Goal: Use online tool/utility: Utilize a website feature to perform a specific function

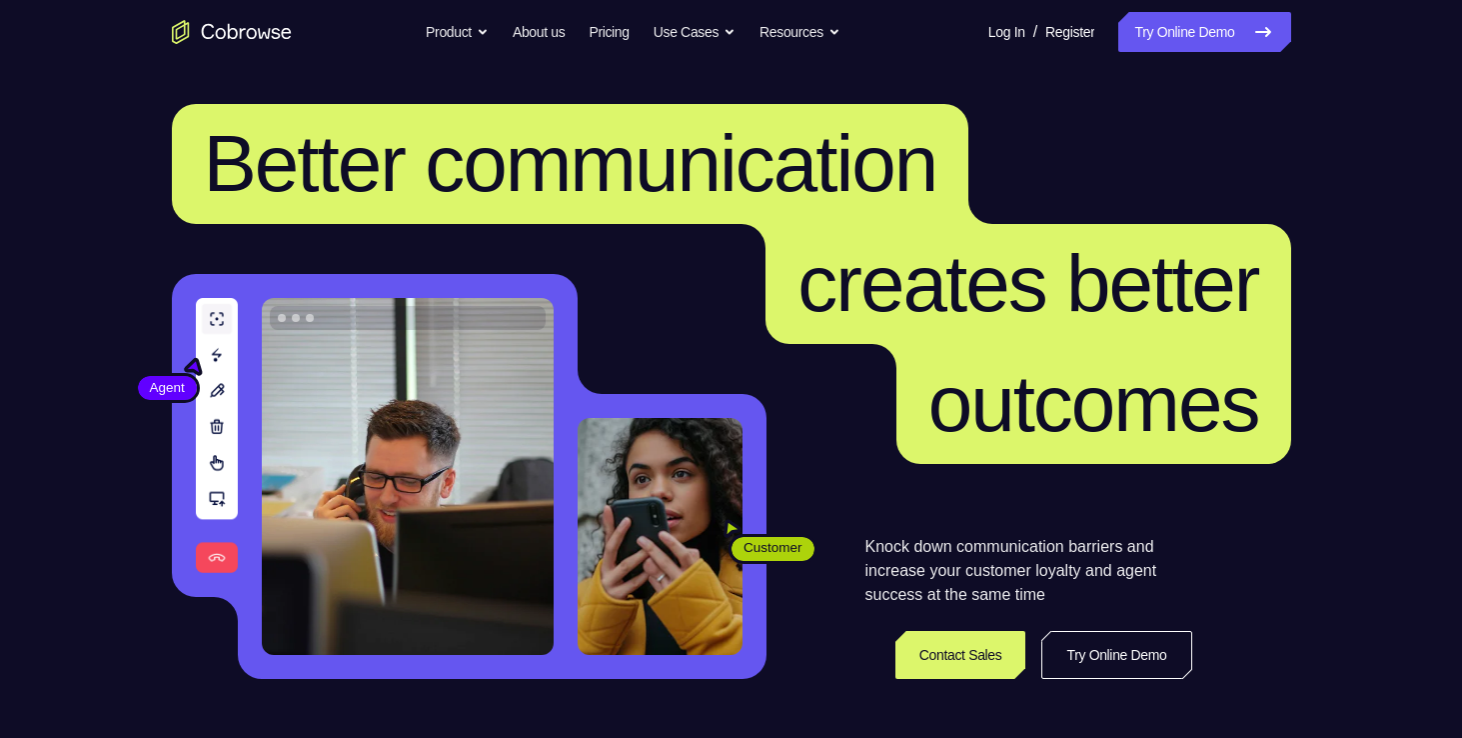
click at [1230, 38] on link "Try Online Demo" at bounding box center [1204, 32] width 172 height 40
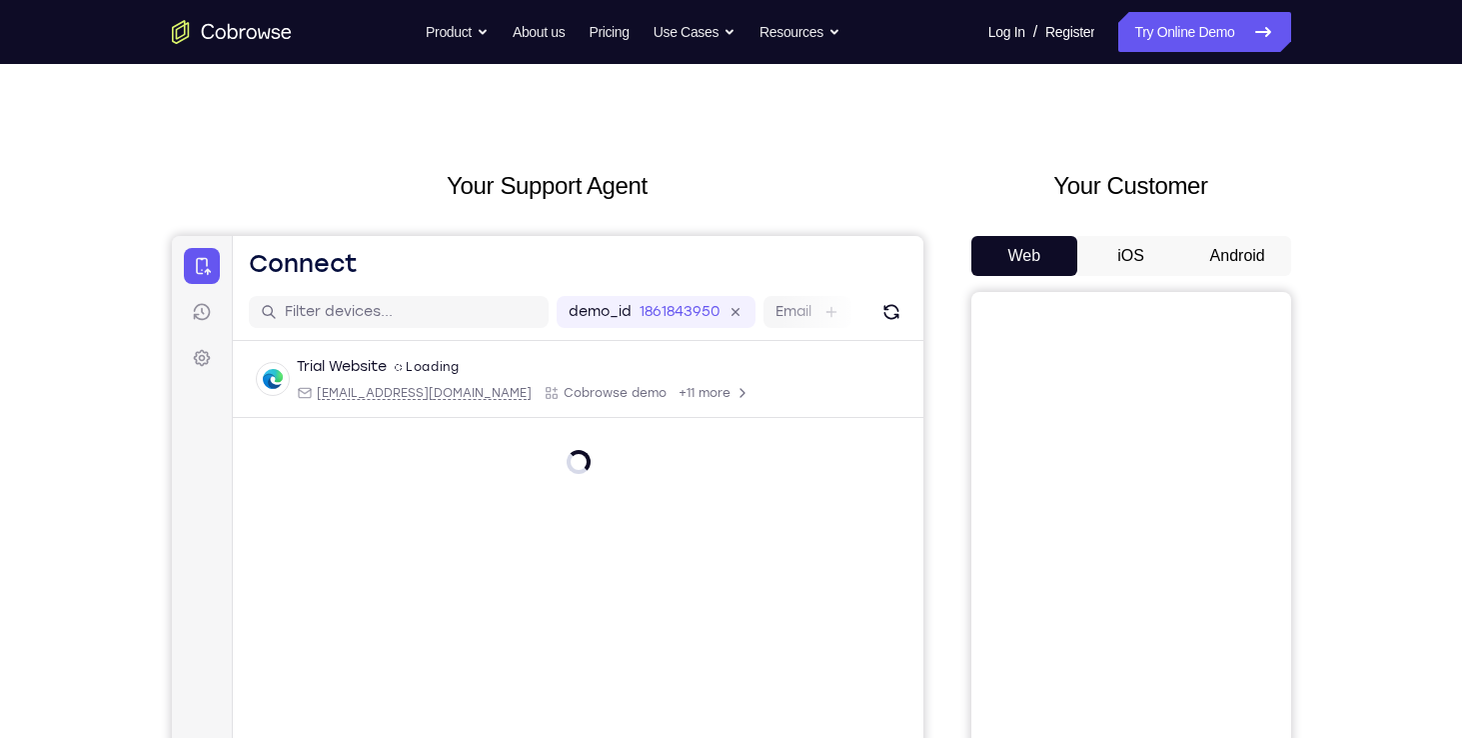
scroll to position [135, 0]
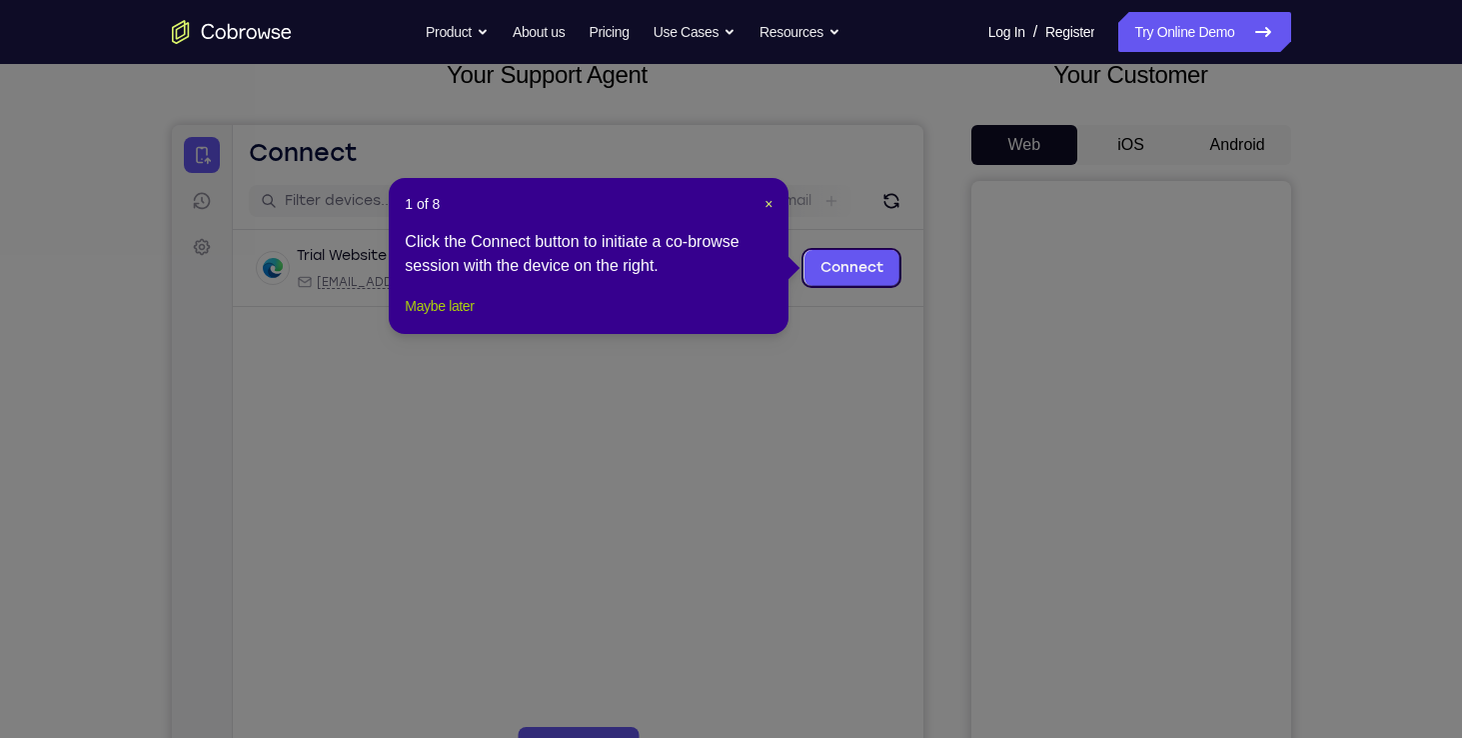
click at [473, 318] on button "Maybe later" at bounding box center [439, 306] width 69 height 24
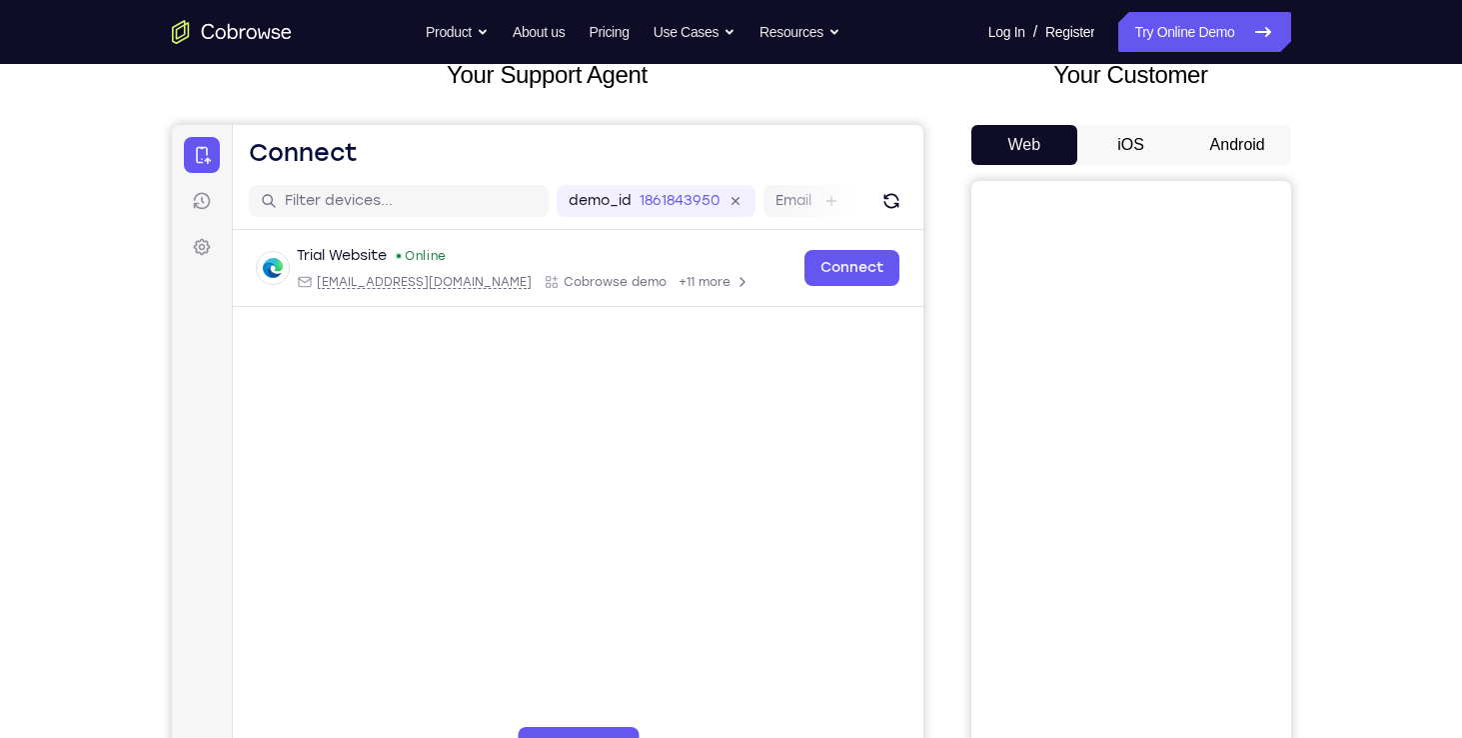
click at [1232, 146] on button "Android" at bounding box center [1237, 145] width 107 height 40
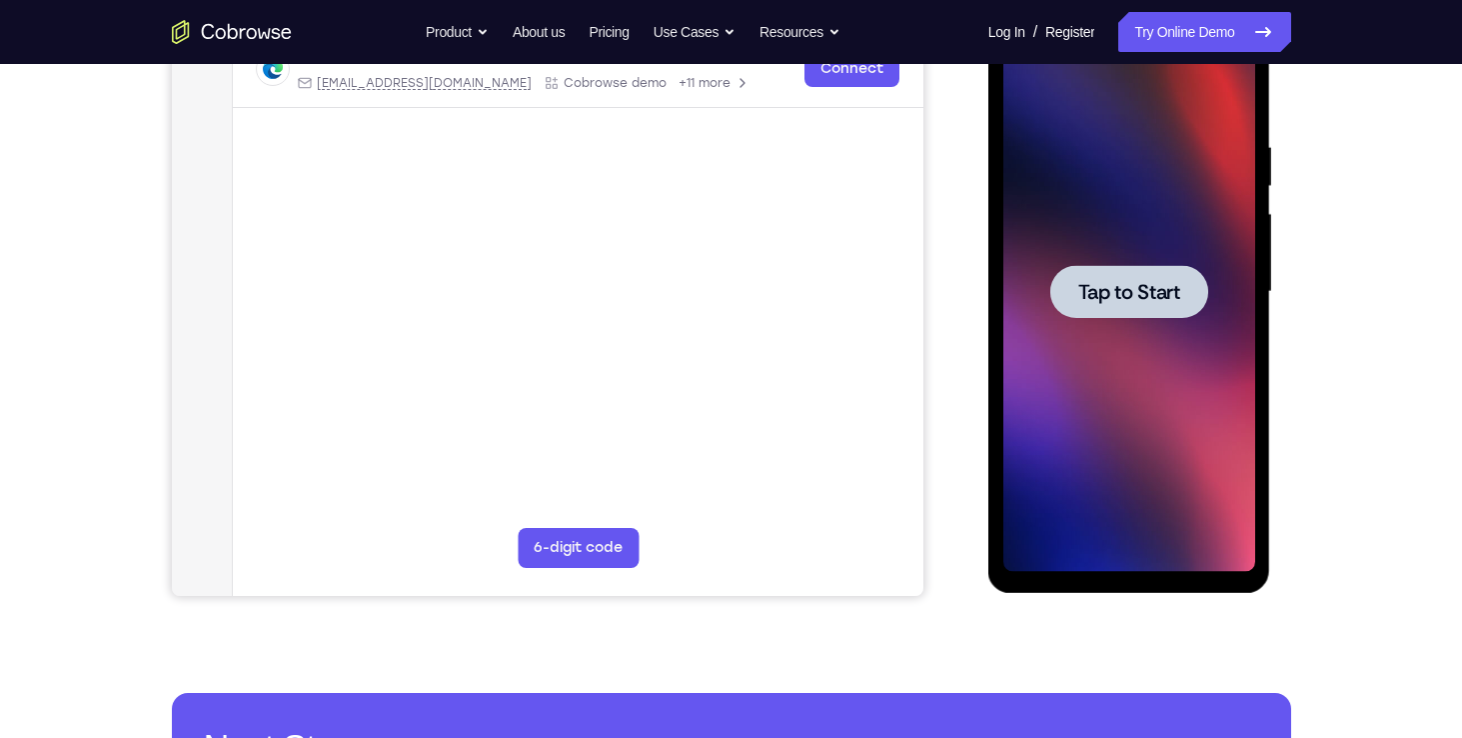
scroll to position [0, 0]
click at [1099, 322] on div at bounding box center [1130, 292] width 252 height 560
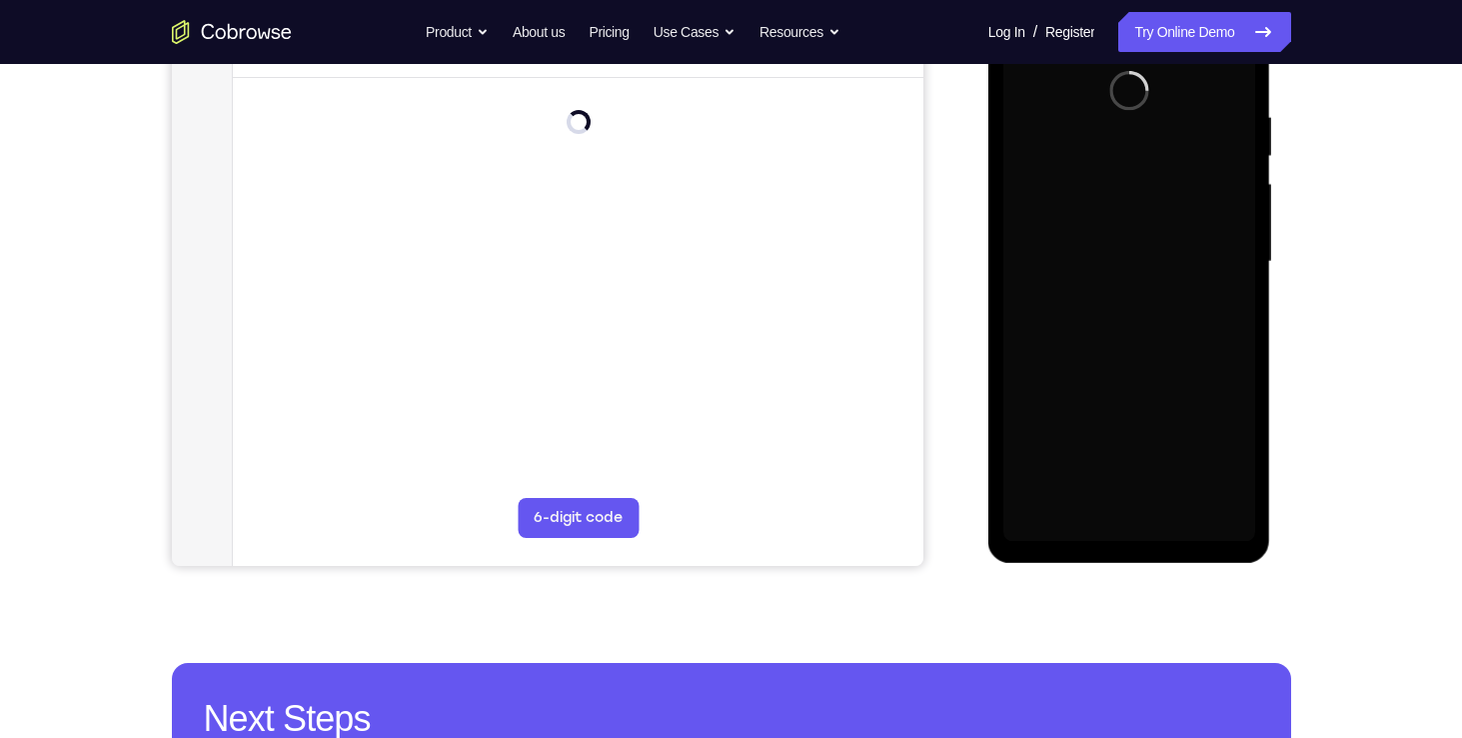
scroll to position [406, 0]
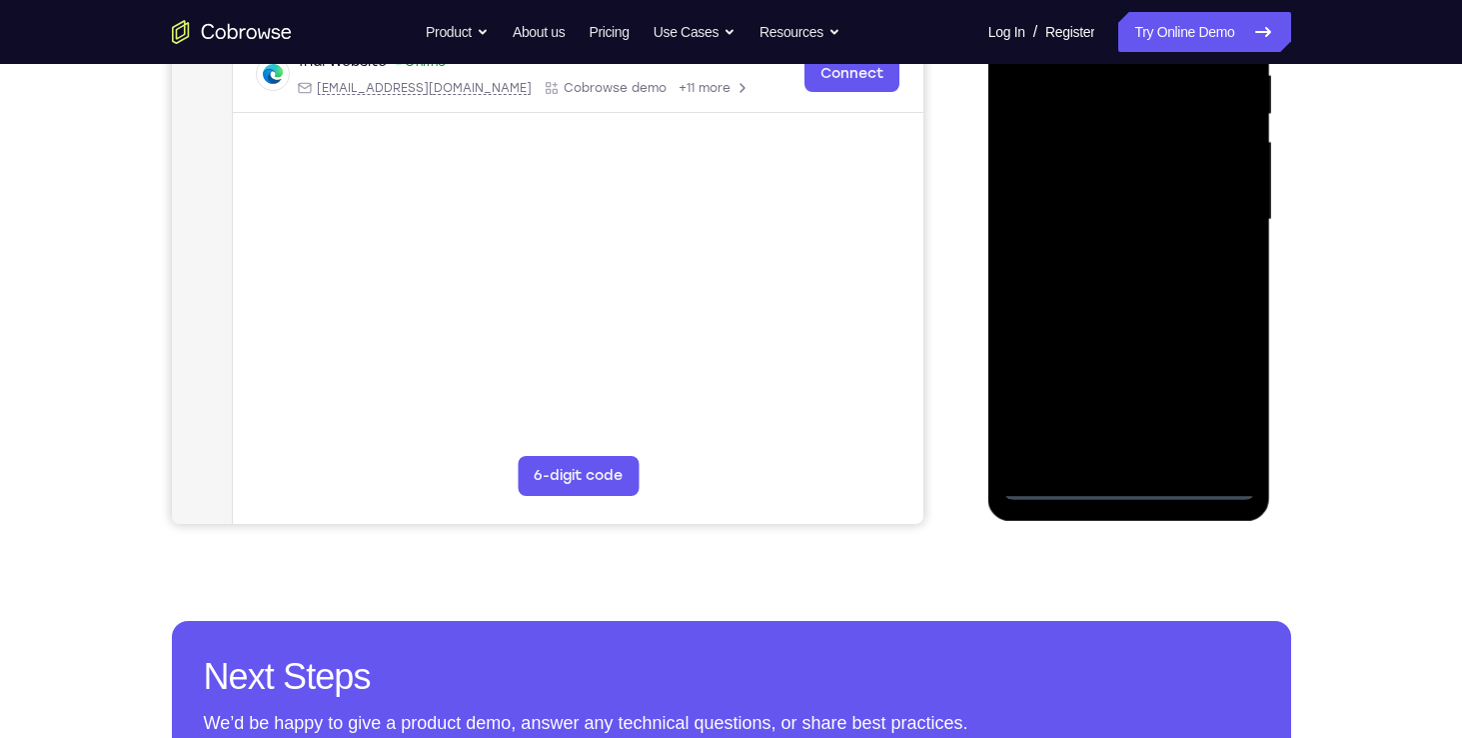
click at [1124, 479] on div at bounding box center [1130, 220] width 252 height 560
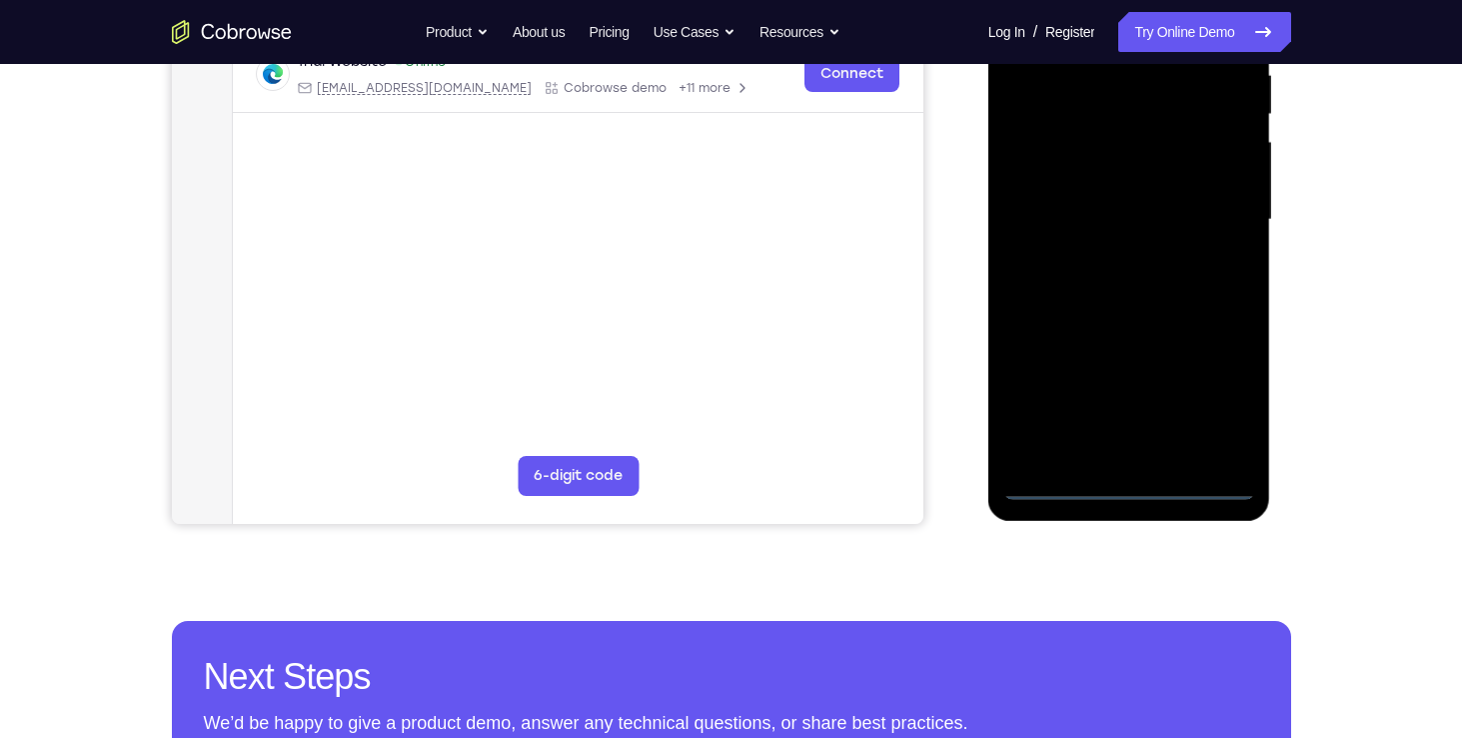
click at [1124, 479] on div at bounding box center [1130, 220] width 252 height 560
drag, startPoint x: 1124, startPoint y: 479, endPoint x: 1216, endPoint y: 402, distance: 119.9
click at [1216, 402] on div at bounding box center [1130, 220] width 252 height 560
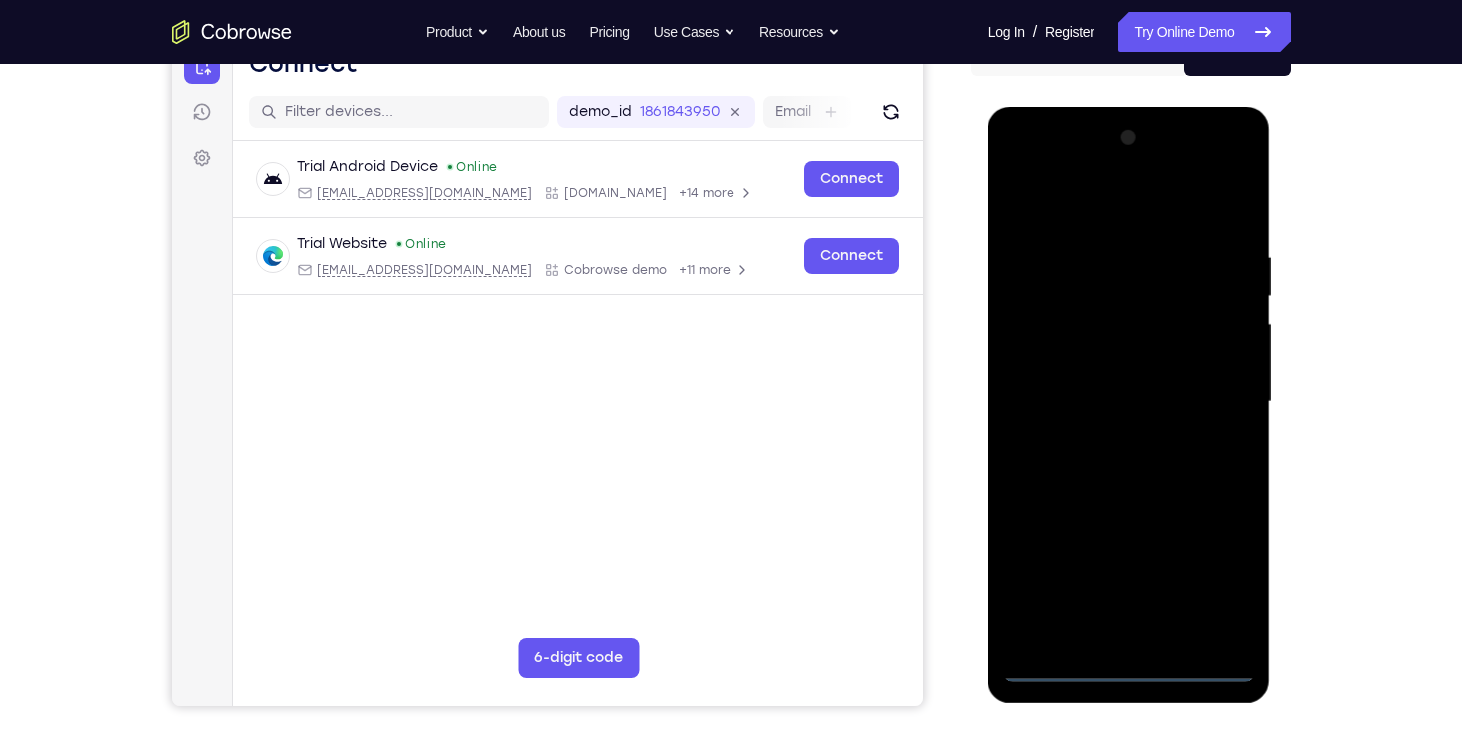
scroll to position [224, 0]
click at [1028, 165] on div at bounding box center [1130, 402] width 252 height 560
click at [1221, 410] on div at bounding box center [1130, 402] width 252 height 560
click at [1105, 436] on div at bounding box center [1130, 402] width 252 height 560
click at [1118, 387] on div at bounding box center [1130, 402] width 252 height 560
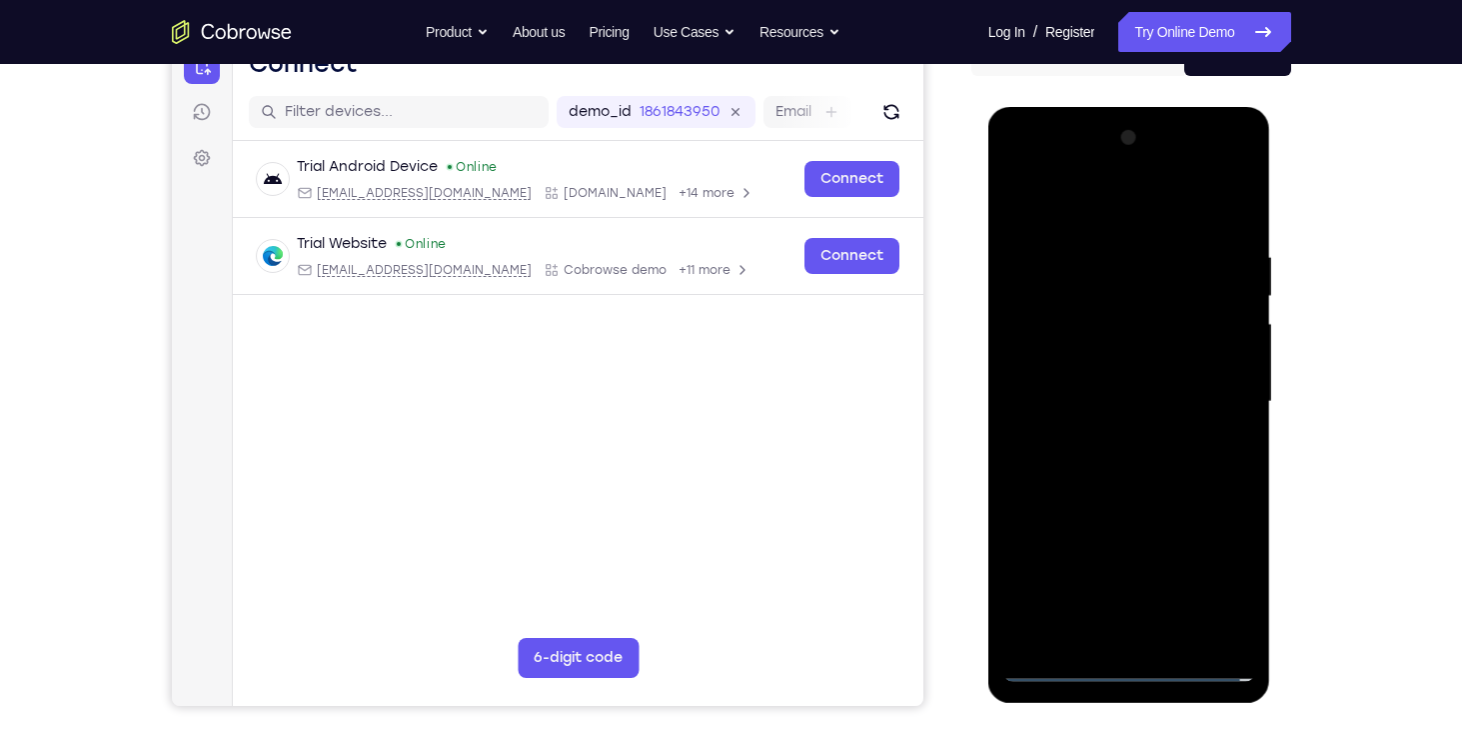
click at [1124, 379] on div at bounding box center [1130, 402] width 252 height 560
click at [1149, 394] on div at bounding box center [1130, 402] width 252 height 560
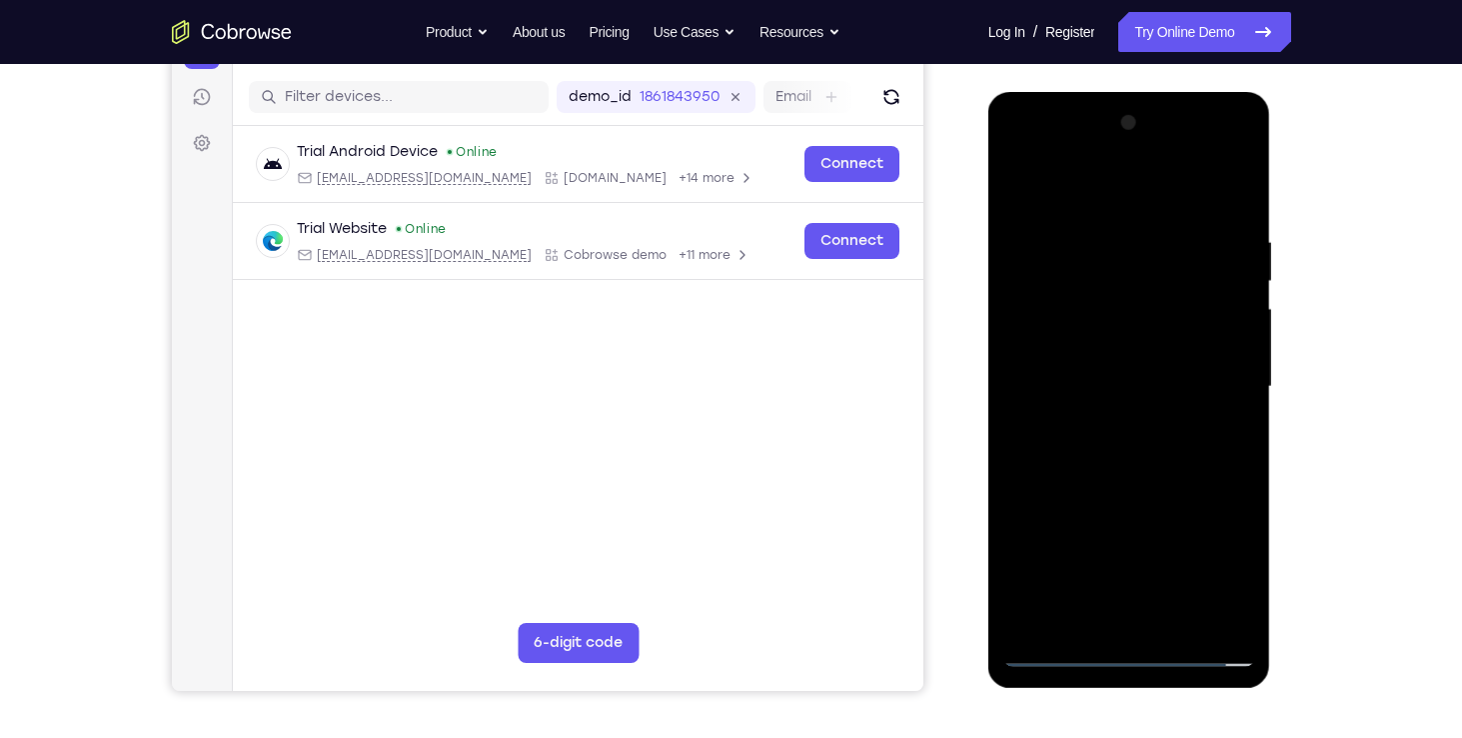
scroll to position [321, 0]
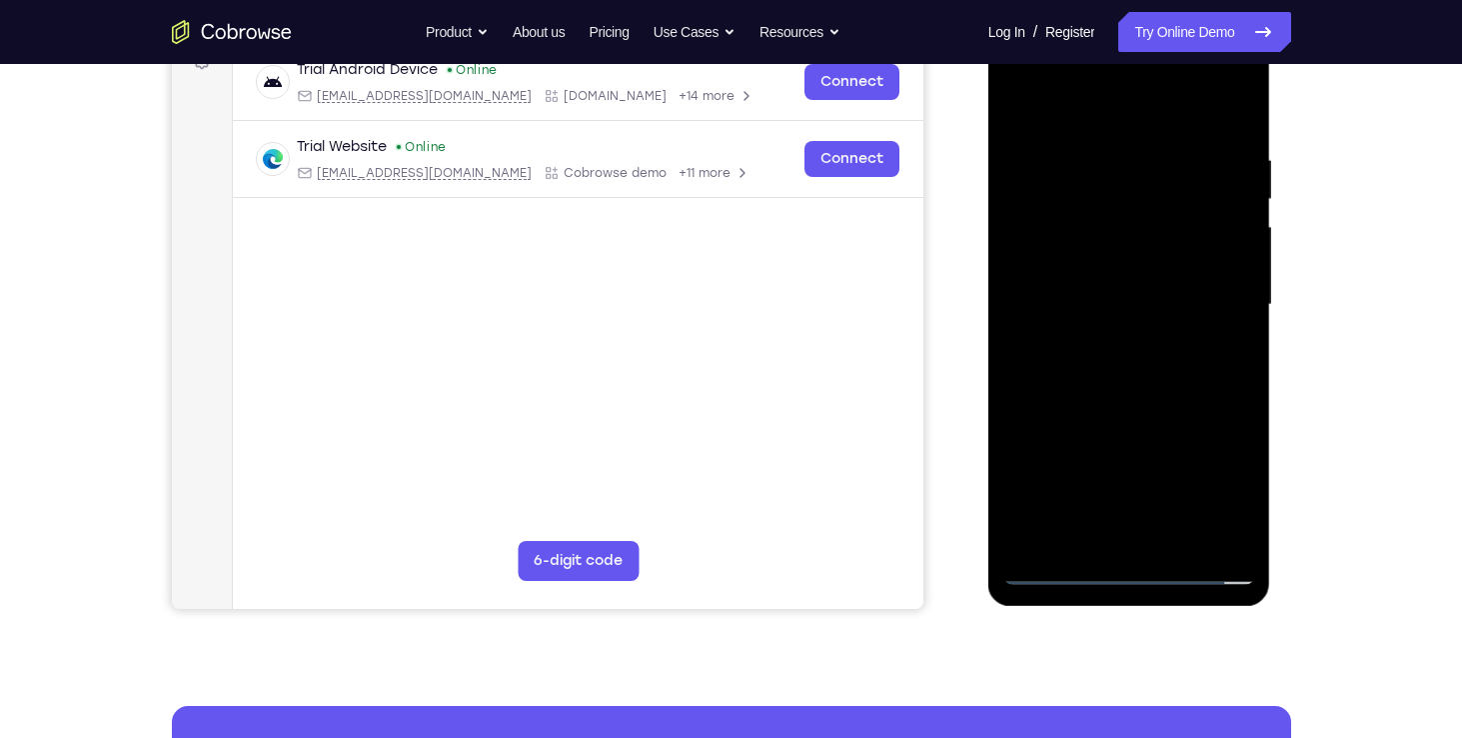
click at [1123, 402] on div at bounding box center [1130, 305] width 252 height 560
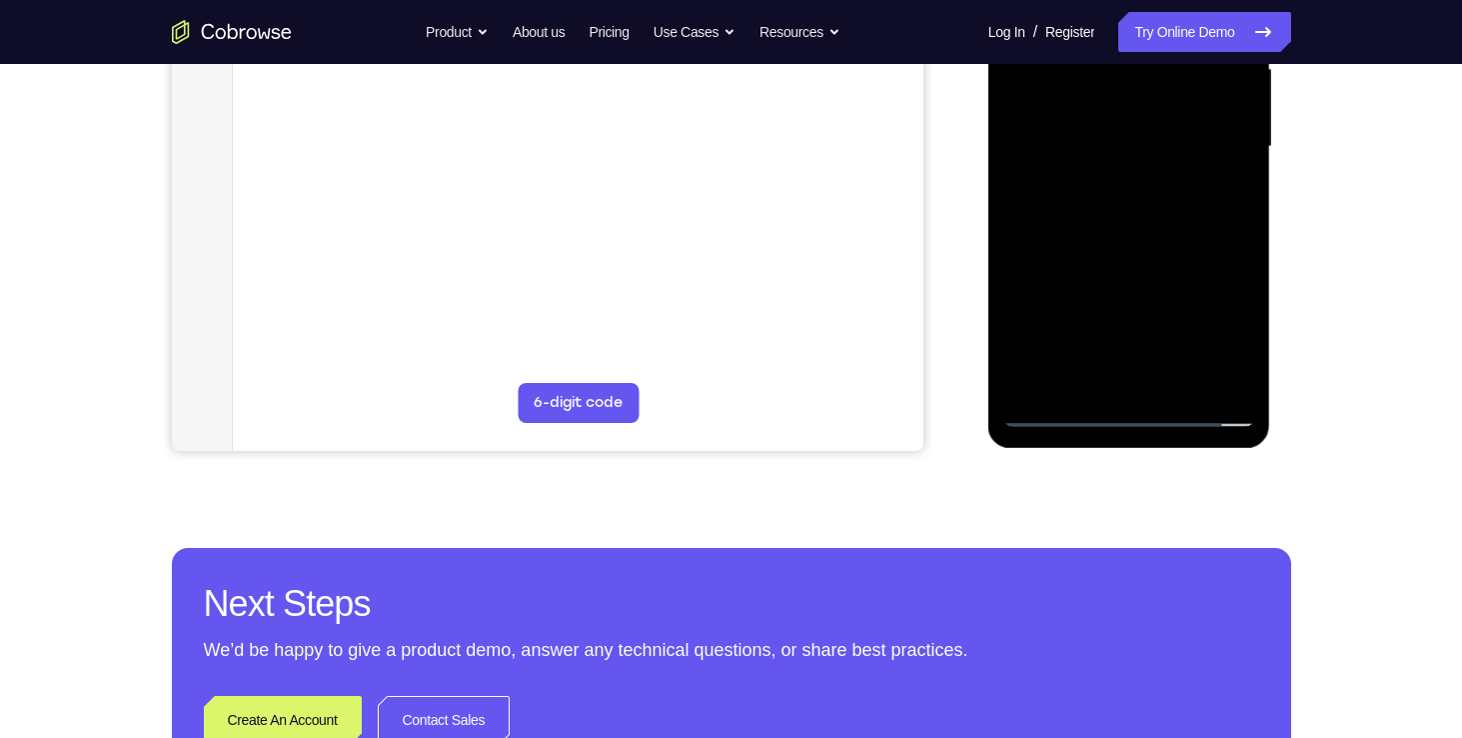
scroll to position [480, 0]
click at [1087, 398] on div at bounding box center [1130, 146] width 252 height 560
click at [1088, 380] on div at bounding box center [1130, 146] width 252 height 560
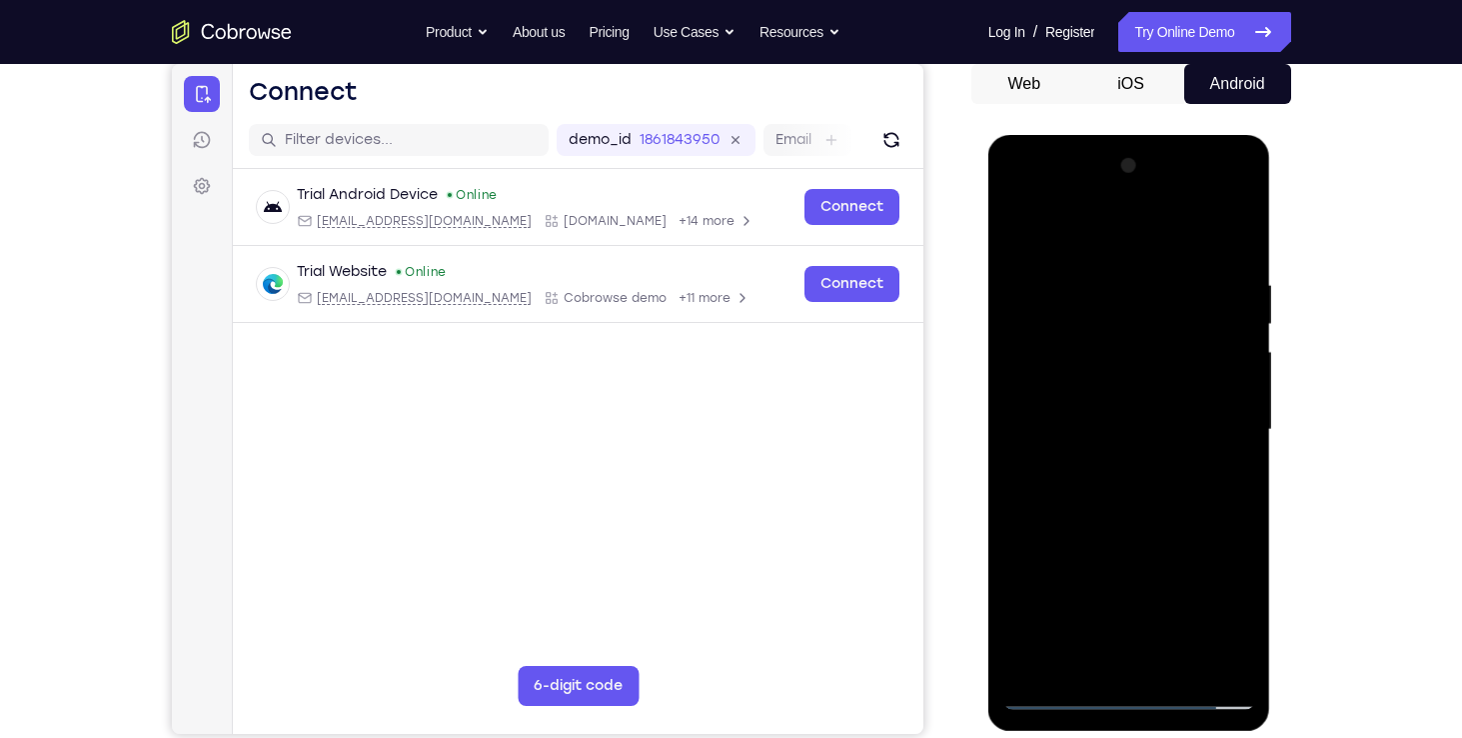
scroll to position [190, 0]
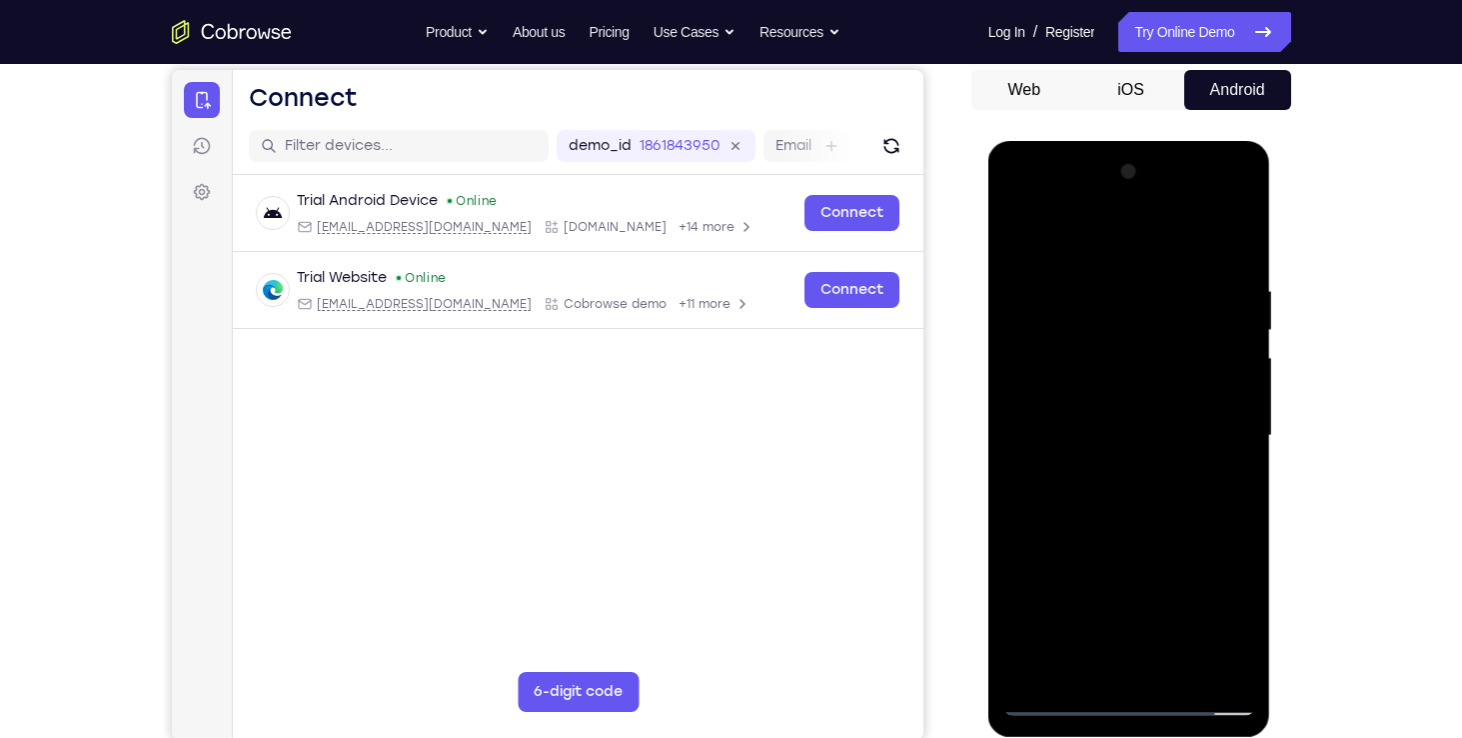
click at [1221, 238] on div at bounding box center [1130, 436] width 252 height 560
click at [1181, 236] on div at bounding box center [1130, 436] width 252 height 560
click at [1088, 291] on div at bounding box center [1130, 436] width 252 height 560
click at [1116, 305] on div at bounding box center [1130, 436] width 252 height 560
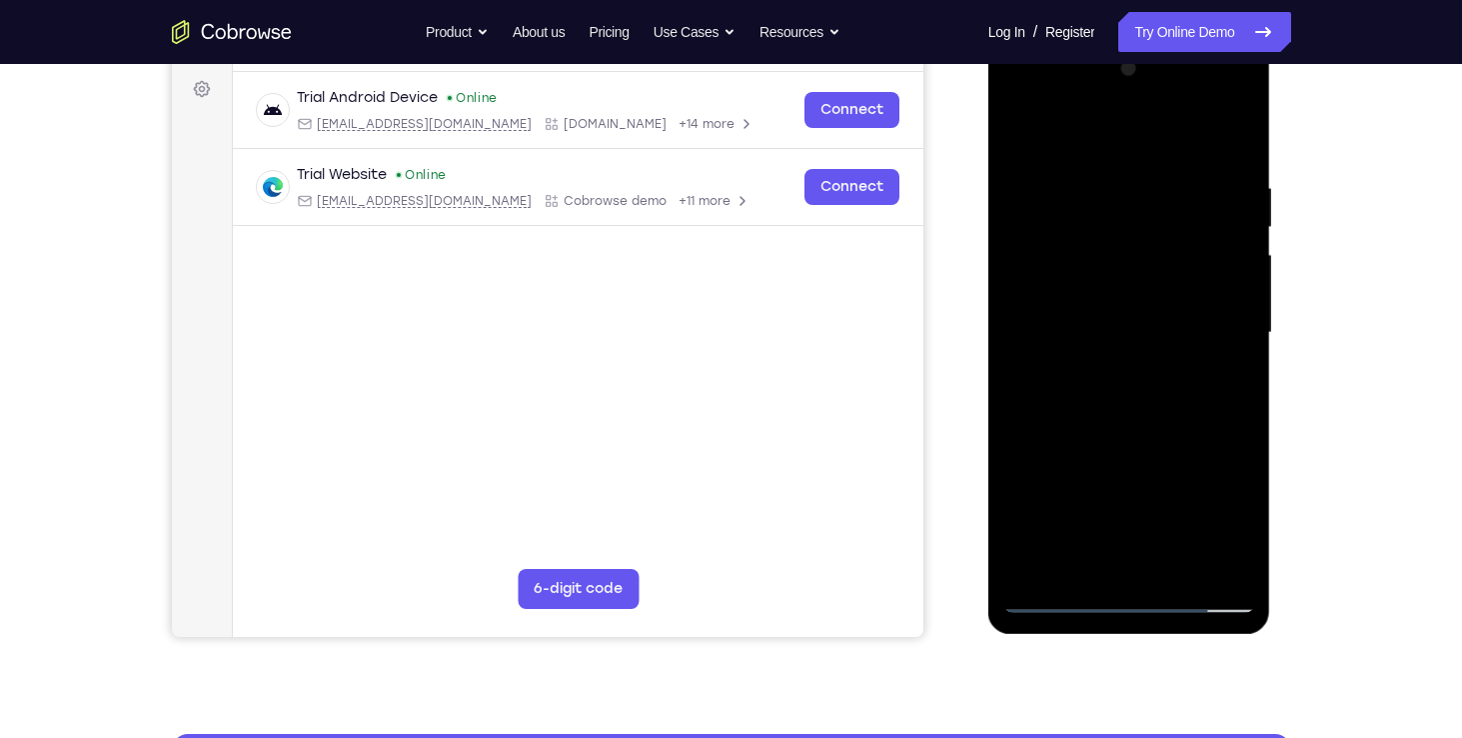
click at [1108, 394] on div at bounding box center [1130, 333] width 252 height 560
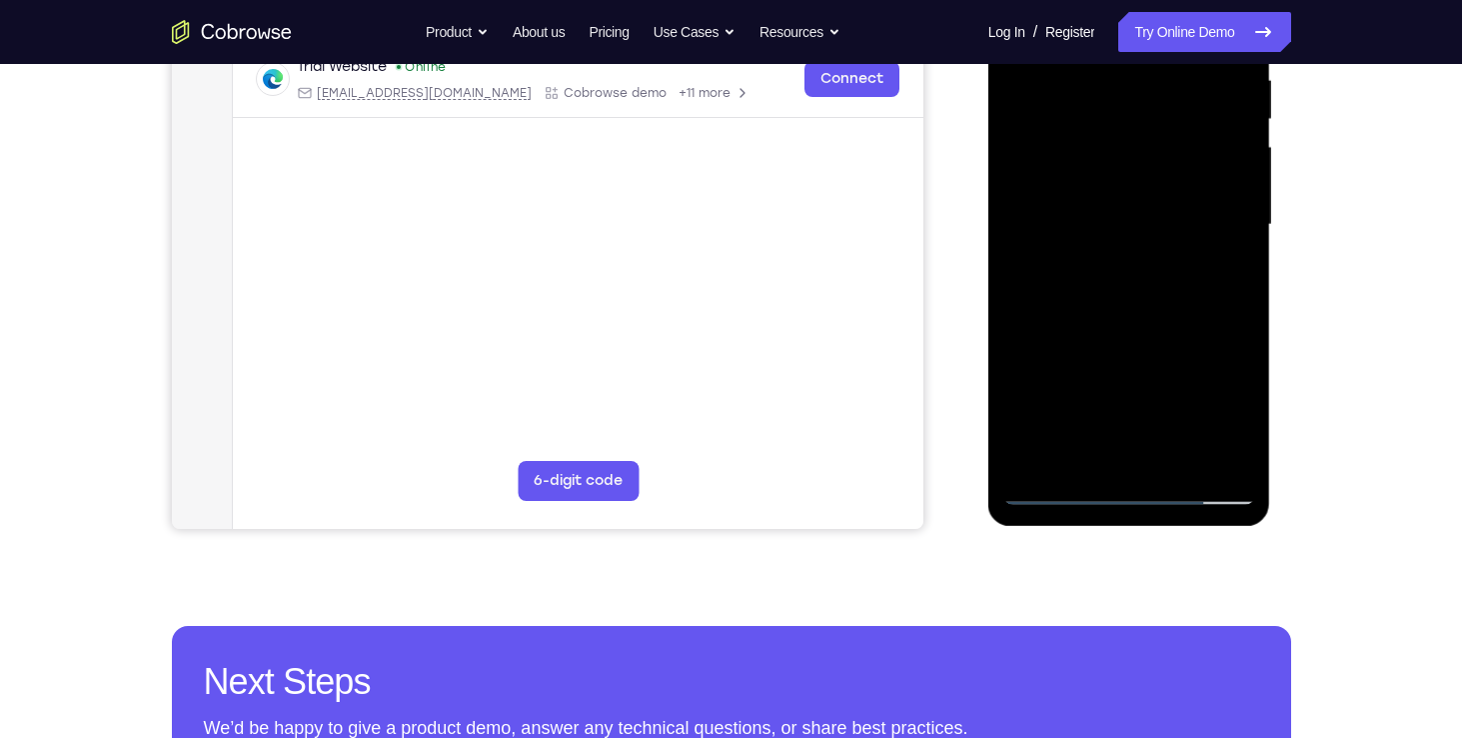
scroll to position [443, 0]
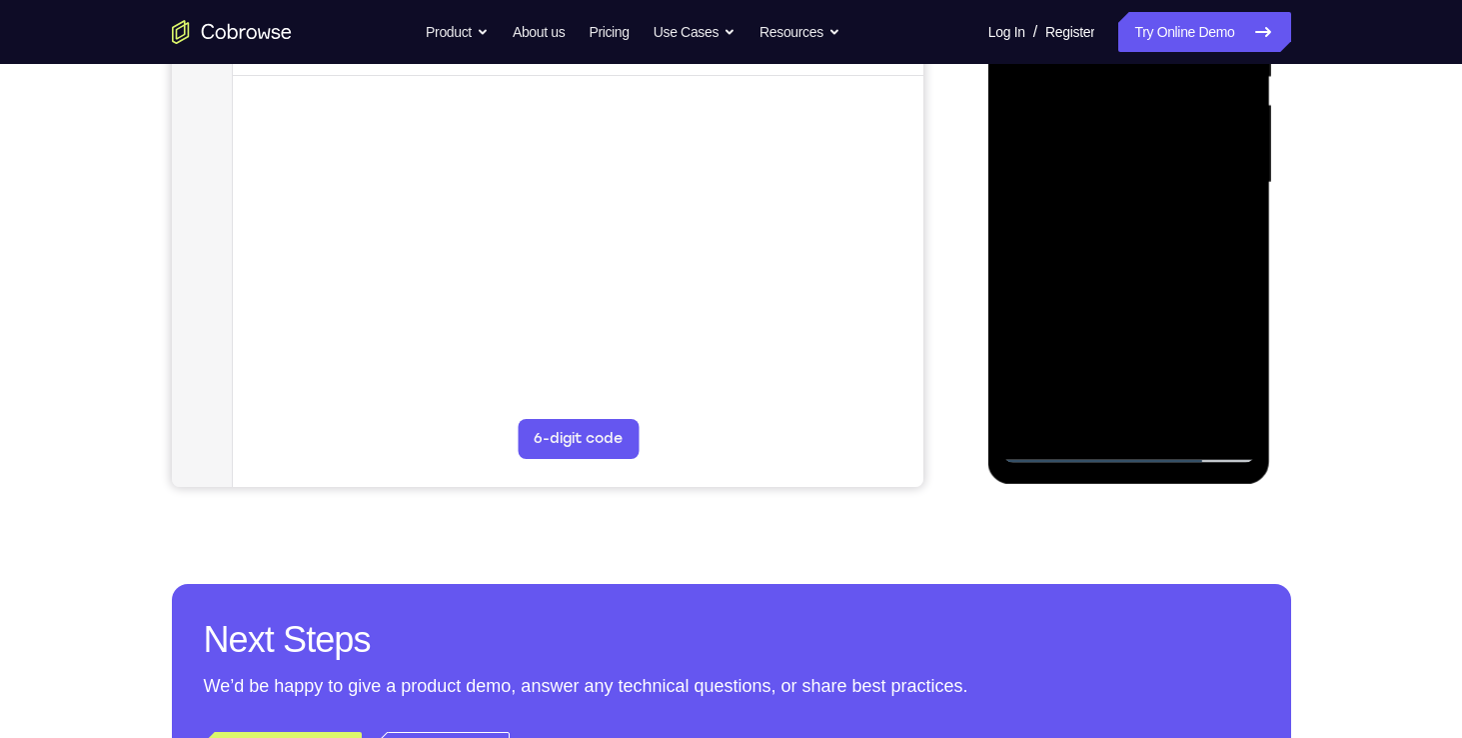
click at [1054, 443] on div at bounding box center [1130, 183] width 252 height 560
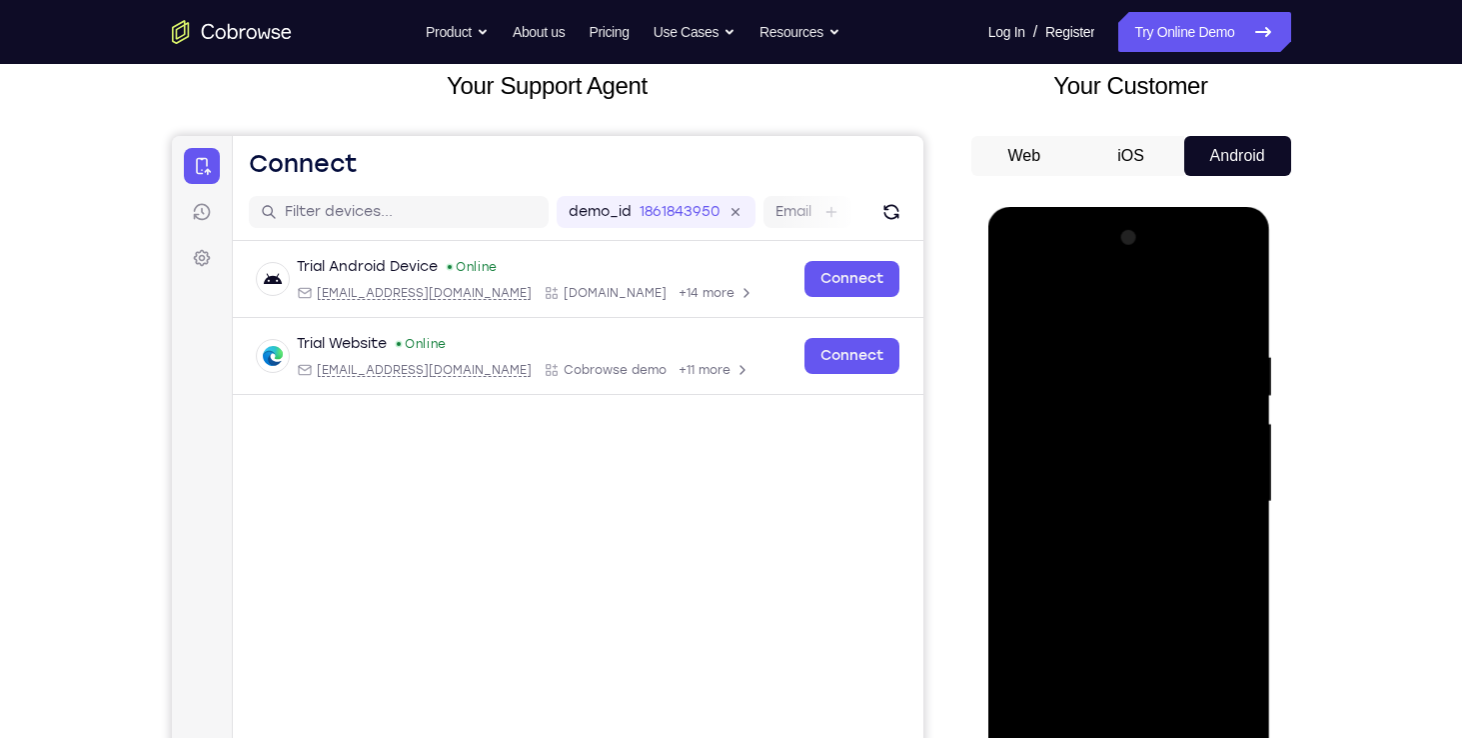
scroll to position [125, 0]
click at [1027, 331] on div at bounding box center [1130, 501] width 252 height 560
click at [1021, 297] on div at bounding box center [1130, 501] width 252 height 560
click at [1047, 360] on div at bounding box center [1130, 501] width 252 height 560
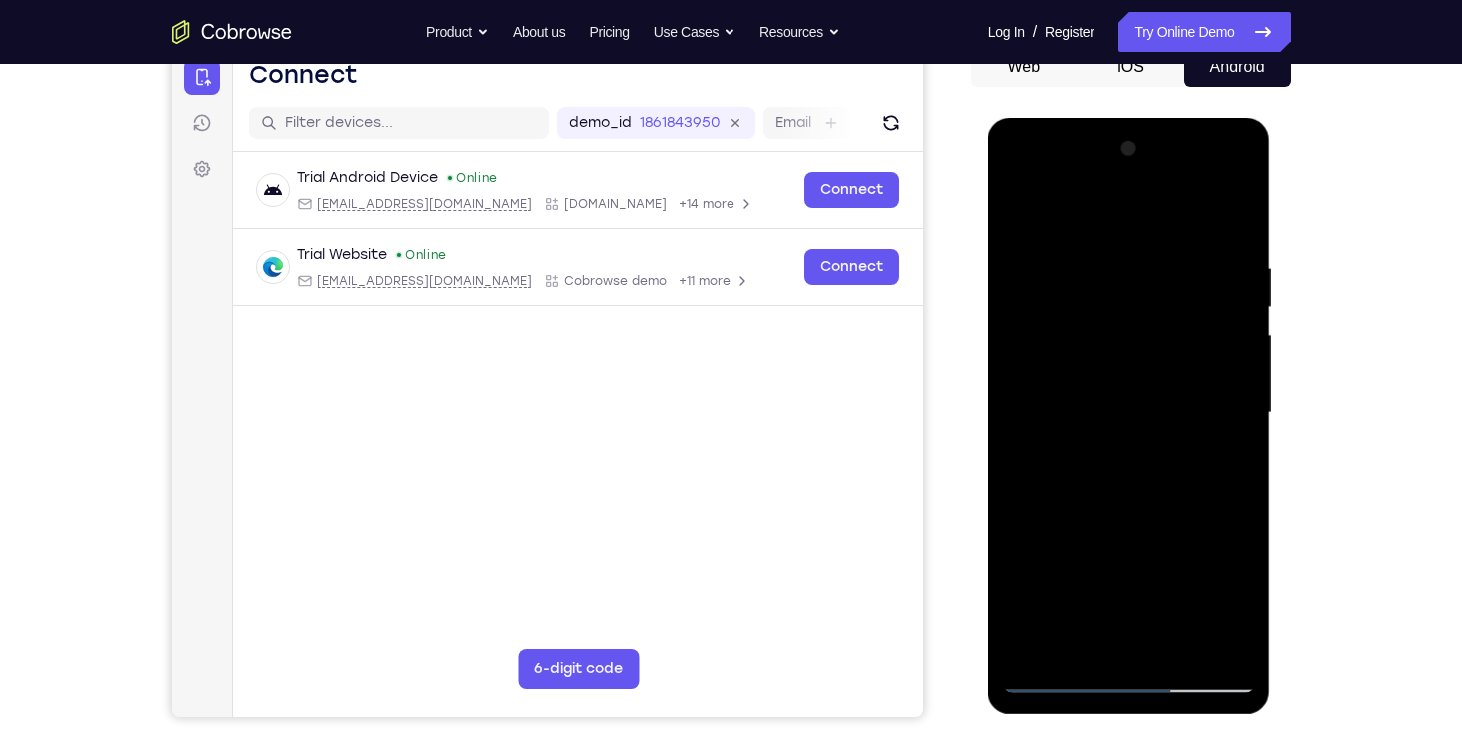
scroll to position [186, 0]
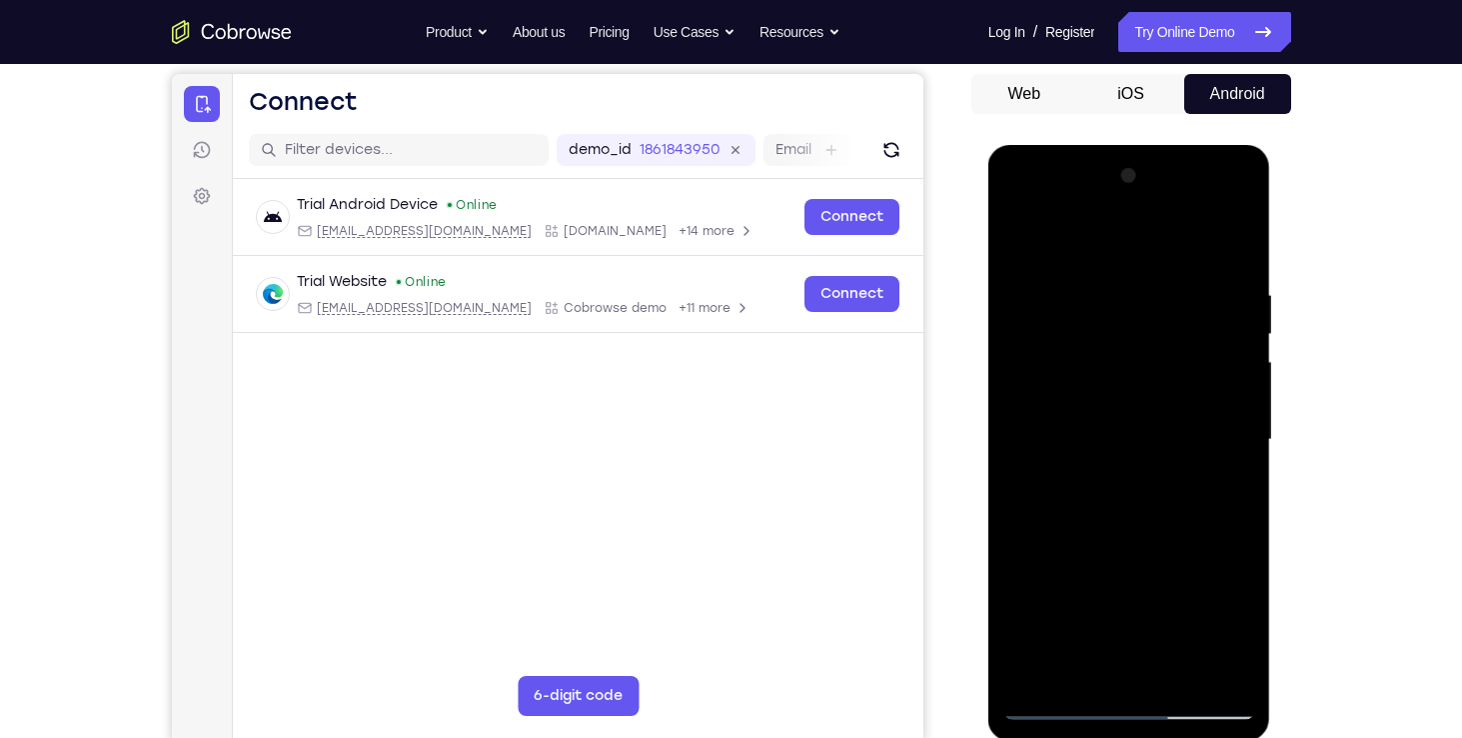
click at [1112, 312] on div at bounding box center [1130, 440] width 252 height 560
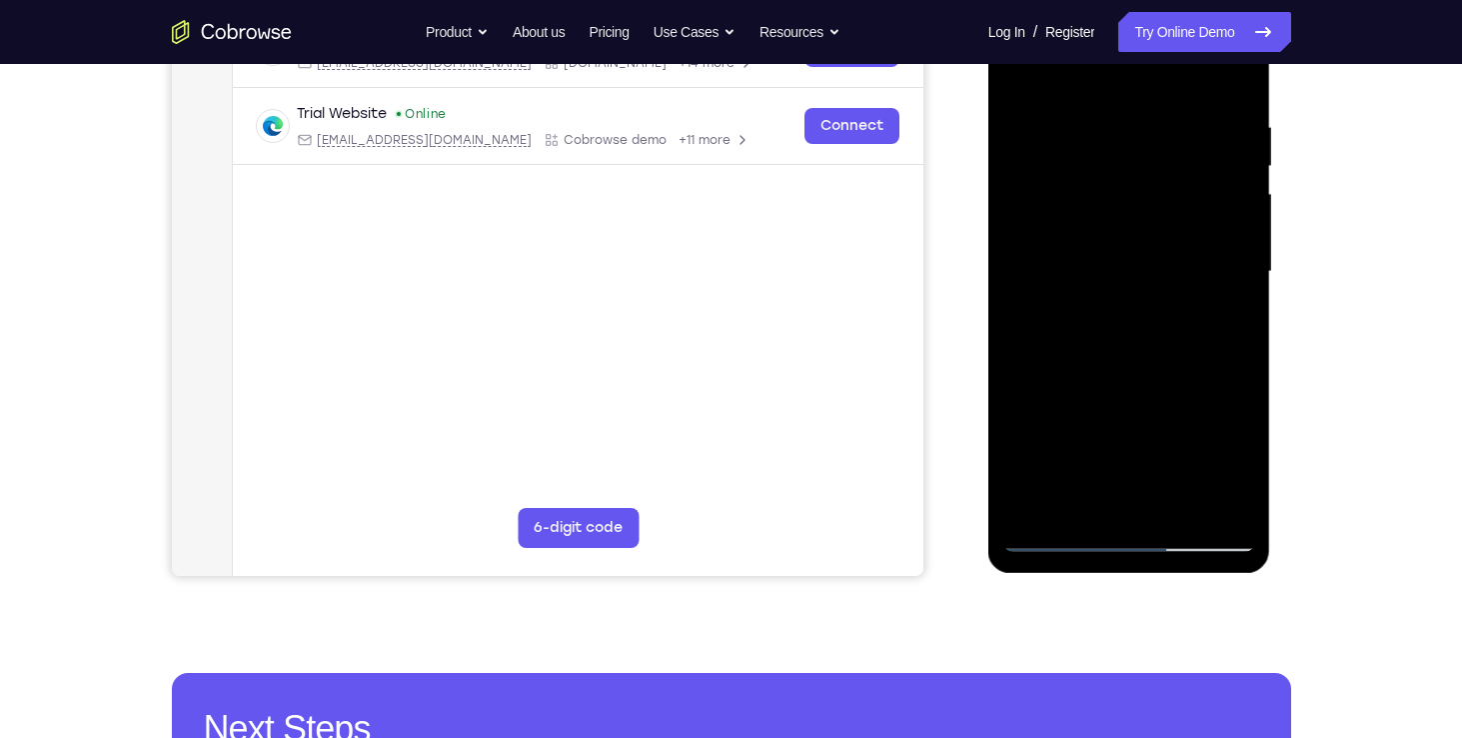
scroll to position [438, 0]
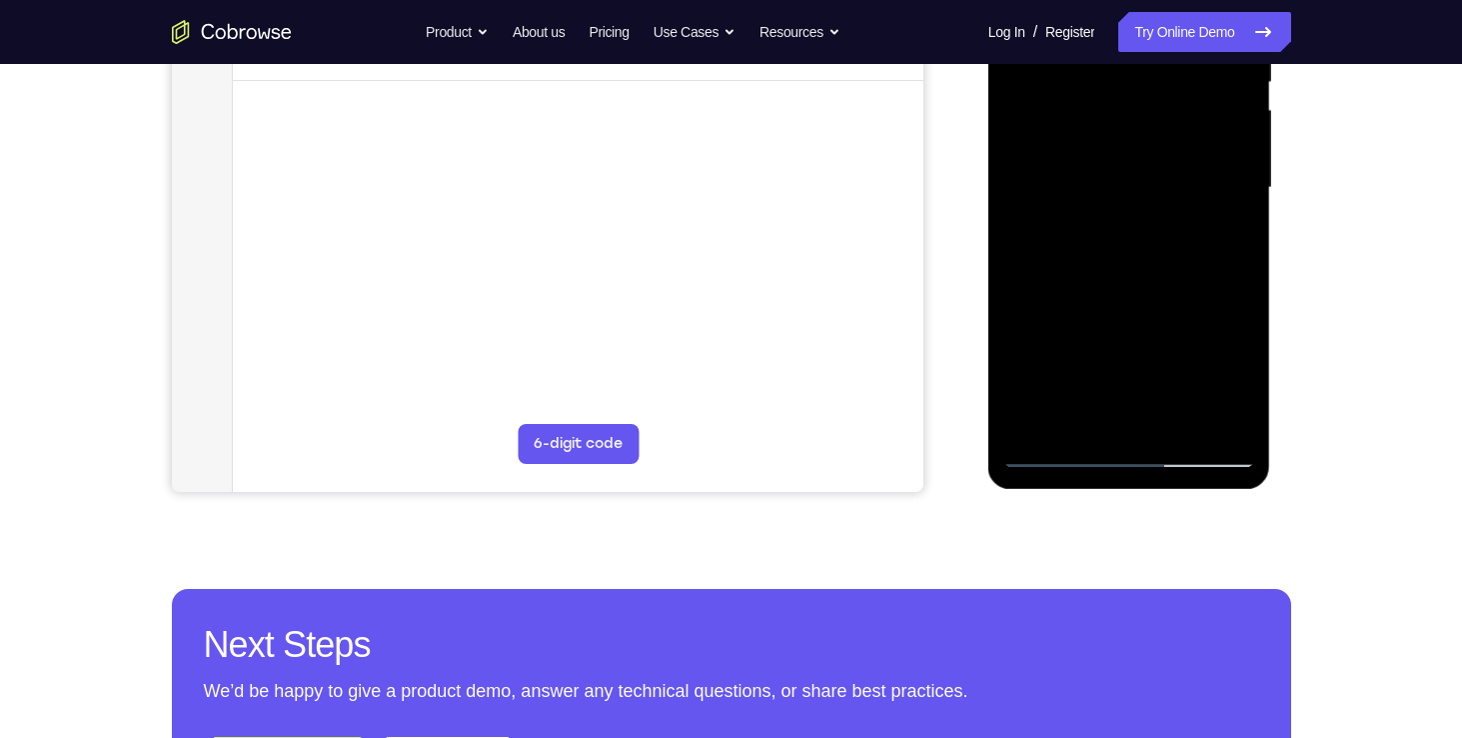
click at [1034, 423] on div at bounding box center [1130, 188] width 252 height 560
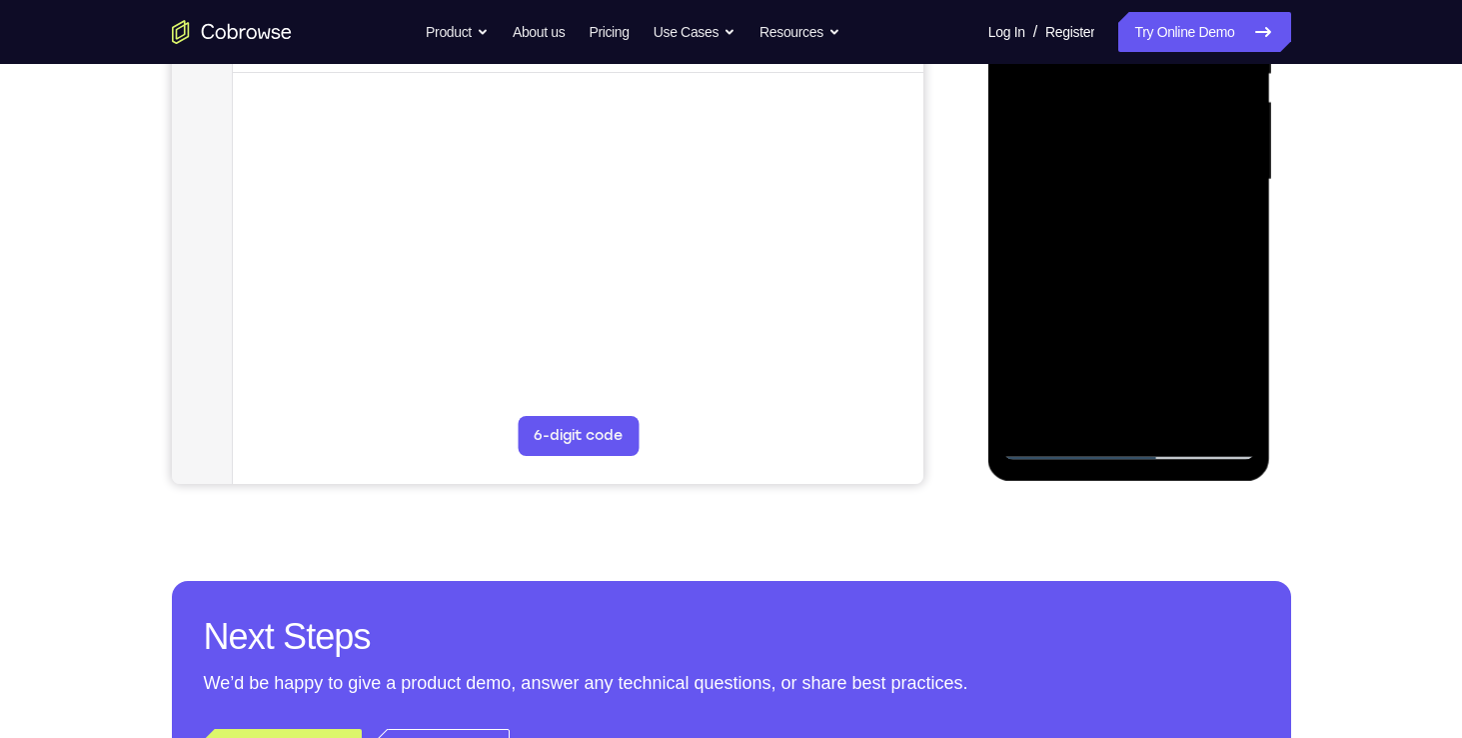
scroll to position [449, 0]
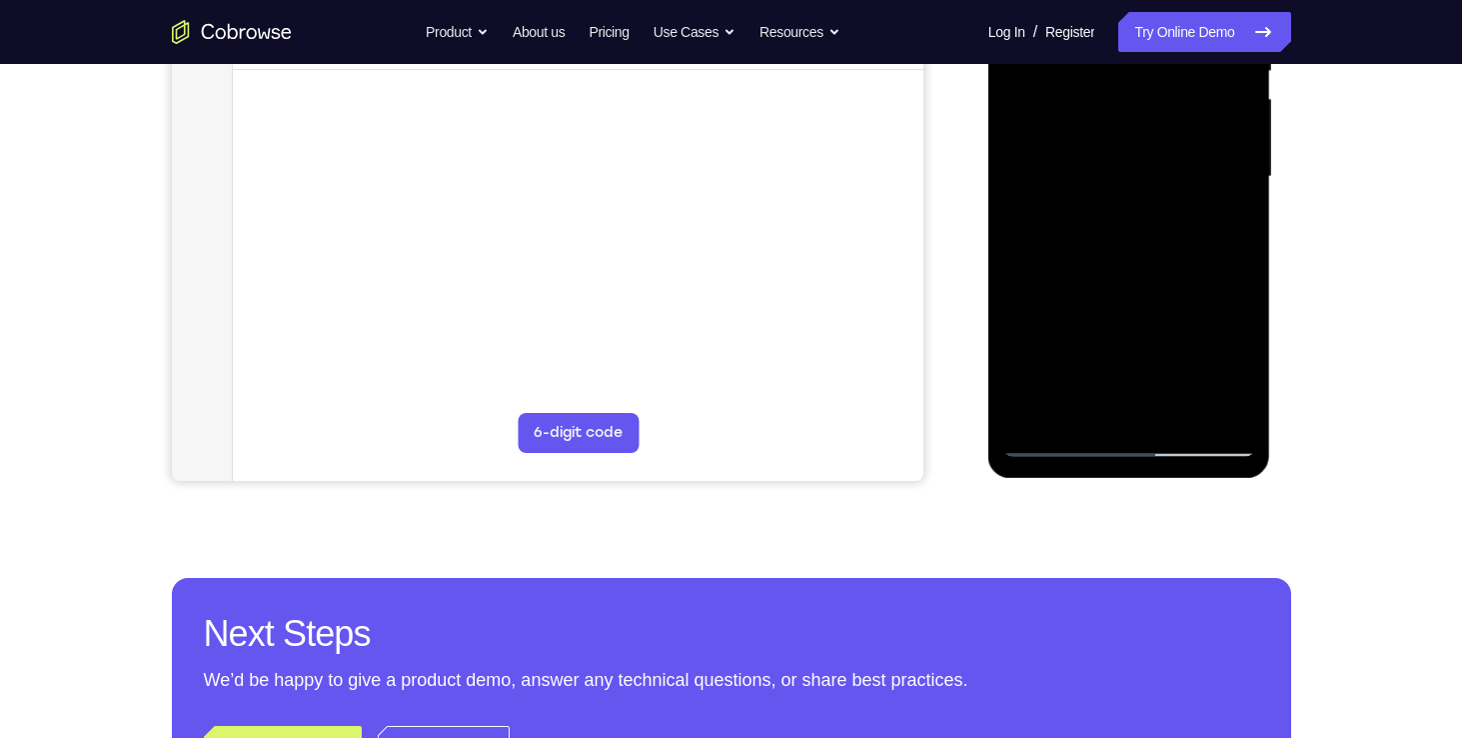
click at [1052, 449] on div at bounding box center [1130, 177] width 252 height 560
click at [1055, 442] on div at bounding box center [1130, 177] width 252 height 560
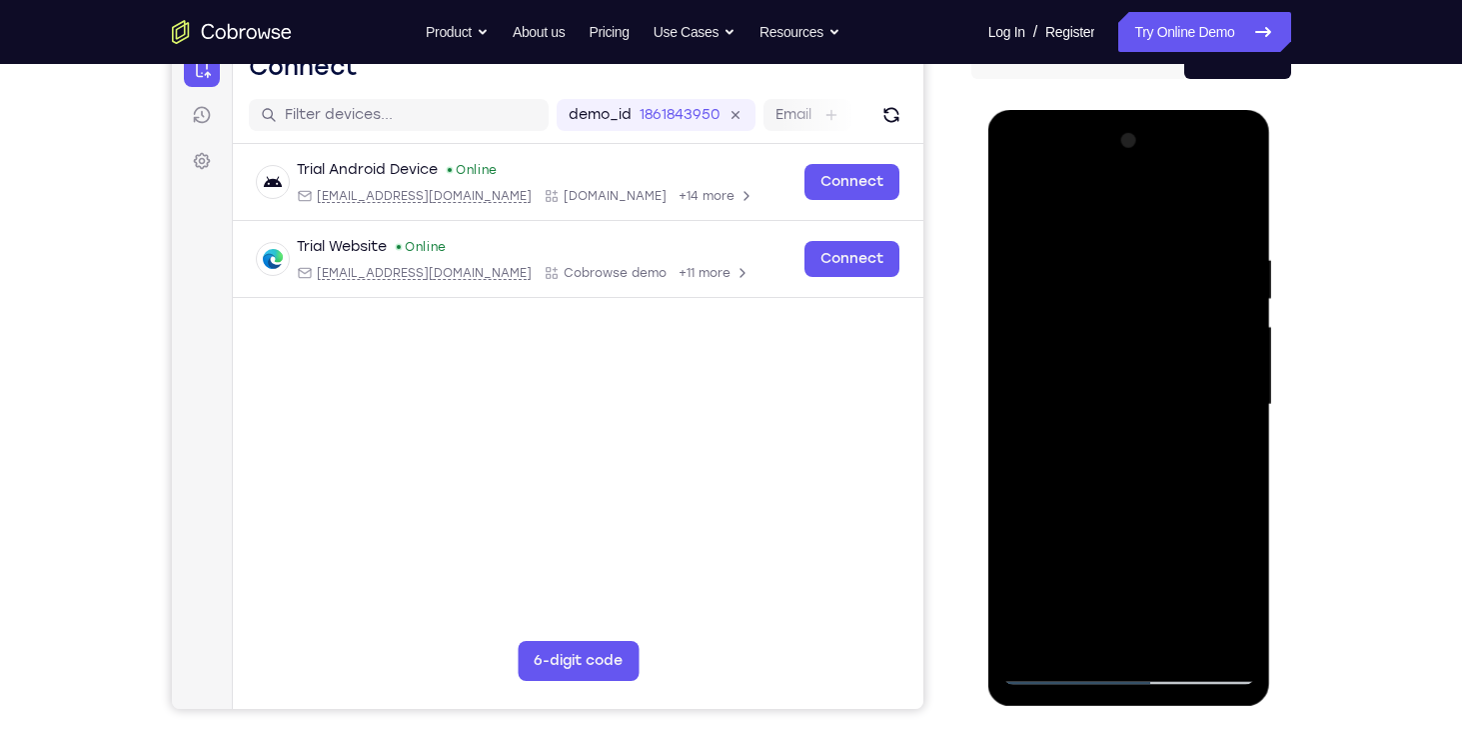
scroll to position [119, 0]
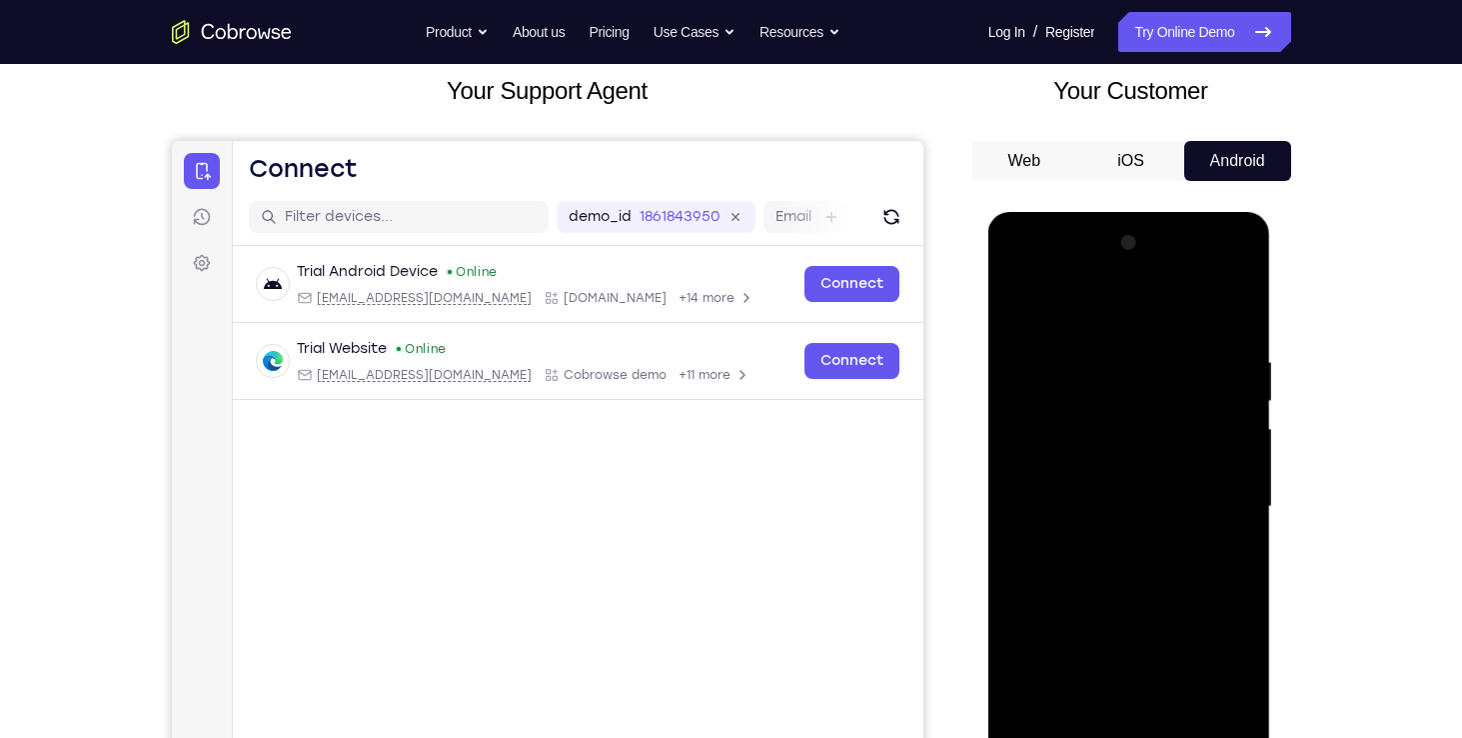
click at [1112, 302] on div at bounding box center [1130, 507] width 252 height 560
click at [1105, 380] on div at bounding box center [1130, 507] width 252 height 560
click at [1044, 354] on div at bounding box center [1130, 507] width 252 height 560
click at [1030, 346] on div at bounding box center [1130, 507] width 252 height 560
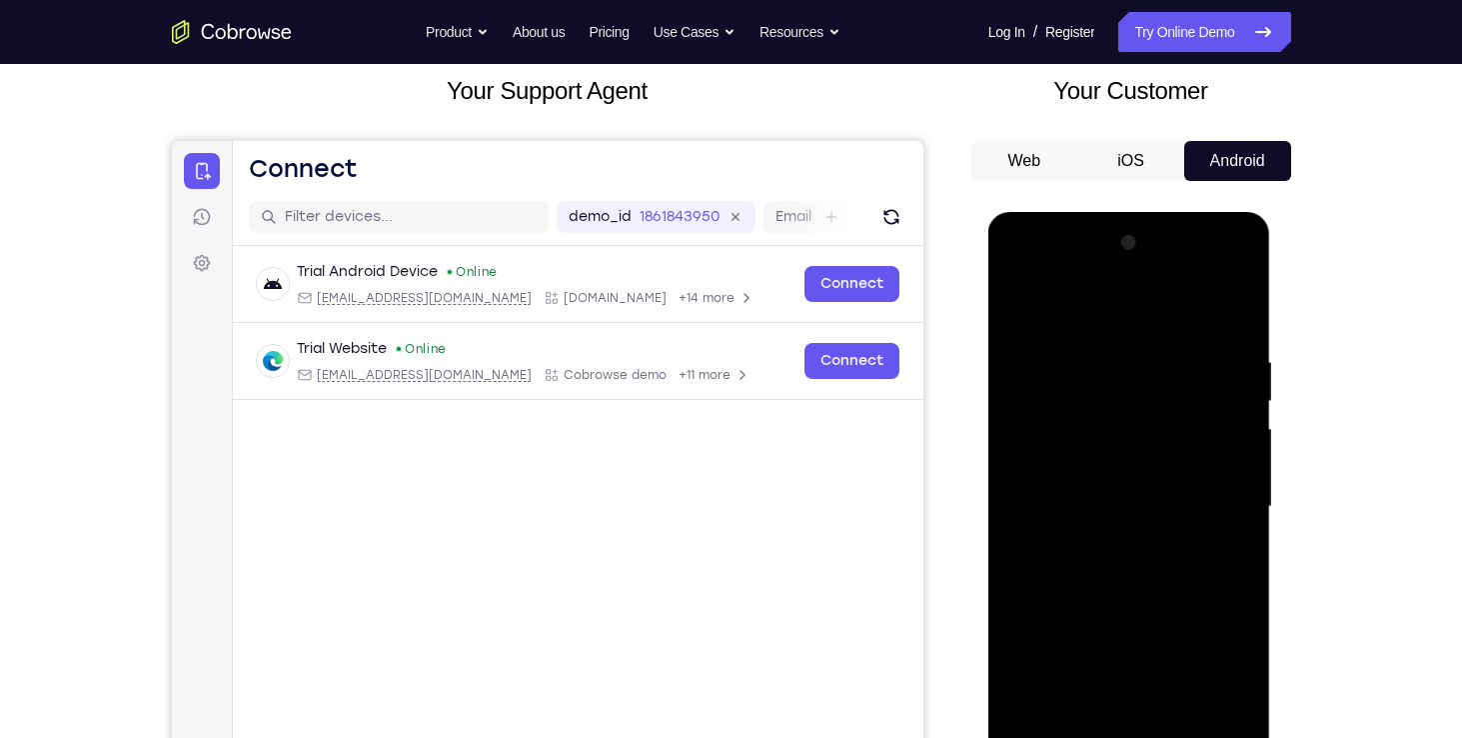
click at [1030, 346] on div at bounding box center [1130, 507] width 252 height 560
click at [1024, 305] on div at bounding box center [1130, 507] width 252 height 560
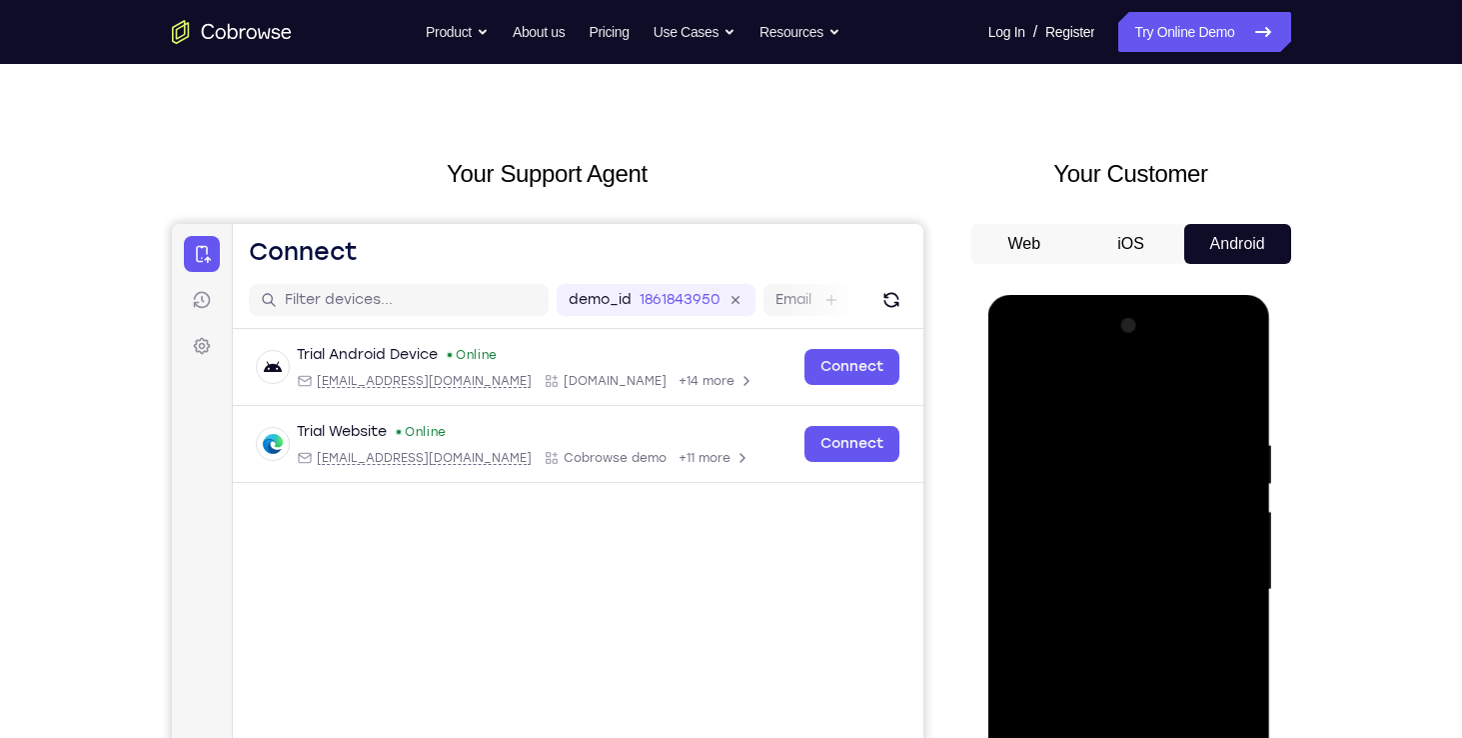
scroll to position [0, 0]
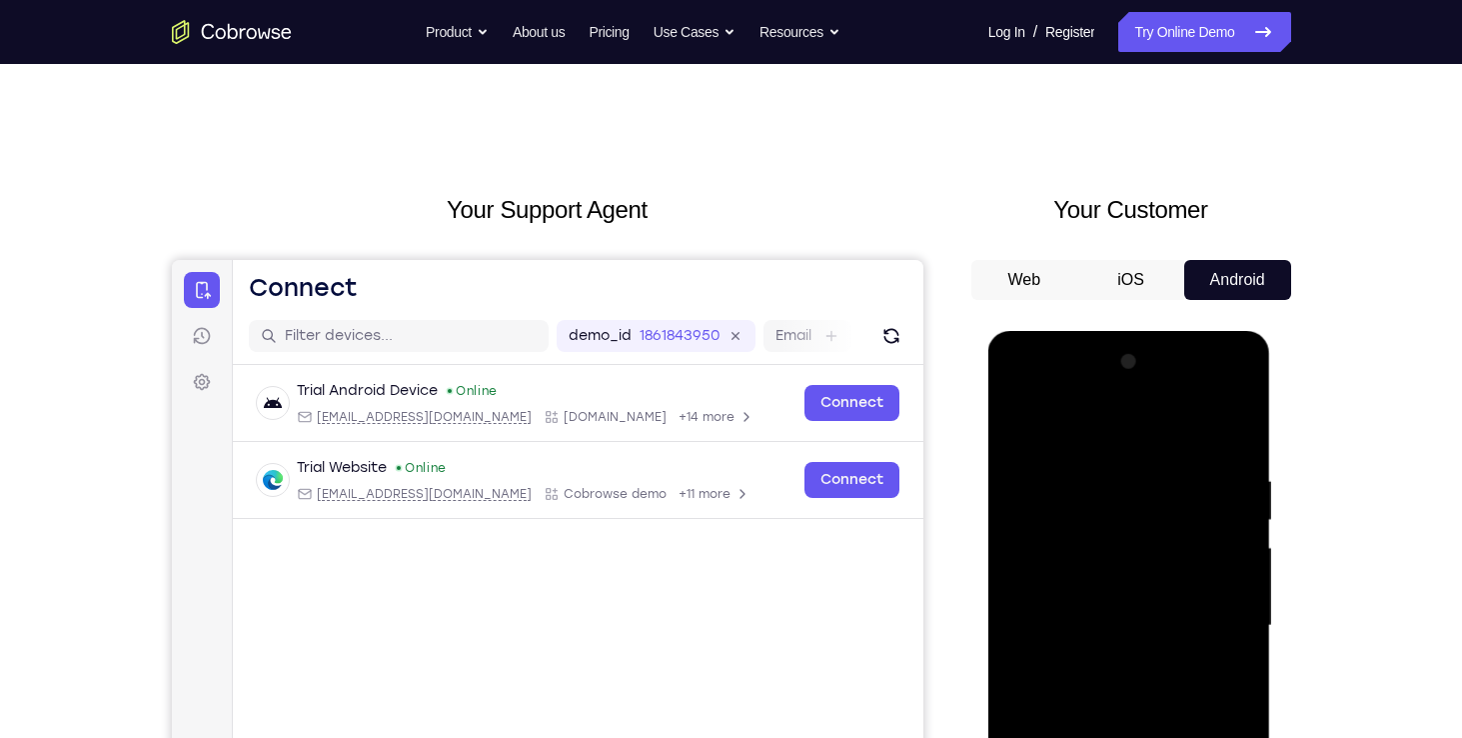
click at [1080, 423] on div at bounding box center [1130, 626] width 252 height 560
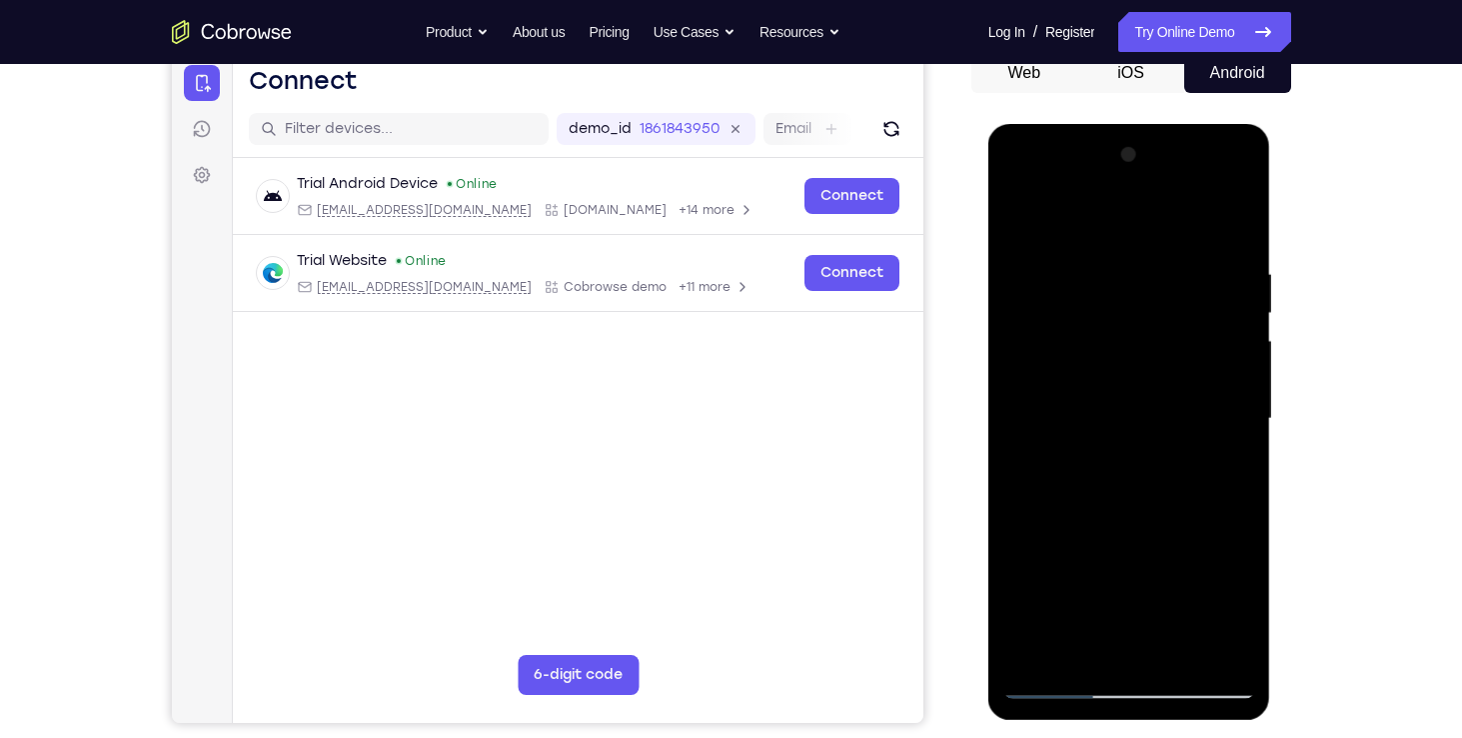
scroll to position [161, 0]
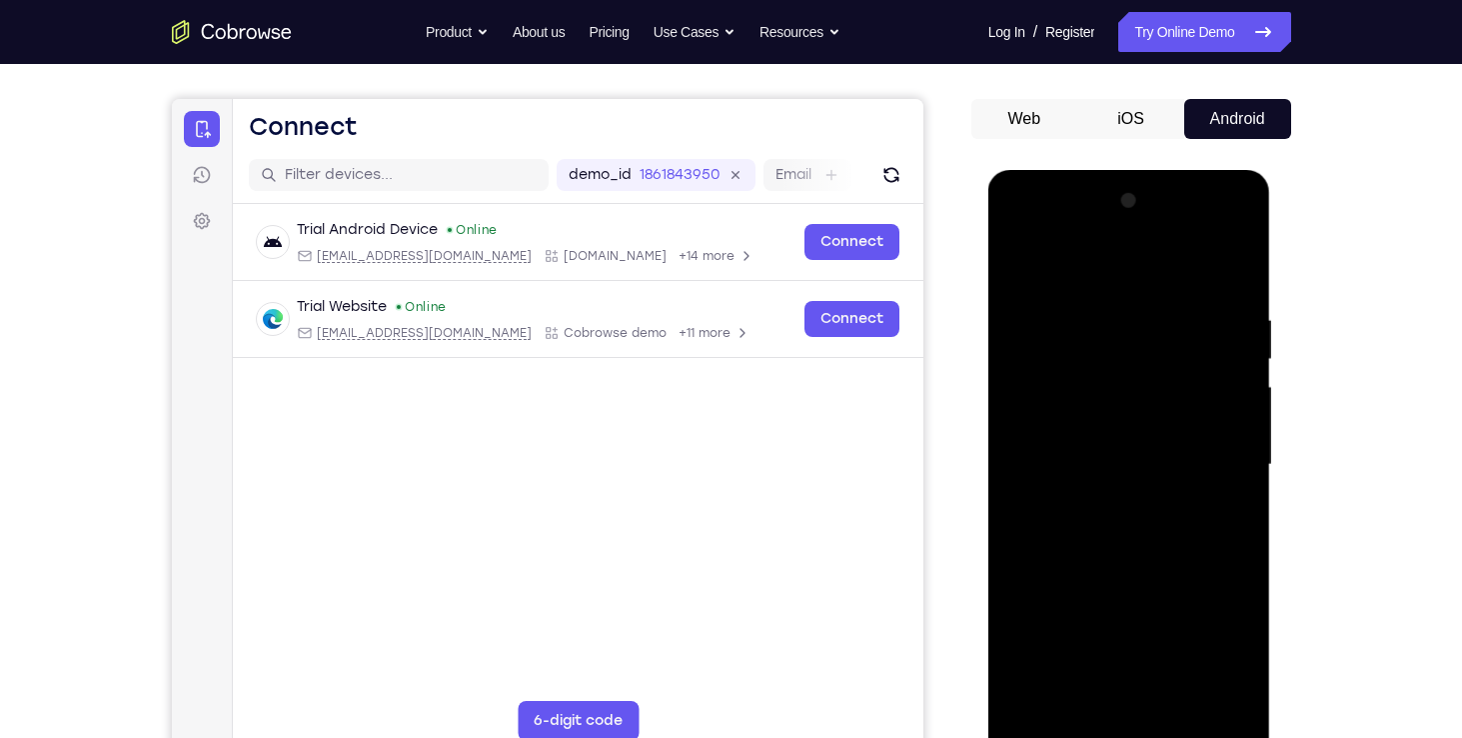
click at [1036, 375] on div at bounding box center [1130, 465] width 252 height 560
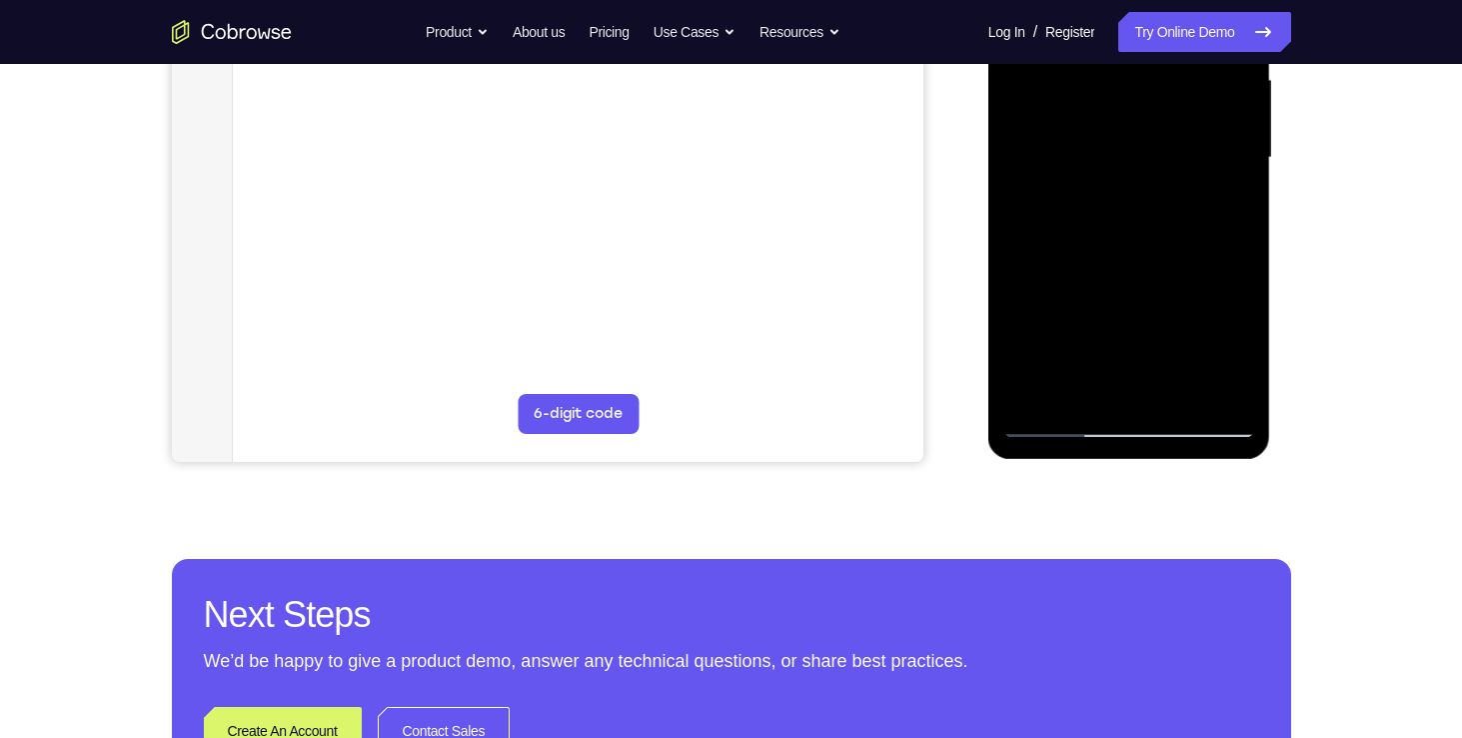
scroll to position [469, 0]
click at [1060, 420] on div at bounding box center [1130, 157] width 252 height 560
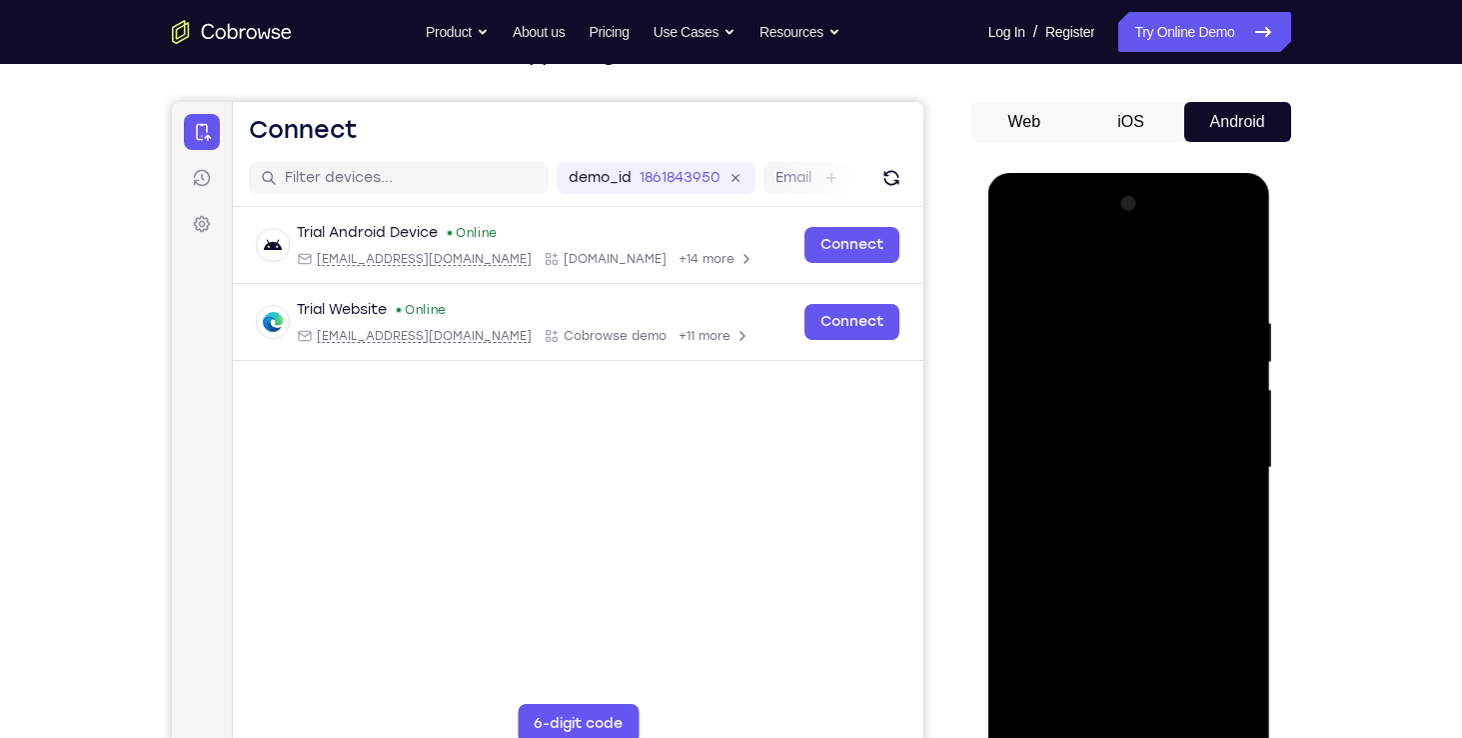
scroll to position [57, 0]
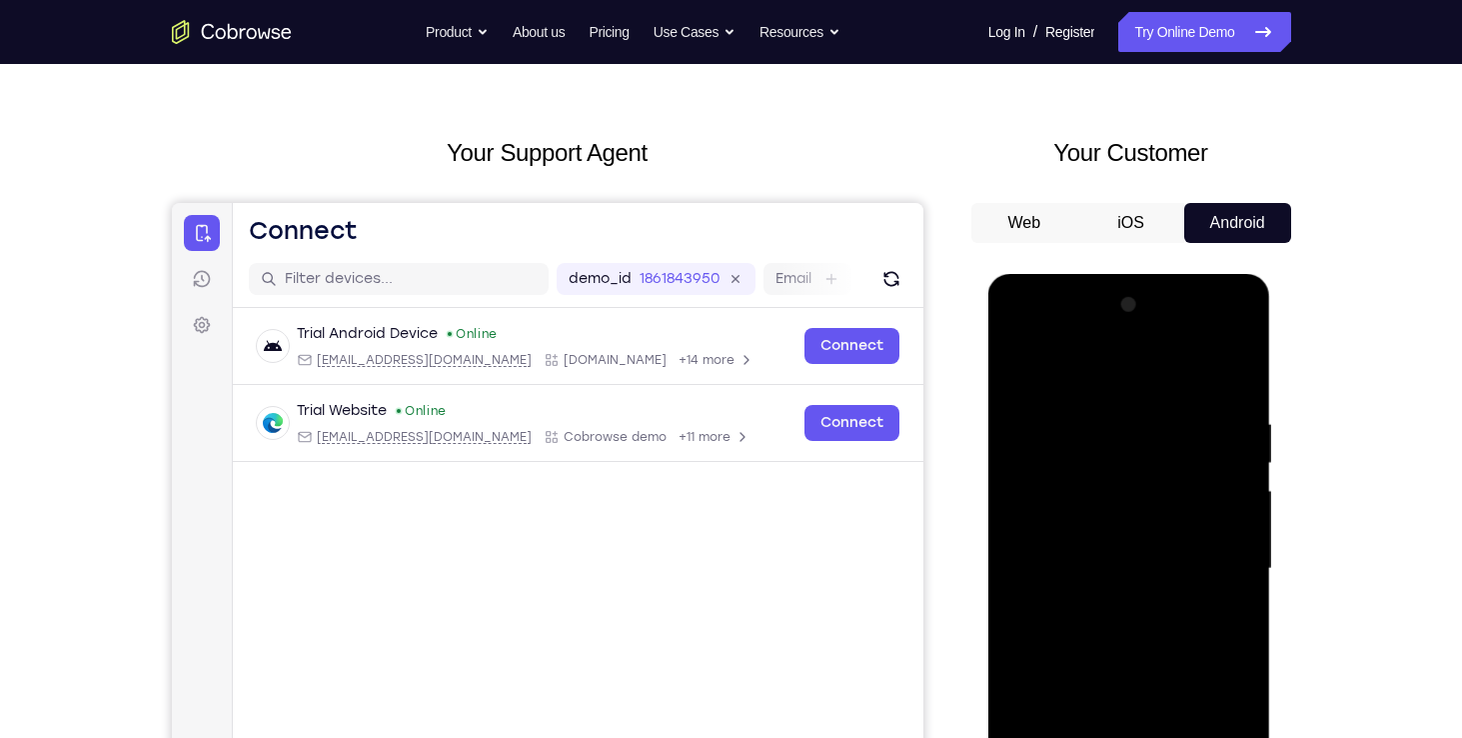
click at [1088, 360] on div at bounding box center [1130, 569] width 252 height 560
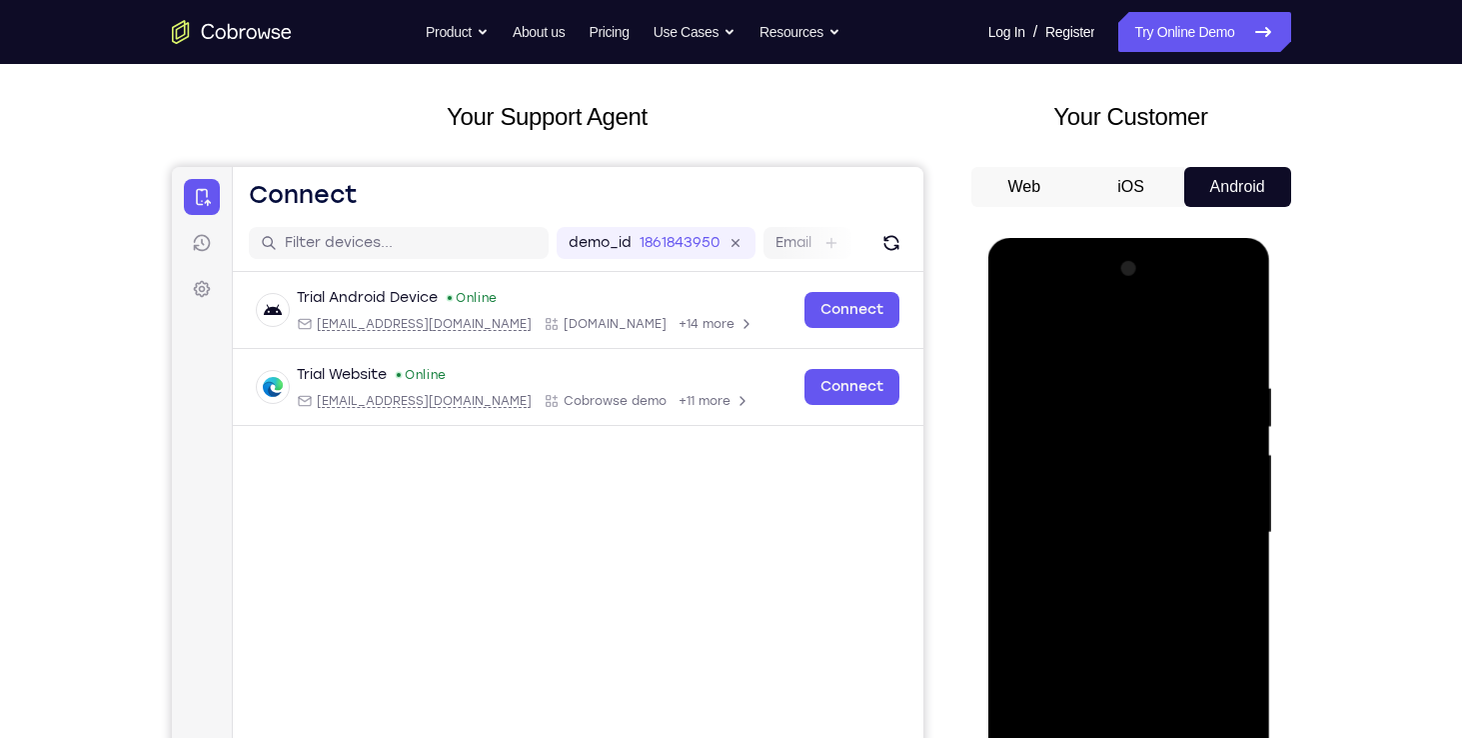
scroll to position [94, 0]
click at [1111, 362] on div at bounding box center [1130, 532] width 252 height 560
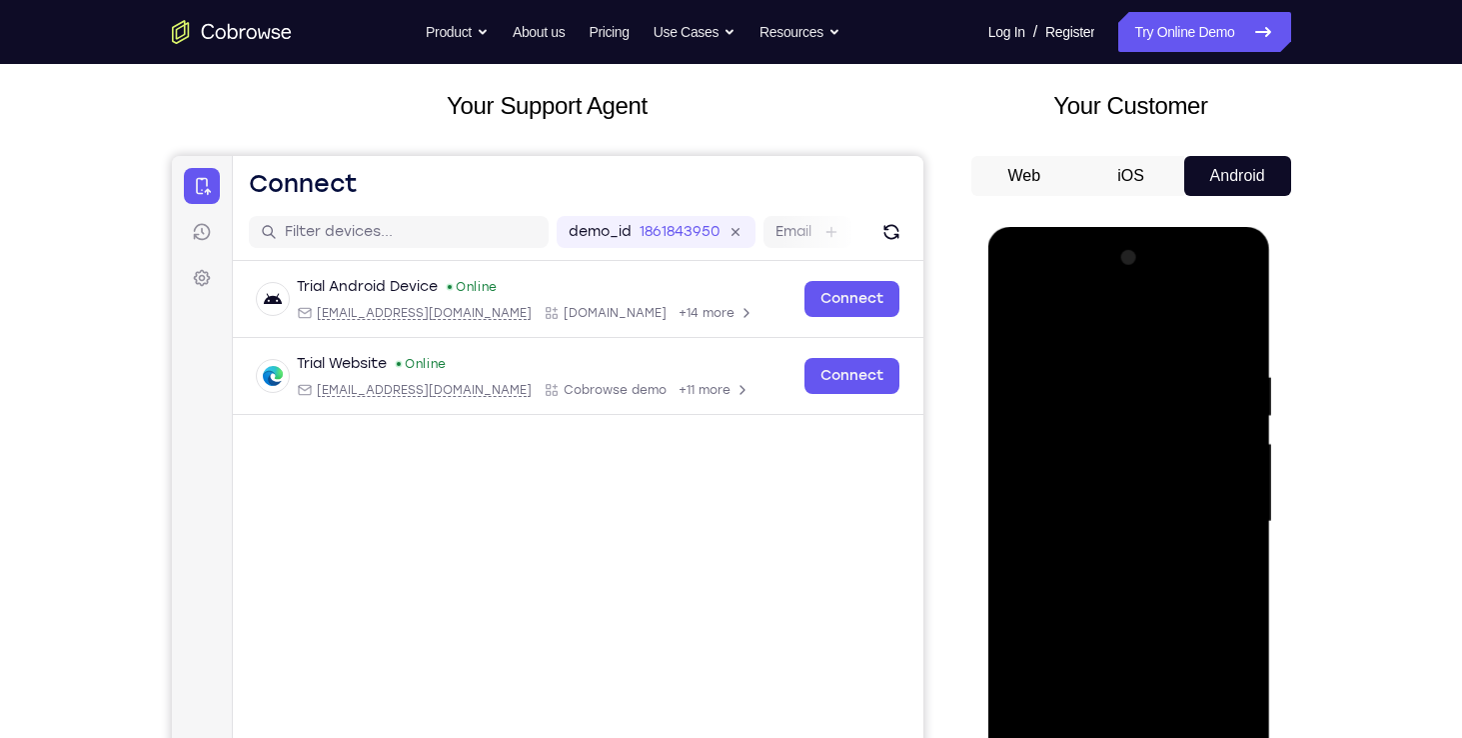
scroll to position [97, 0]
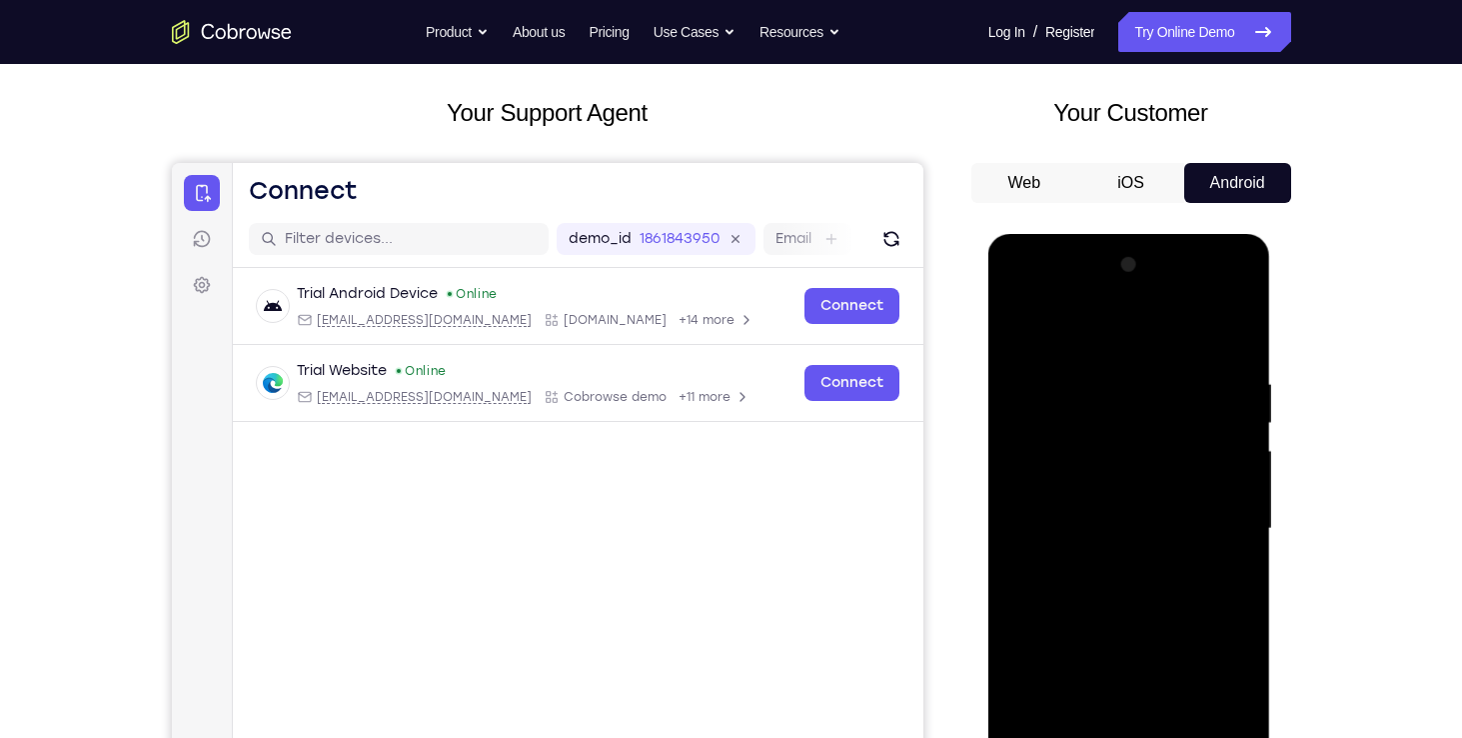
click at [1027, 327] on div at bounding box center [1130, 529] width 252 height 560
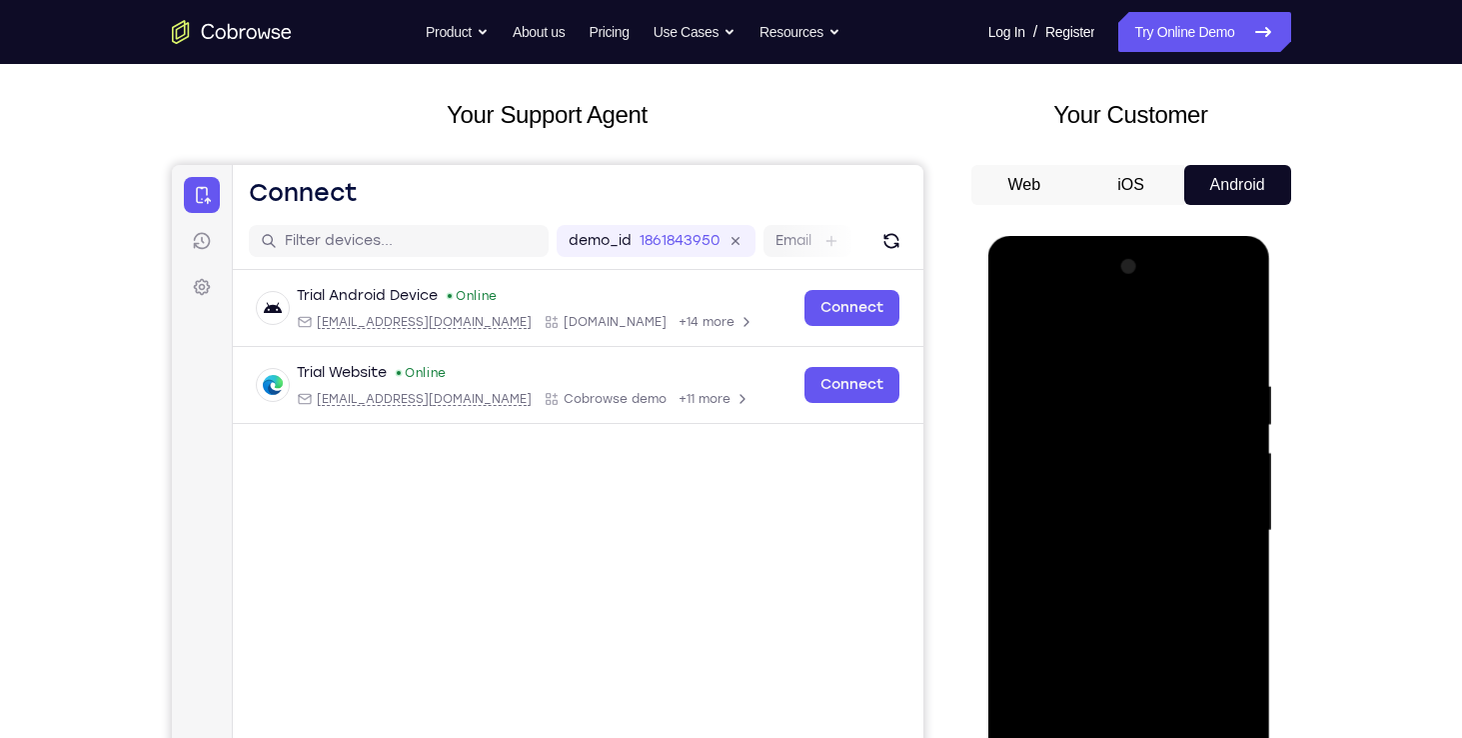
click at [1050, 326] on div at bounding box center [1130, 531] width 252 height 560
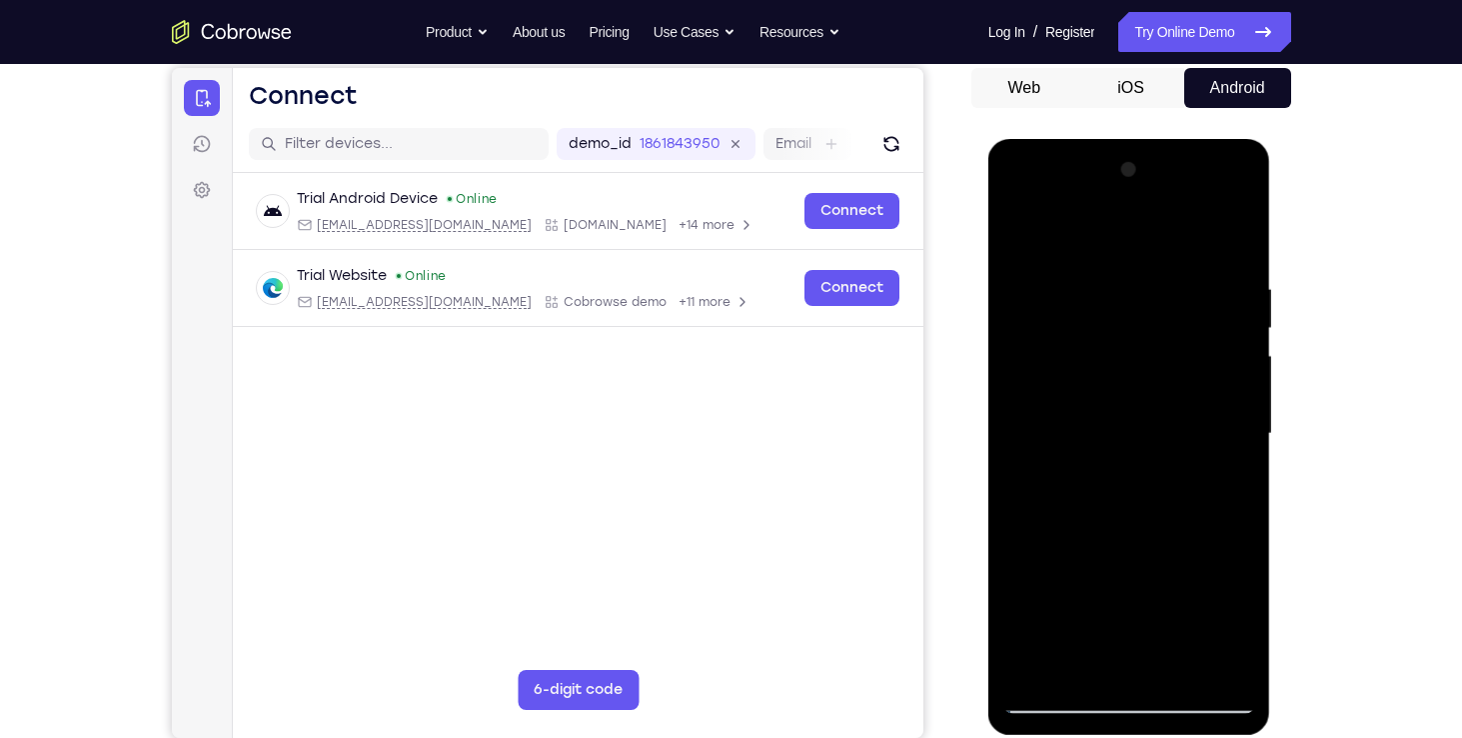
scroll to position [194, 0]
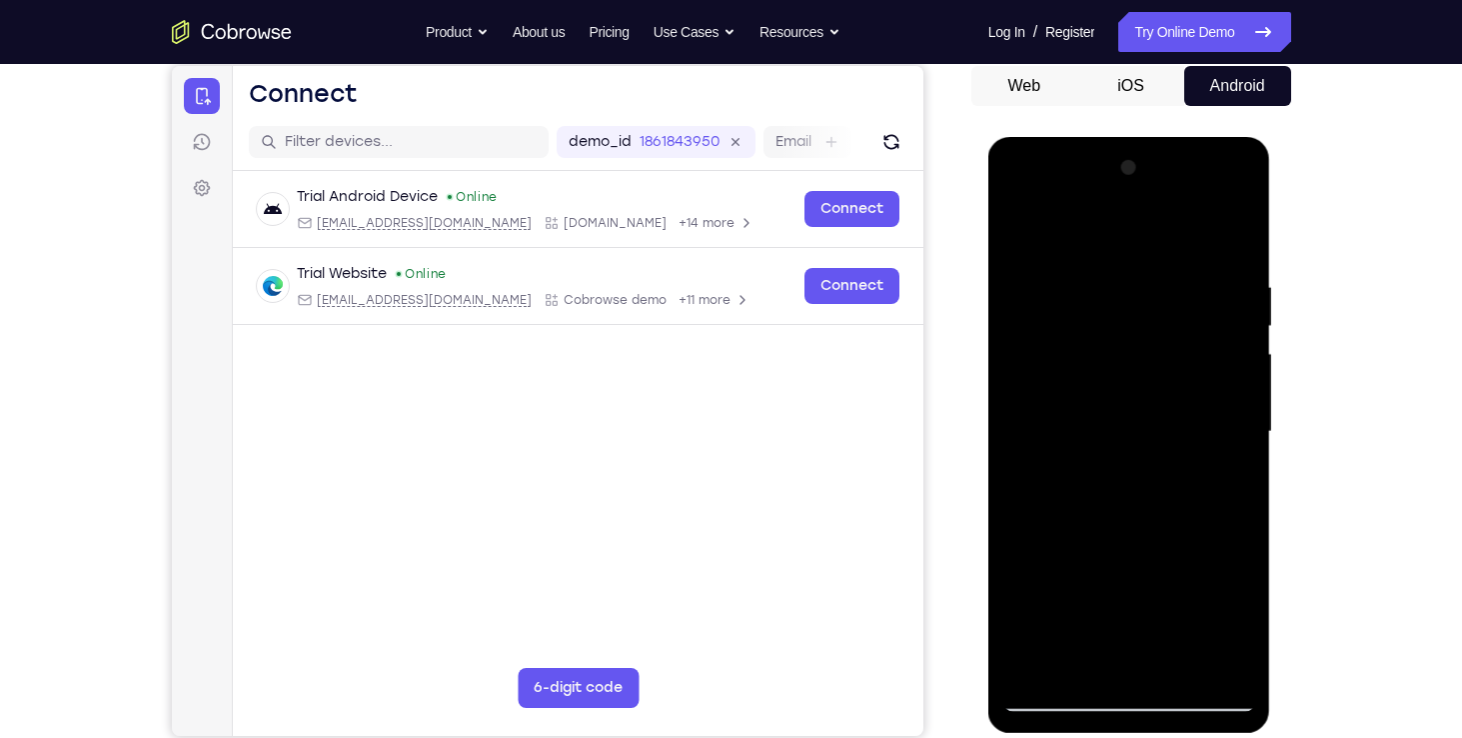
click at [1108, 341] on div at bounding box center [1130, 432] width 252 height 560
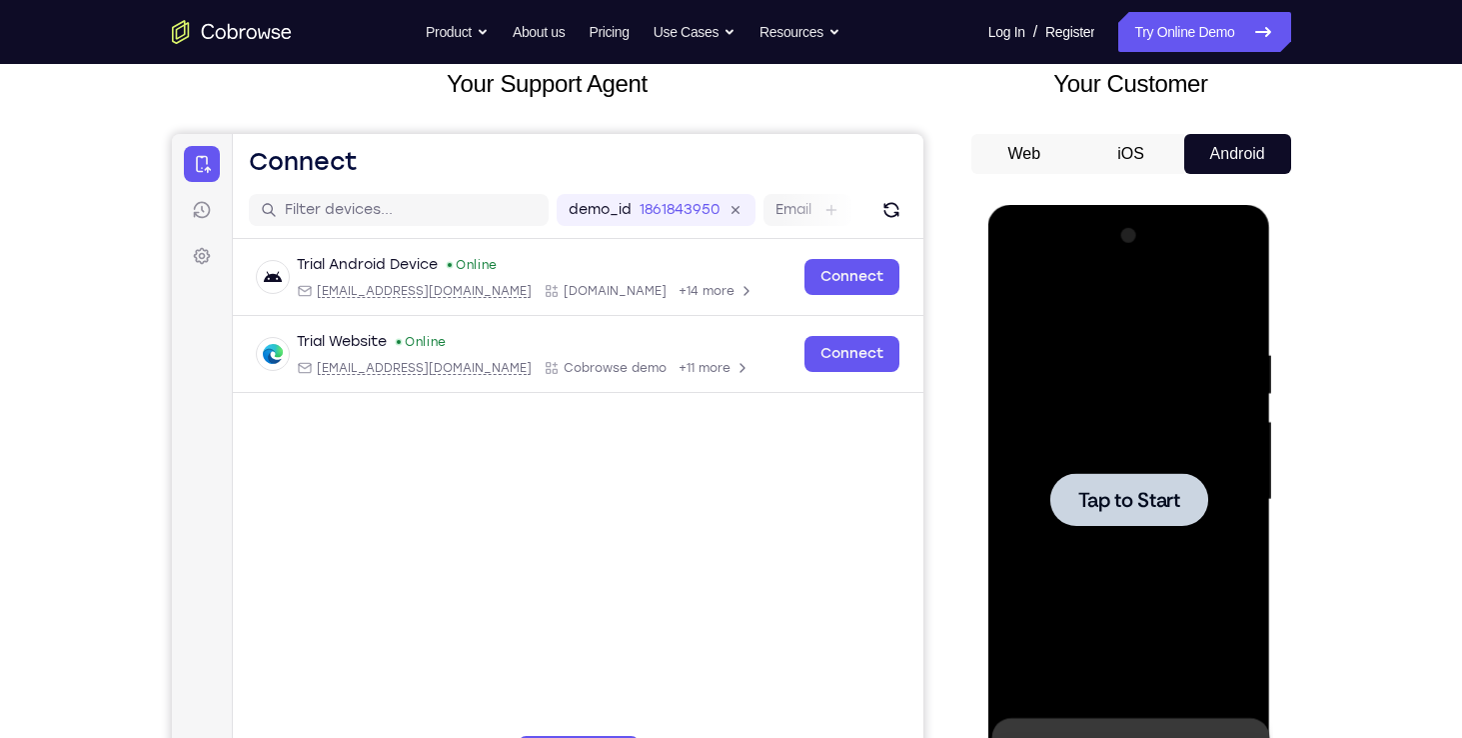
scroll to position [152, 0]
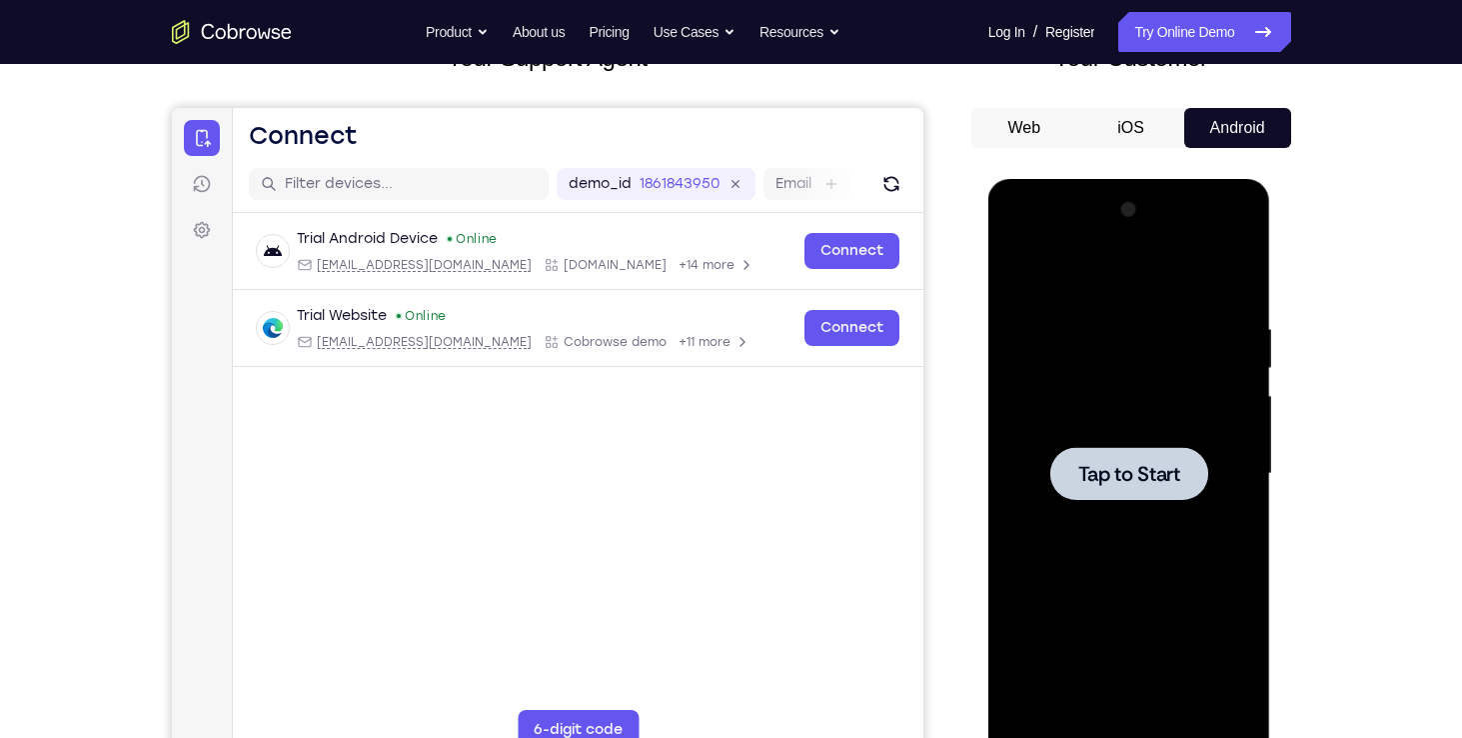
click at [1060, 458] on div at bounding box center [1129, 473] width 158 height 53
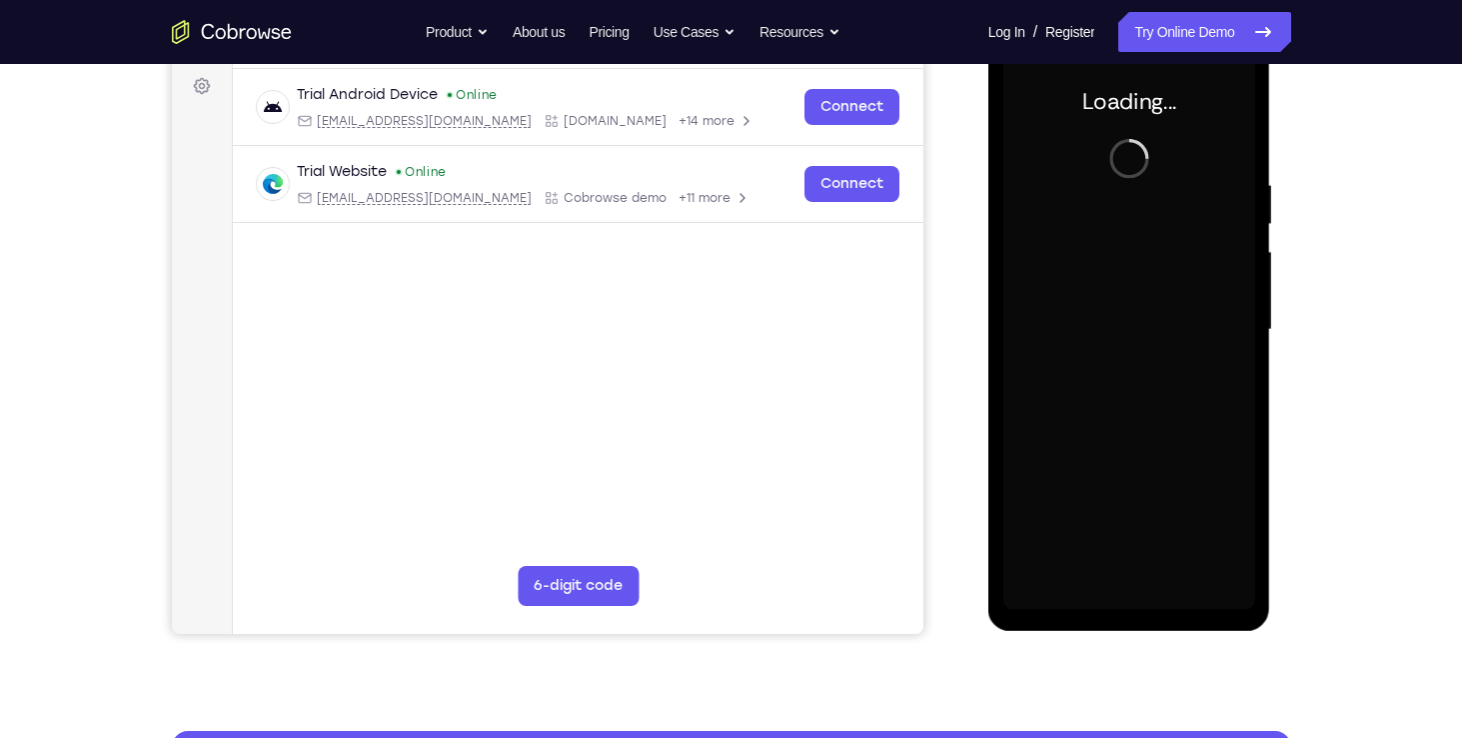
scroll to position [297, 0]
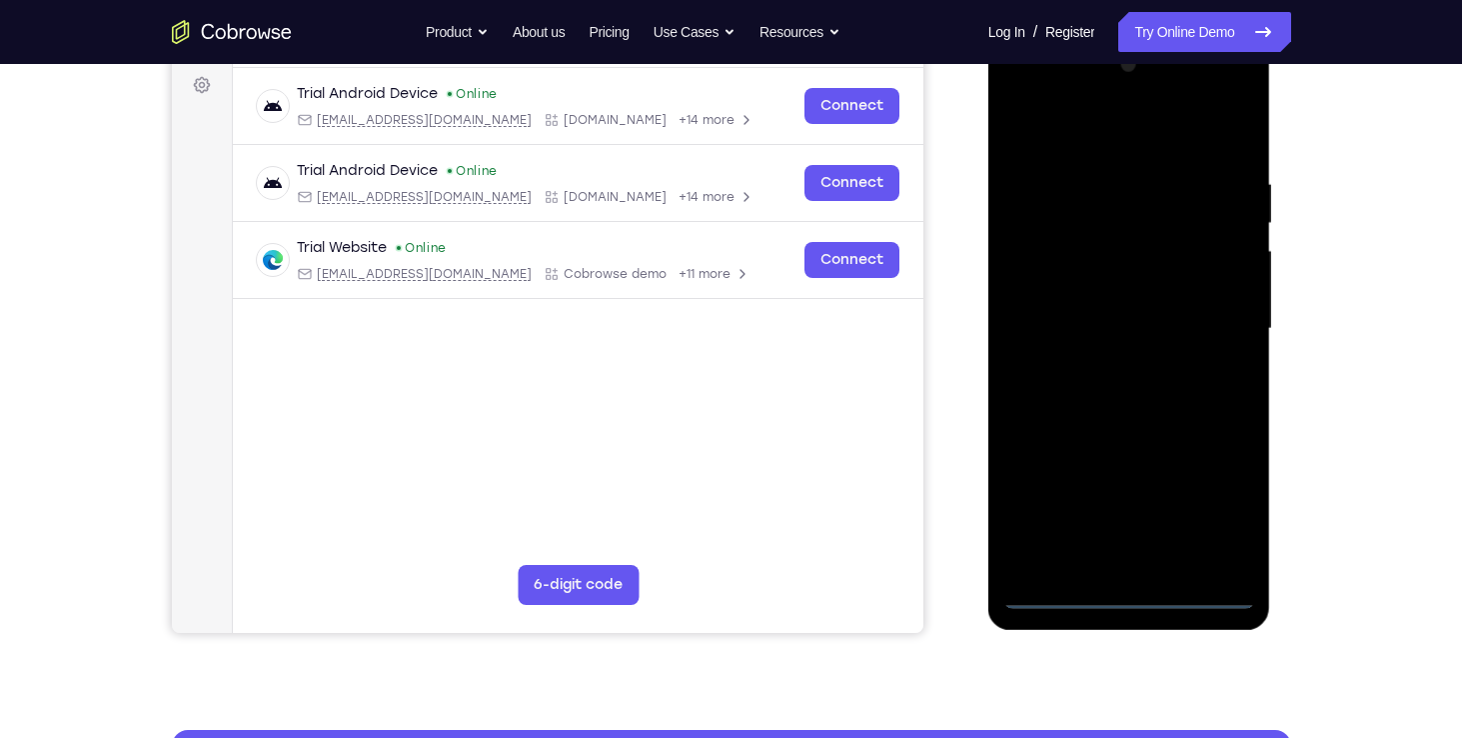
click at [1137, 592] on div at bounding box center [1130, 329] width 252 height 560
click at [1220, 519] on div at bounding box center [1130, 329] width 252 height 560
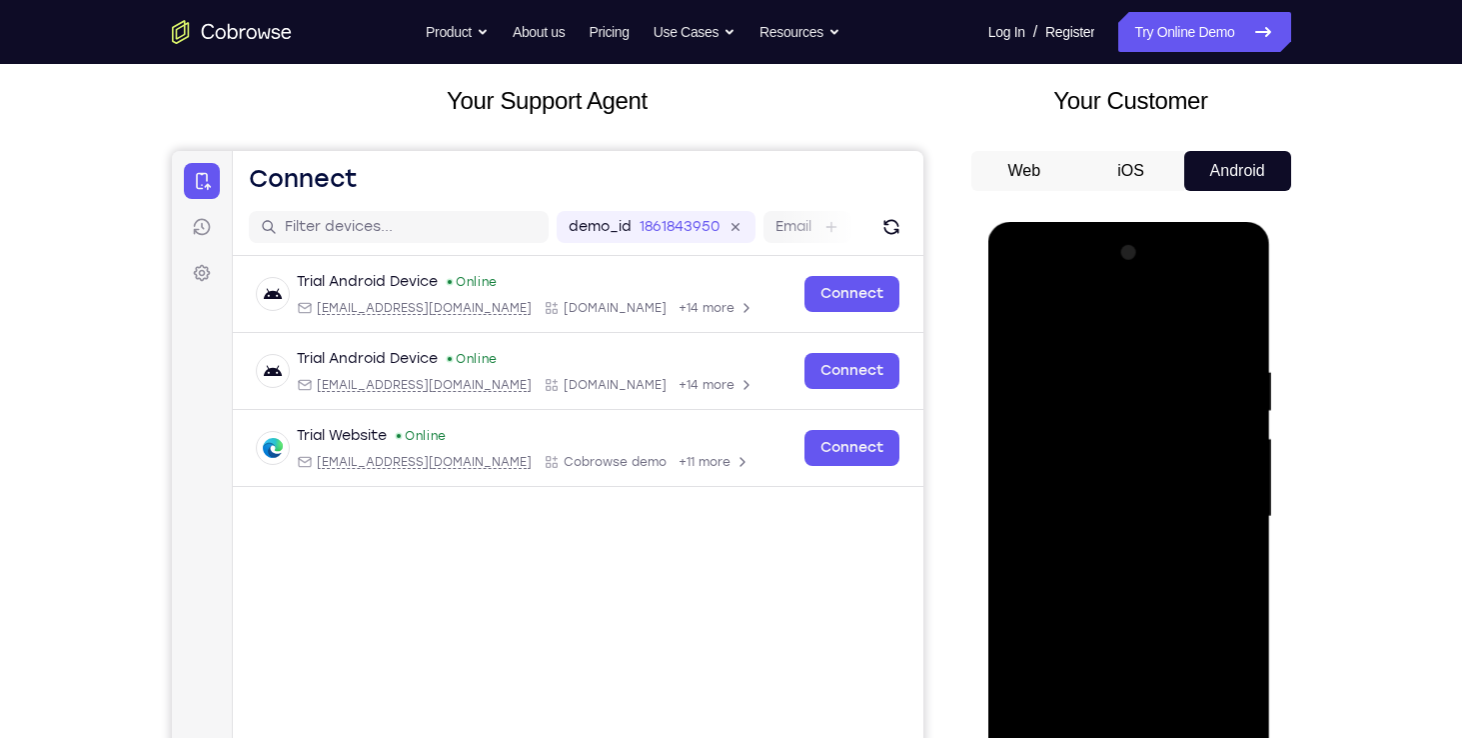
scroll to position [129, 0]
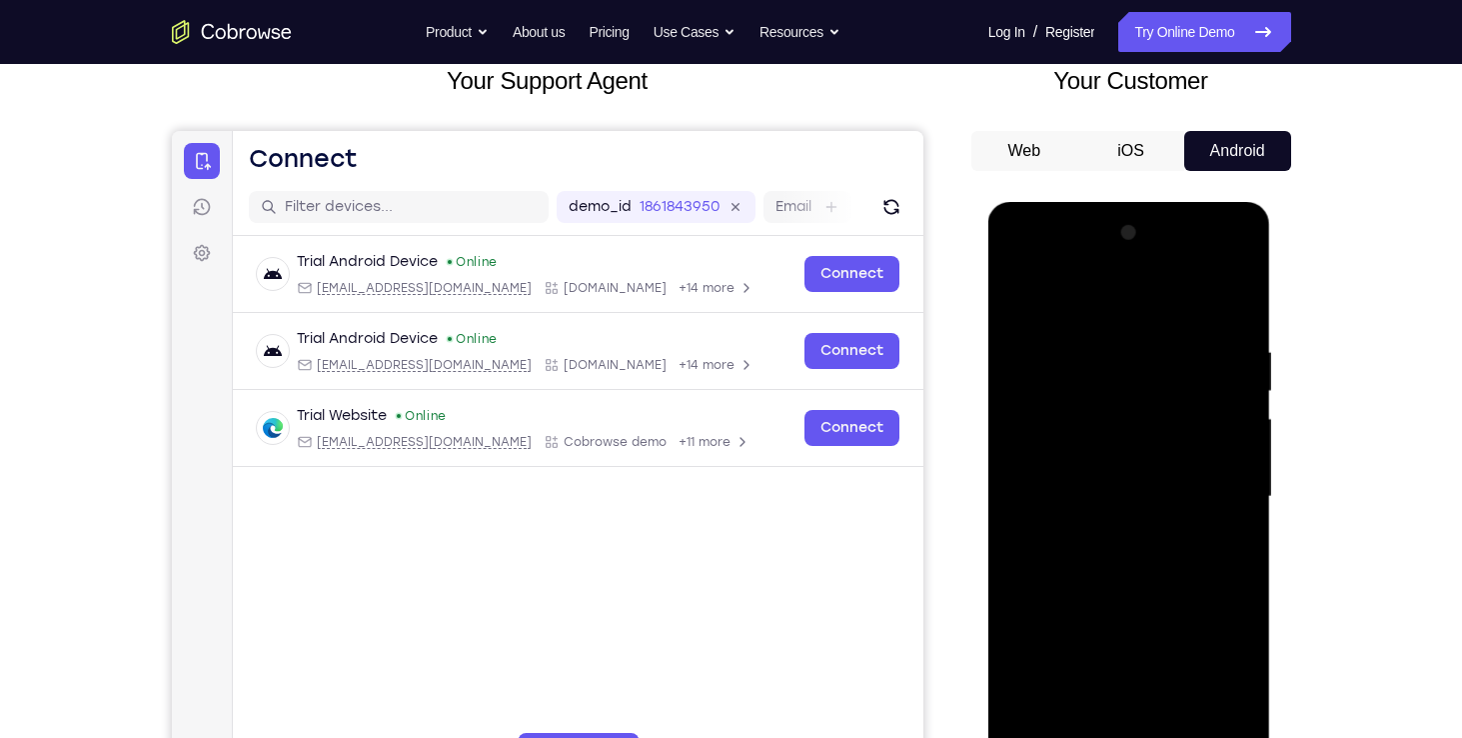
click at [1019, 263] on div at bounding box center [1130, 497] width 252 height 560
click at [1220, 500] on div at bounding box center [1130, 497] width 252 height 560
click at [1104, 530] on div at bounding box center [1130, 497] width 252 height 560
click at [1138, 471] on div at bounding box center [1130, 497] width 252 height 560
click at [1123, 471] on div at bounding box center [1130, 497] width 252 height 560
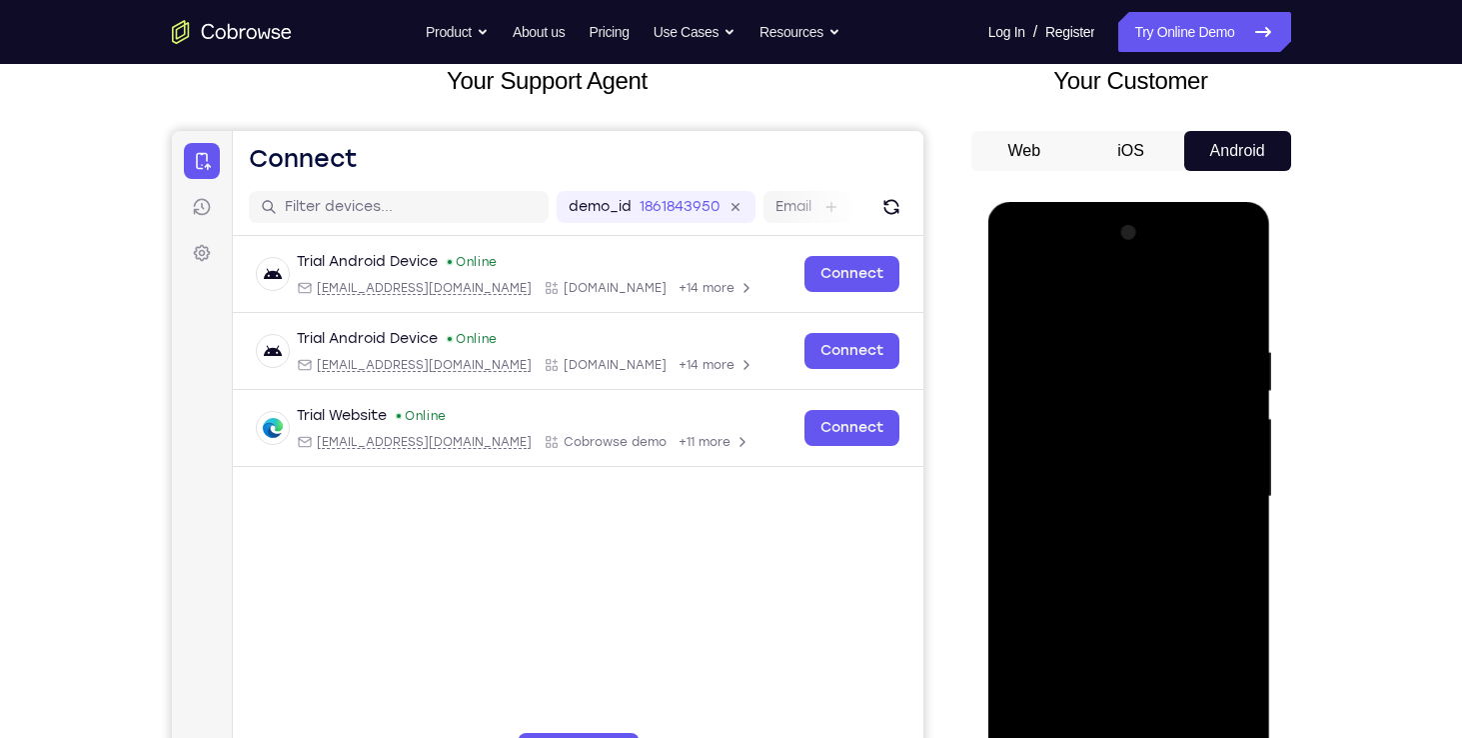
click at [1109, 499] on div at bounding box center [1130, 497] width 252 height 560
click at [1235, 324] on div at bounding box center [1130, 497] width 252 height 560
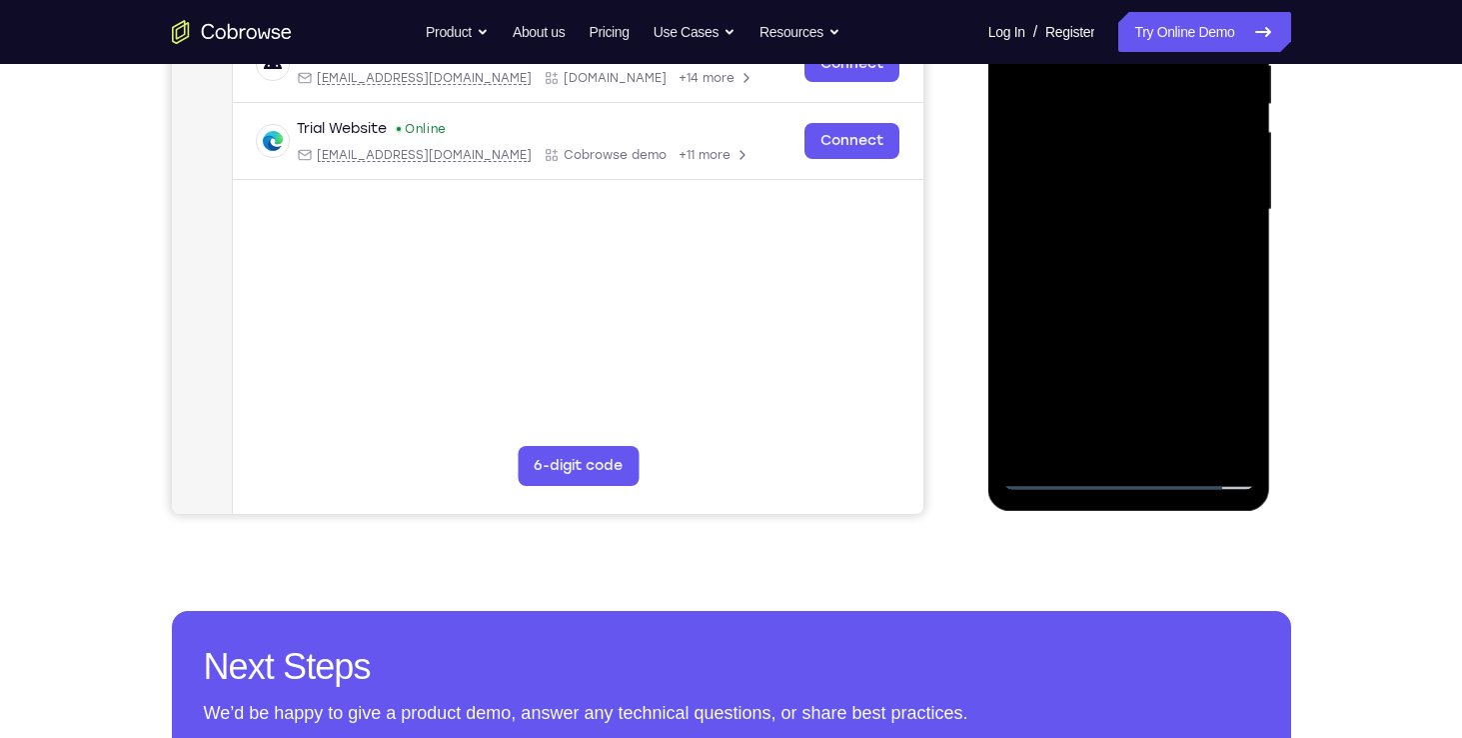
scroll to position [420, 0]
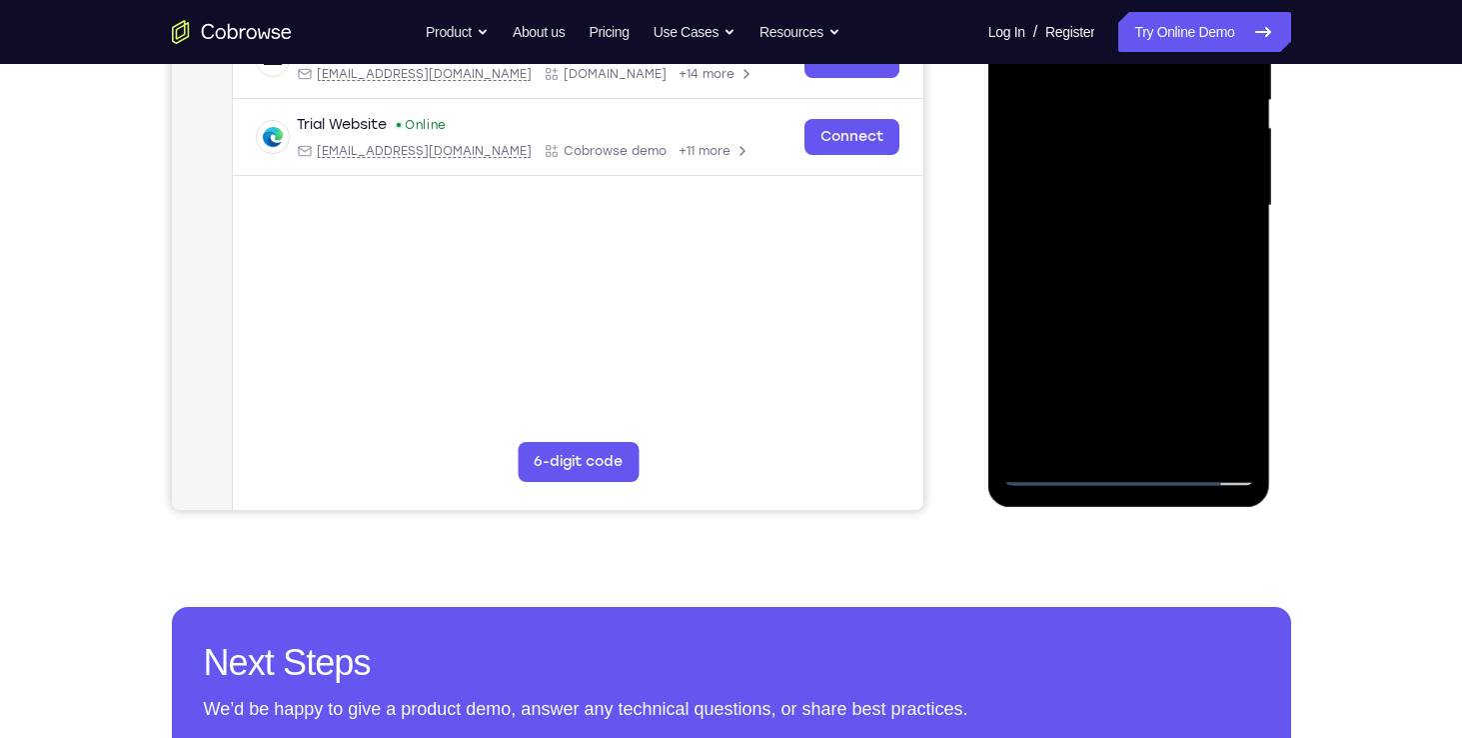
click at [1176, 451] on div at bounding box center [1130, 206] width 252 height 560
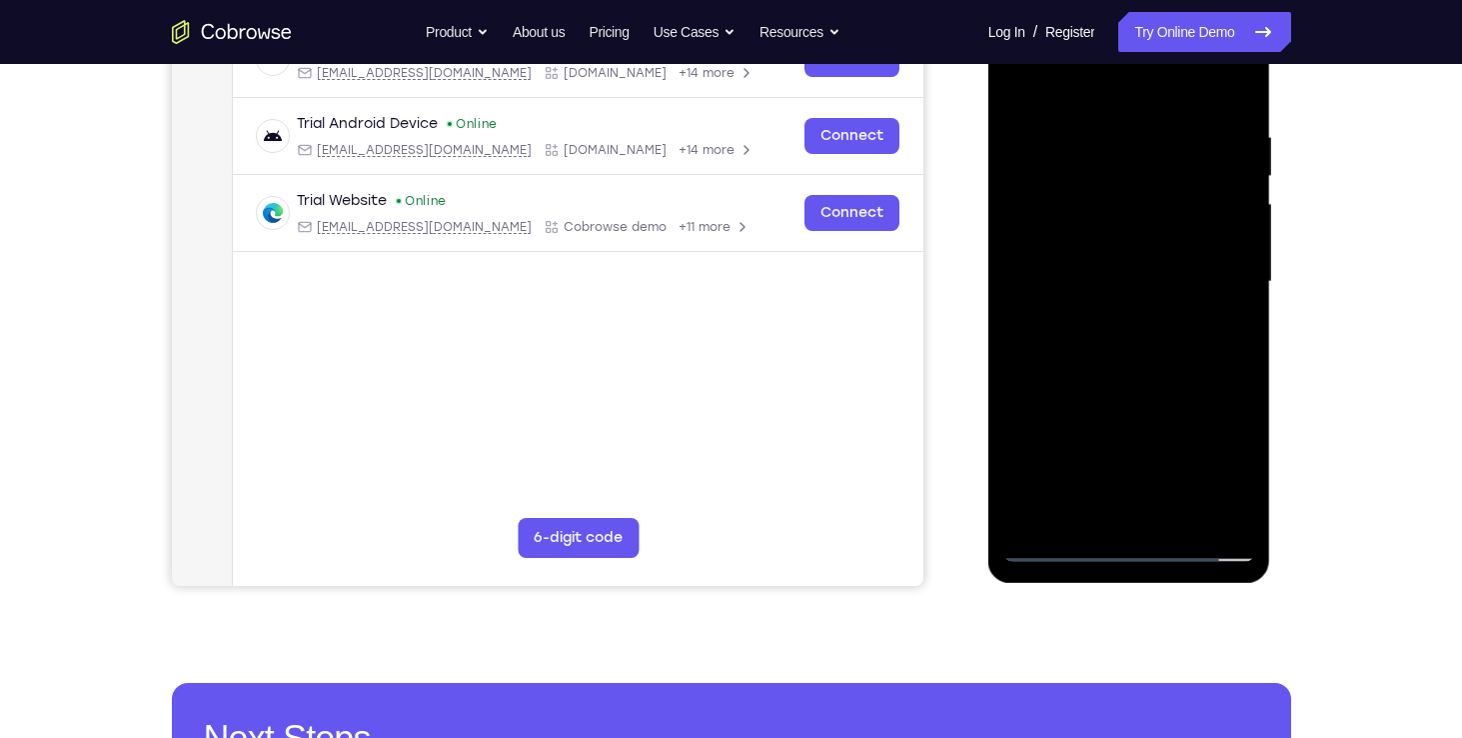
scroll to position [328, 0]
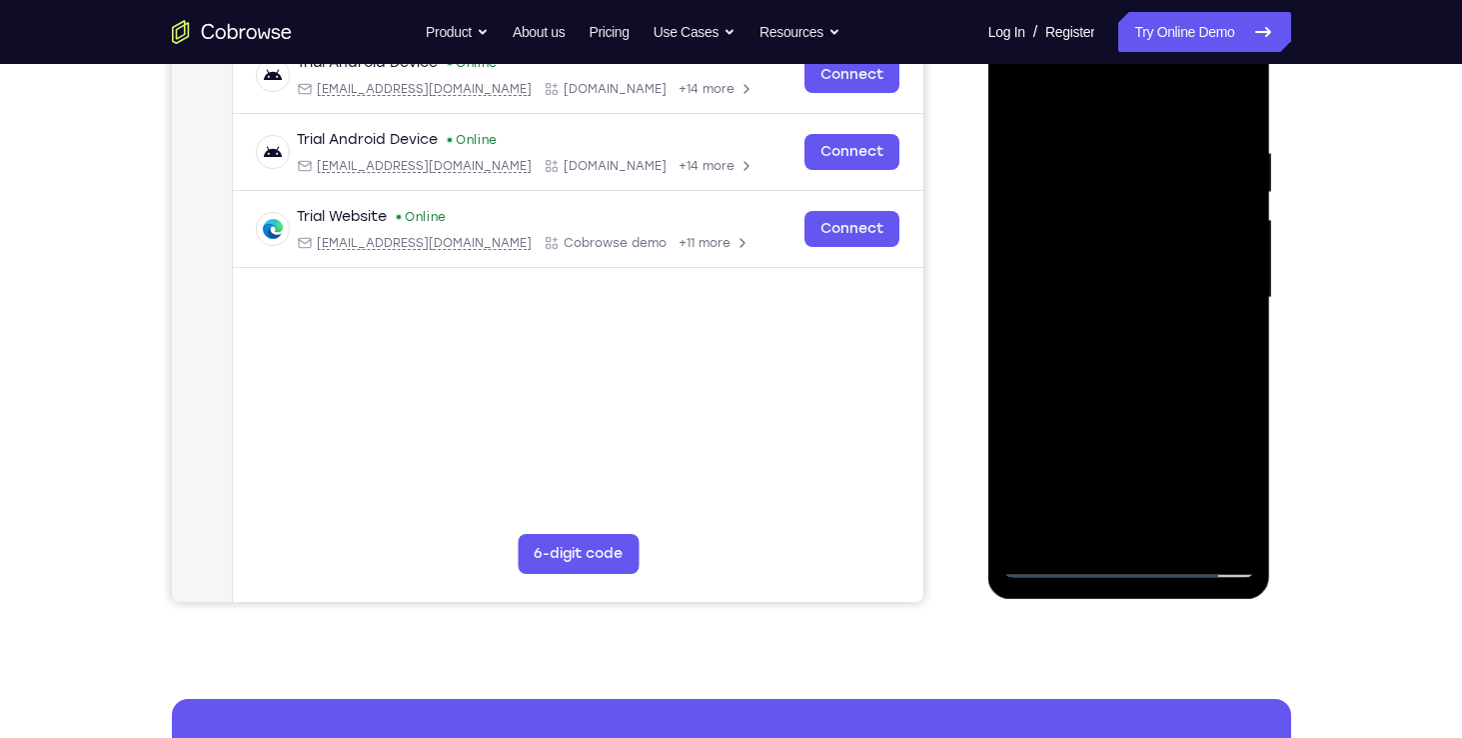
click at [1130, 406] on div at bounding box center [1130, 298] width 252 height 560
click at [1157, 424] on div at bounding box center [1130, 298] width 252 height 560
click at [1168, 491] on div at bounding box center [1130, 298] width 252 height 560
click at [1201, 480] on div at bounding box center [1130, 298] width 252 height 560
click at [1103, 455] on div at bounding box center [1130, 298] width 252 height 560
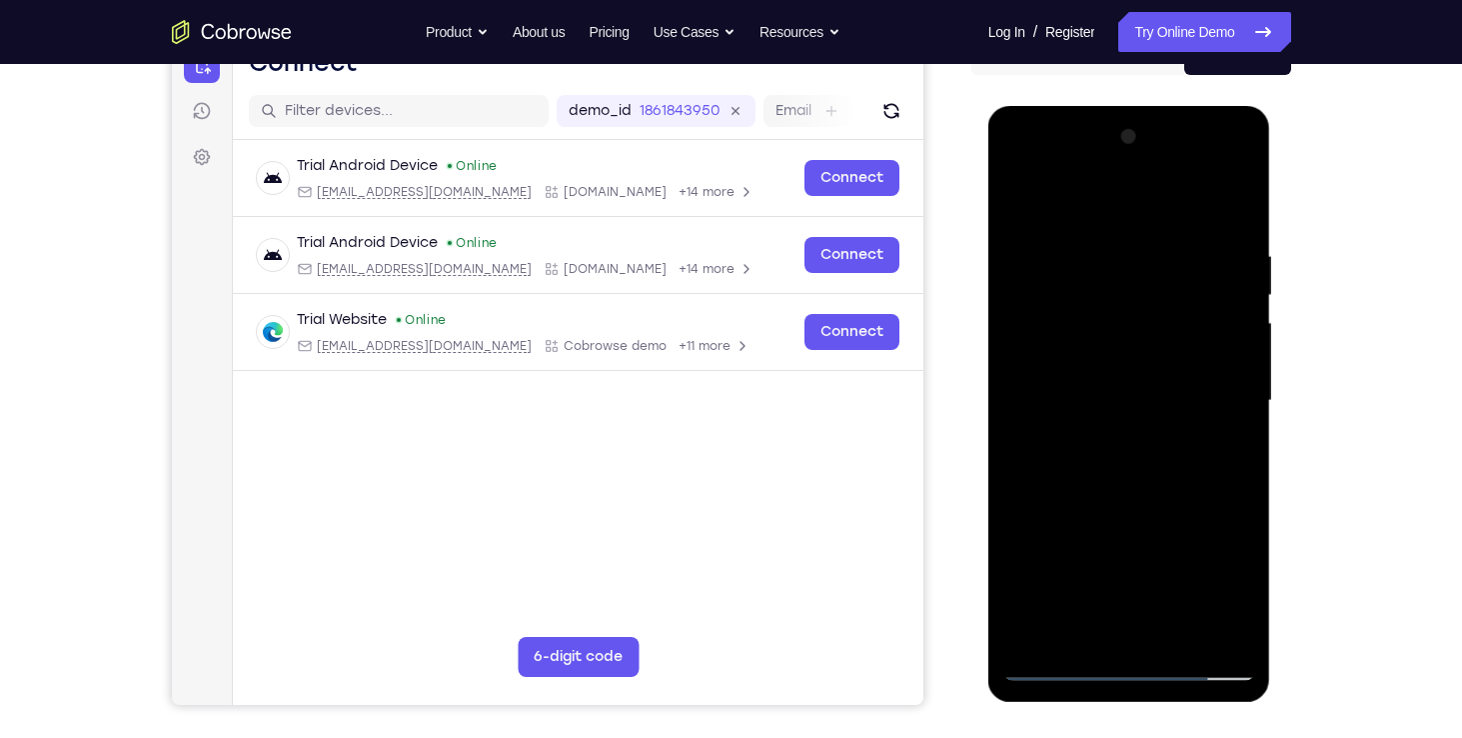
scroll to position [205, 0]
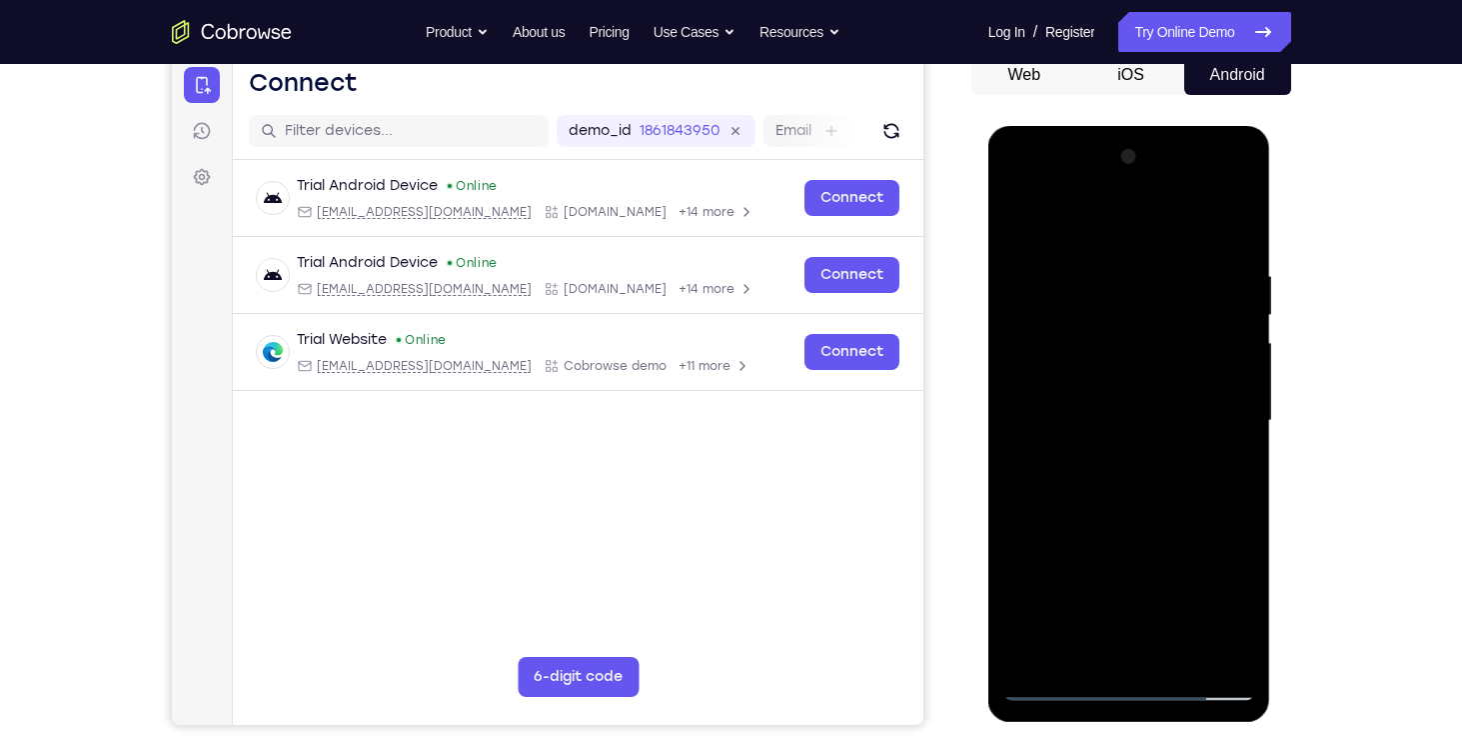
click at [1067, 372] on div at bounding box center [1130, 421] width 252 height 560
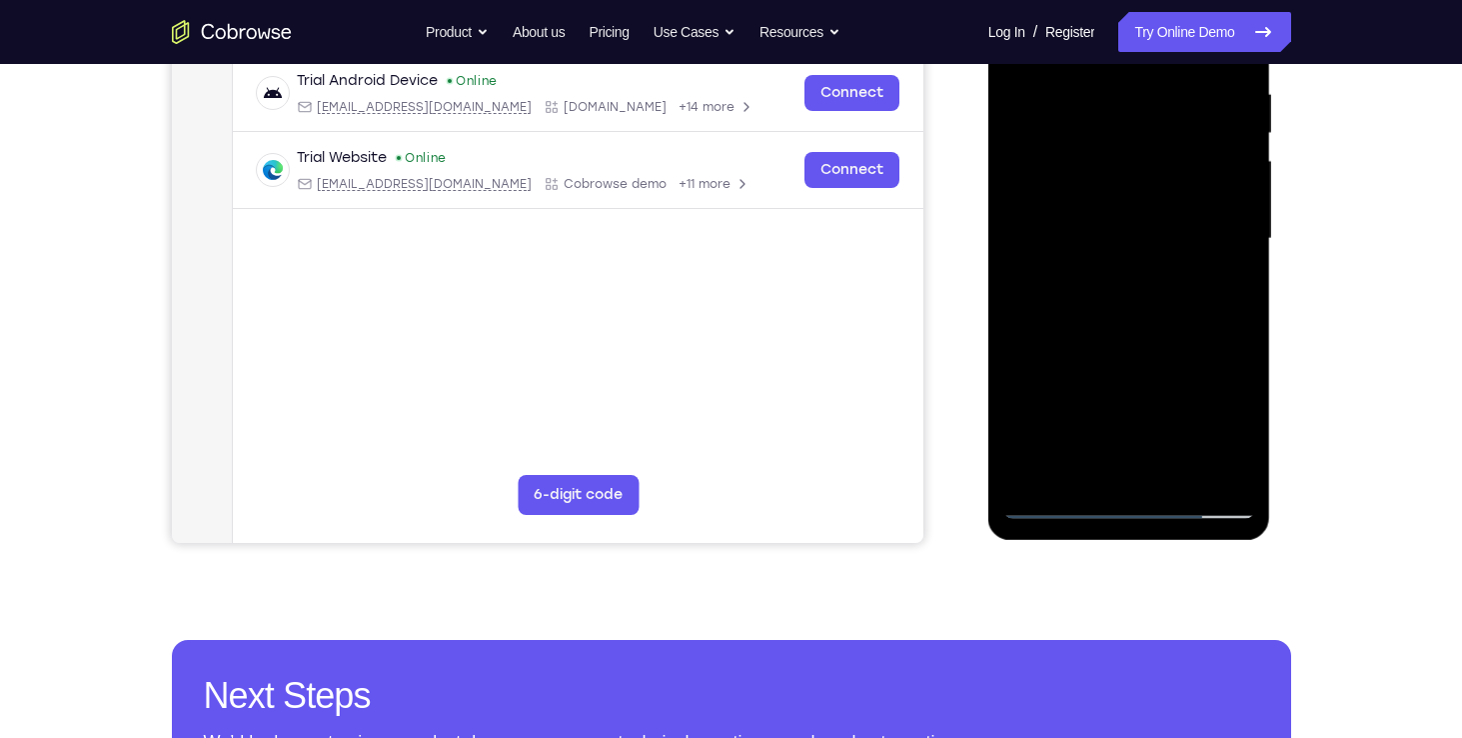
scroll to position [389, 0]
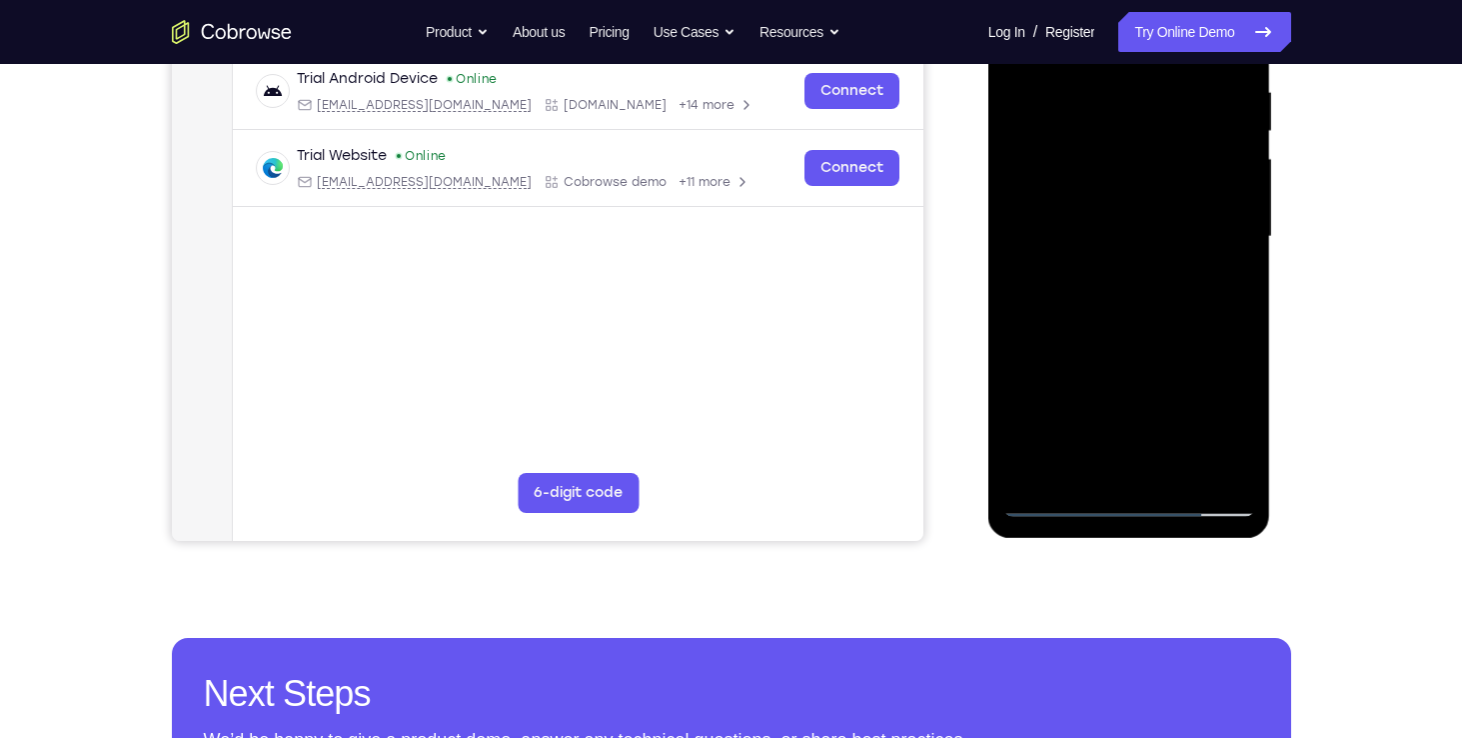
click at [1059, 491] on div at bounding box center [1130, 237] width 252 height 560
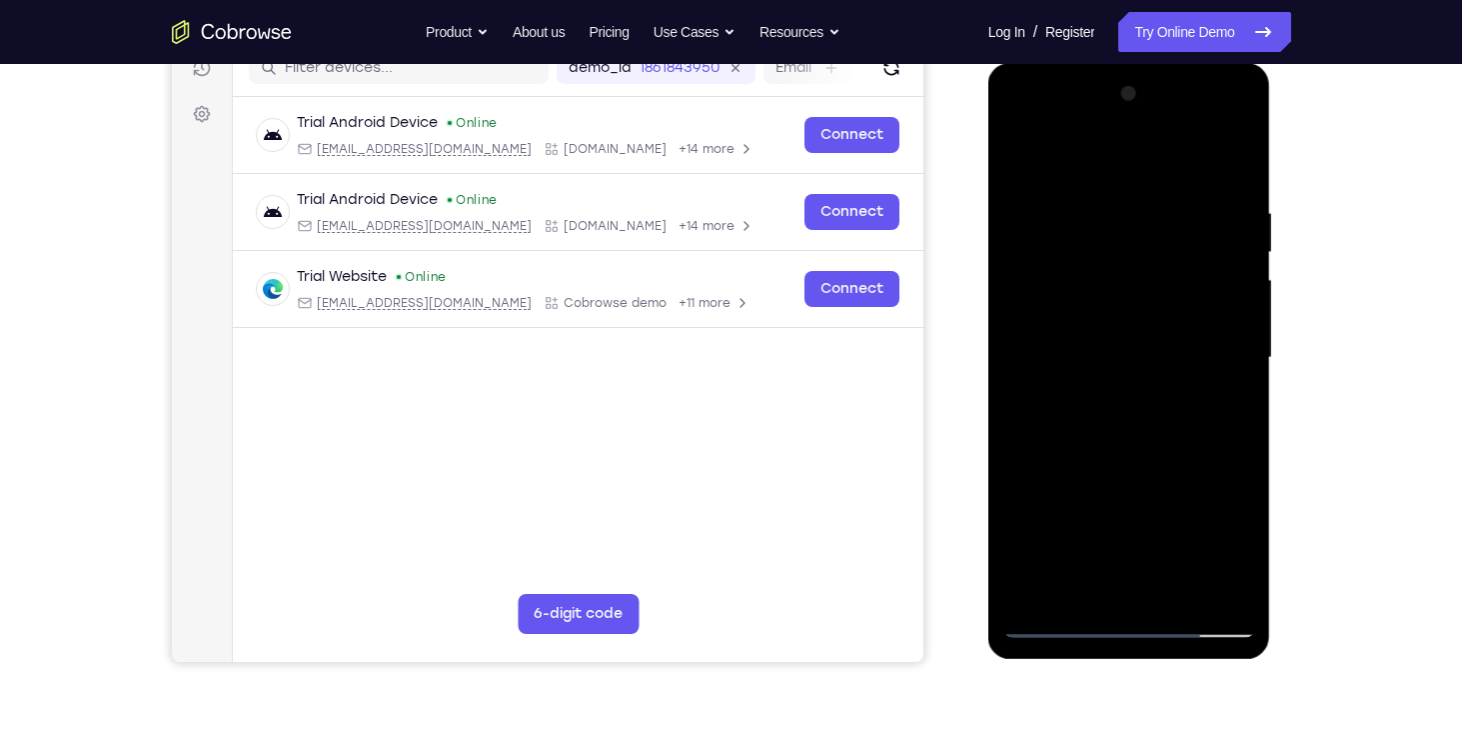
scroll to position [296, 0]
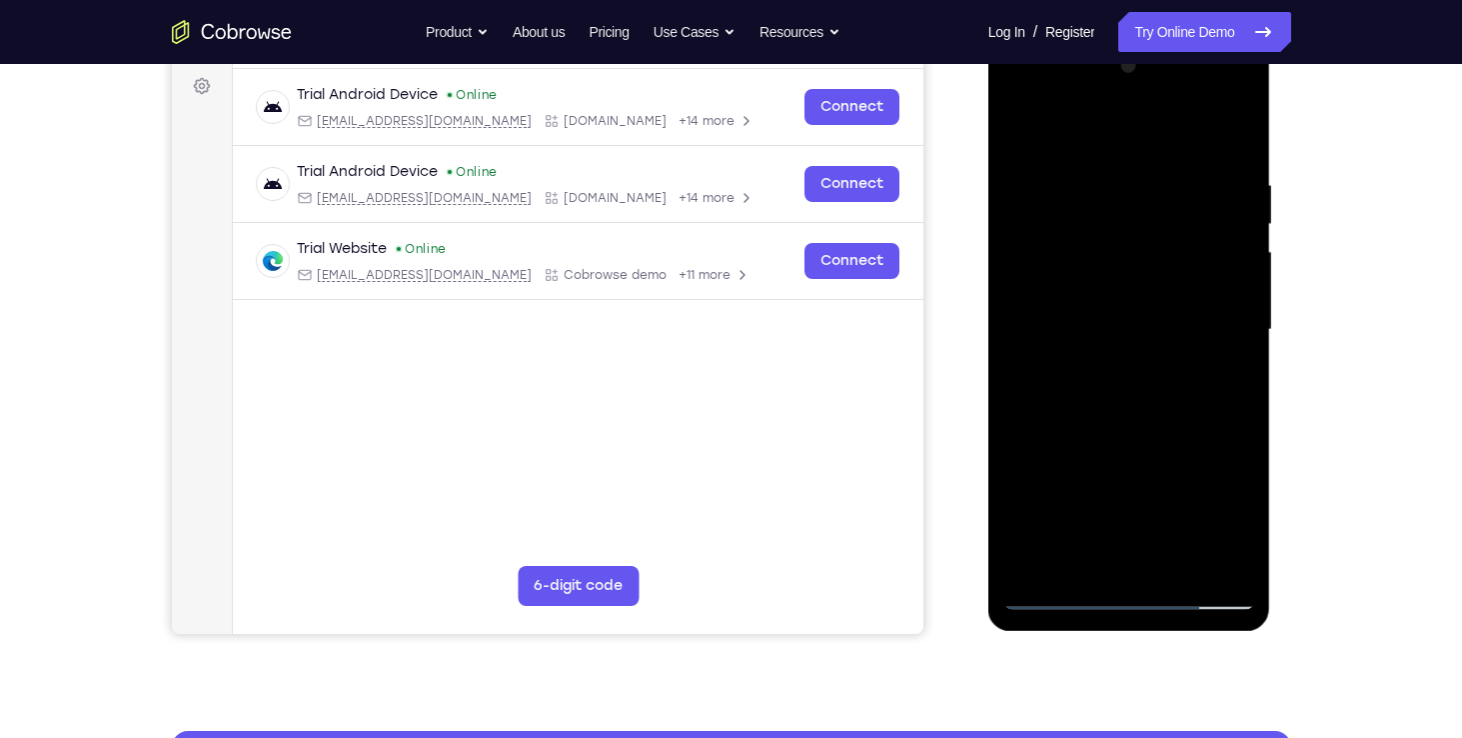
click at [1052, 596] on div at bounding box center [1130, 330] width 252 height 560
drag, startPoint x: 1225, startPoint y: 245, endPoint x: 1025, endPoint y: 296, distance: 207.3
click at [1025, 296] on div at bounding box center [1130, 330] width 252 height 560
drag, startPoint x: 1186, startPoint y: 227, endPoint x: 1019, endPoint y: 262, distance: 171.5
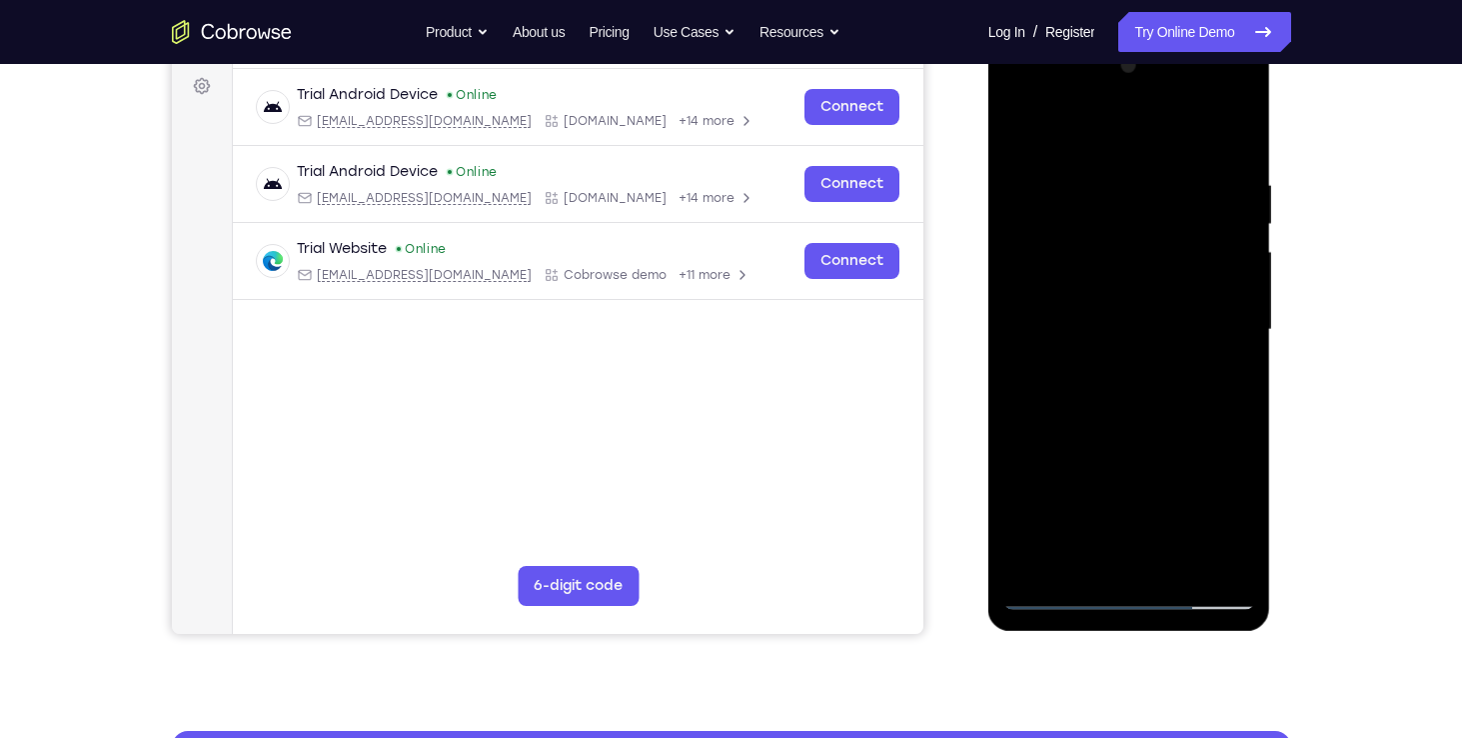
click at [1019, 262] on div at bounding box center [1130, 330] width 252 height 560
drag, startPoint x: 1195, startPoint y: 220, endPoint x: 991, endPoint y: 261, distance: 209.0
click at [991, 261] on div at bounding box center [1130, 333] width 283 height 596
drag, startPoint x: 1164, startPoint y: 224, endPoint x: 972, endPoint y: 305, distance: 209.2
click at [989, 305] on html "Online web based iOS Simulators and Android Emulators. Run iPhone, iPad, Mobile…" at bounding box center [1131, 335] width 285 height 600
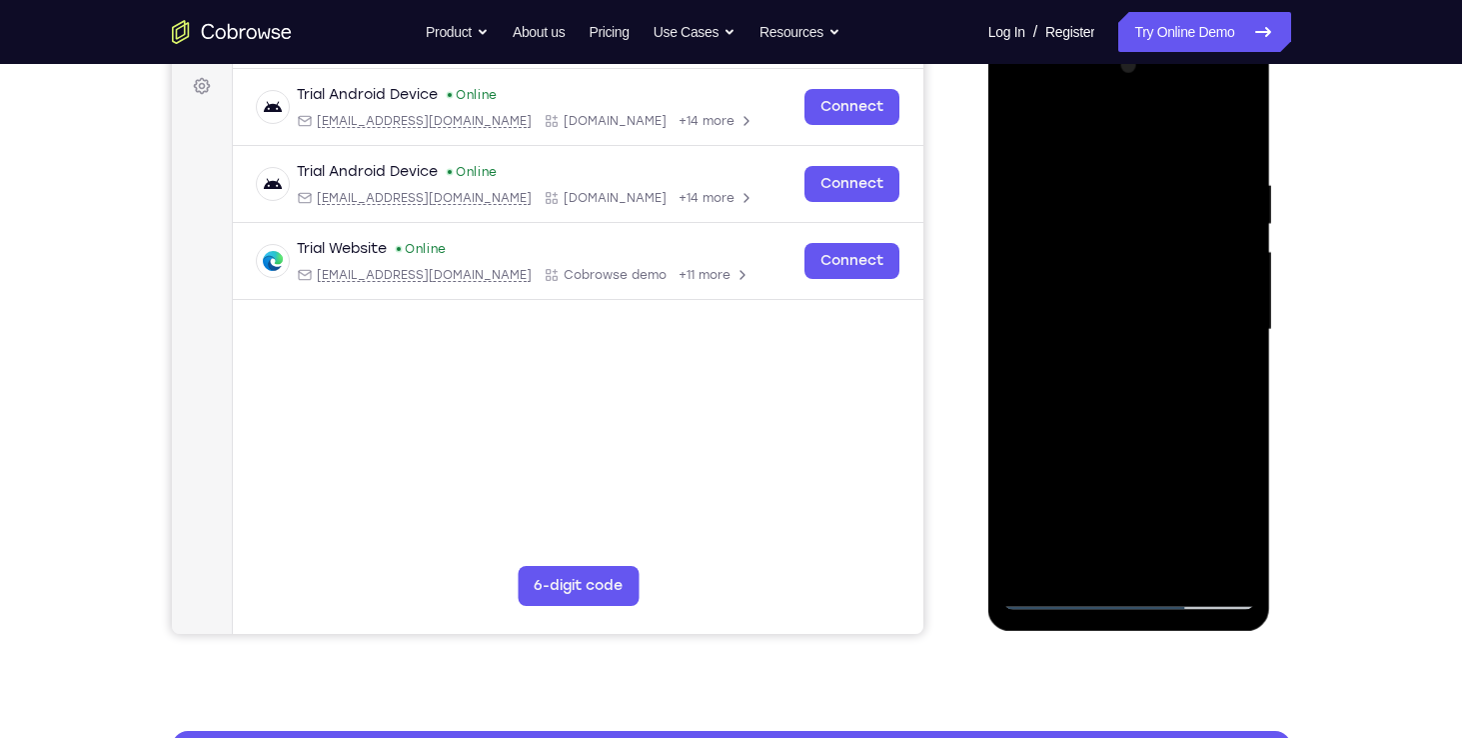
drag, startPoint x: 1200, startPoint y: 224, endPoint x: 1940, endPoint y: 317, distance: 745.5
click at [989, 283] on html "Online web based iOS Simulators and Android Emulators. Run iPhone, iPad, Mobile…" at bounding box center [1131, 335] width 285 height 600
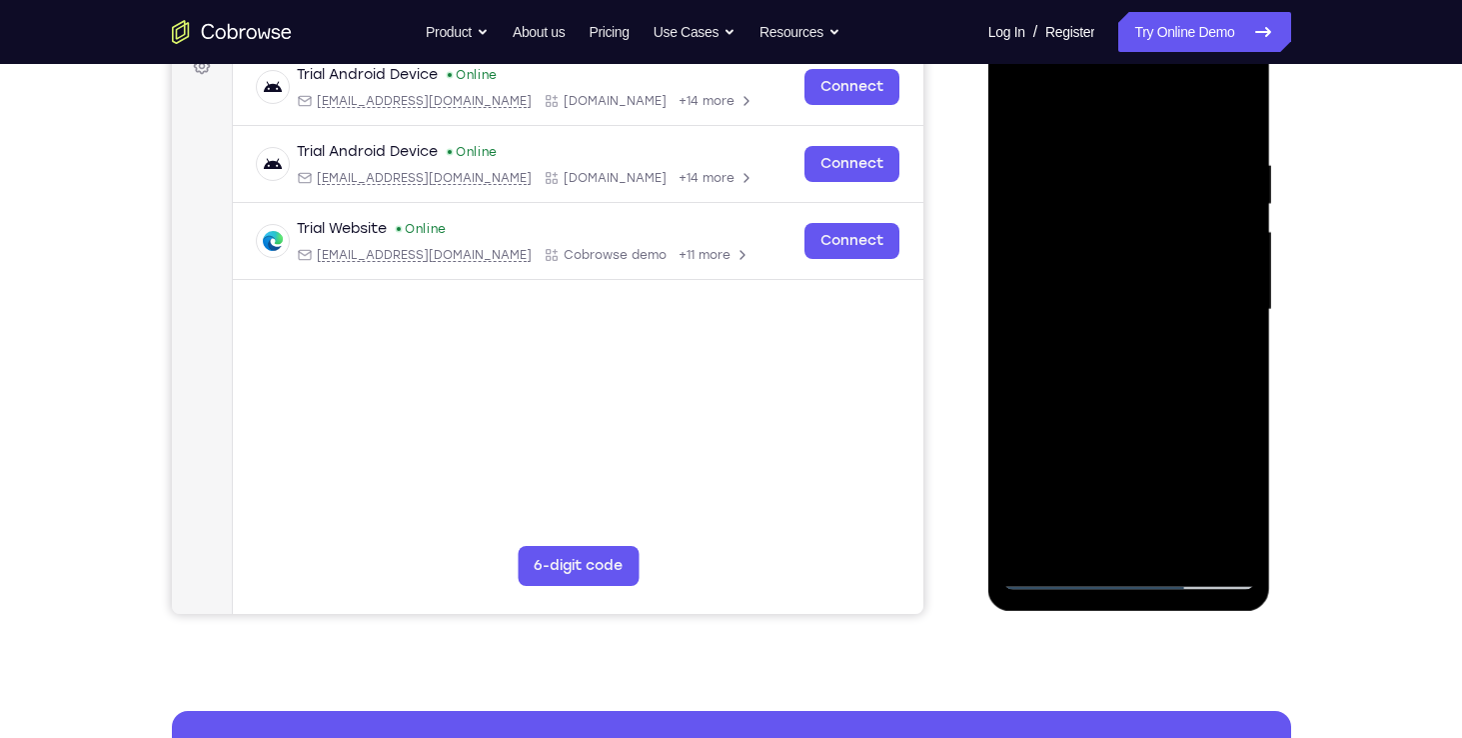
scroll to position [262, 0]
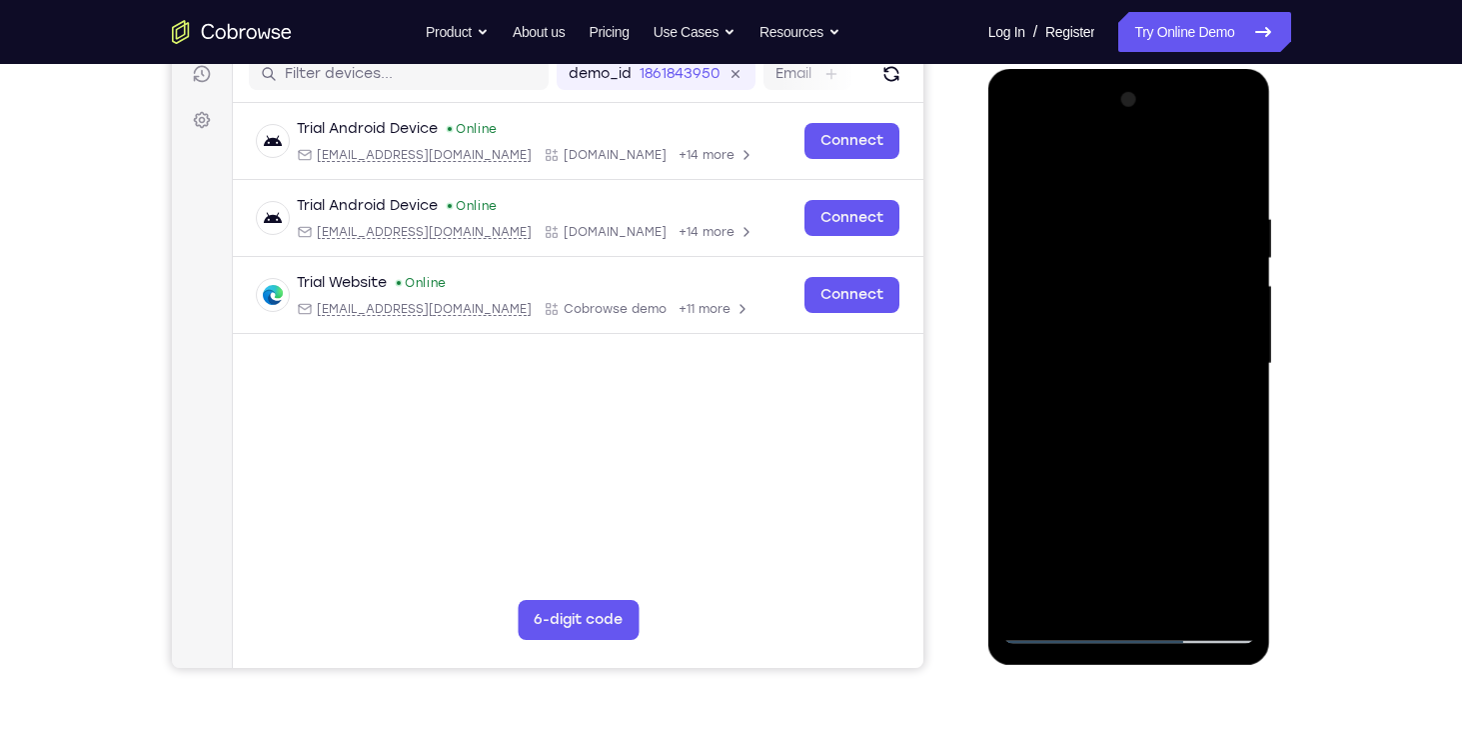
click at [1125, 312] on div at bounding box center [1130, 364] width 252 height 560
click at [1083, 554] on div at bounding box center [1130, 364] width 252 height 560
click at [1162, 549] on div at bounding box center [1130, 364] width 252 height 560
click at [1201, 521] on div at bounding box center [1130, 364] width 252 height 560
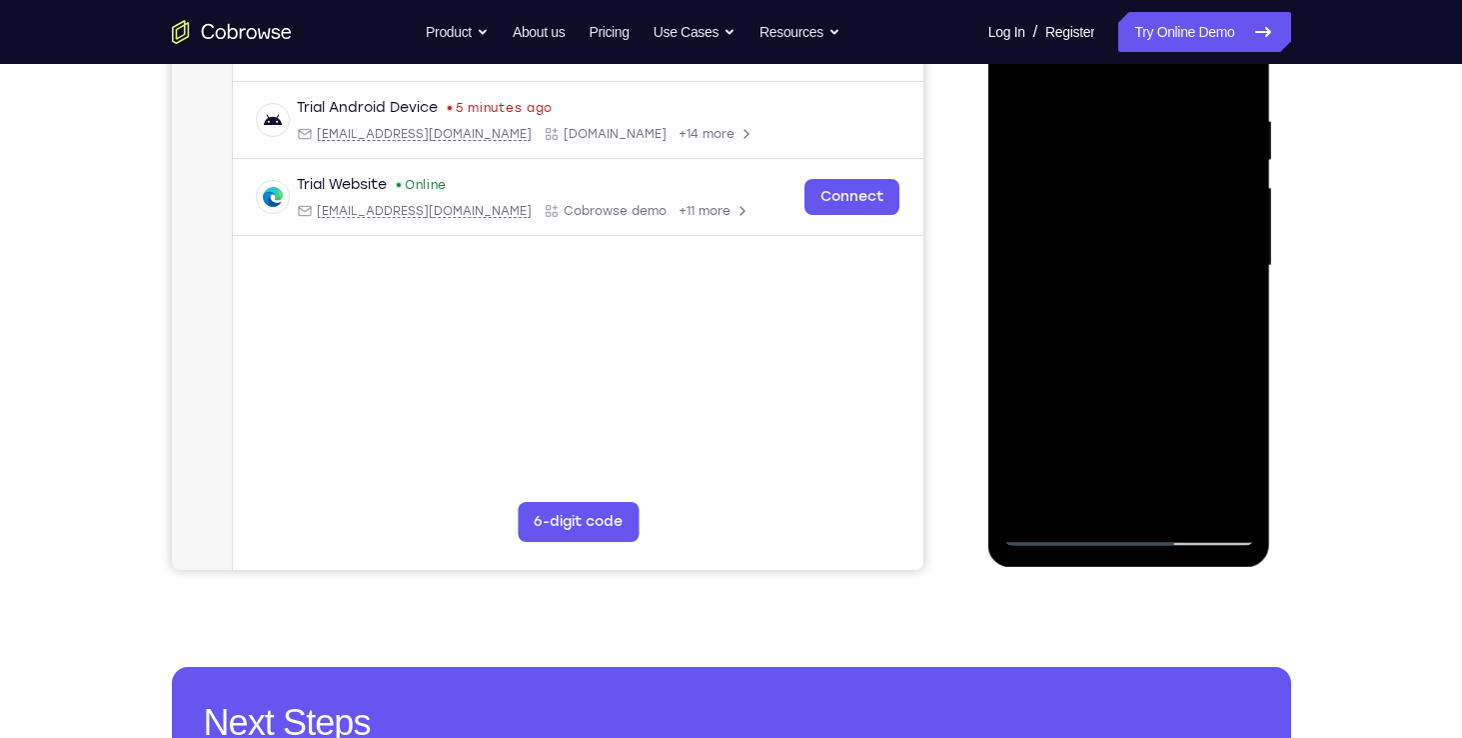
scroll to position [364, 0]
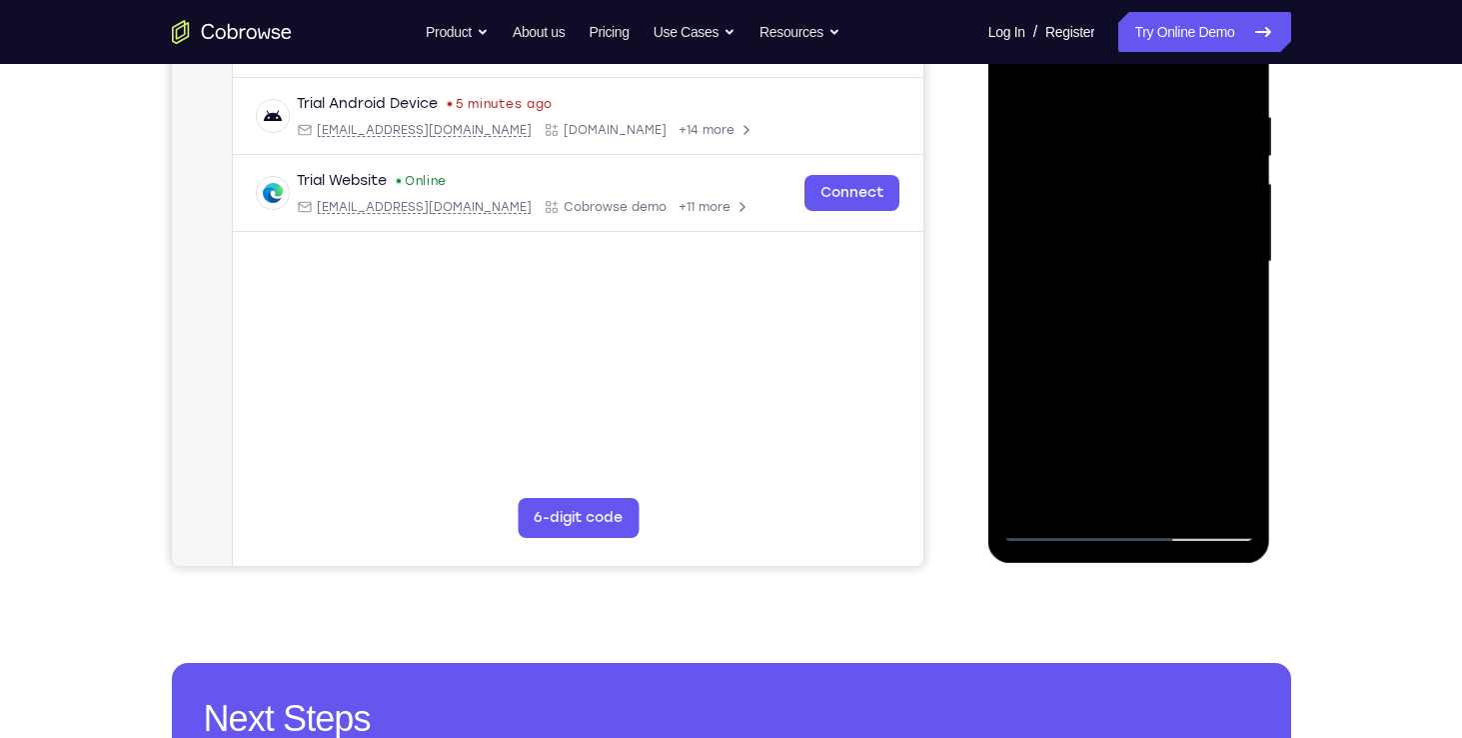
click at [1056, 535] on div at bounding box center [1130, 262] width 252 height 560
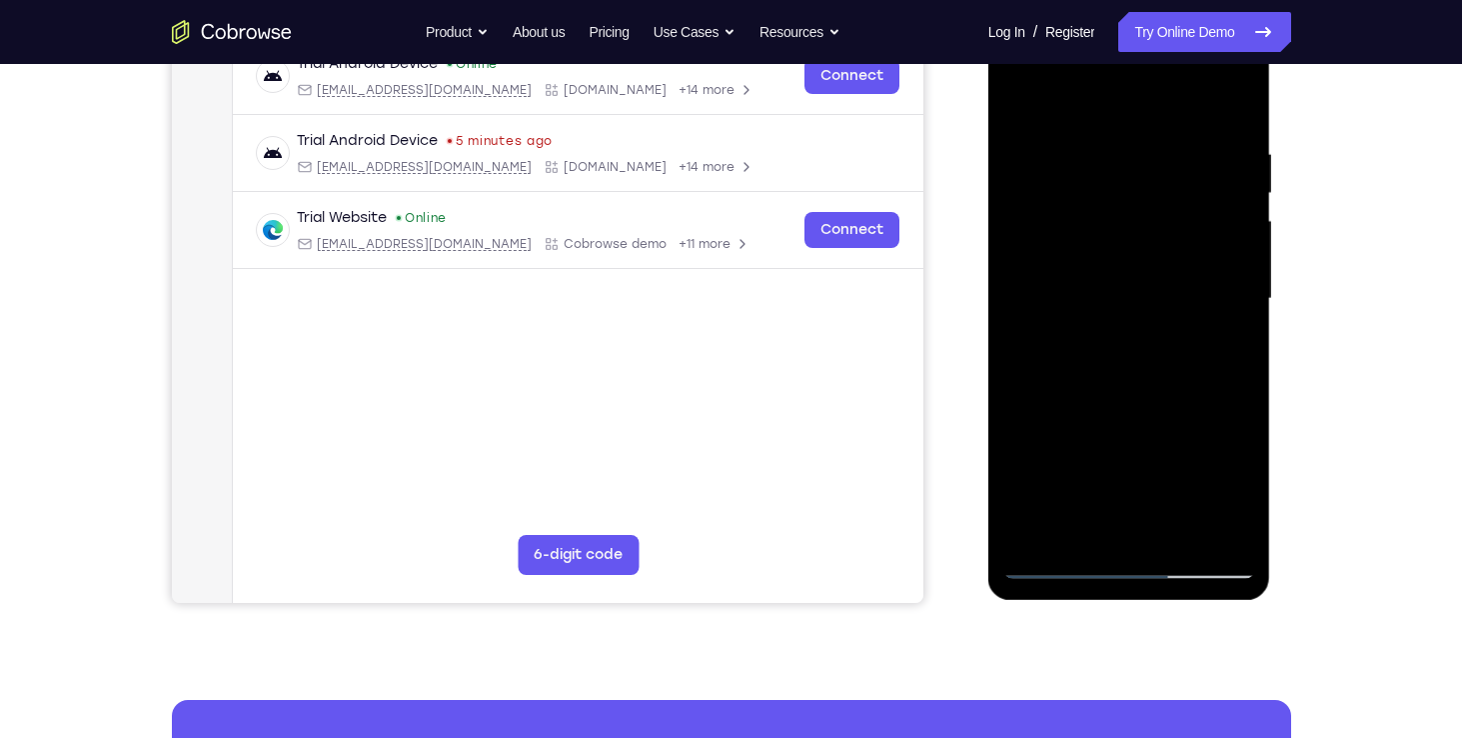
scroll to position [284, 0]
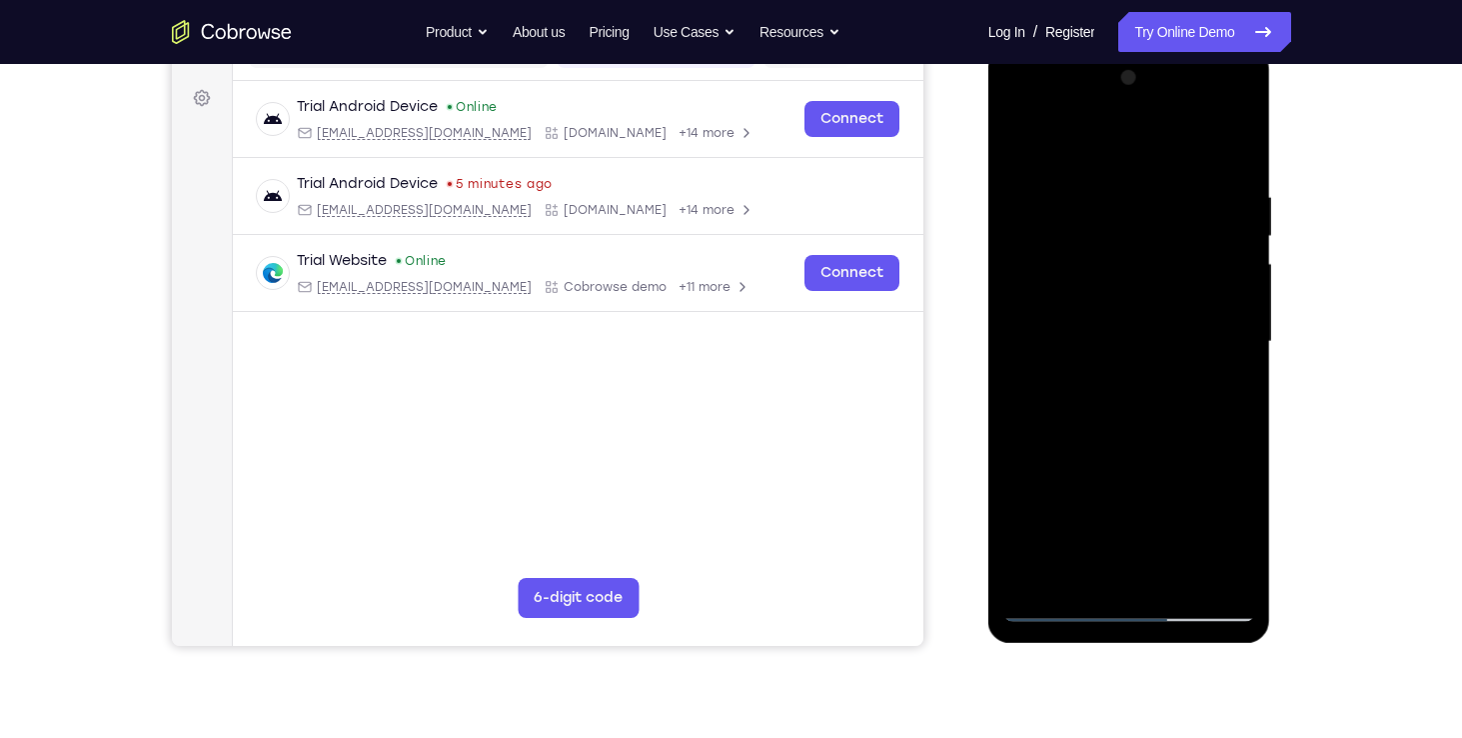
click at [1150, 373] on div at bounding box center [1130, 342] width 252 height 560
drag, startPoint x: 1176, startPoint y: 325, endPoint x: 1138, endPoint y: 512, distance: 190.7
click at [1138, 512] on div at bounding box center [1130, 342] width 252 height 560
drag, startPoint x: 1192, startPoint y: 358, endPoint x: 1150, endPoint y: 513, distance: 160.5
click at [1150, 513] on div at bounding box center [1130, 342] width 252 height 560
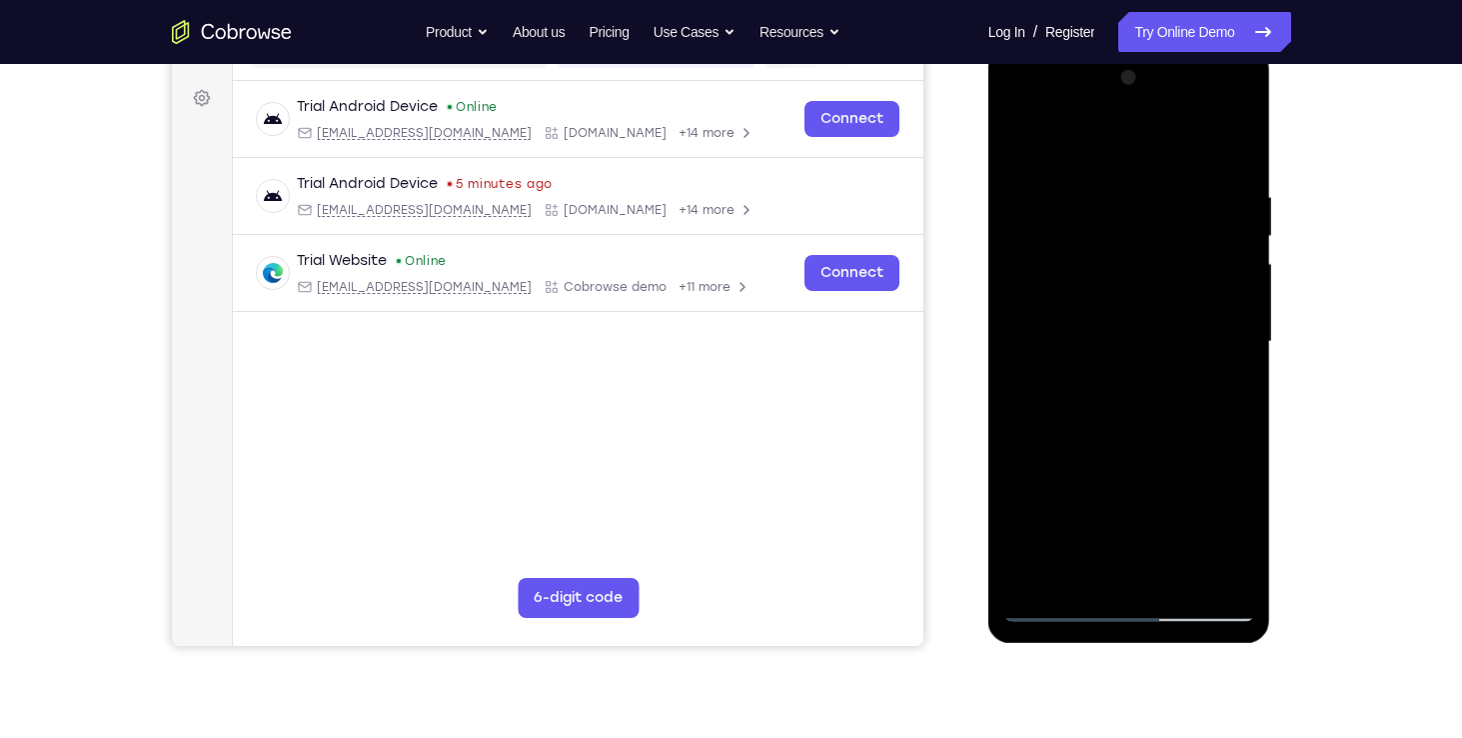
drag, startPoint x: 1189, startPoint y: 412, endPoint x: 1202, endPoint y: 216, distance: 196.3
click at [1202, 216] on div at bounding box center [1130, 342] width 252 height 560
drag, startPoint x: 1188, startPoint y: 398, endPoint x: 1207, endPoint y: 280, distance: 119.5
click at [1207, 280] on div at bounding box center [1130, 342] width 252 height 560
click at [1094, 437] on div at bounding box center [1130, 342] width 252 height 560
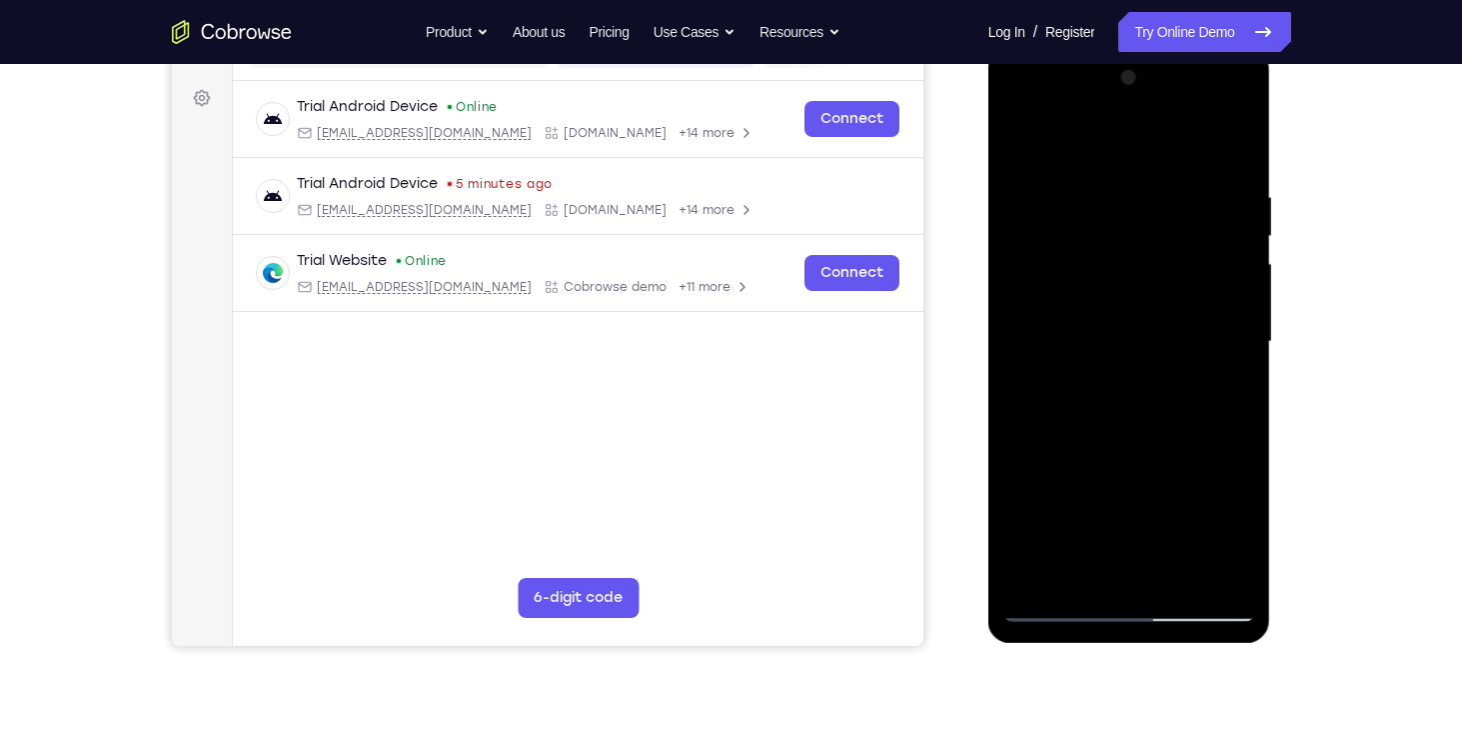
click at [1242, 488] on div at bounding box center [1130, 342] width 252 height 560
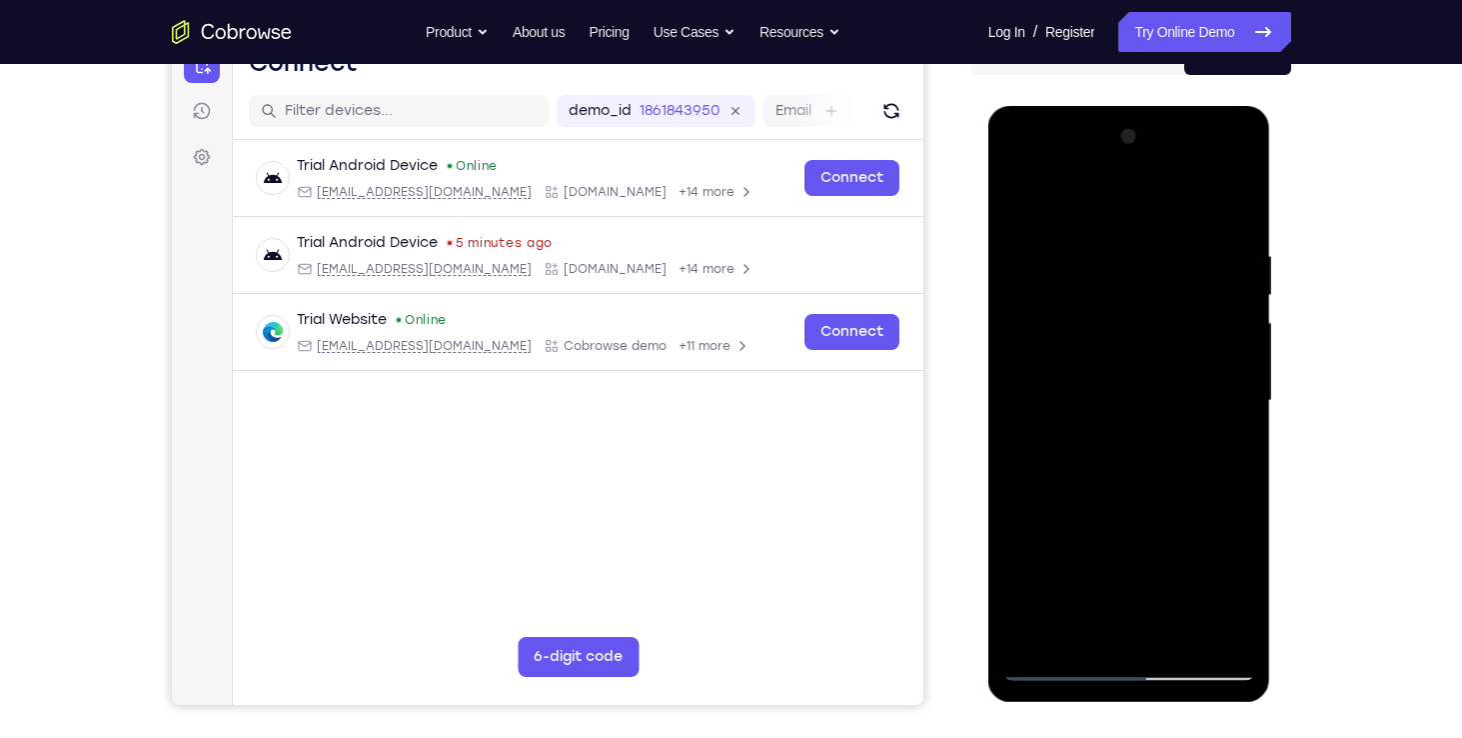
scroll to position [258, 0]
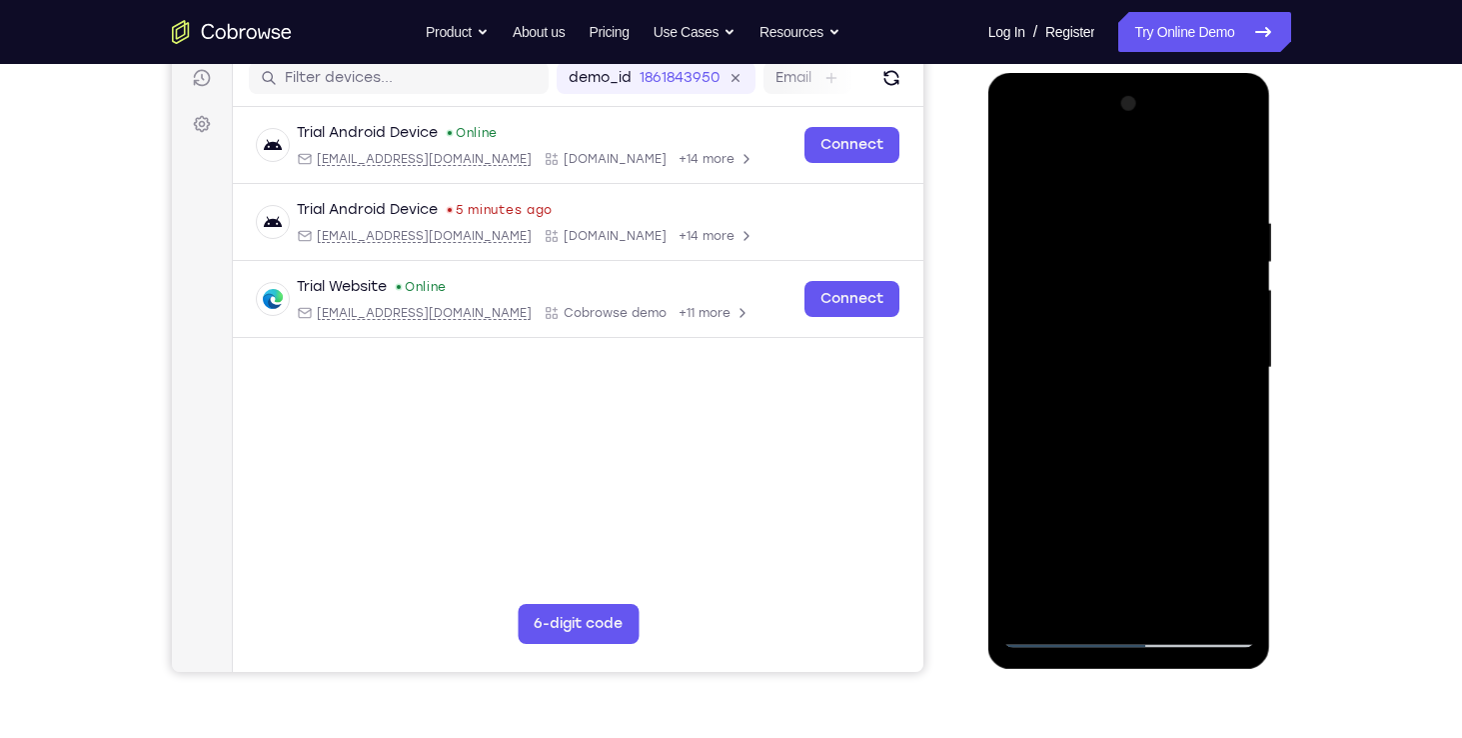
click at [1060, 635] on div at bounding box center [1130, 368] width 252 height 560
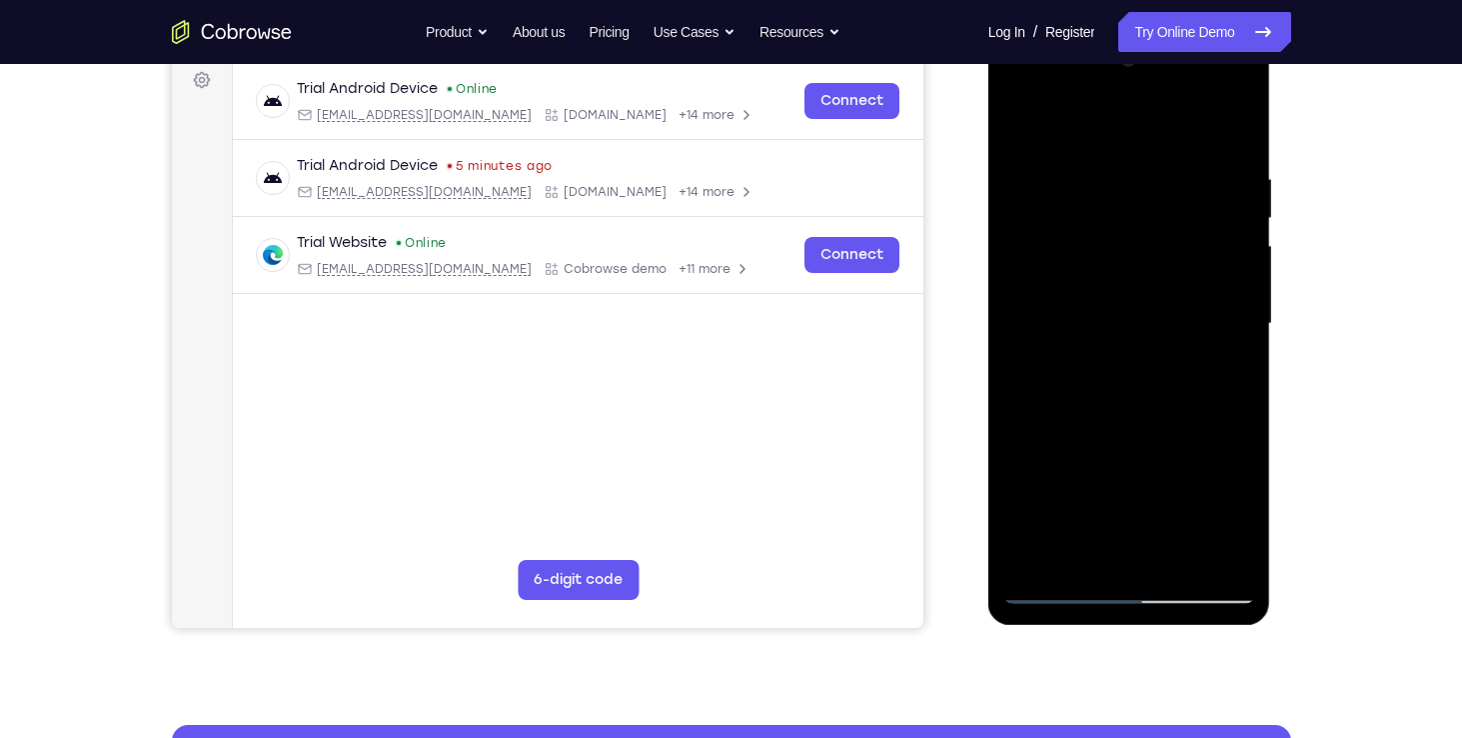
scroll to position [299, 0]
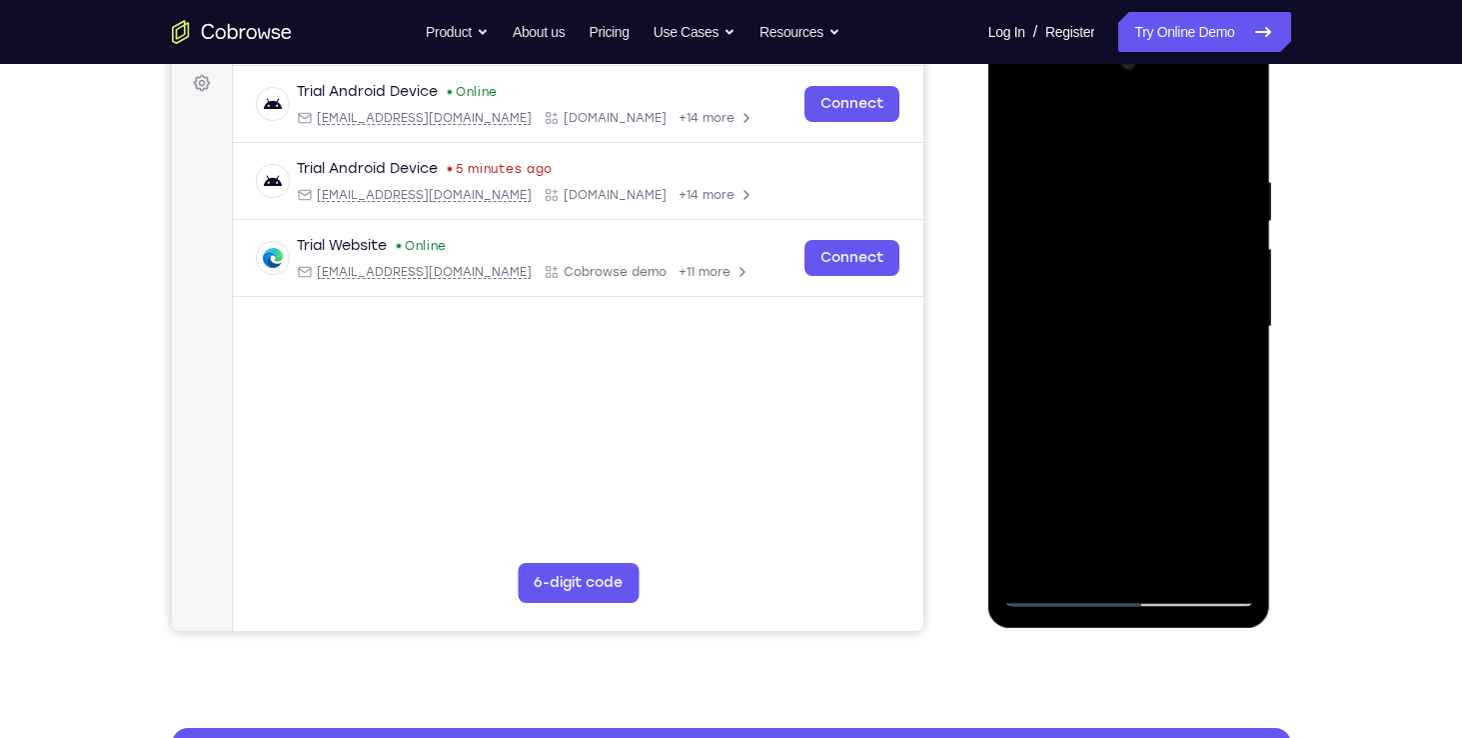
drag, startPoint x: 1194, startPoint y: 402, endPoint x: 1205, endPoint y: 253, distance: 149.3
click at [1205, 253] on div at bounding box center [1130, 327] width 252 height 560
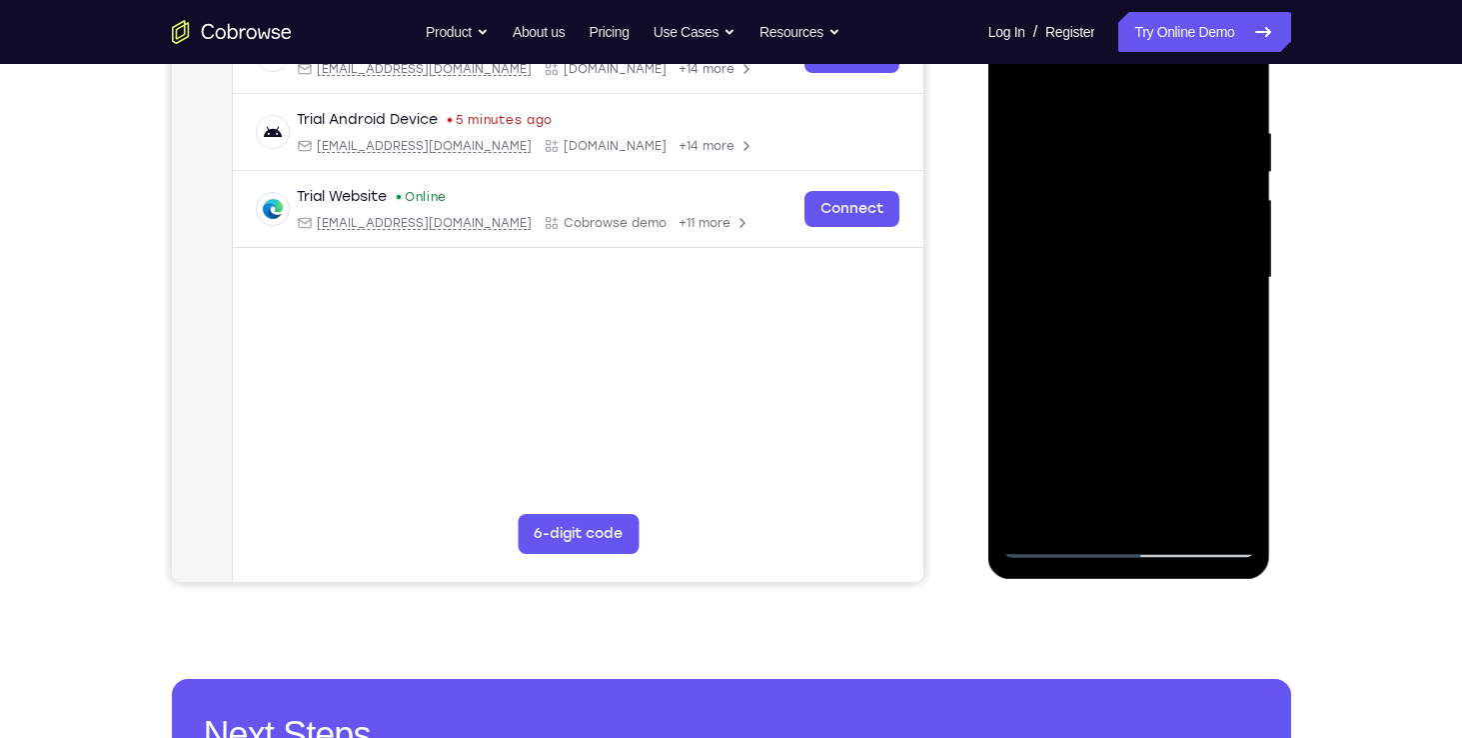
scroll to position [323, 0]
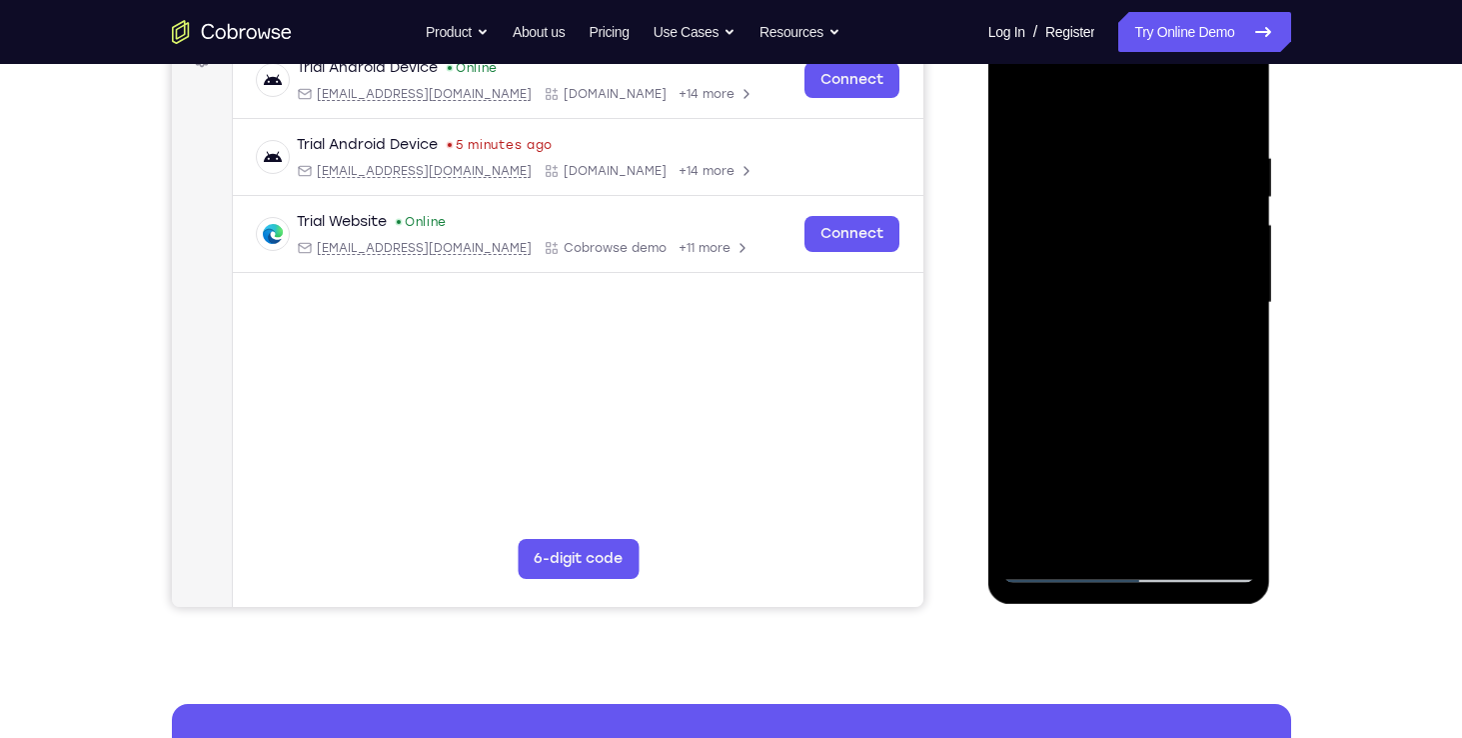
click at [1132, 382] on div at bounding box center [1130, 303] width 252 height 560
click at [1049, 564] on div at bounding box center [1130, 303] width 252 height 560
click at [1058, 562] on div at bounding box center [1130, 303] width 252 height 560
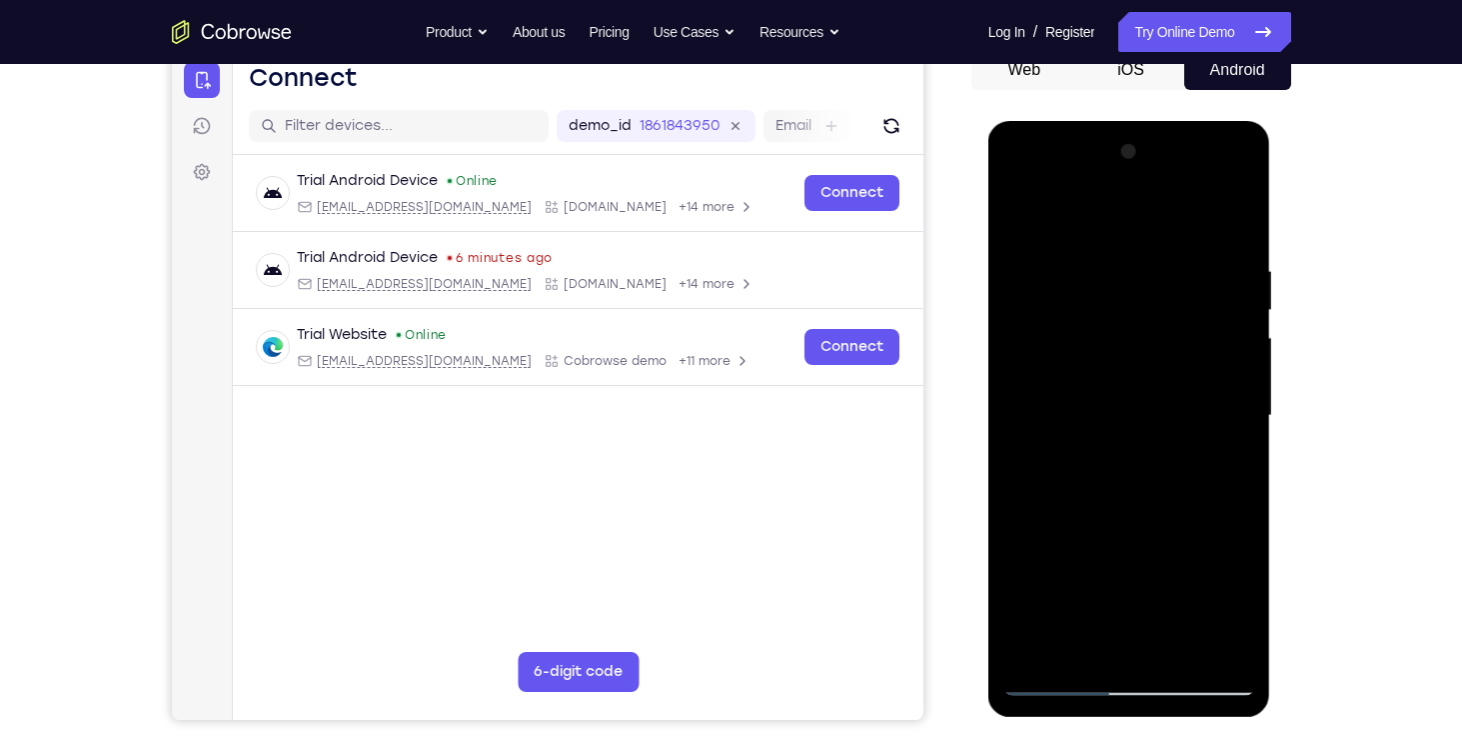
scroll to position [205, 0]
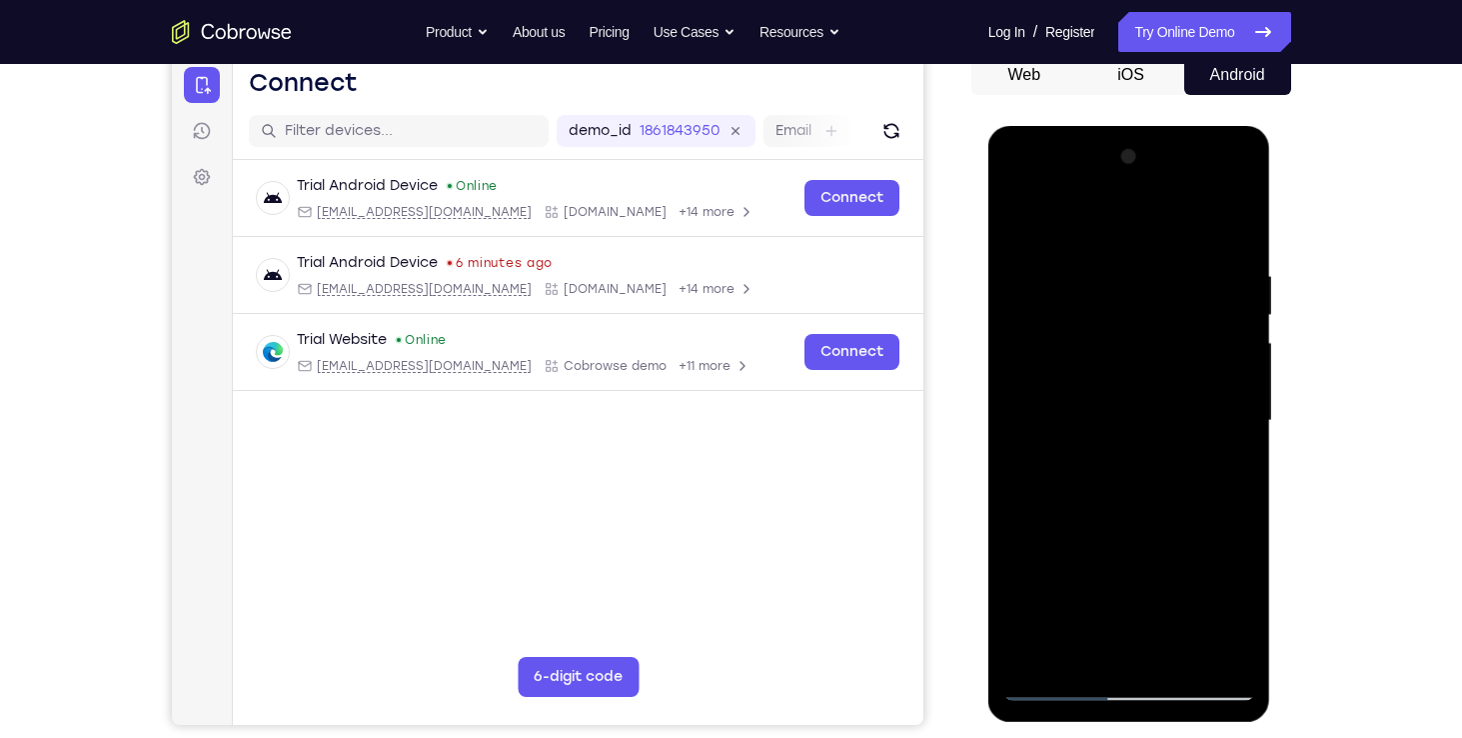
click at [1135, 411] on div at bounding box center [1130, 421] width 252 height 560
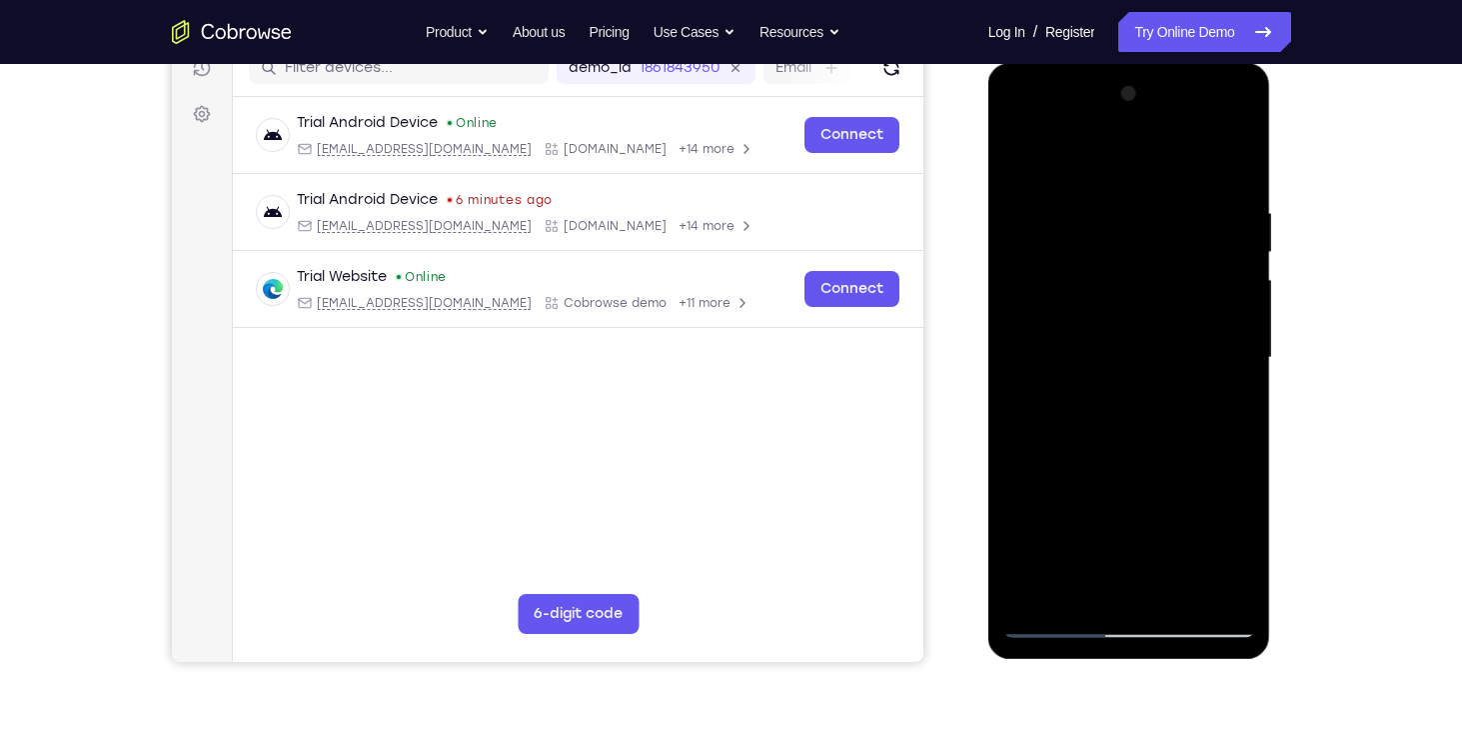
scroll to position [293, 0]
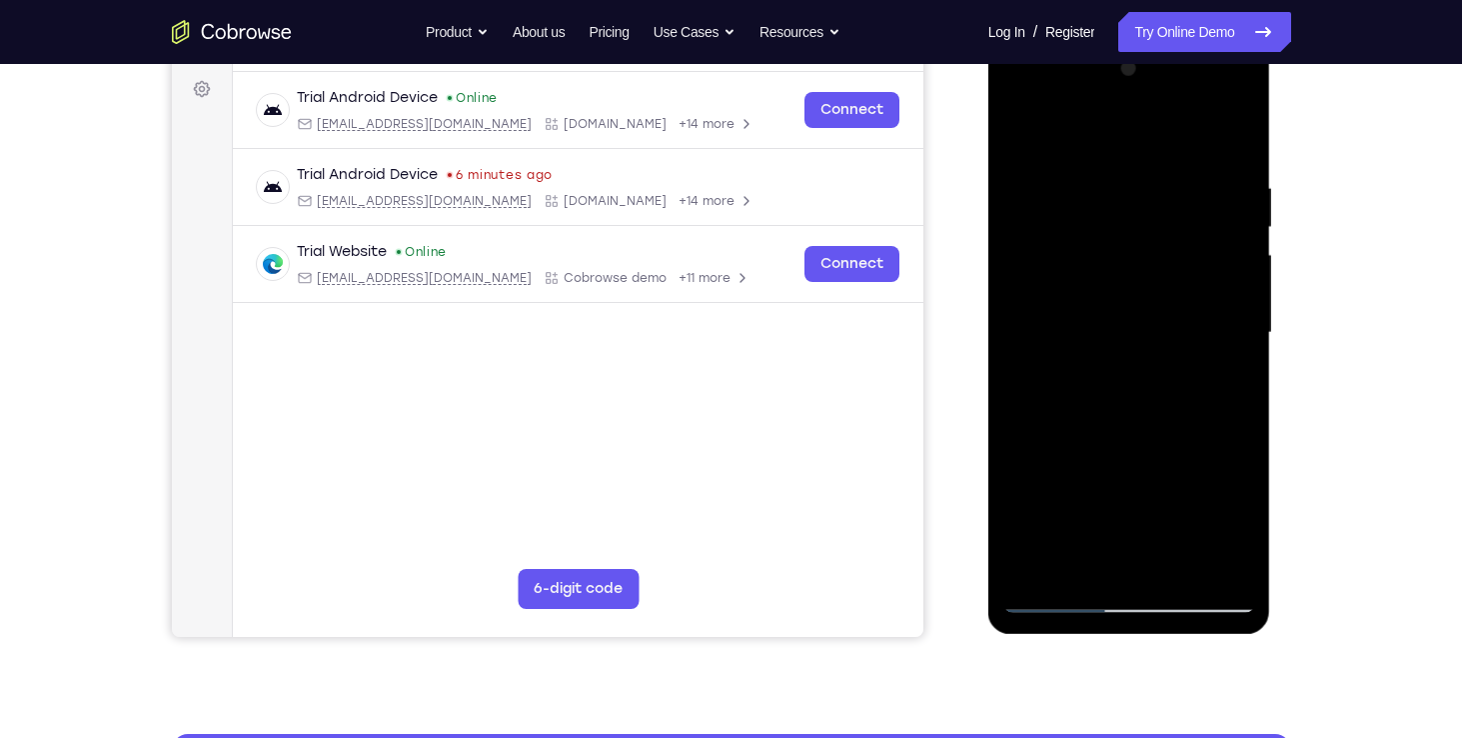
click at [1119, 492] on div at bounding box center [1130, 333] width 252 height 560
click at [1188, 497] on div at bounding box center [1130, 333] width 252 height 560
click at [1103, 467] on div at bounding box center [1130, 333] width 252 height 560
click at [1091, 567] on div at bounding box center [1130, 333] width 252 height 560
click at [1032, 493] on div at bounding box center [1130, 333] width 252 height 560
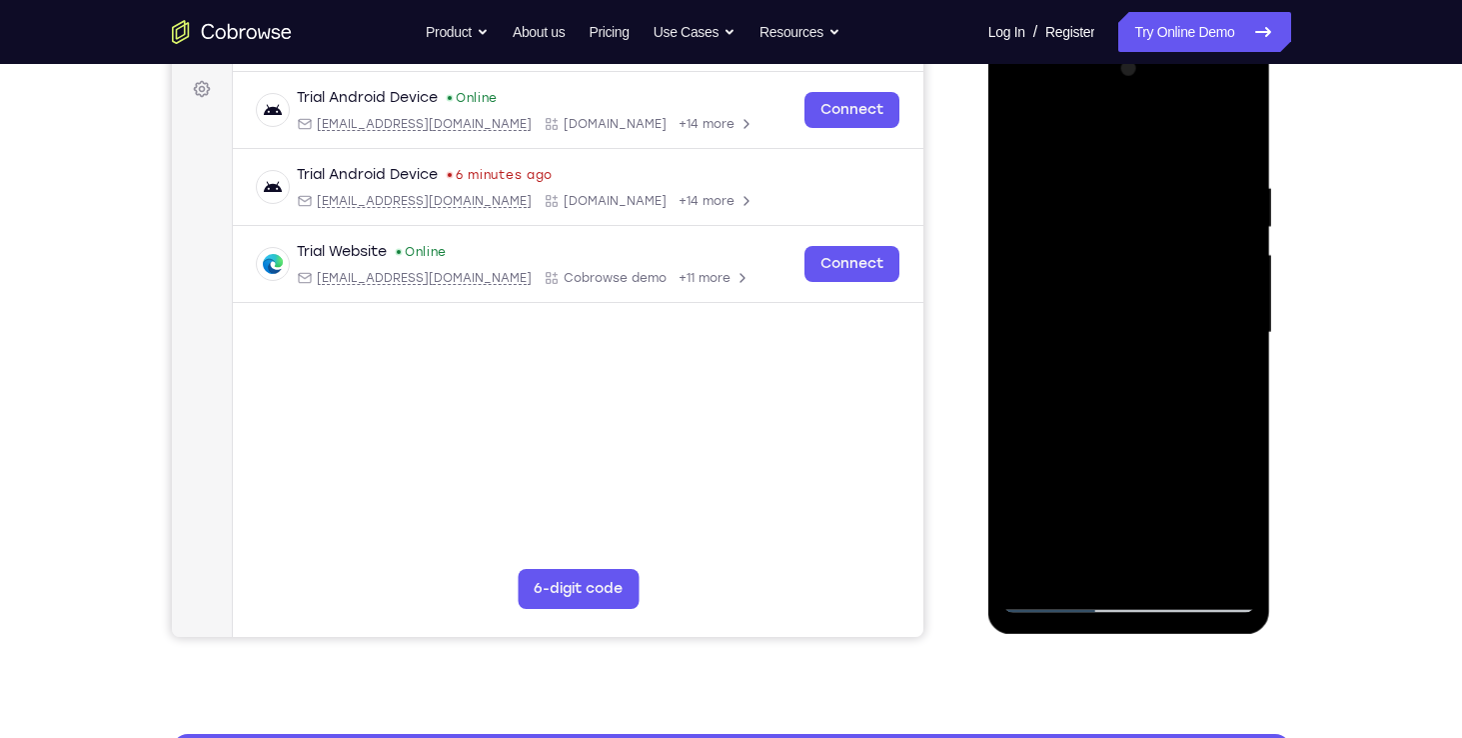
click at [1202, 527] on div at bounding box center [1130, 333] width 252 height 560
click at [1228, 490] on div at bounding box center [1130, 333] width 252 height 560
click at [1112, 458] on div at bounding box center [1130, 333] width 252 height 560
click at [1118, 552] on div at bounding box center [1130, 333] width 252 height 560
click at [1062, 451] on div at bounding box center [1130, 333] width 252 height 560
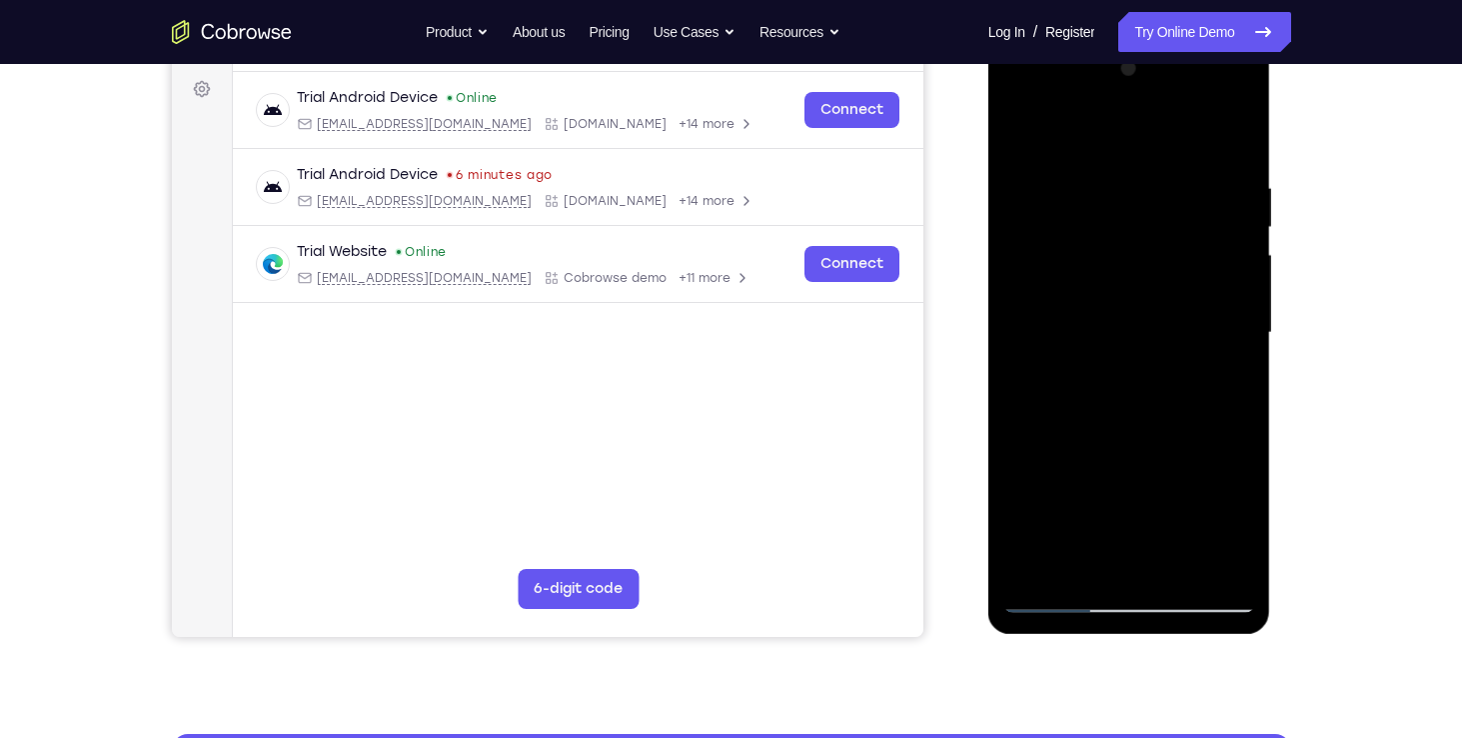
click at [1160, 489] on div at bounding box center [1130, 333] width 252 height 560
click at [1110, 566] on div at bounding box center [1130, 333] width 252 height 560
click at [1102, 483] on div at bounding box center [1130, 333] width 252 height 560
click at [1108, 558] on div at bounding box center [1130, 333] width 252 height 560
click at [1065, 457] on div at bounding box center [1130, 333] width 252 height 560
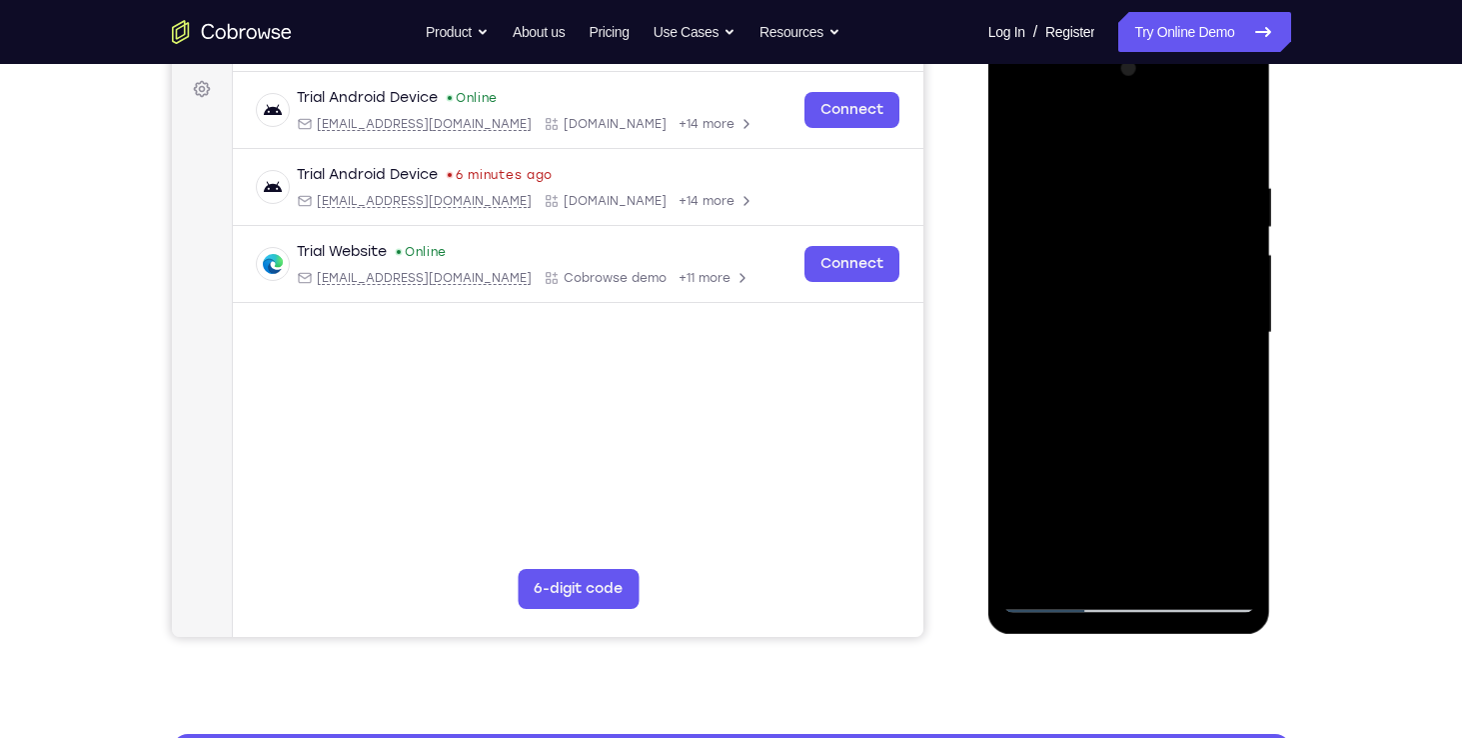
click at [1233, 495] on div at bounding box center [1130, 333] width 252 height 560
click at [1052, 492] on div at bounding box center [1130, 333] width 252 height 560
click at [1153, 495] on div at bounding box center [1130, 333] width 252 height 560
click at [1209, 454] on div at bounding box center [1130, 333] width 252 height 560
click at [1133, 492] on div at bounding box center [1130, 333] width 252 height 560
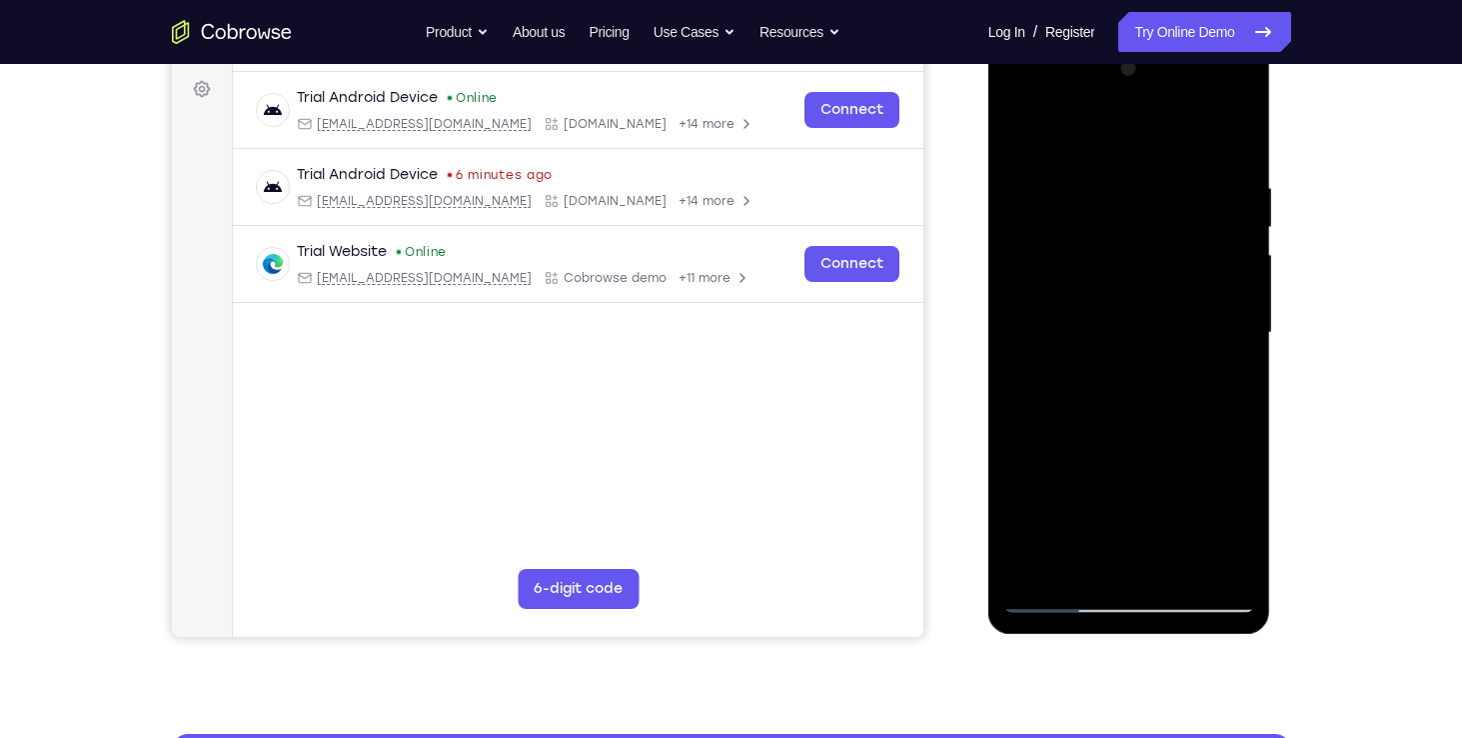
click at [1158, 485] on div at bounding box center [1130, 333] width 252 height 560
click at [1224, 484] on div at bounding box center [1130, 333] width 252 height 560
click at [1234, 381] on div at bounding box center [1130, 333] width 252 height 560
click at [1051, 597] on div at bounding box center [1130, 333] width 252 height 560
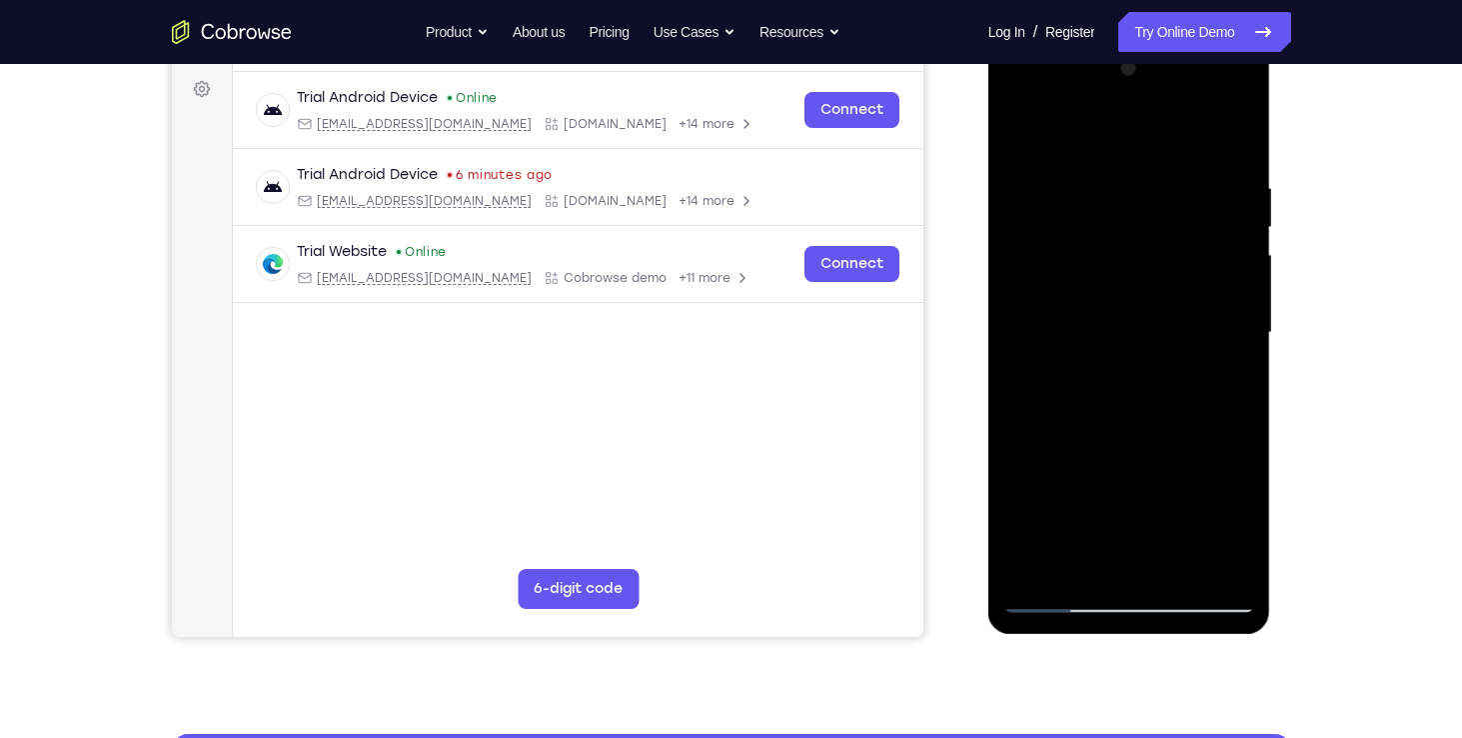
drag, startPoint x: 1116, startPoint y: 549, endPoint x: 1135, endPoint y: 441, distance: 109.6
click at [1135, 441] on div at bounding box center [1130, 333] width 252 height 560
drag, startPoint x: 1131, startPoint y: 482, endPoint x: 1156, endPoint y: 374, distance: 110.8
click at [1156, 374] on div at bounding box center [1130, 333] width 252 height 560
drag, startPoint x: 1131, startPoint y: 486, endPoint x: 1167, endPoint y: 303, distance: 186.4
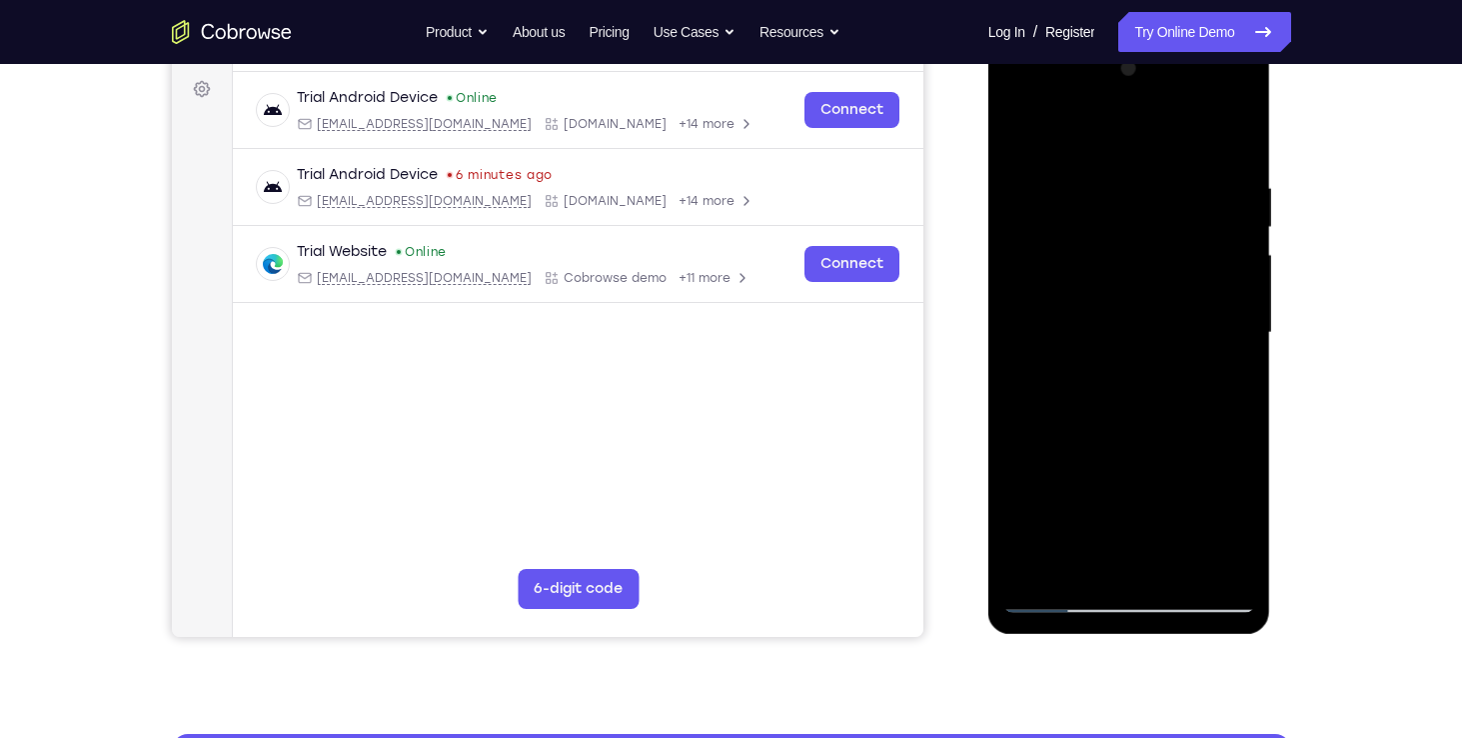
click at [1167, 303] on div at bounding box center [1130, 333] width 252 height 560
drag, startPoint x: 1152, startPoint y: 517, endPoint x: 1175, endPoint y: 428, distance: 91.9
drag, startPoint x: 187, startPoint y: 390, endPoint x: 963, endPoint y: 414, distance: 776.0
click at [963, 414] on div "Your Support Agent Your Customer Web iOS Android" at bounding box center [731, 268] width 1119 height 739
drag, startPoint x: 1048, startPoint y: 476, endPoint x: 1086, endPoint y: 293, distance: 186.8
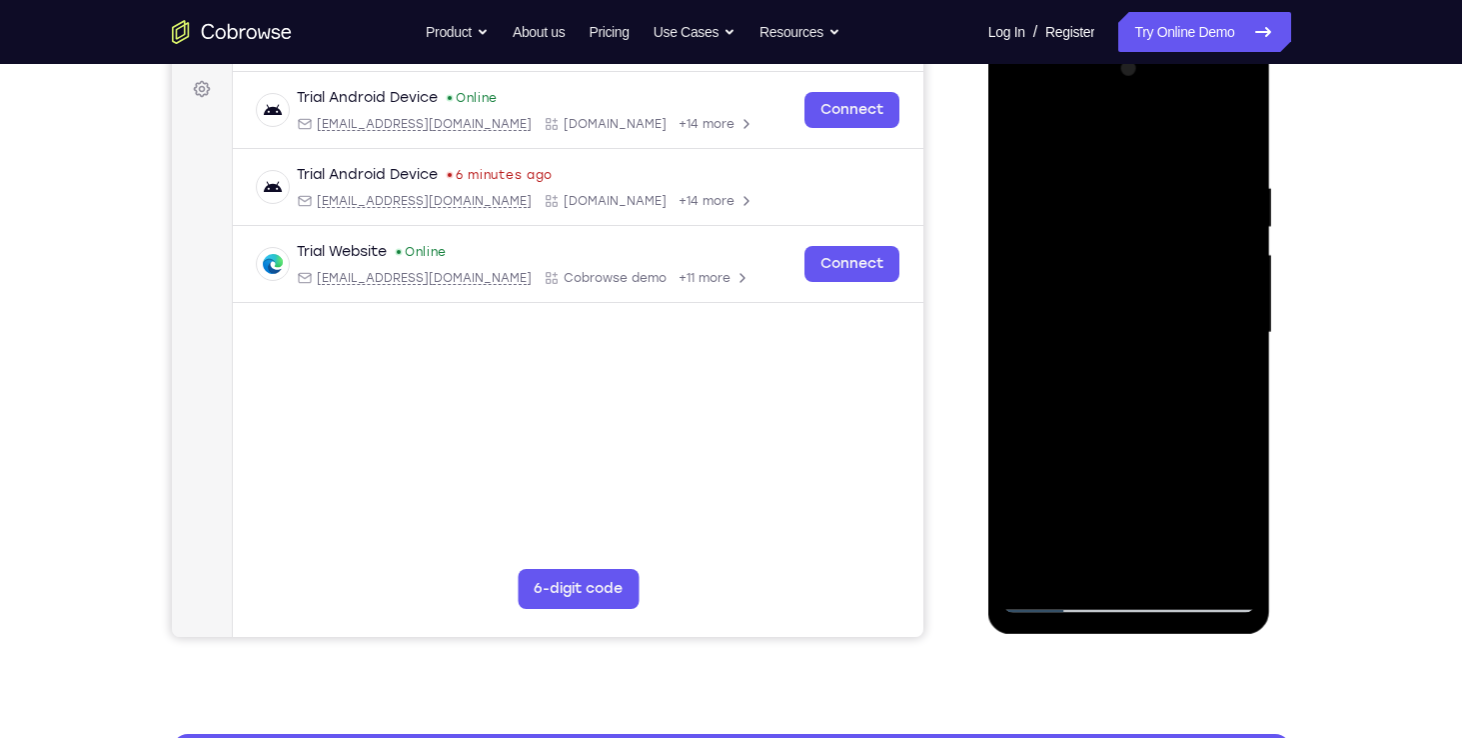
click at [1086, 293] on div at bounding box center [1130, 333] width 252 height 560
drag, startPoint x: 1124, startPoint y: 425, endPoint x: 1165, endPoint y: 241, distance: 188.4
drag, startPoint x: 177, startPoint y: 203, endPoint x: 970, endPoint y: 466, distance: 835.1
click at [970, 466] on div "Your Support Agent Your Customer Web iOS Android" at bounding box center [731, 268] width 1119 height 739
drag, startPoint x: 1081, startPoint y: 515, endPoint x: 1066, endPoint y: 414, distance: 102.1
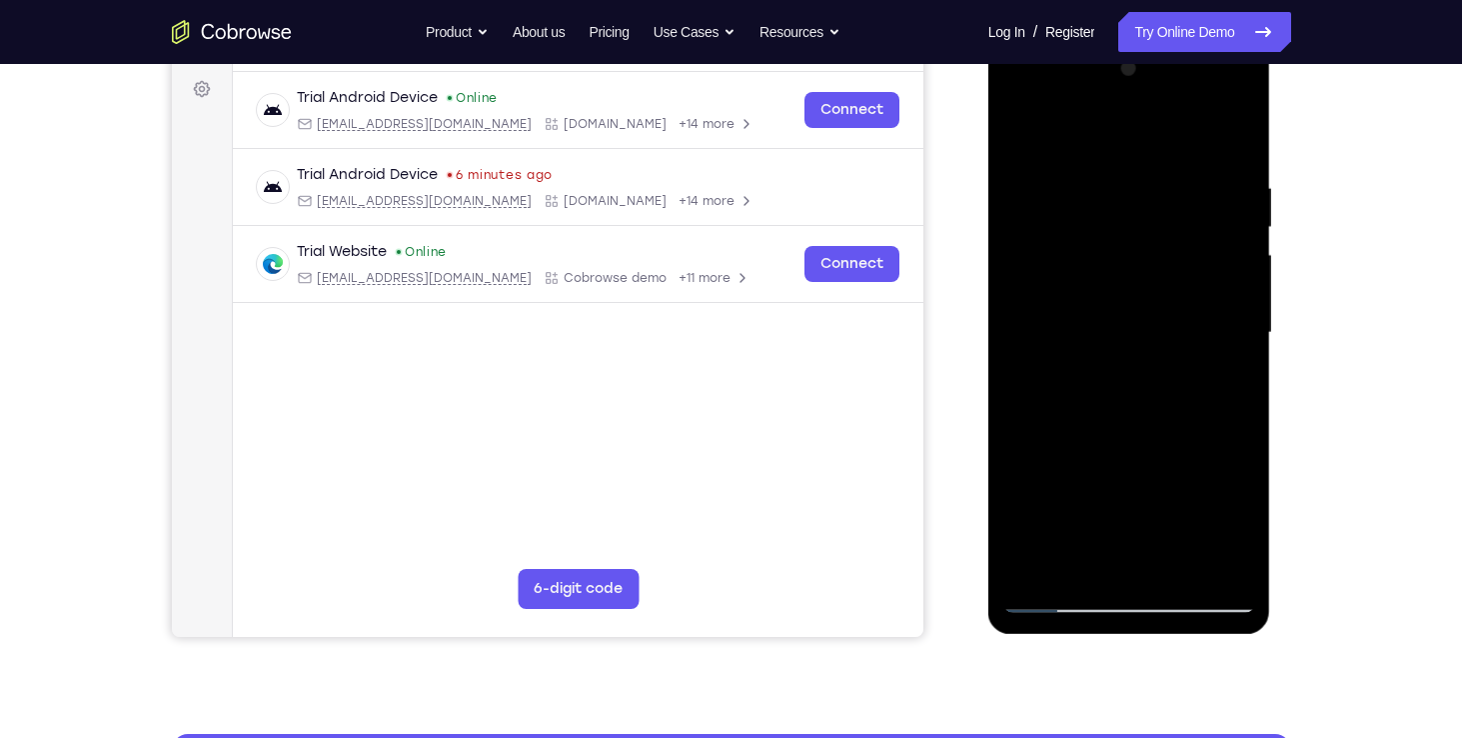
click at [1066, 414] on div at bounding box center [1130, 333] width 252 height 560
drag, startPoint x: 1066, startPoint y: 414, endPoint x: 1113, endPoint y: 572, distance: 164.8
click at [1113, 572] on div at bounding box center [1130, 333] width 252 height 560
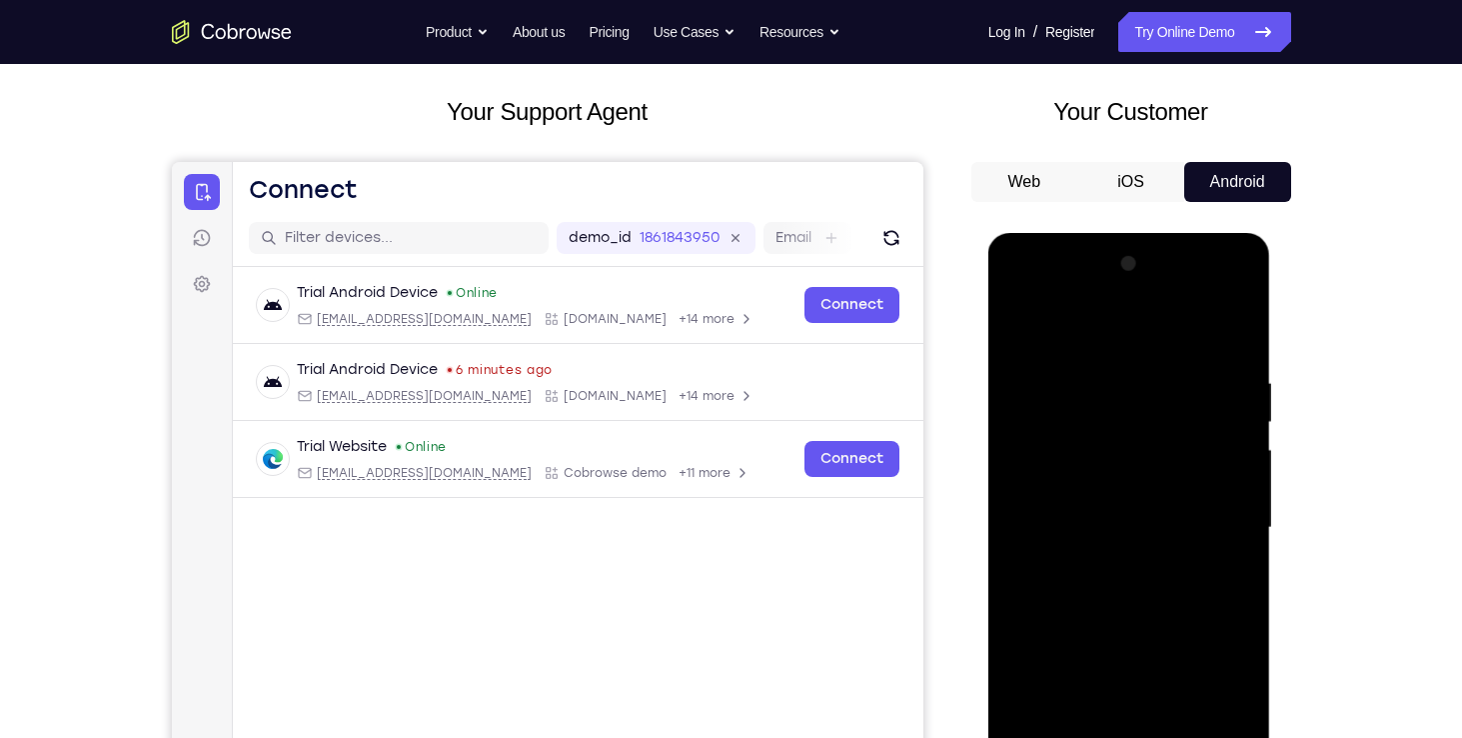
scroll to position [97, 0]
drag, startPoint x: 1153, startPoint y: 520, endPoint x: 1139, endPoint y: 647, distance: 127.7
click at [1139, 647] on div at bounding box center [1130, 529] width 252 height 560
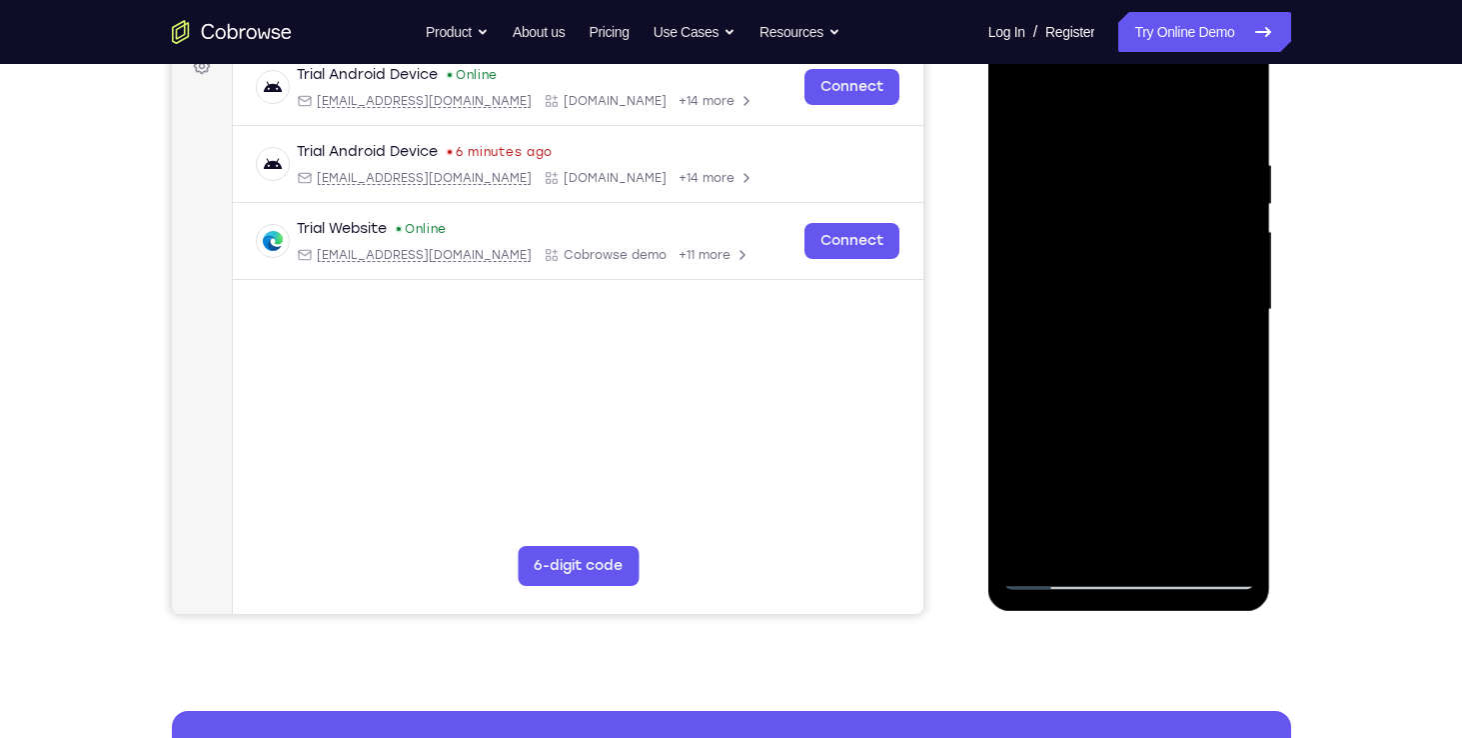
scroll to position [336, 0]
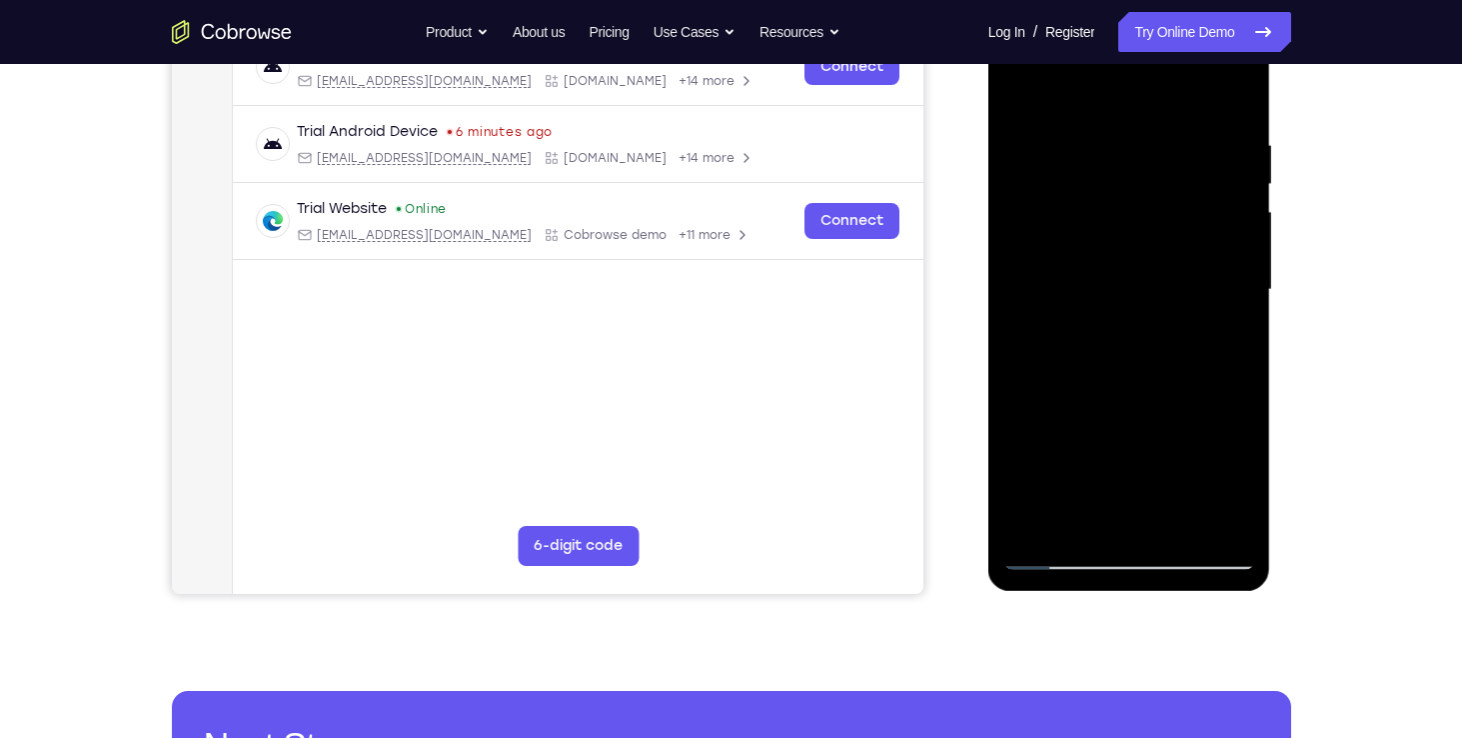
click at [1068, 550] on div at bounding box center [1130, 290] width 252 height 560
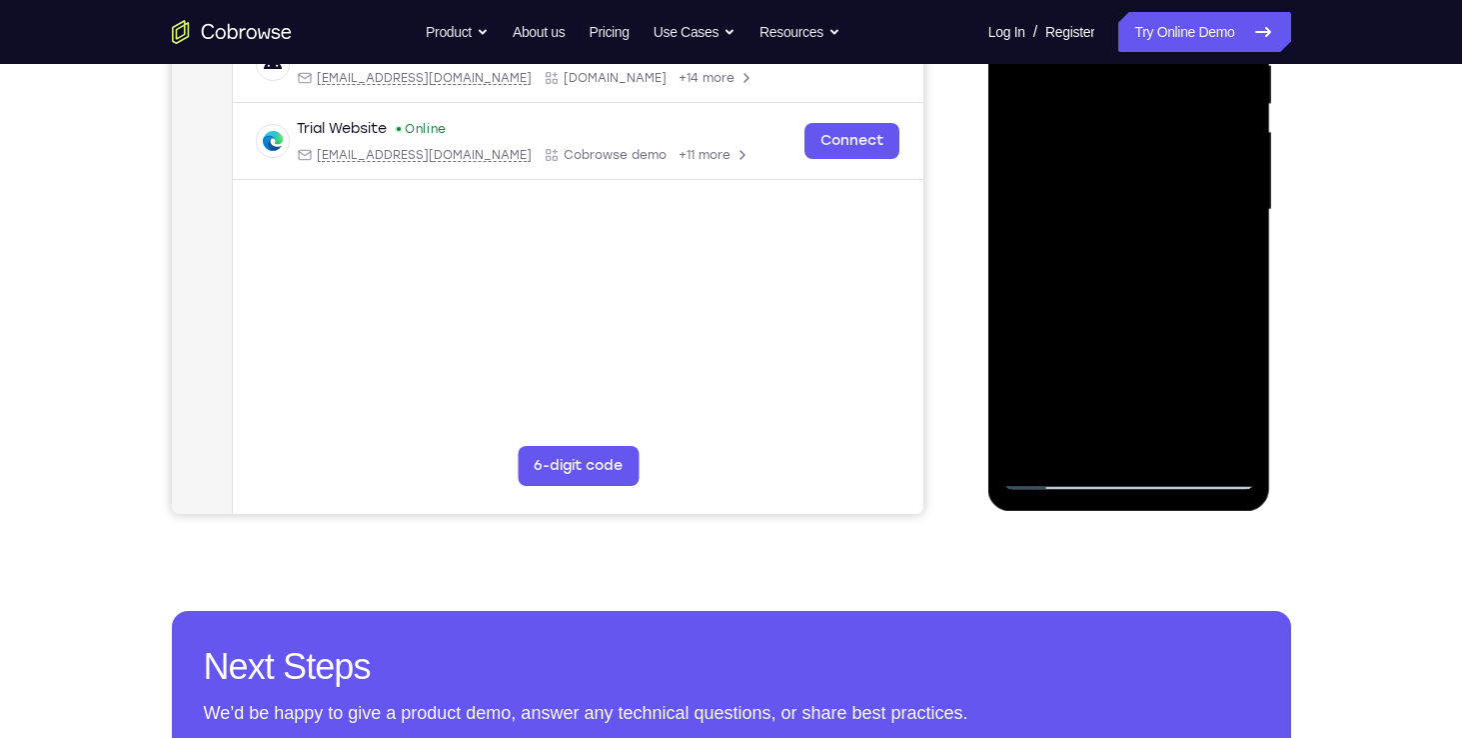
drag, startPoint x: 1121, startPoint y: 352, endPoint x: 1171, endPoint y: 120, distance: 237.2
click at [1171, 120] on div at bounding box center [1130, 210] width 252 height 560
drag, startPoint x: 1127, startPoint y: 357, endPoint x: 1126, endPoint y: 119, distance: 237.9
click at [1126, 119] on div at bounding box center [1130, 210] width 252 height 560
drag, startPoint x: 1116, startPoint y: 295, endPoint x: 1152, endPoint y: 118, distance: 180.5
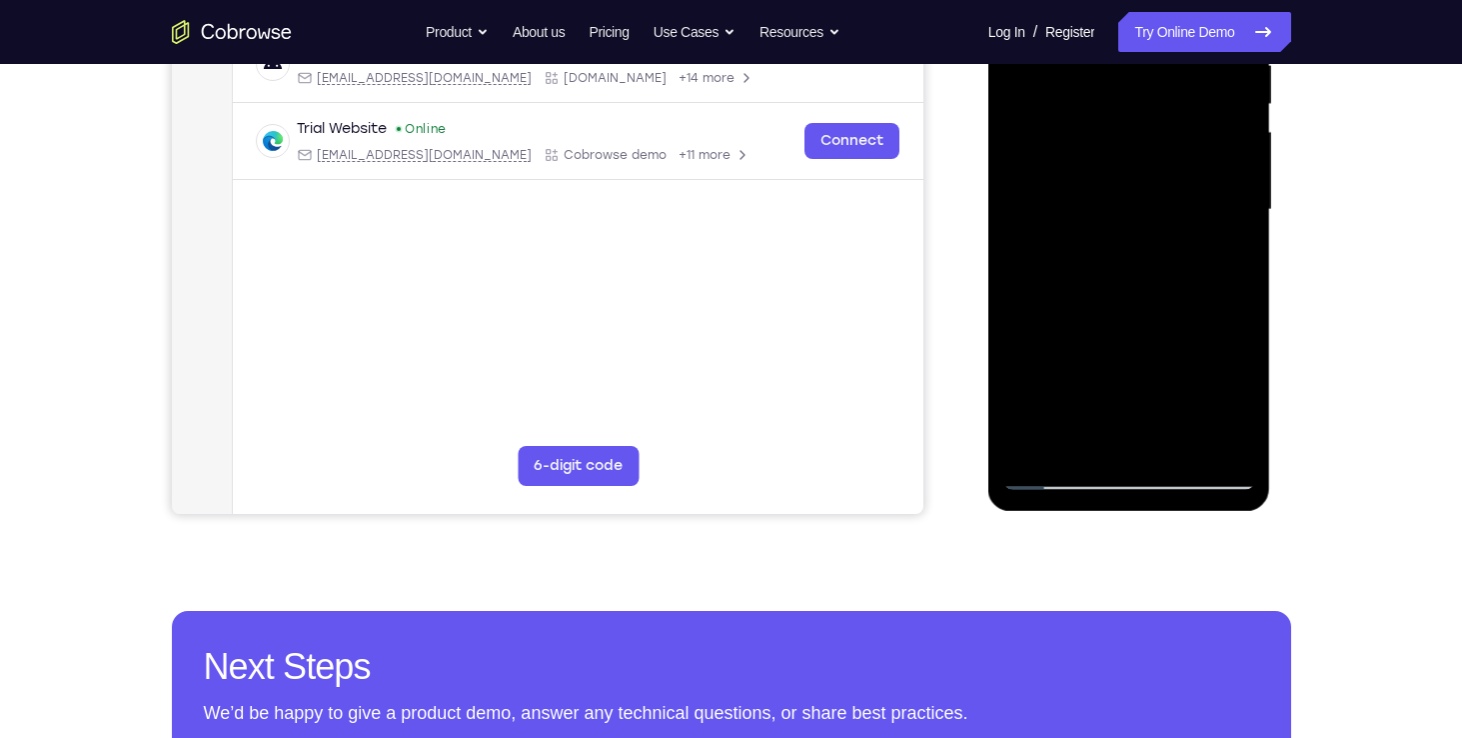
click at [1152, 118] on div at bounding box center [1130, 210] width 252 height 560
drag, startPoint x: 1123, startPoint y: 380, endPoint x: 1178, endPoint y: 167, distance: 219.9
drag, startPoint x: 1178, startPoint y: 167, endPoint x: 1088, endPoint y: 278, distance: 142.8
click at [1088, 278] on div at bounding box center [1130, 210] width 252 height 560
drag, startPoint x: 1144, startPoint y: 342, endPoint x: 1188, endPoint y: 121, distance: 225.2
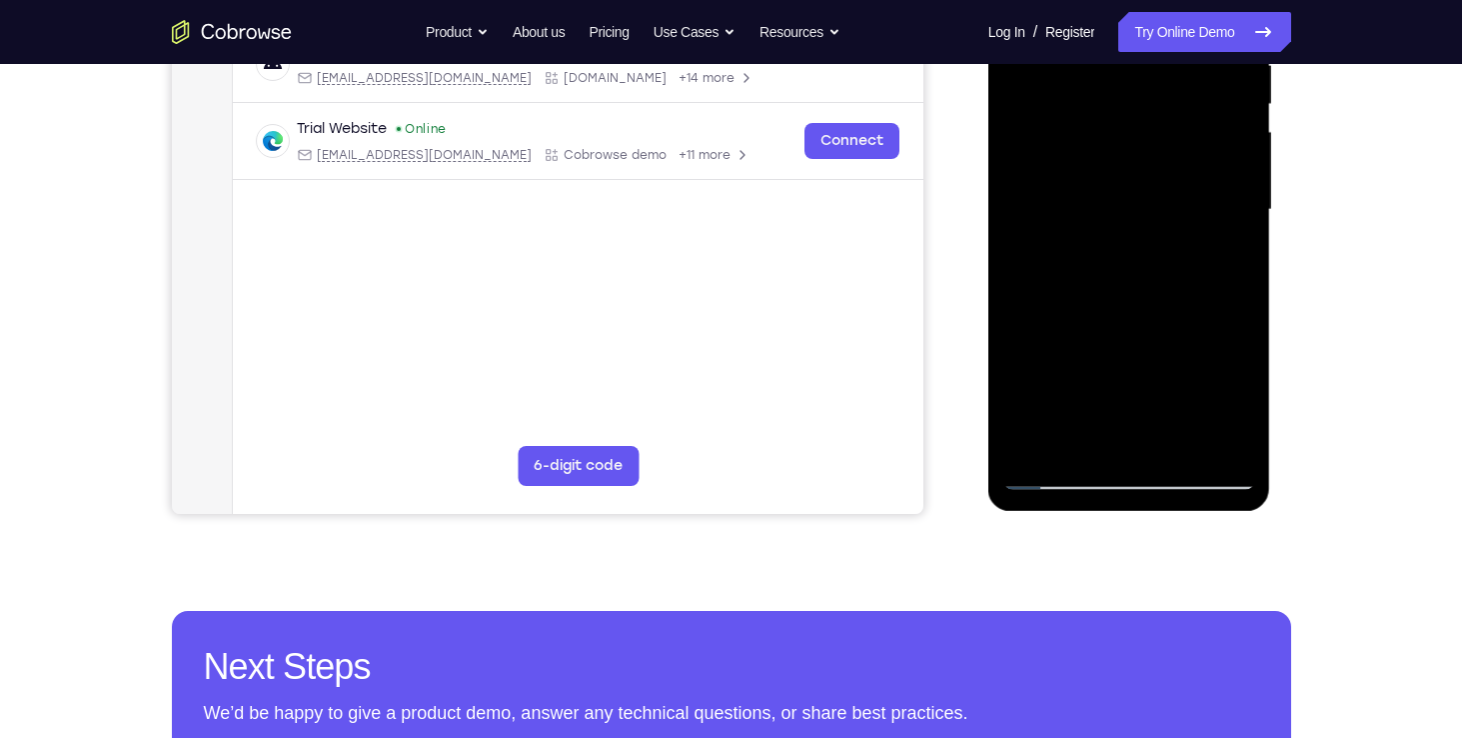
click at [1188, 121] on div at bounding box center [1130, 210] width 252 height 560
drag, startPoint x: 1138, startPoint y: 343, endPoint x: 1166, endPoint y: 116, distance: 228.6
click at [1166, 116] on div at bounding box center [1130, 210] width 252 height 560
drag, startPoint x: 1133, startPoint y: 354, endPoint x: 1172, endPoint y: 116, distance: 241.1
click at [1172, 116] on div at bounding box center [1130, 210] width 252 height 560
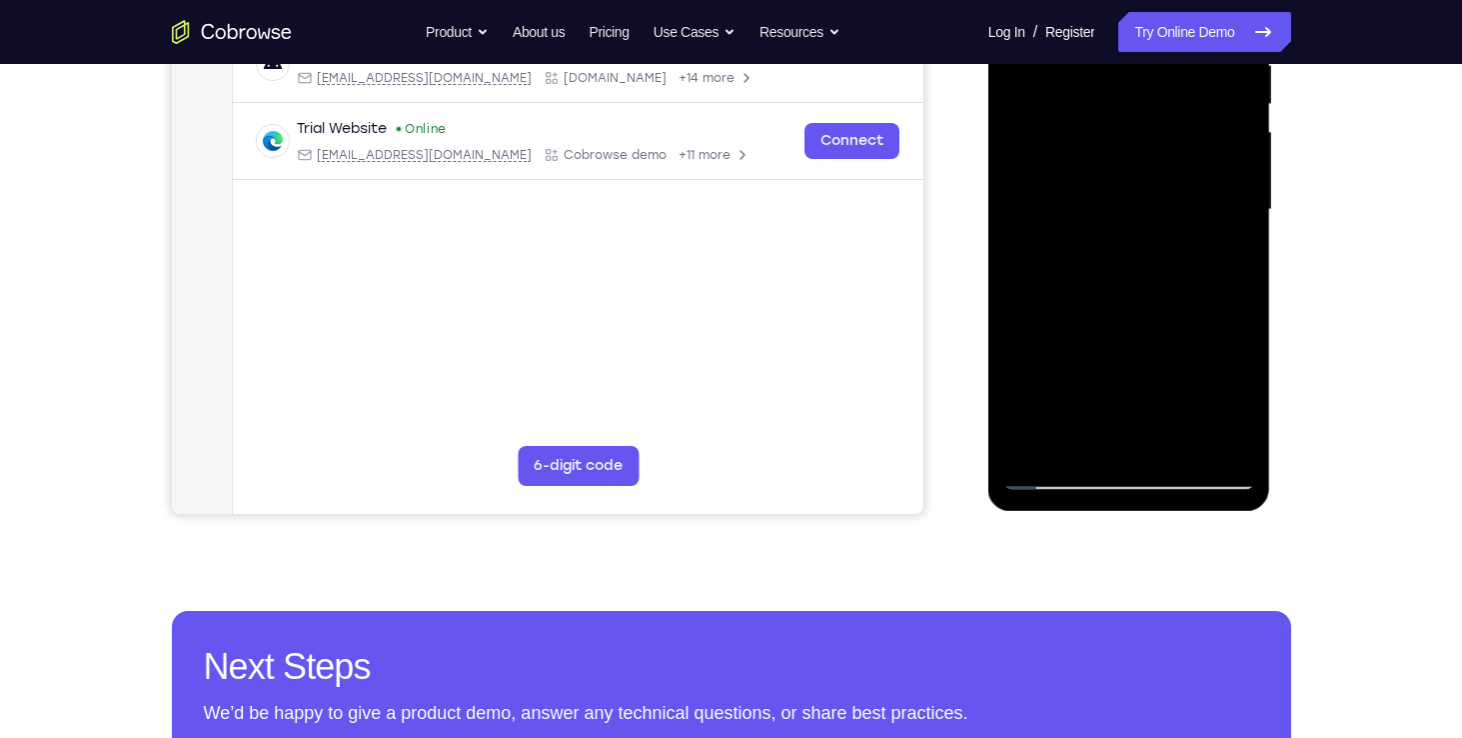
drag, startPoint x: 1115, startPoint y: 325, endPoint x: 1117, endPoint y: 116, distance: 208.9
click at [1117, 116] on div at bounding box center [1130, 210] width 252 height 560
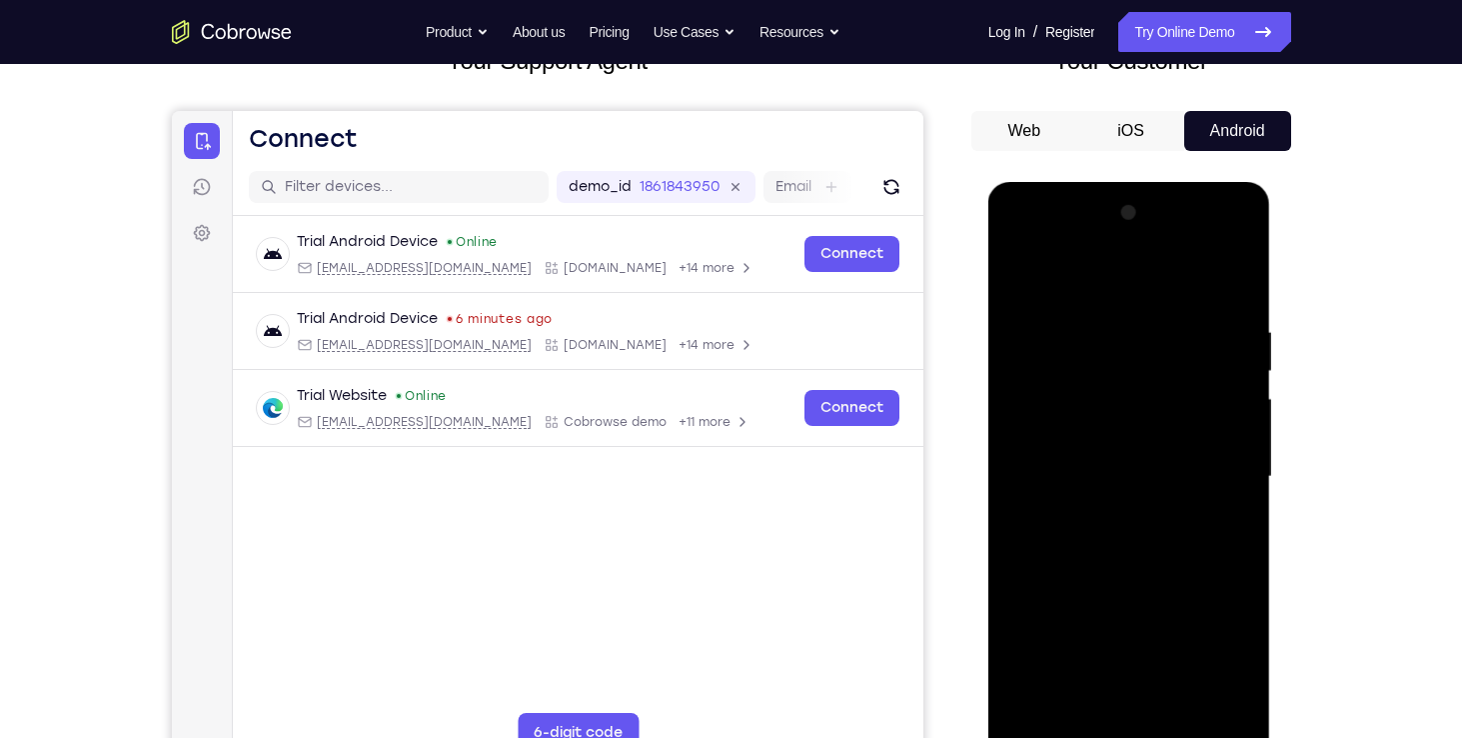
scroll to position [131, 0]
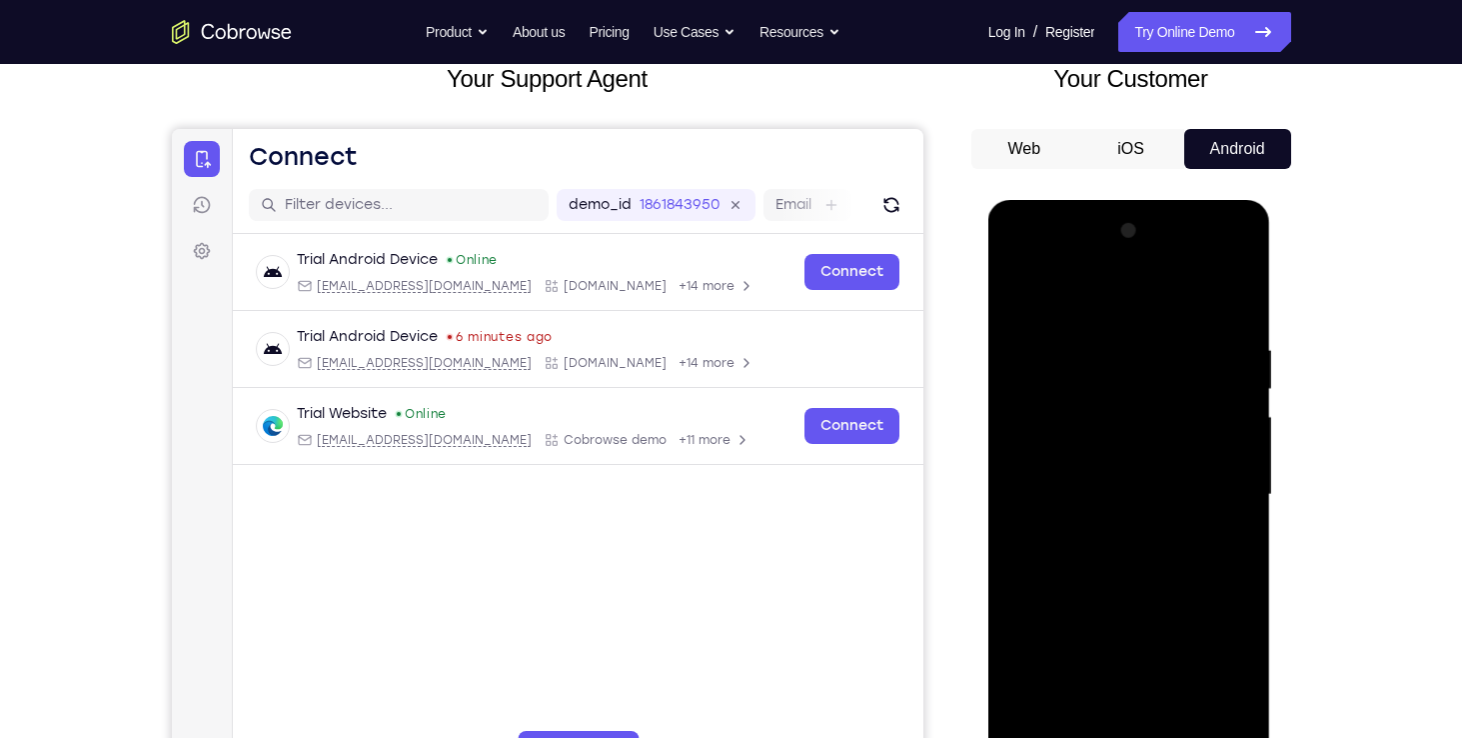
drag, startPoint x: 1156, startPoint y: 540, endPoint x: 1169, endPoint y: 242, distance: 298.1
click at [1169, 242] on div at bounding box center [1130, 495] width 252 height 560
drag, startPoint x: 1145, startPoint y: 526, endPoint x: 1174, endPoint y: 121, distance: 405.8
click at [1174, 200] on html "Online web based iOS Simulators and Android Emulators. Run iPhone, iPad, Mobile…" at bounding box center [1131, 500] width 285 height 600
drag, startPoint x: 1164, startPoint y: 445, endPoint x: 1088, endPoint y: 675, distance: 242.1
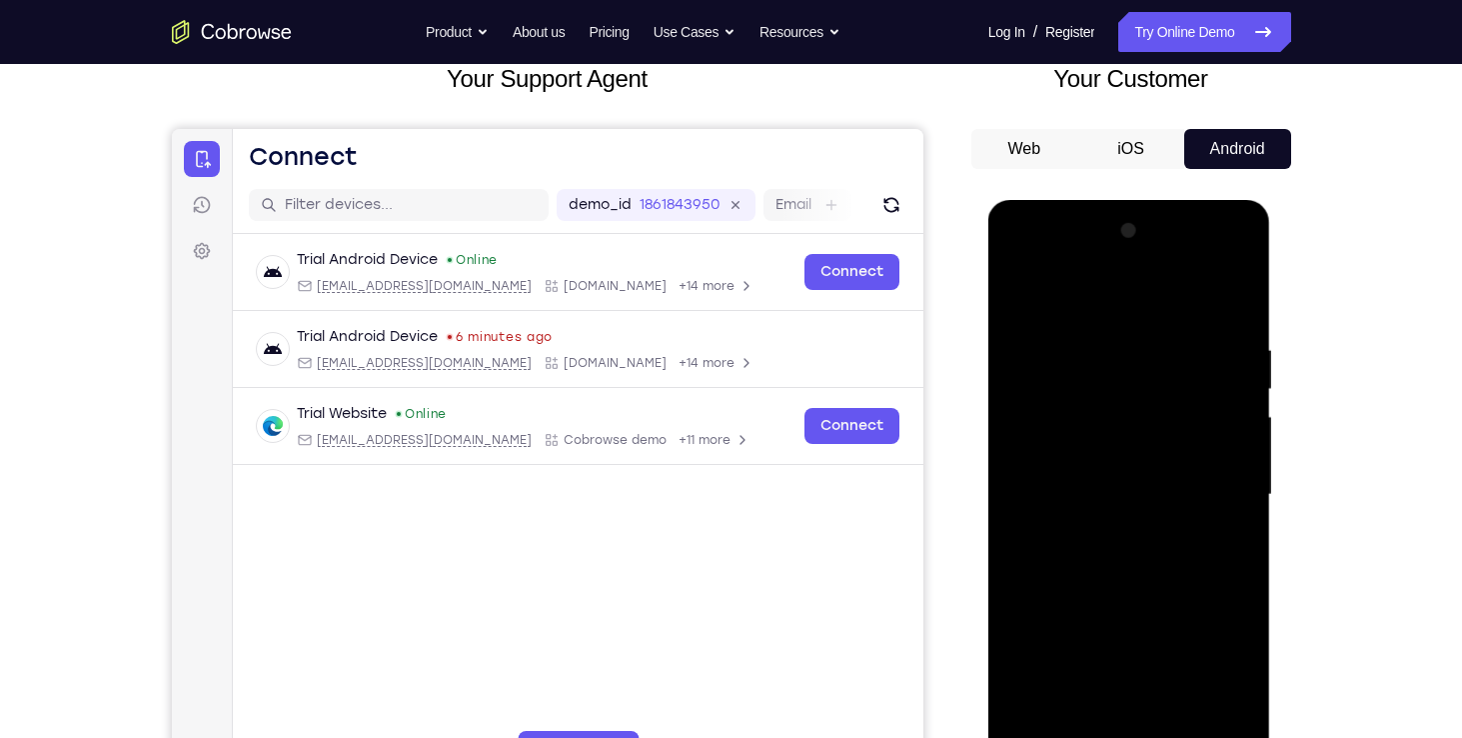
click at [1088, 675] on div at bounding box center [1130, 495] width 252 height 560
drag, startPoint x: 1163, startPoint y: 561, endPoint x: 1100, endPoint y: 677, distance: 131.9
click at [1100, 677] on div at bounding box center [1130, 495] width 252 height 560
drag, startPoint x: 1126, startPoint y: 514, endPoint x: 1062, endPoint y: 676, distance: 174.1
click at [1062, 676] on div at bounding box center [1130, 495] width 252 height 560
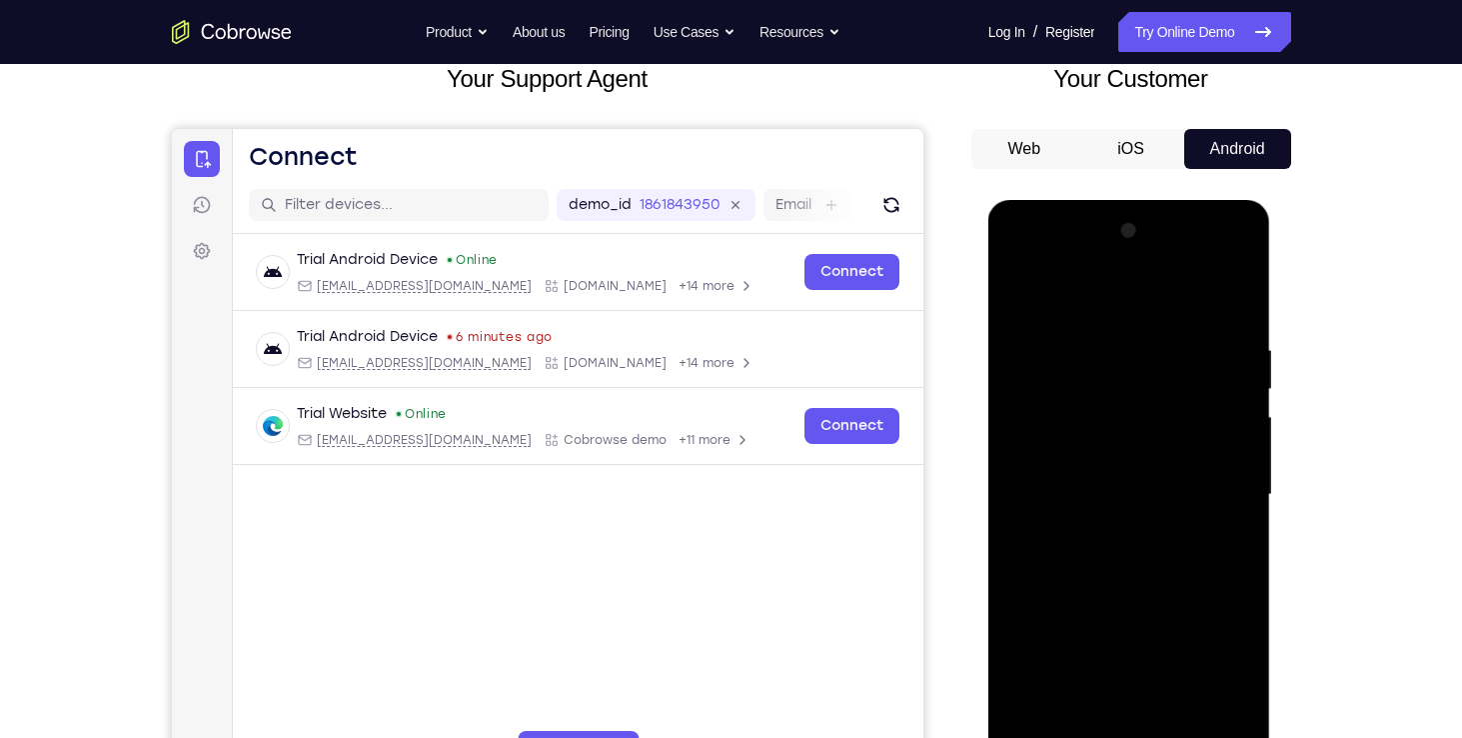
drag, startPoint x: 1158, startPoint y: 368, endPoint x: 1095, endPoint y: 631, distance: 270.3
click at [1095, 631] on div at bounding box center [1130, 495] width 252 height 560
drag, startPoint x: 1163, startPoint y: 436, endPoint x: 1193, endPoint y: 580, distance: 147.0
click at [1193, 580] on div at bounding box center [1130, 495] width 252 height 560
drag, startPoint x: 1111, startPoint y: 397, endPoint x: 1074, endPoint y: 532, distance: 139.9
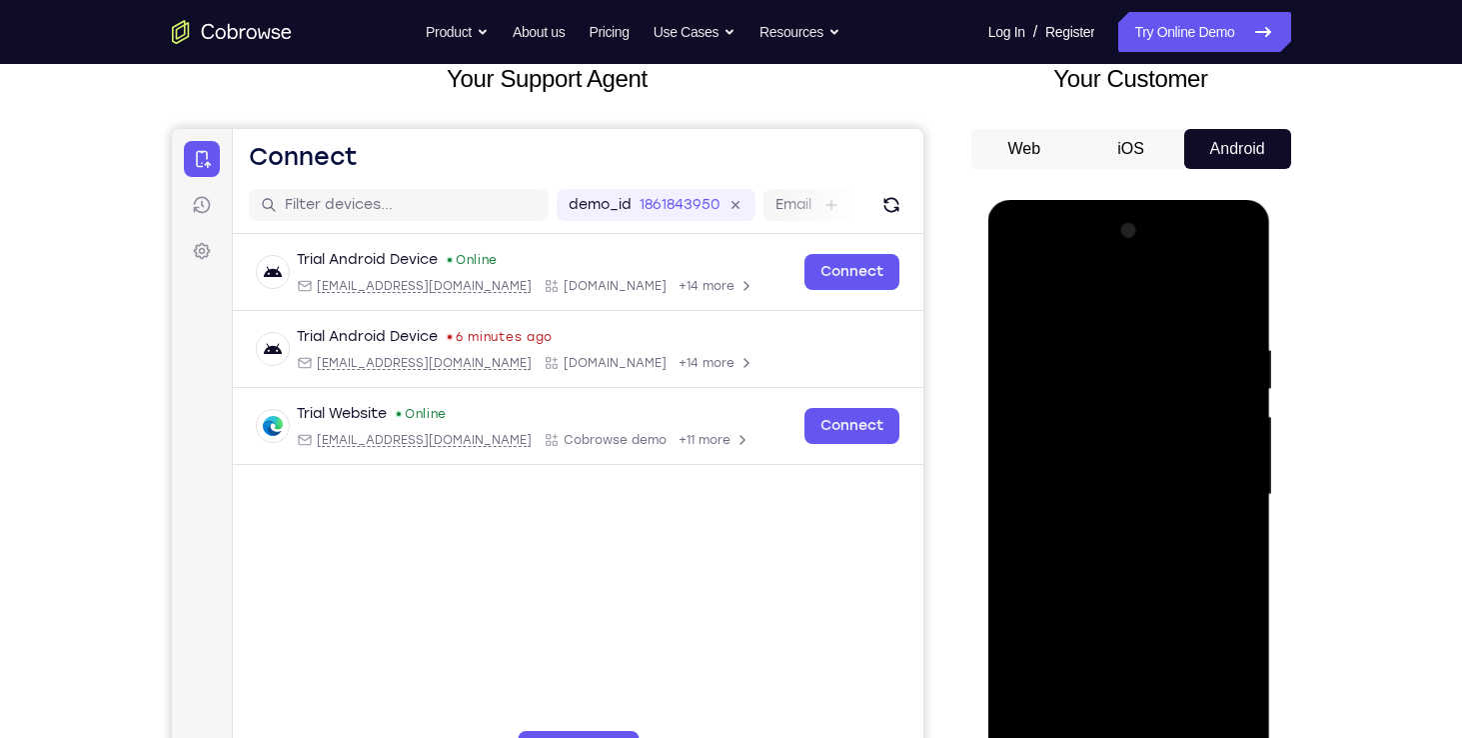
click at [1074, 532] on div at bounding box center [1130, 495] width 252 height 560
click at [1069, 427] on div at bounding box center [1130, 495] width 252 height 560
click at [1138, 341] on div at bounding box center [1130, 495] width 252 height 560
drag, startPoint x: 1087, startPoint y: 373, endPoint x: 1070, endPoint y: 535, distance: 162.8
click at [1070, 535] on div at bounding box center [1130, 495] width 252 height 560
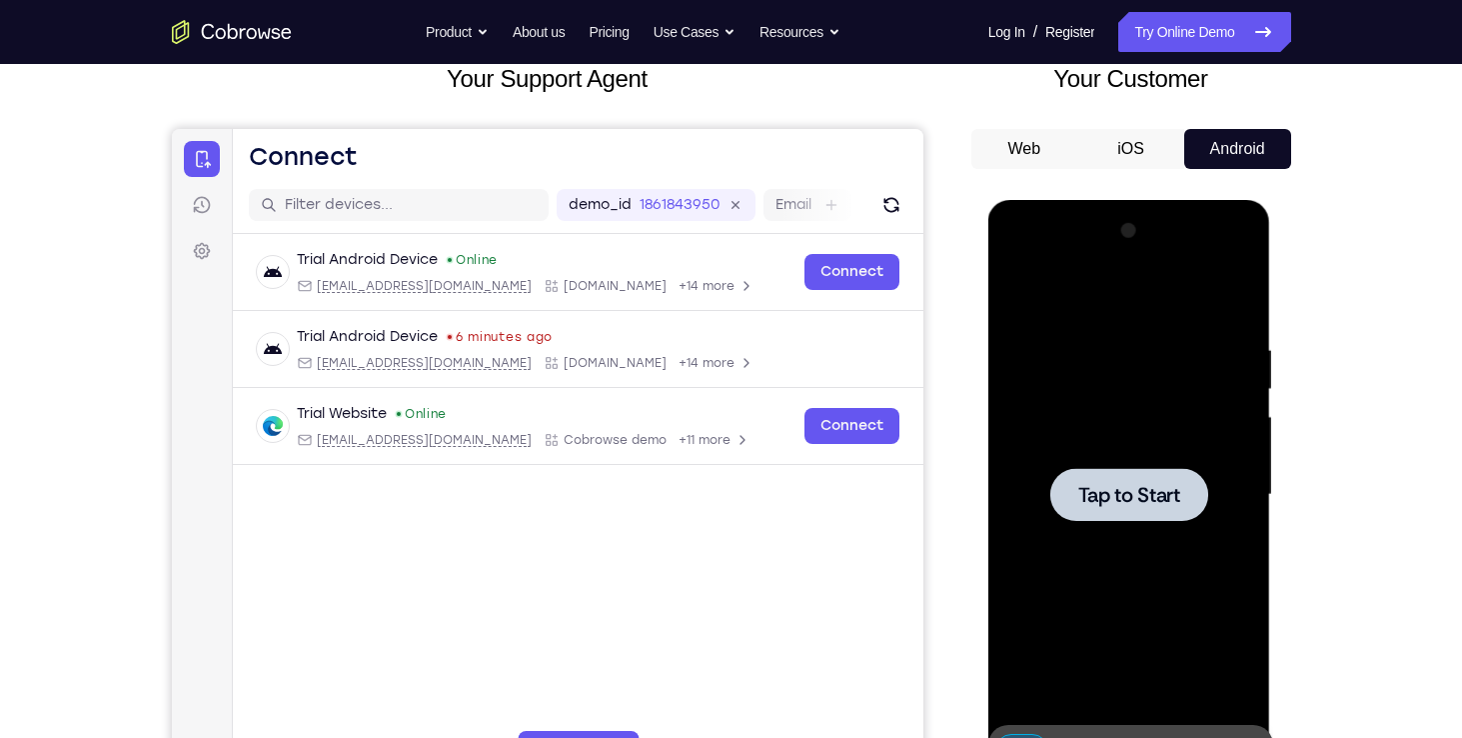
click at [1120, 476] on div at bounding box center [1129, 494] width 158 height 53
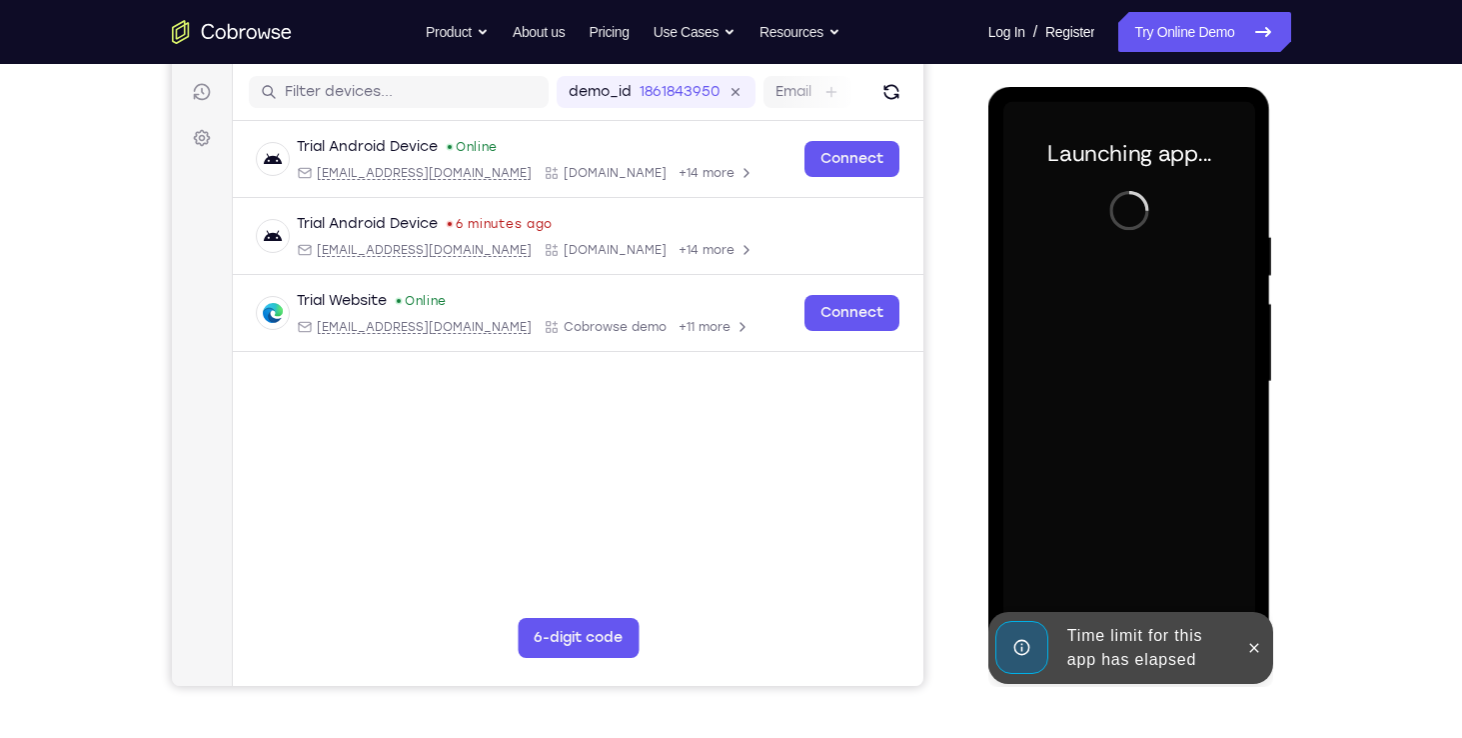
scroll to position [240, 0]
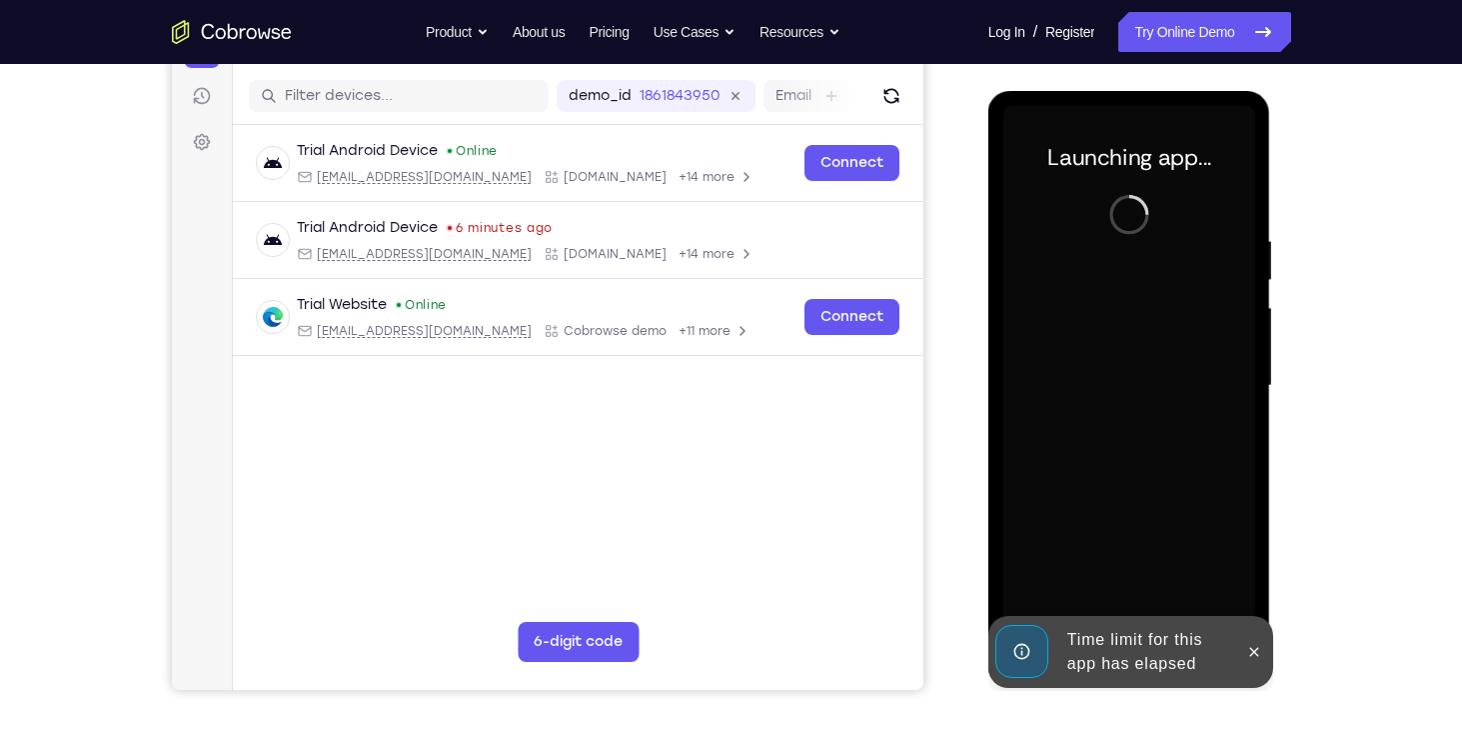
click at [1367, 384] on div "Your Support Agent Your Customer Web iOS Android Next Steps We’d be happy to gi…" at bounding box center [731, 483] width 1279 height 1318
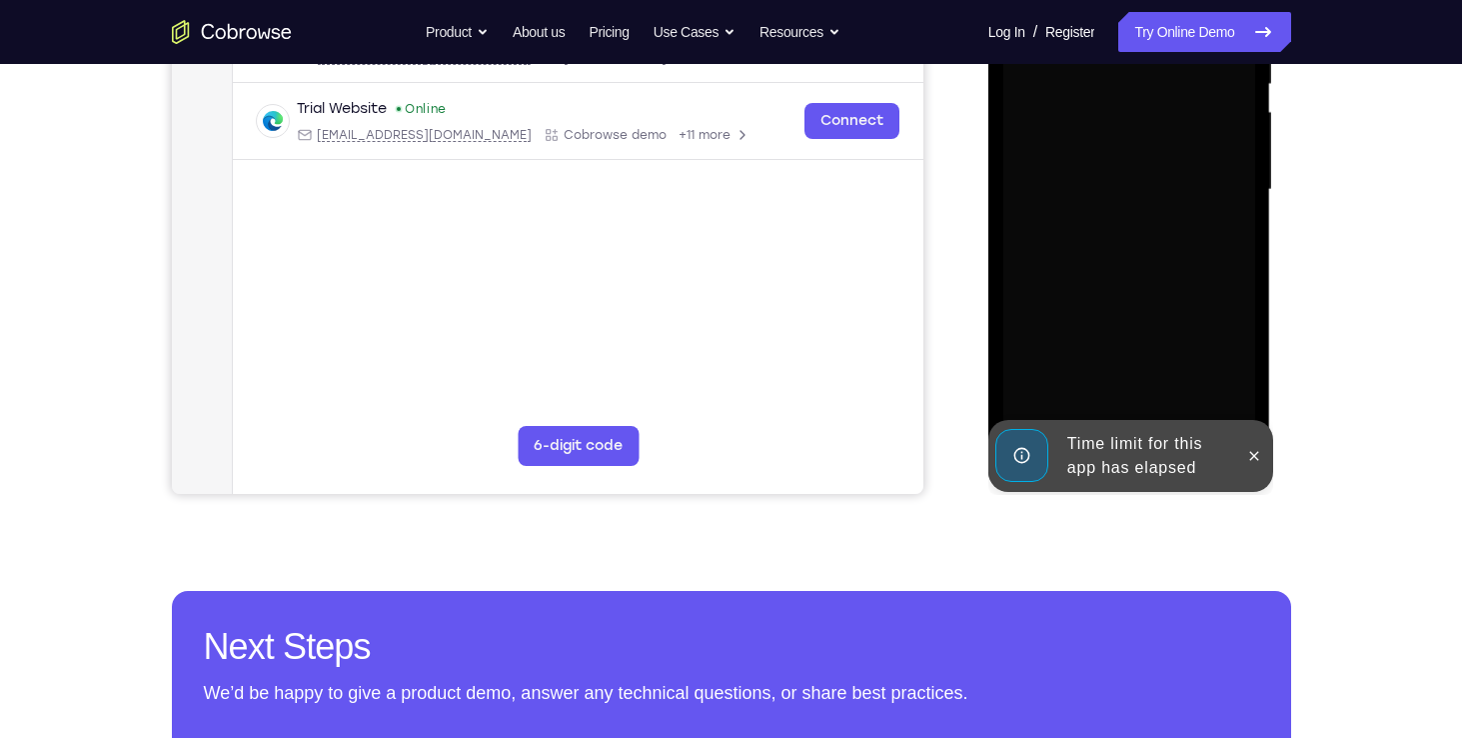
scroll to position [435, 0]
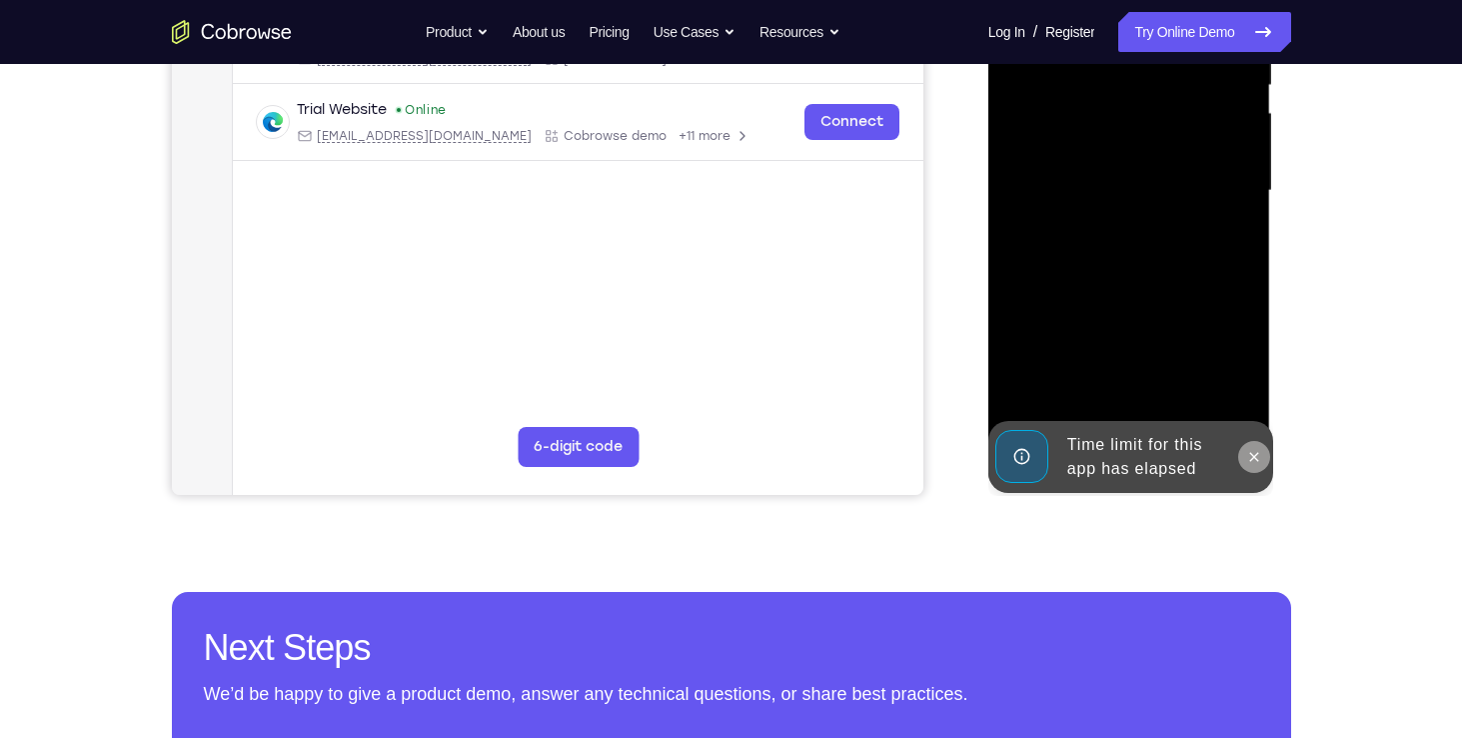
click at [1265, 454] on button at bounding box center [1254, 457] width 32 height 32
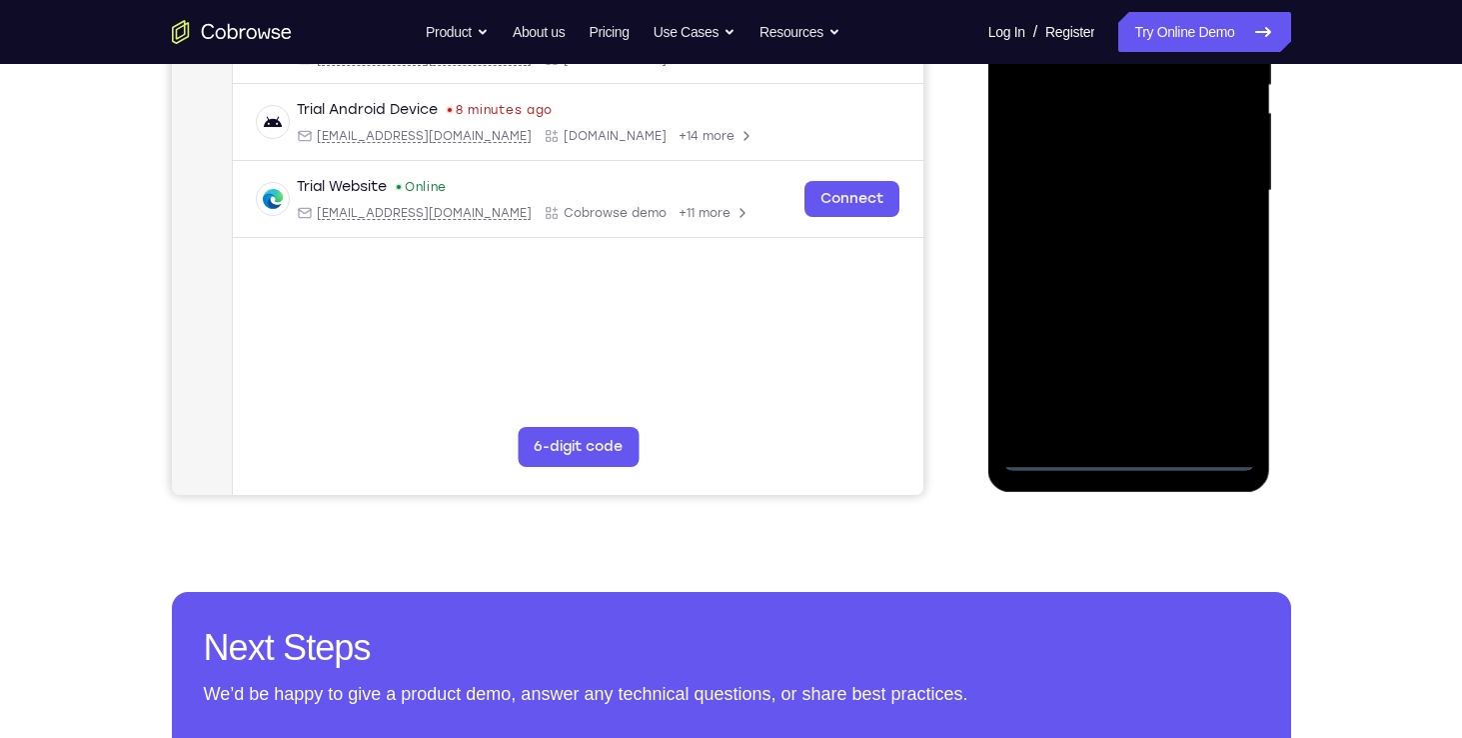
drag, startPoint x: 1128, startPoint y: 470, endPoint x: 1131, endPoint y: 457, distance: 13.3
click at [1131, 457] on div at bounding box center [1130, 191] width 252 height 560
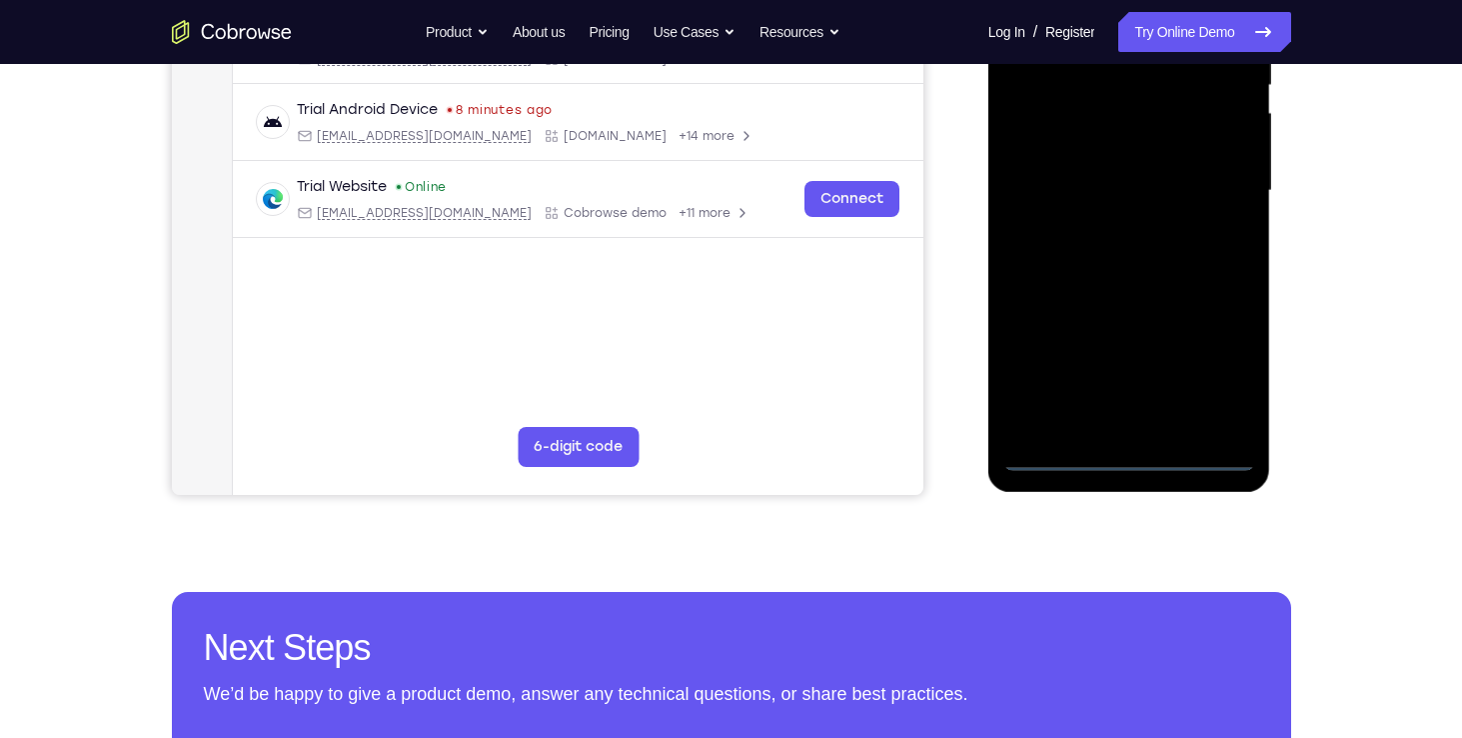
click at [1131, 457] on div at bounding box center [1130, 191] width 252 height 560
click at [1215, 373] on div at bounding box center [1130, 191] width 252 height 560
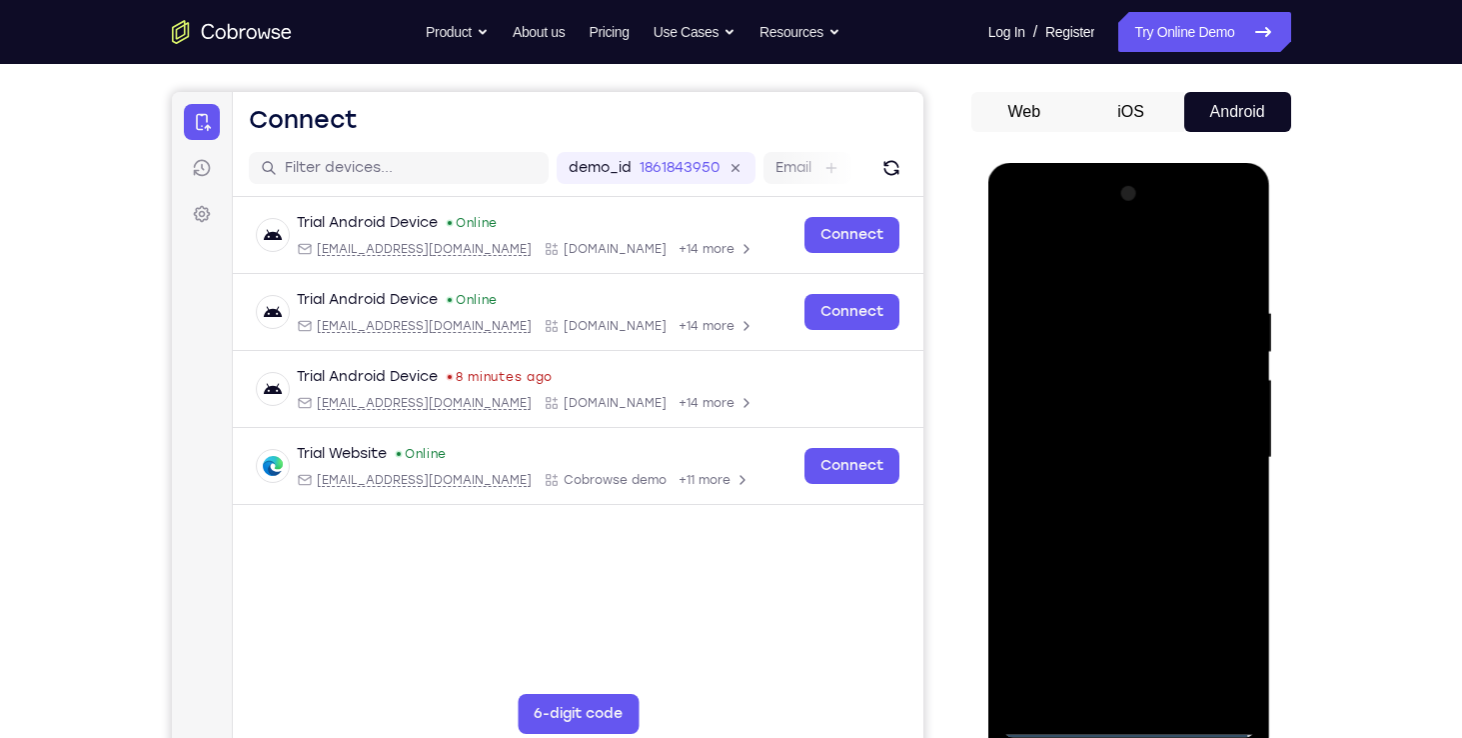
scroll to position [167, 0]
click at [1023, 221] on div at bounding box center [1130, 459] width 252 height 560
click at [1209, 446] on div at bounding box center [1130, 459] width 252 height 560
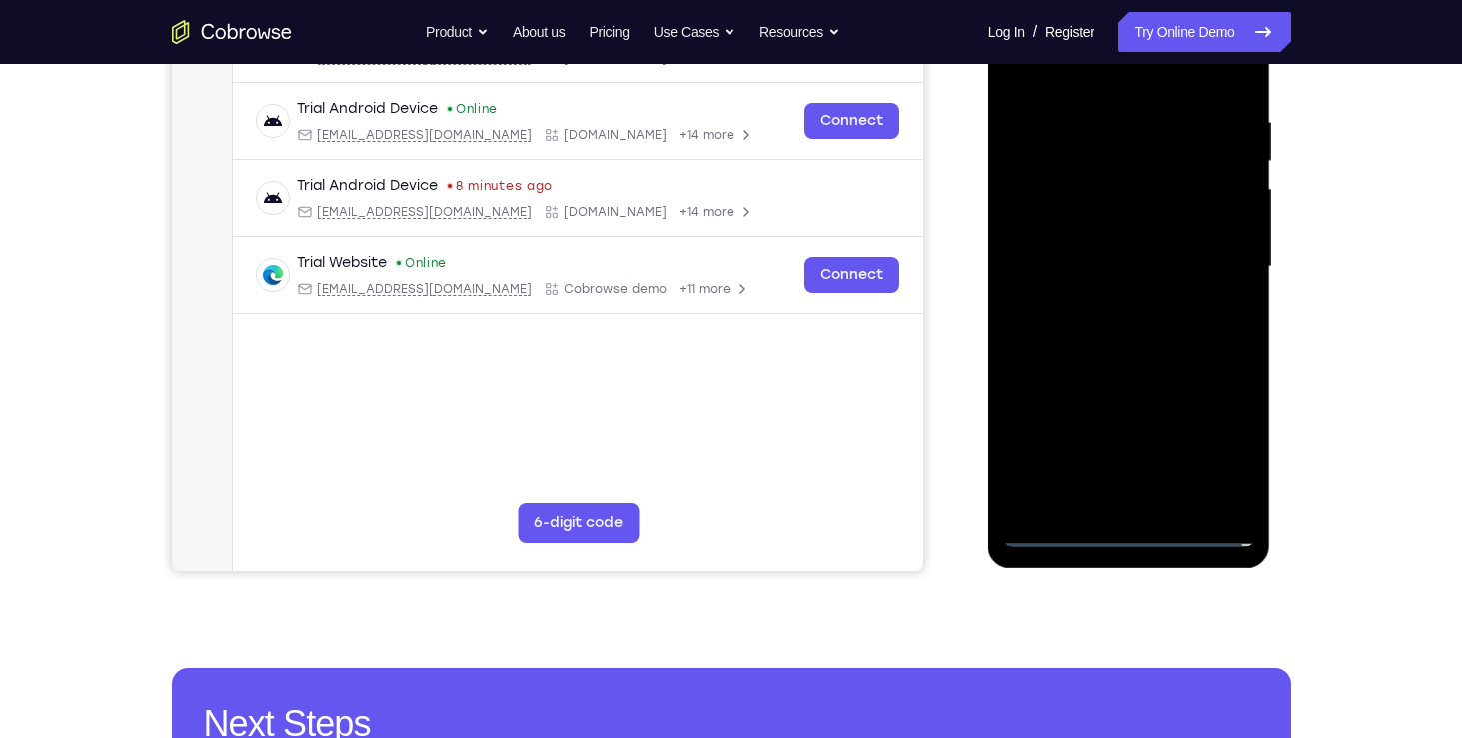
scroll to position [379, 0]
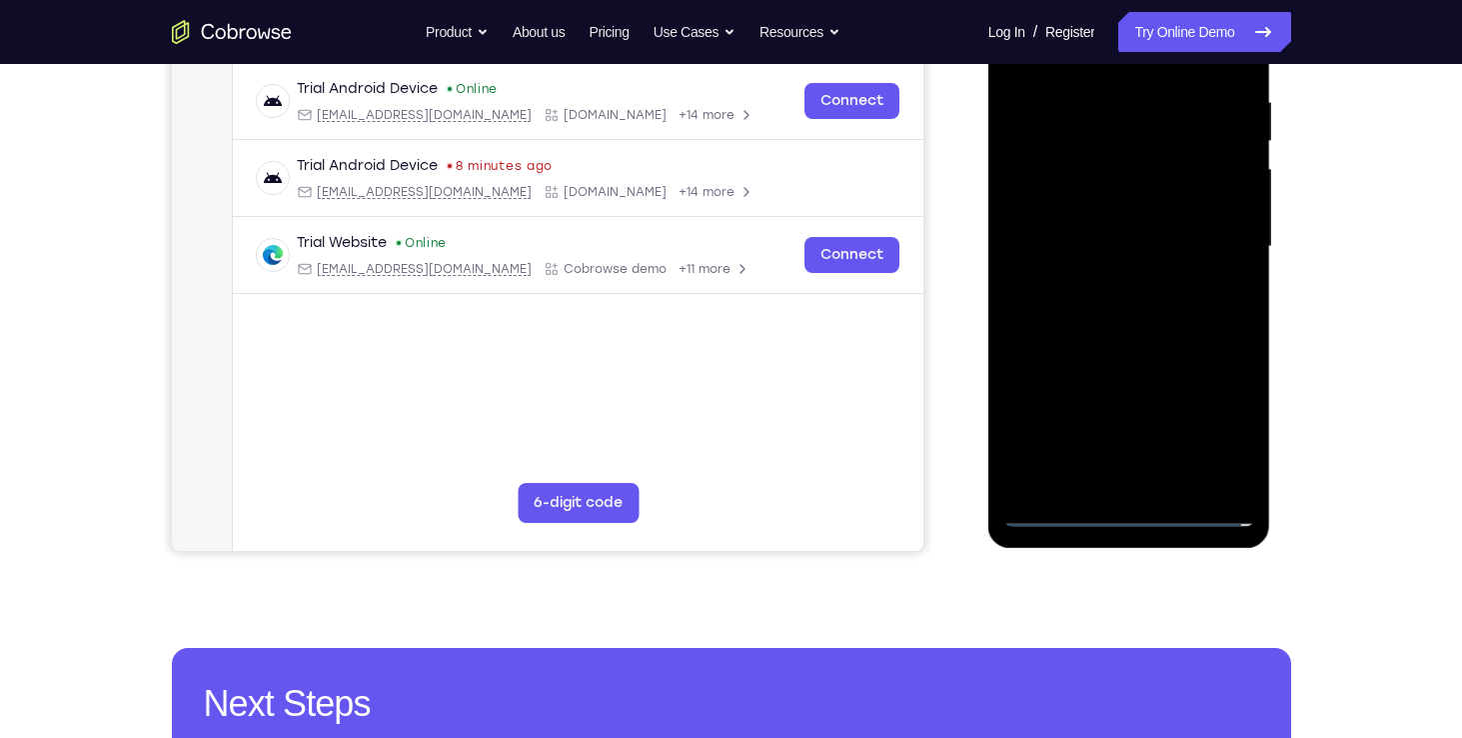
click at [1043, 516] on div at bounding box center [1130, 247] width 252 height 560
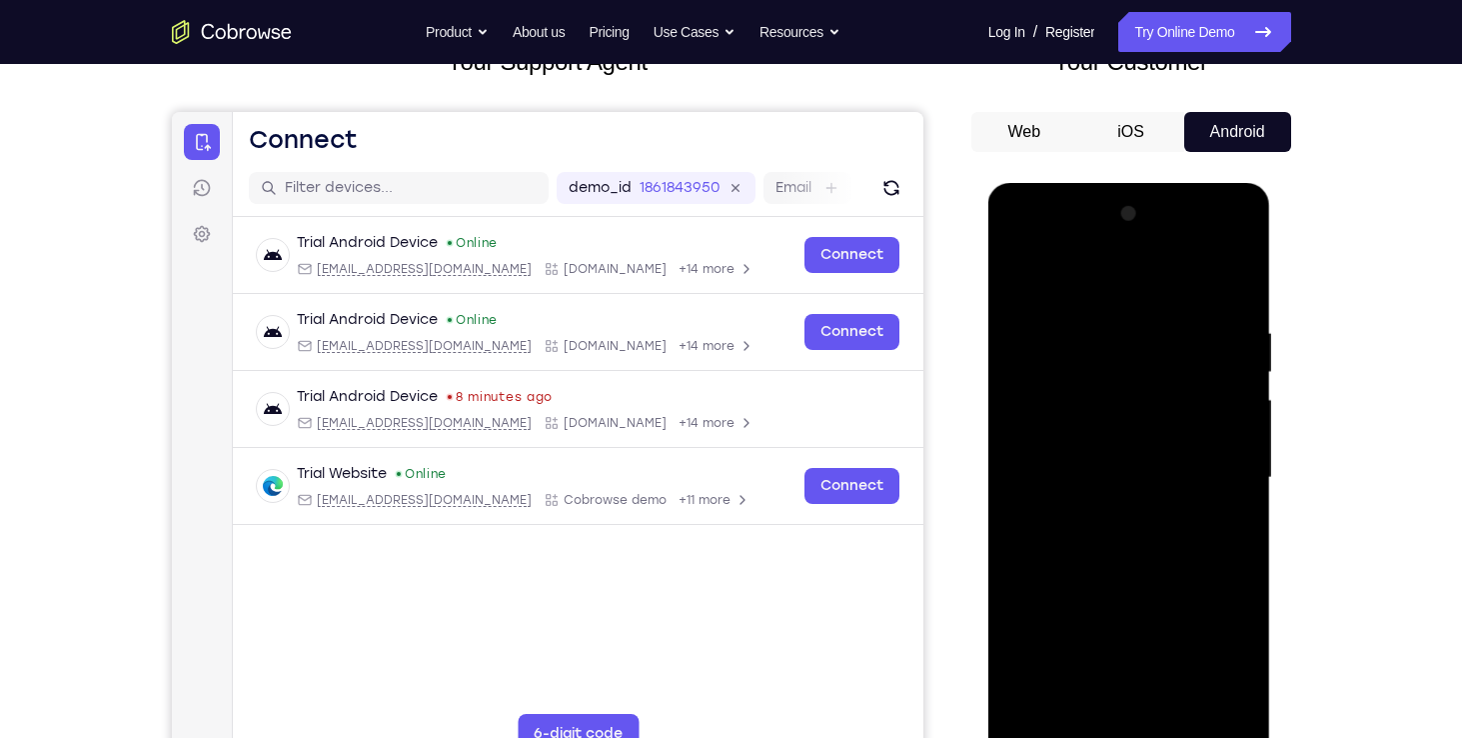
scroll to position [147, 0]
click at [1053, 426] on div at bounding box center [1130, 479] width 252 height 560
click at [1060, 490] on div at bounding box center [1130, 479] width 252 height 560
click at [1066, 457] on div at bounding box center [1130, 479] width 252 height 560
click at [1231, 455] on div at bounding box center [1130, 479] width 252 height 560
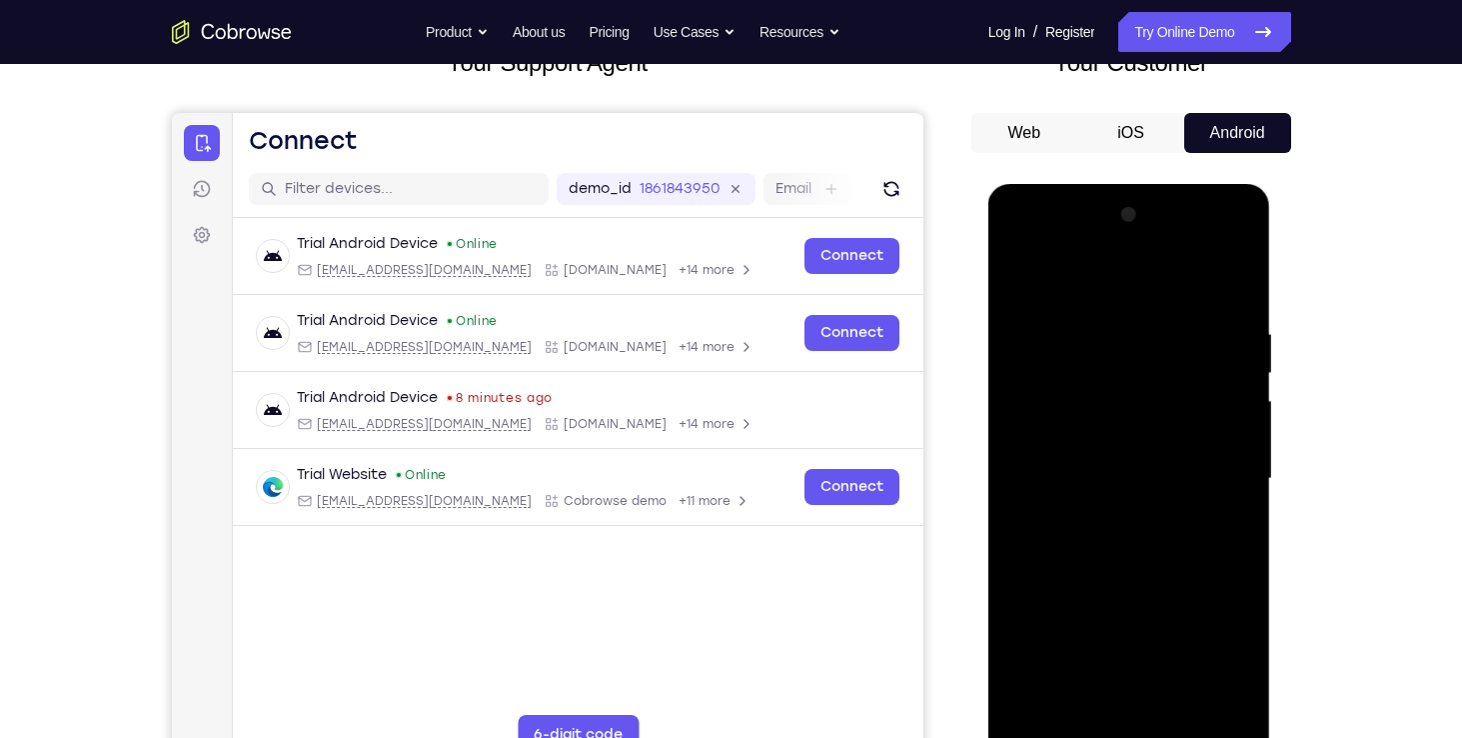
click at [1230, 457] on div at bounding box center [1130, 479] width 252 height 560
click at [1182, 494] on div at bounding box center [1130, 479] width 252 height 560
click at [1157, 194] on div at bounding box center [1130, 482] width 283 height 596
drag, startPoint x: 1155, startPoint y: 196, endPoint x: 1157, endPoint y: 184, distance: 12.2
click at [1157, 184] on div at bounding box center [1130, 482] width 283 height 596
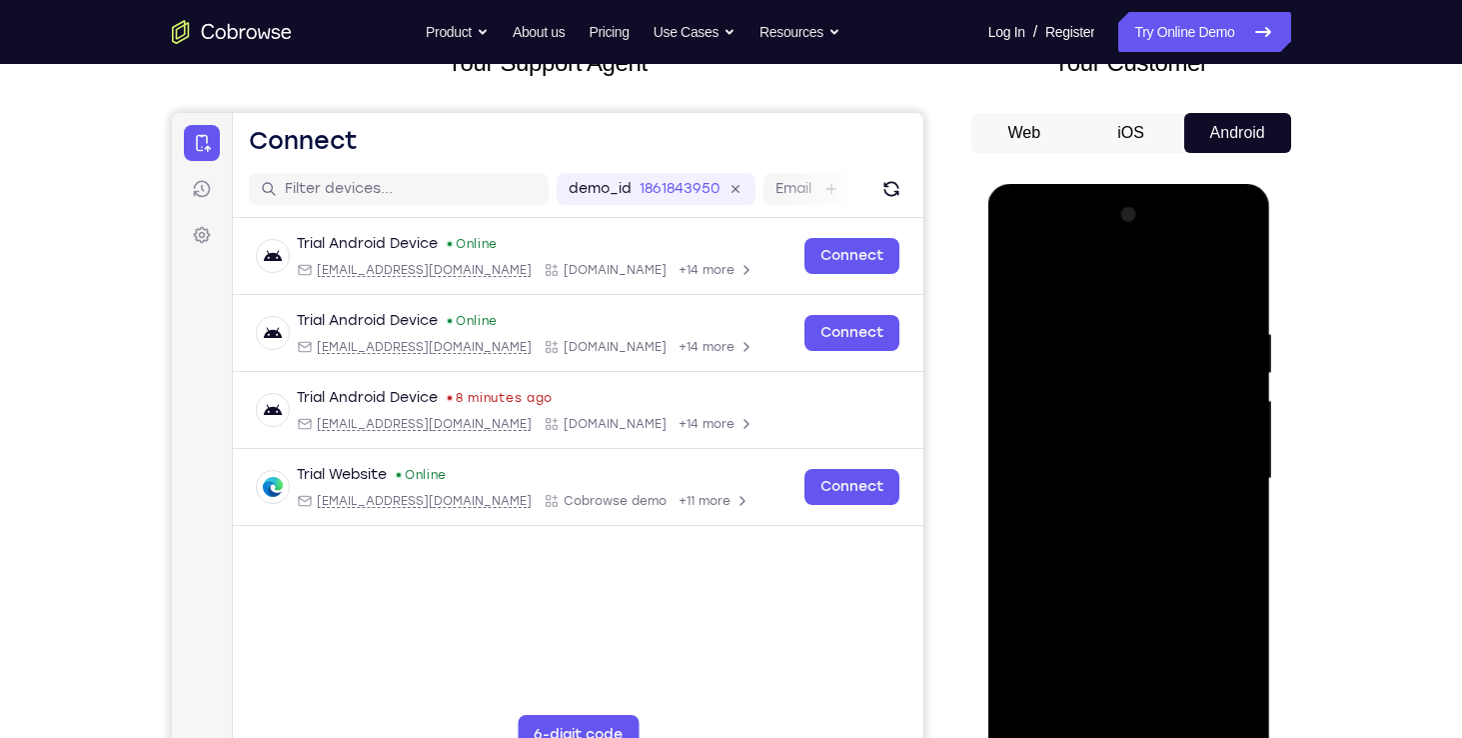
click at [1123, 527] on div at bounding box center [1130, 479] width 252 height 560
click at [1225, 460] on div at bounding box center [1130, 479] width 252 height 560
click at [1074, 468] on div at bounding box center [1130, 479] width 252 height 560
click at [1093, 464] on div at bounding box center [1130, 479] width 252 height 560
click at [1096, 464] on div at bounding box center [1130, 479] width 252 height 560
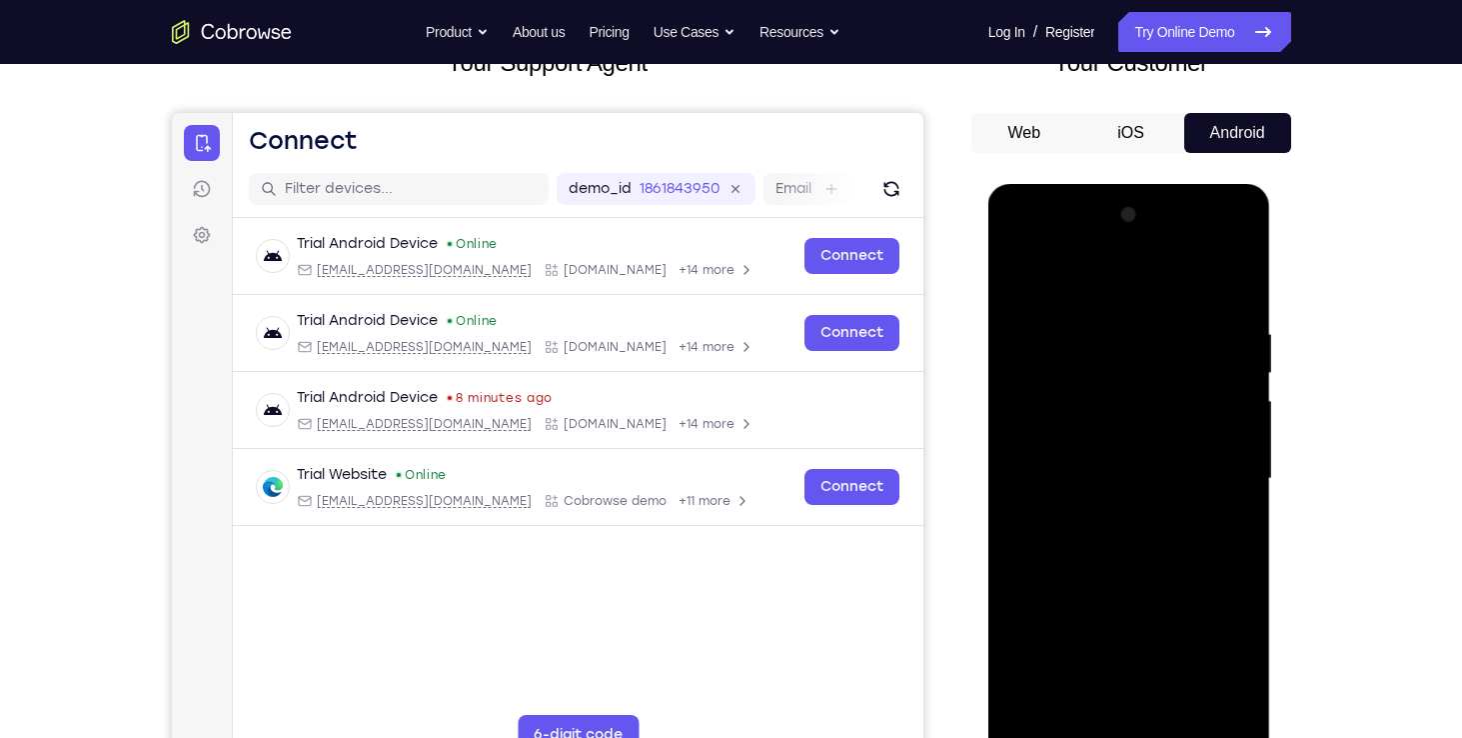
click at [1135, 502] on div at bounding box center [1130, 479] width 252 height 560
click at [1118, 529] on div at bounding box center [1130, 479] width 252 height 560
click at [1139, 470] on div at bounding box center [1130, 479] width 252 height 560
click at [1134, 492] on div at bounding box center [1130, 479] width 252 height 560
click at [1125, 527] on div at bounding box center [1130, 479] width 252 height 560
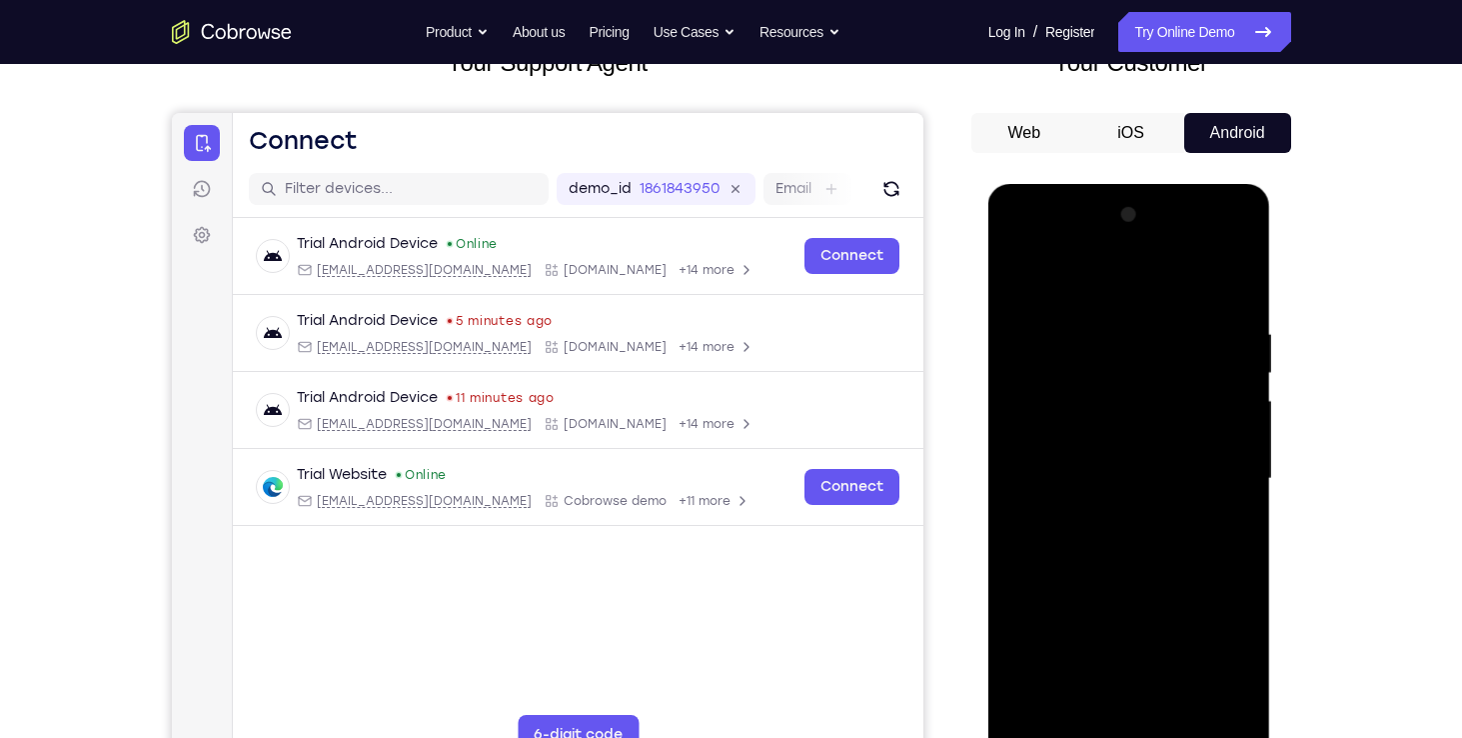
click at [1228, 470] on div at bounding box center [1130, 479] width 252 height 560
click at [1139, 503] on div at bounding box center [1130, 479] width 252 height 560
click at [1130, 521] on div at bounding box center [1130, 479] width 252 height 560
click at [1147, 501] on div at bounding box center [1130, 479] width 252 height 560
click at [1119, 534] on div at bounding box center [1130, 479] width 252 height 560
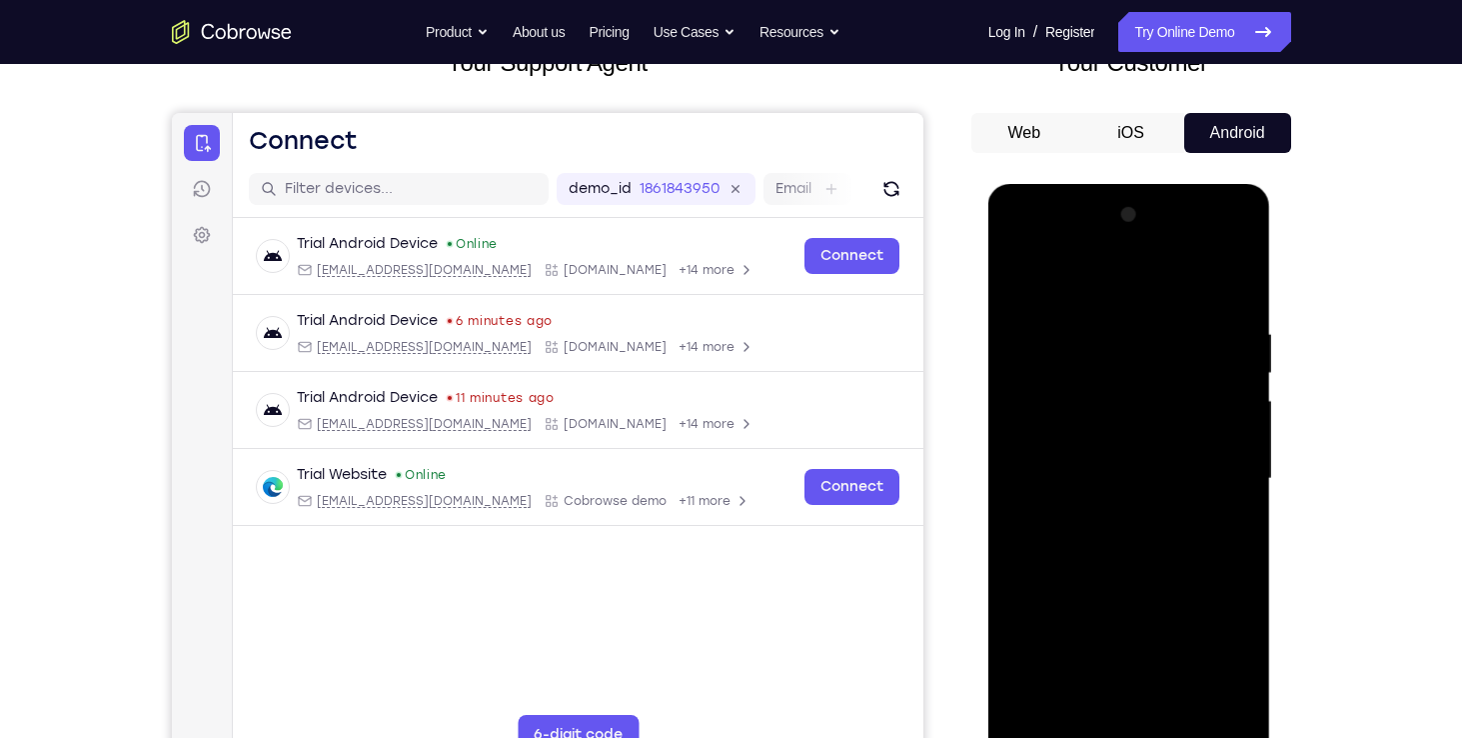
click at [1079, 462] on div at bounding box center [1130, 479] width 252 height 560
click at [1230, 467] on div at bounding box center [1130, 479] width 252 height 560
click at [1162, 503] on div at bounding box center [1130, 479] width 252 height 560
click at [1131, 525] on div at bounding box center [1130, 479] width 252 height 560
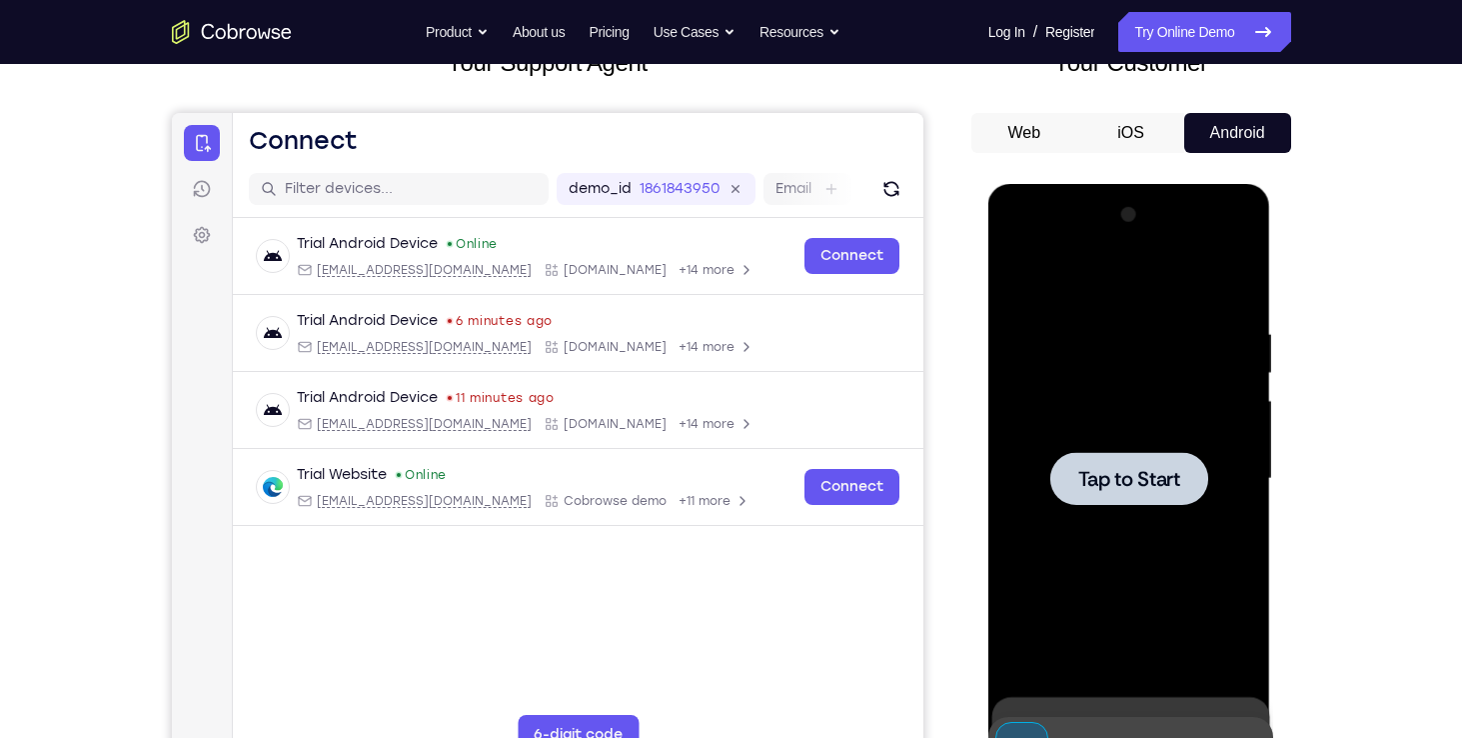
click at [1132, 473] on span "Tap to Start" at bounding box center [1129, 479] width 102 height 20
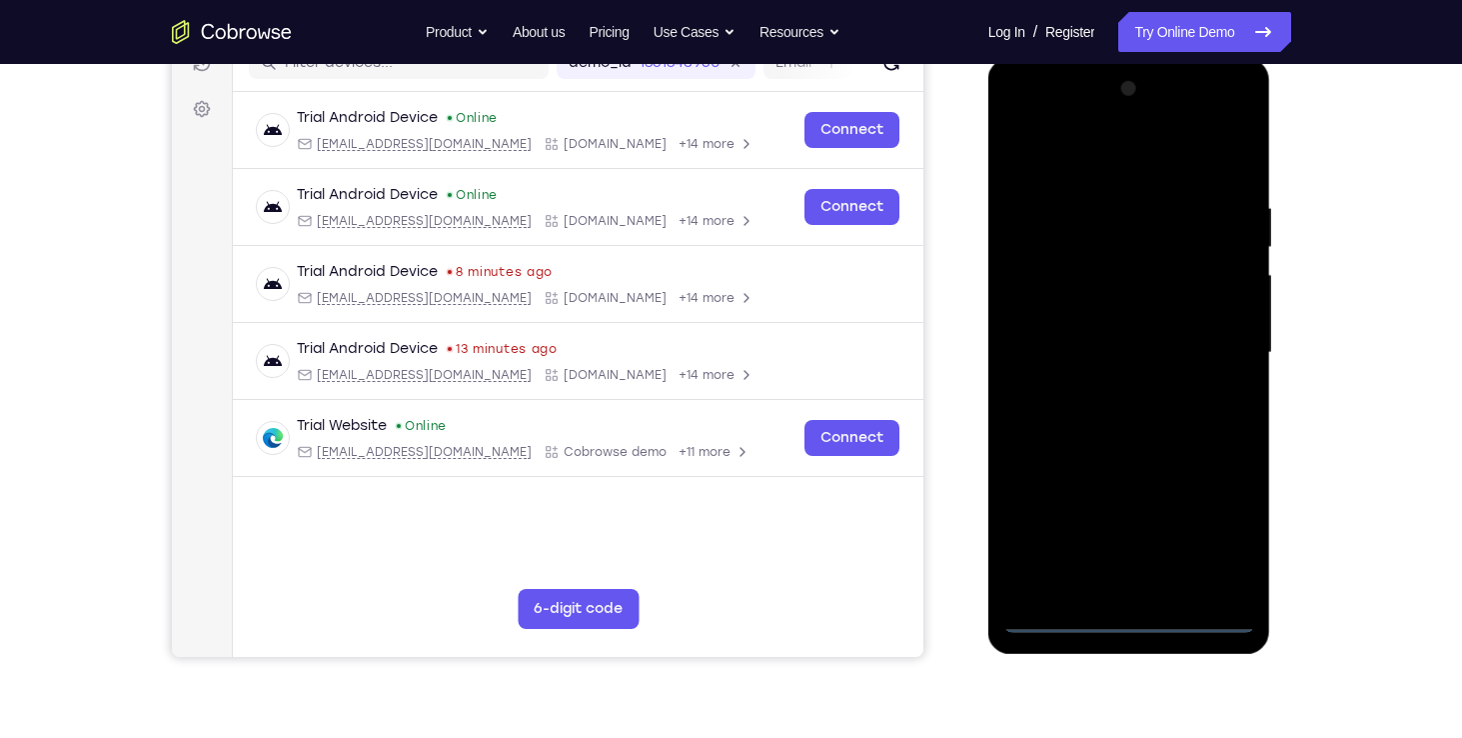
scroll to position [284, 0]
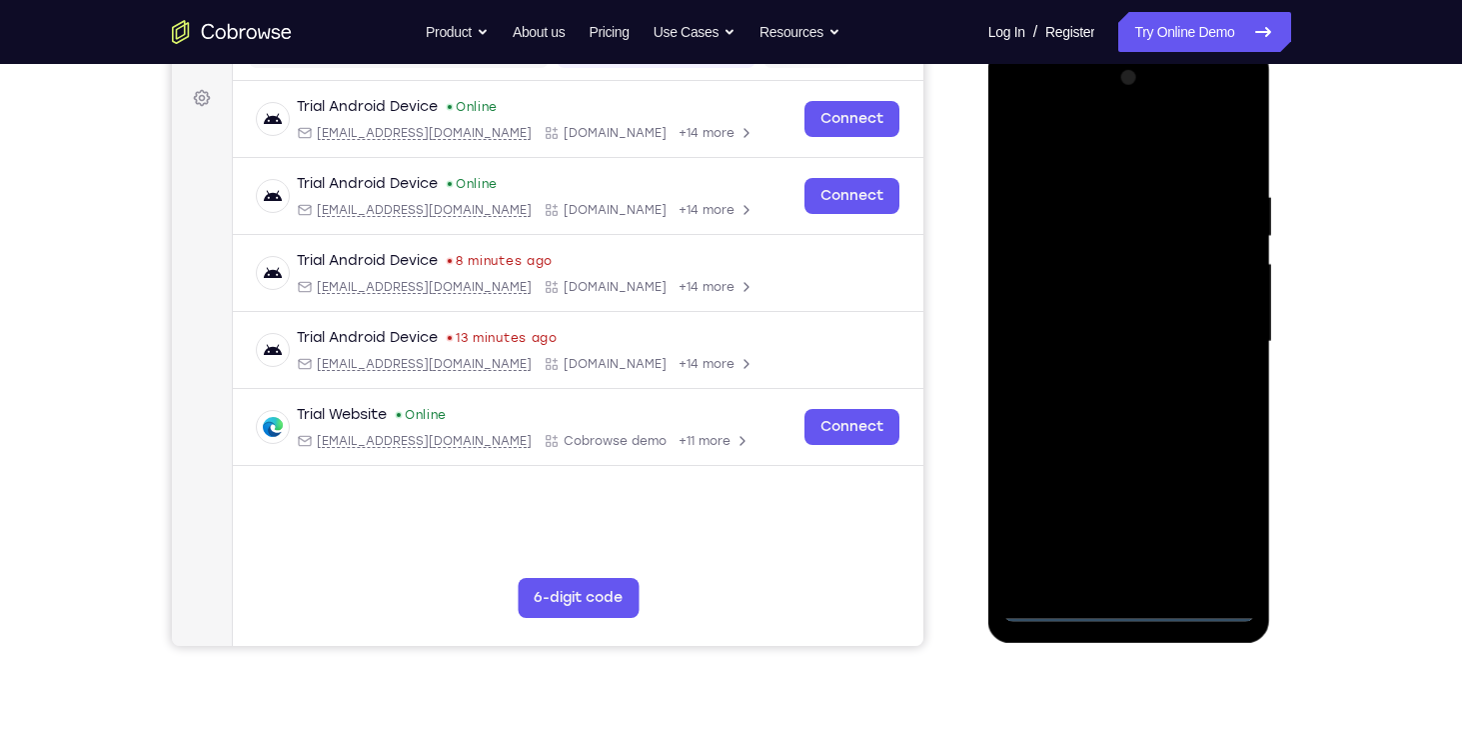
click at [1060, 602] on div at bounding box center [1130, 342] width 252 height 560
drag, startPoint x: 1127, startPoint y: 404, endPoint x: 1122, endPoint y: 285, distance: 119.0
click at [1122, 285] on div at bounding box center [1130, 342] width 252 height 560
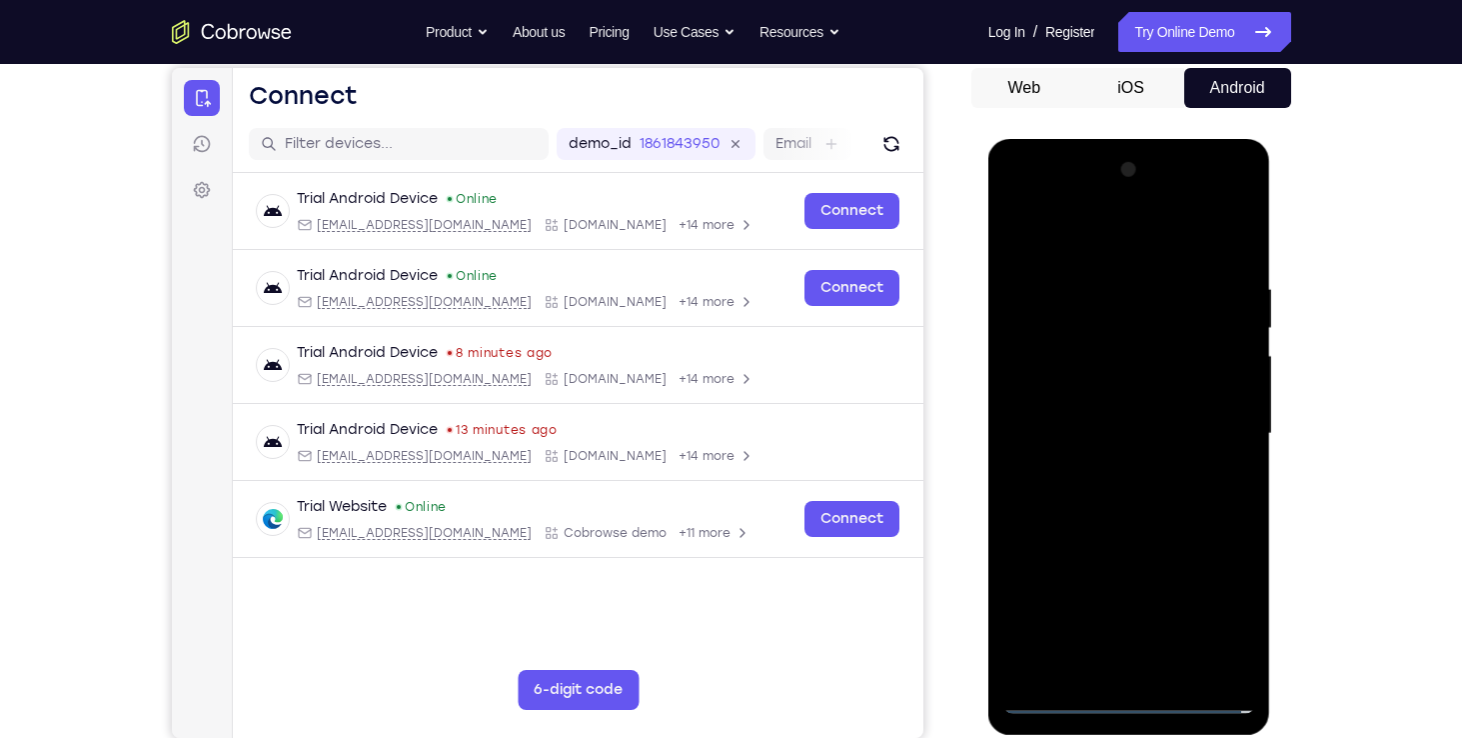
drag, startPoint x: 1166, startPoint y: 591, endPoint x: 1214, endPoint y: 591, distance: 48.0
click at [1214, 591] on div at bounding box center [1130, 434] width 252 height 560
drag, startPoint x: 1203, startPoint y: 597, endPoint x: 1178, endPoint y: 599, distance: 25.1
click at [1178, 599] on div at bounding box center [1130, 434] width 252 height 560
click at [1107, 260] on div at bounding box center [1130, 434] width 252 height 560
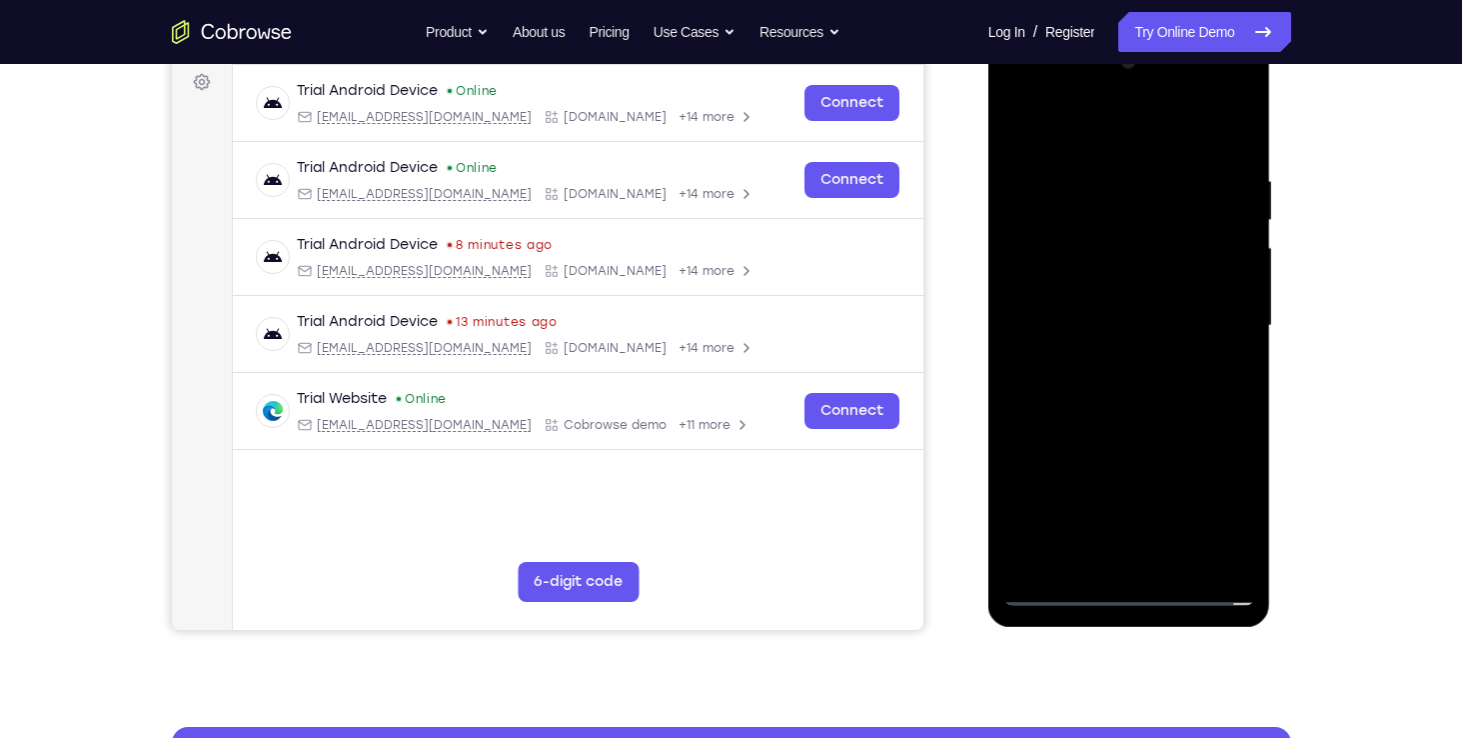
scroll to position [330, 0]
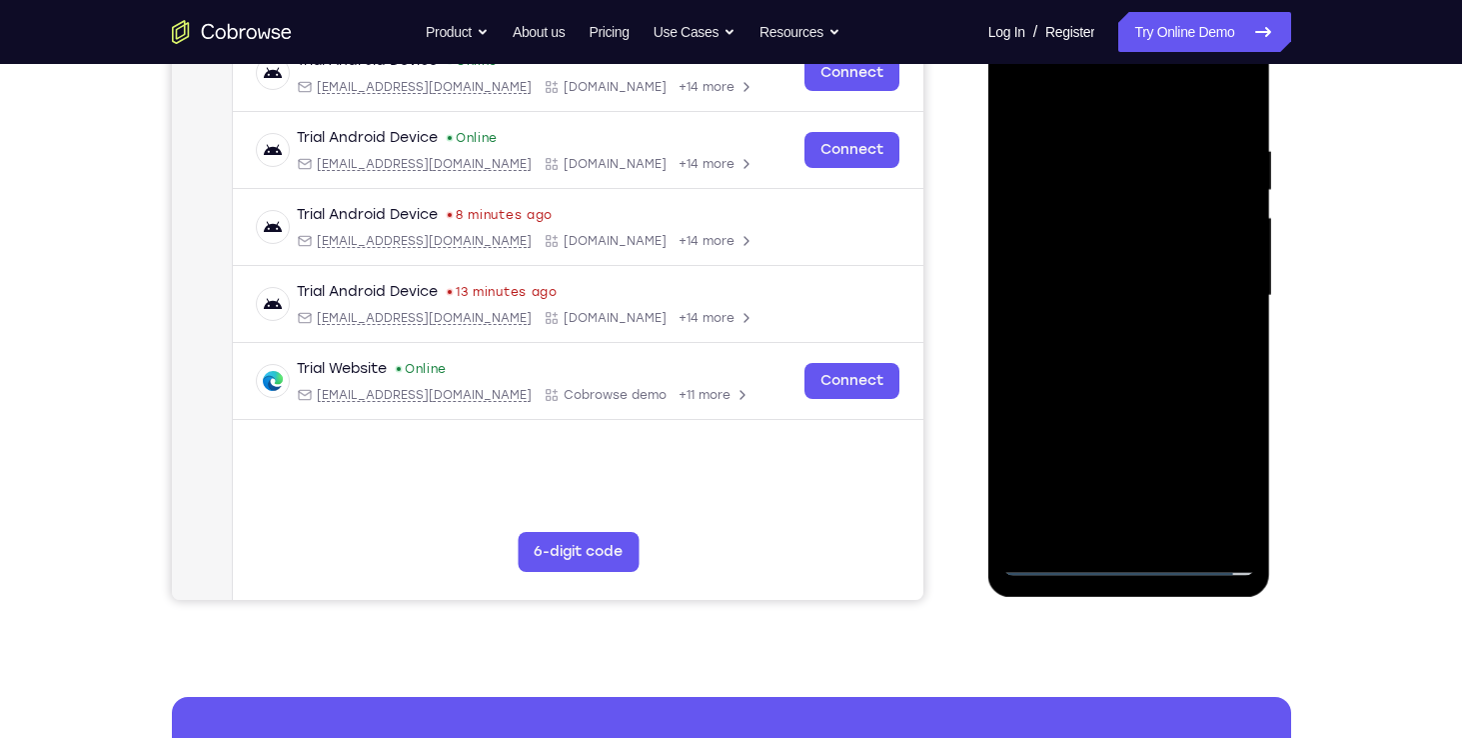
click at [1051, 557] on div at bounding box center [1130, 296] width 252 height 560
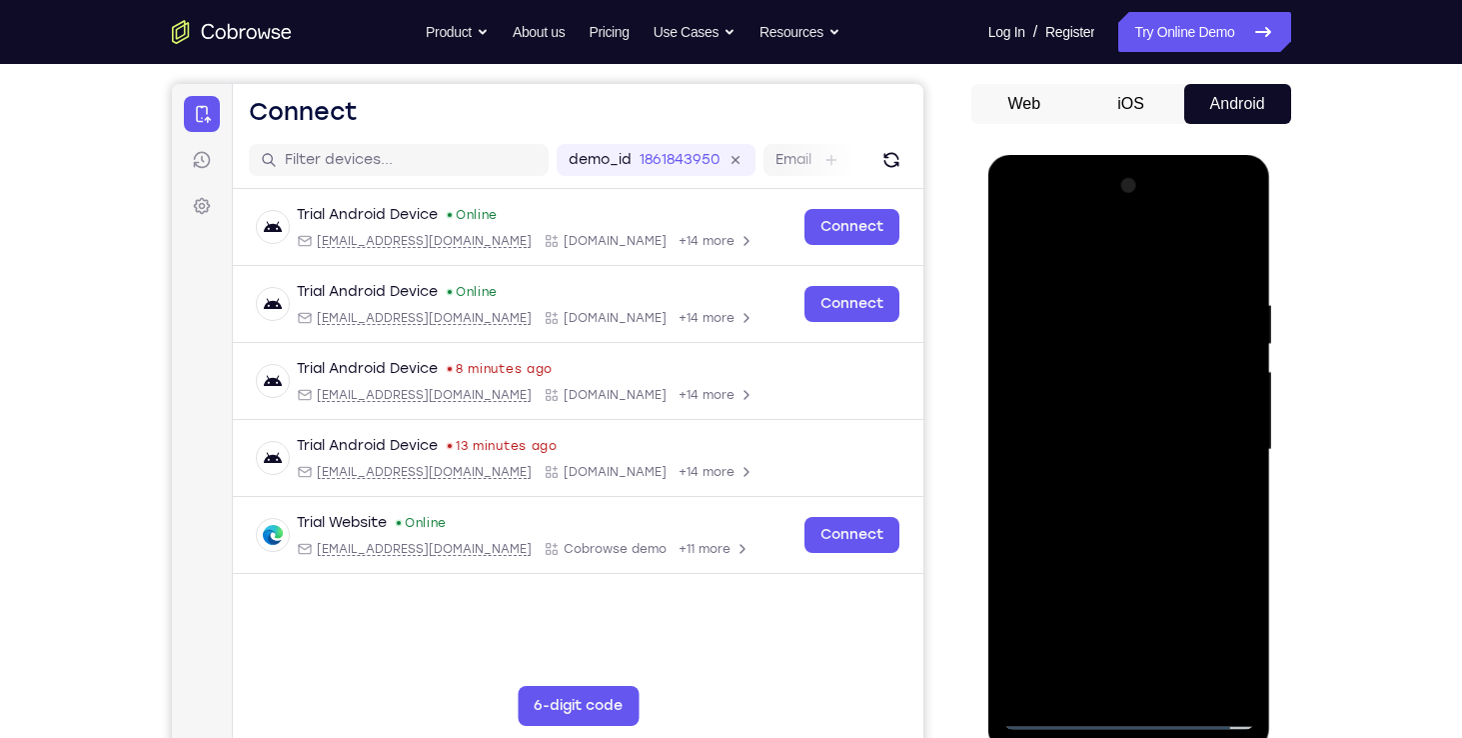
scroll to position [173, 0]
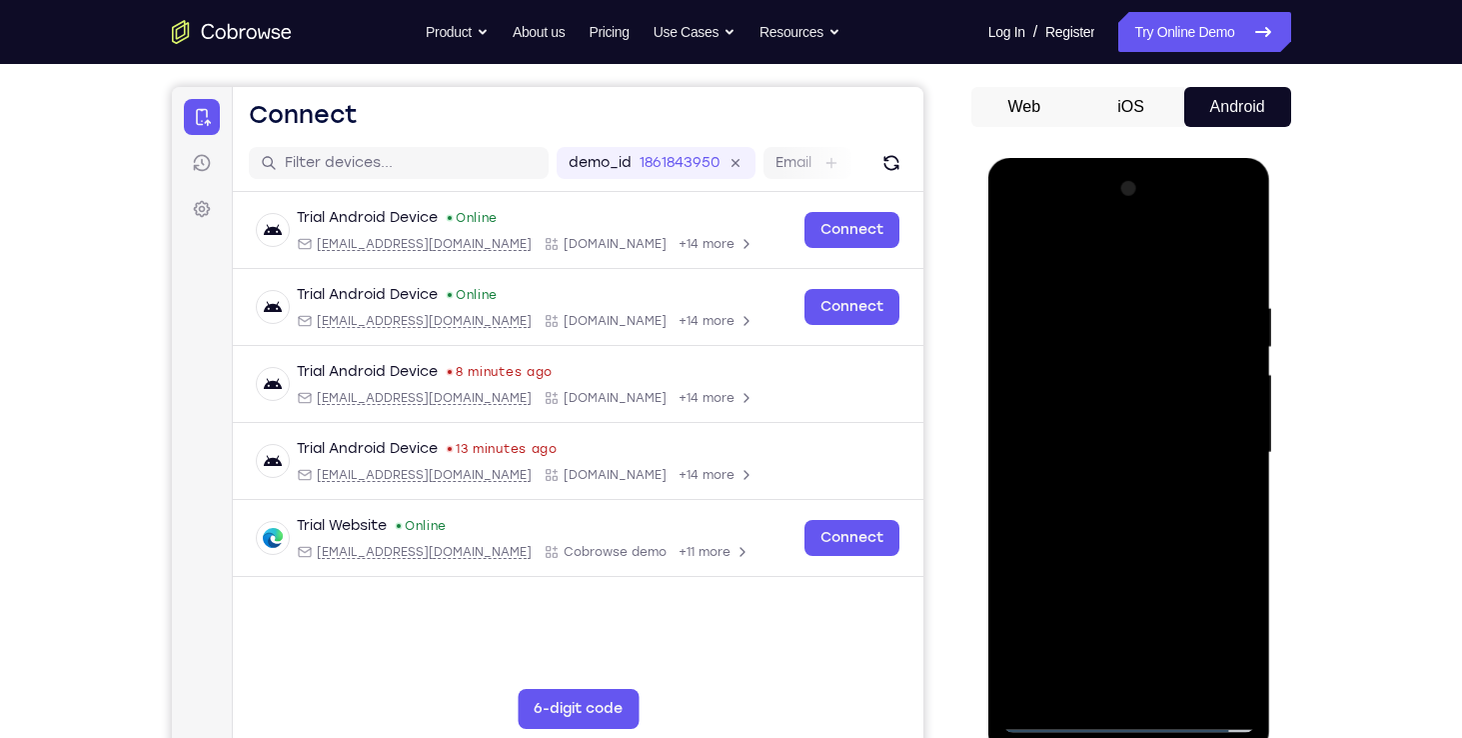
click at [1140, 277] on div at bounding box center [1130, 453] width 252 height 560
click at [1243, 256] on div at bounding box center [1130, 453] width 252 height 560
click at [1019, 219] on div at bounding box center [1130, 453] width 252 height 560
click at [1215, 444] on div at bounding box center [1130, 453] width 252 height 560
click at [1152, 458] on div at bounding box center [1130, 453] width 252 height 560
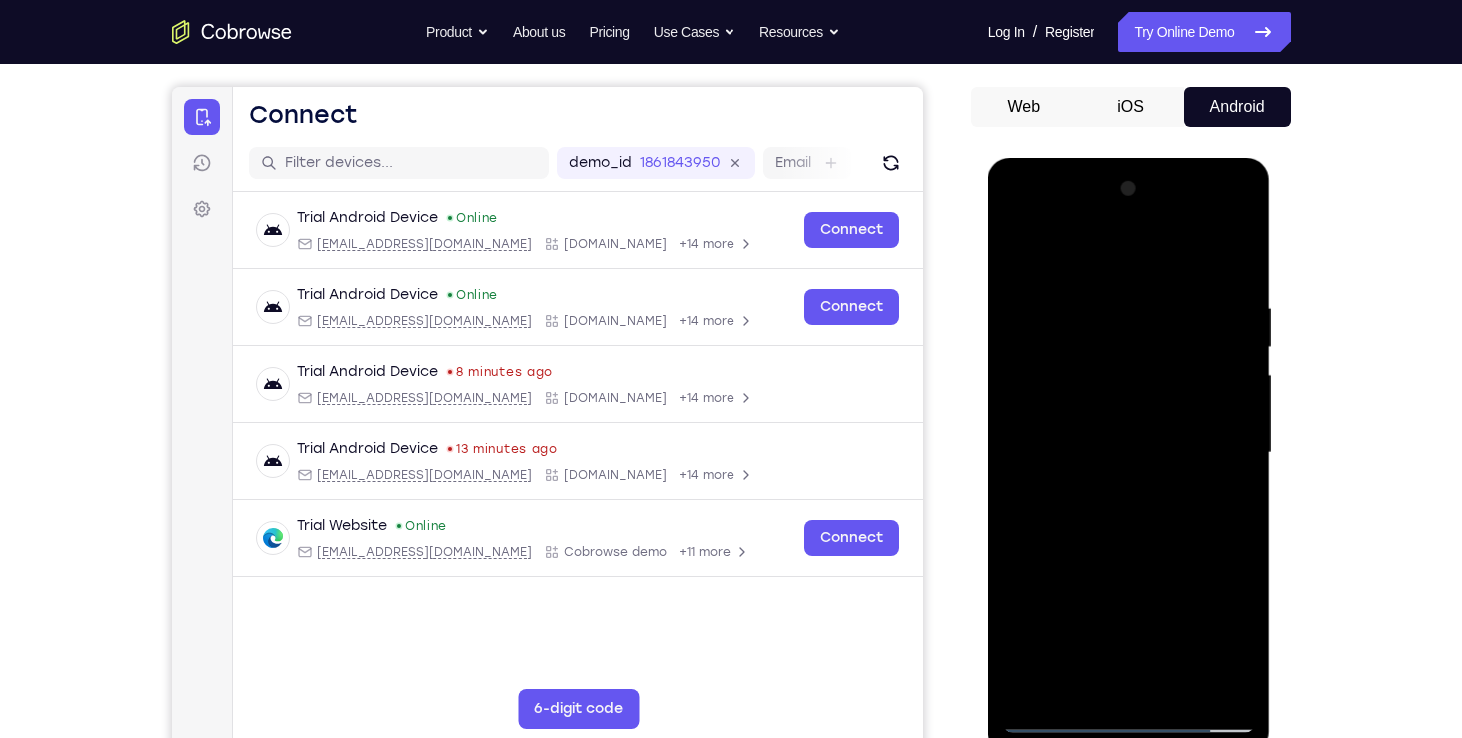
click at [1110, 488] on div at bounding box center [1130, 453] width 252 height 560
click at [1118, 433] on div at bounding box center [1130, 453] width 252 height 560
click at [1097, 362] on div at bounding box center [1130, 453] width 252 height 560
click at [1046, 412] on div at bounding box center [1130, 453] width 252 height 560
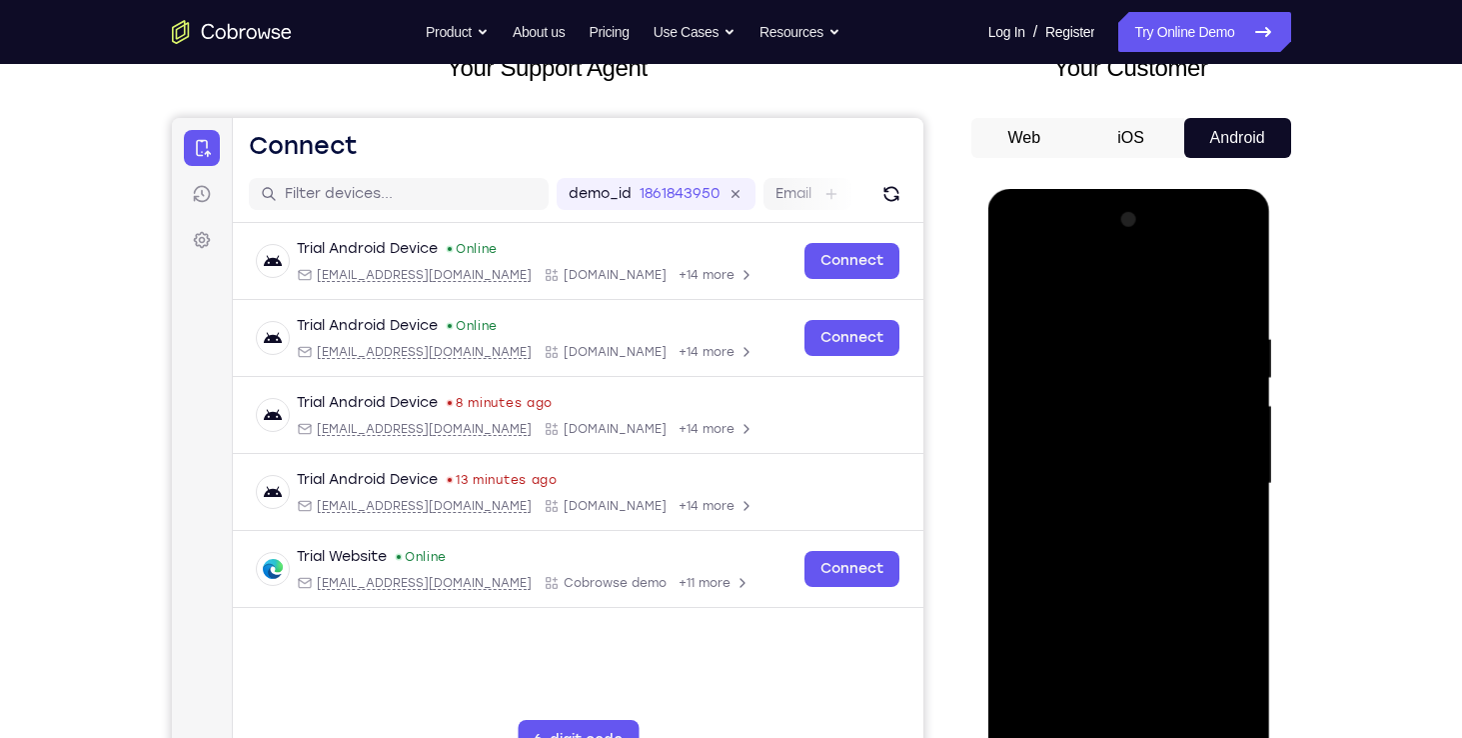
scroll to position [143, 0]
click at [1092, 472] on div at bounding box center [1130, 483] width 252 height 560
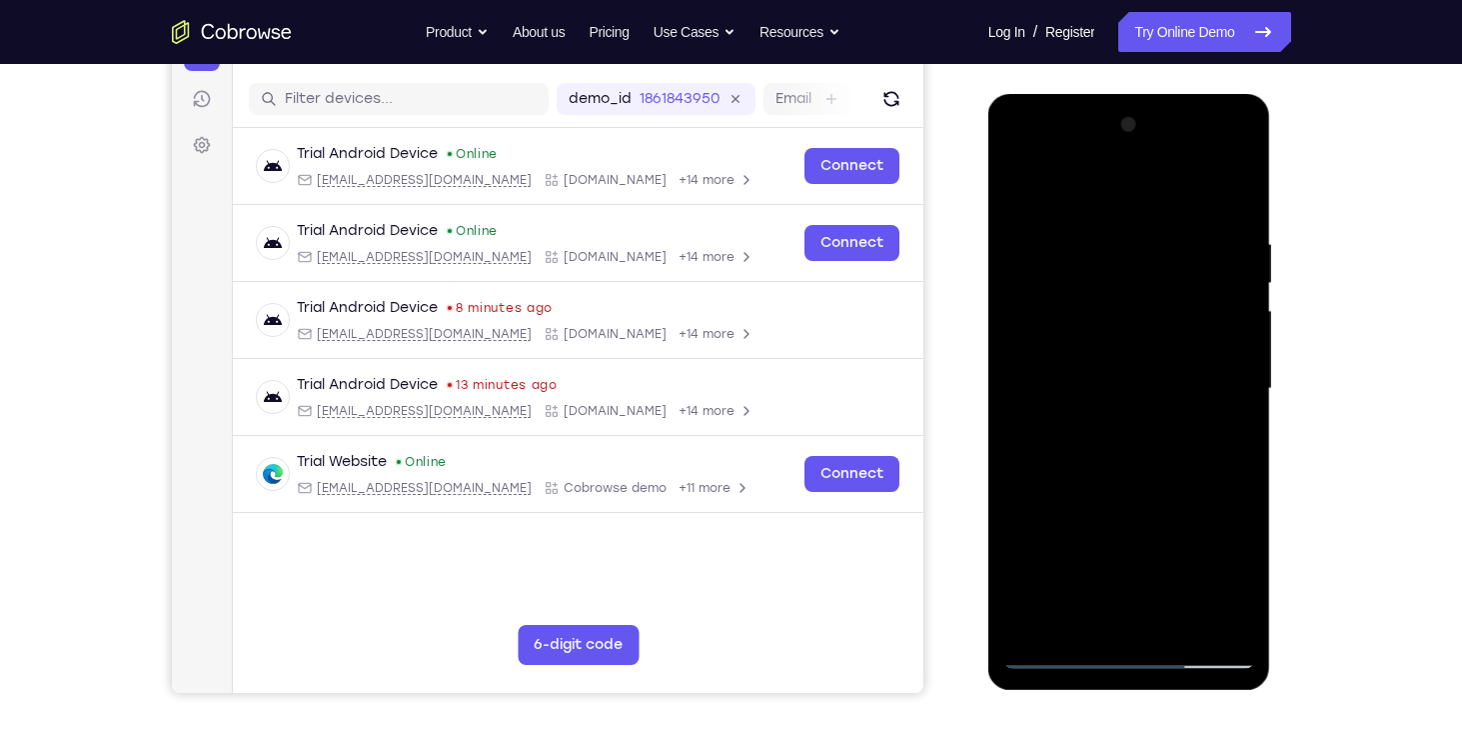
click at [1075, 458] on div at bounding box center [1130, 389] width 252 height 560
click at [1118, 443] on div at bounding box center [1130, 389] width 252 height 560
click at [1131, 424] on div at bounding box center [1130, 389] width 252 height 560
click at [1105, 469] on div at bounding box center [1130, 389] width 252 height 560
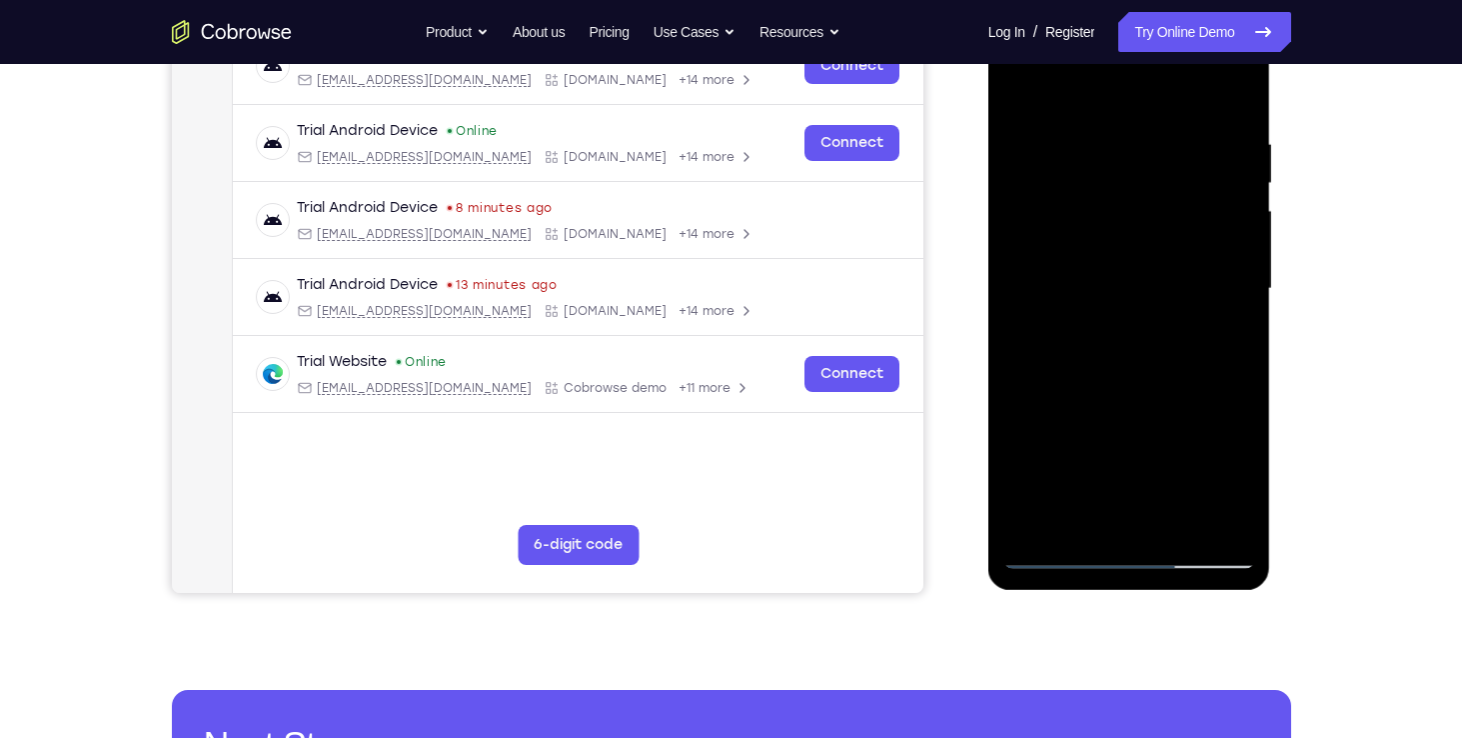
scroll to position [336, 0]
click at [1081, 521] on div at bounding box center [1130, 290] width 252 height 560
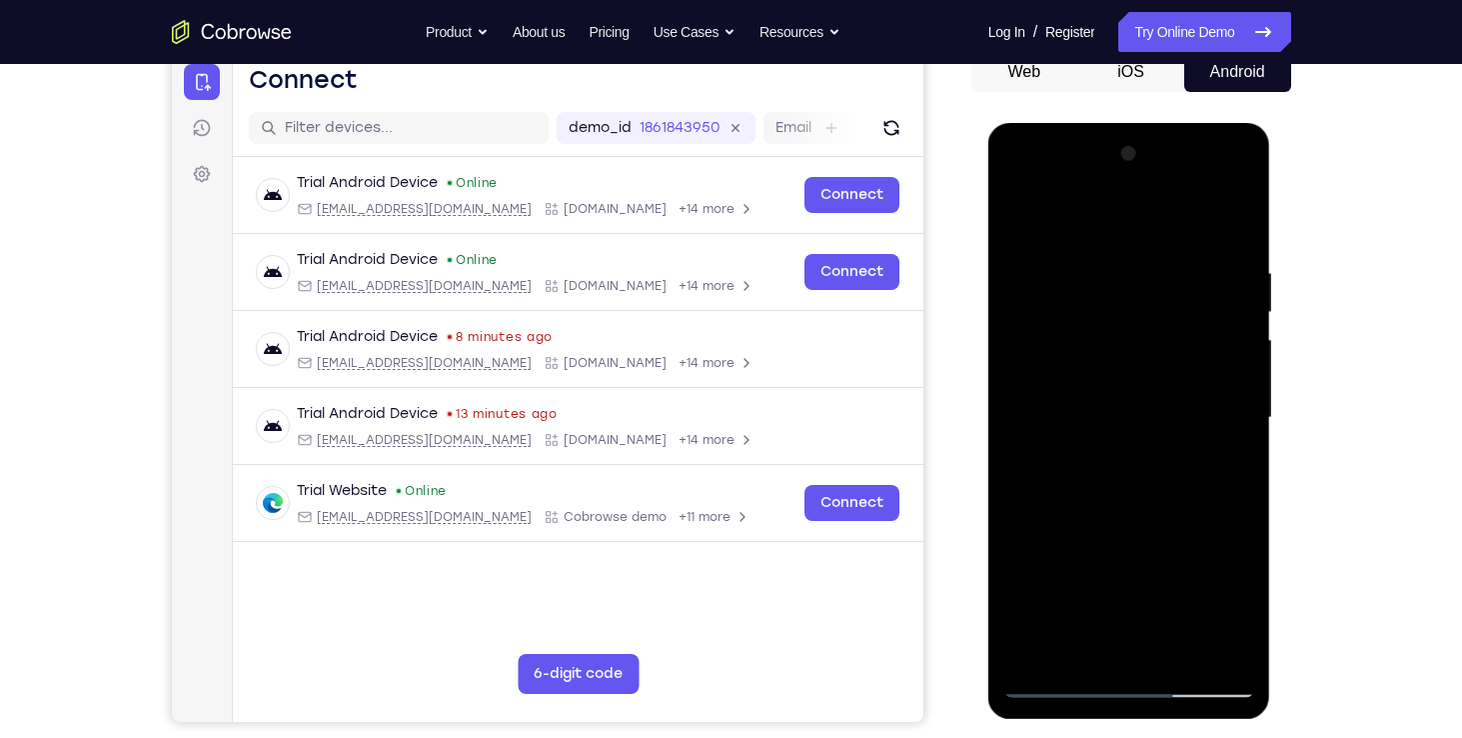
scroll to position [205, 0]
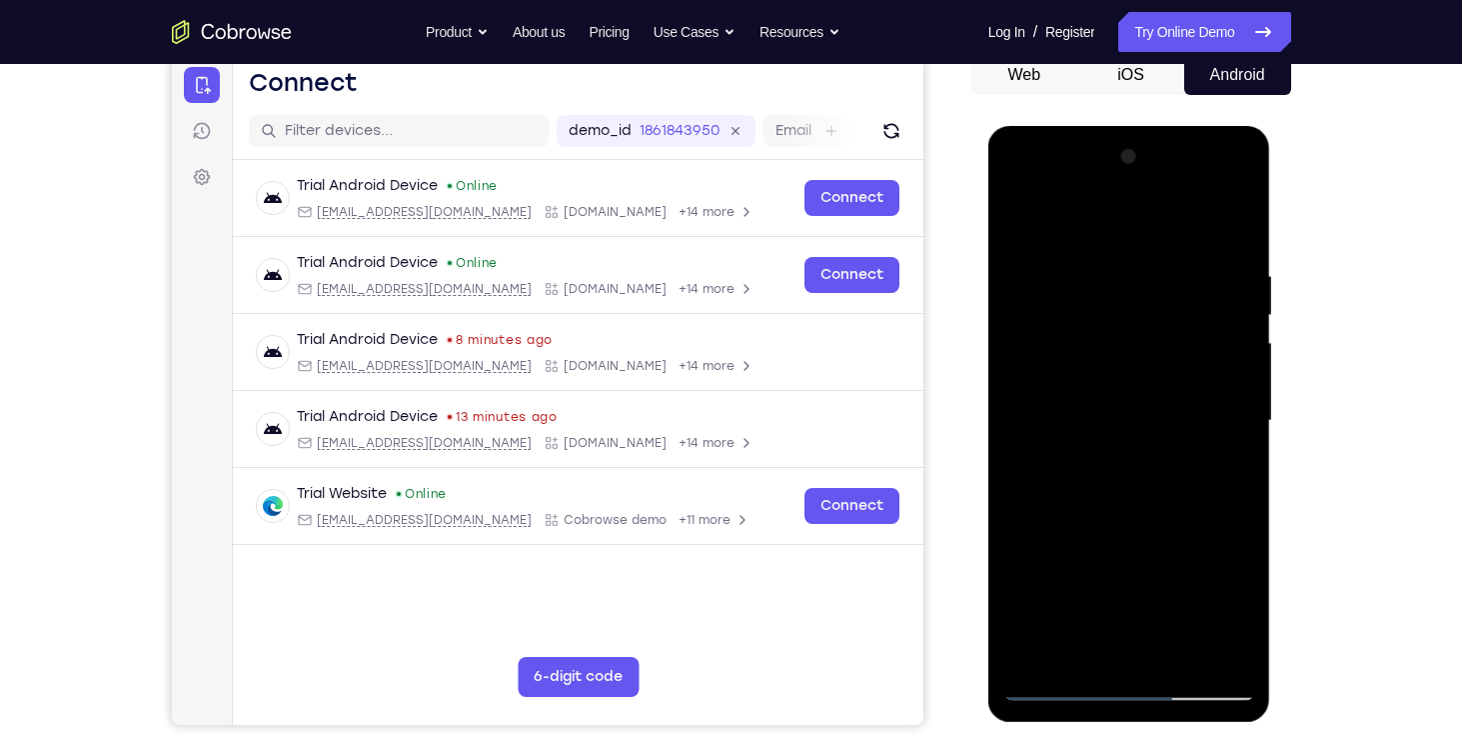
click at [1230, 224] on div at bounding box center [1130, 421] width 252 height 560
click at [1152, 217] on div at bounding box center [1130, 421] width 252 height 560
click at [1032, 250] on div at bounding box center [1130, 421] width 252 height 560
drag, startPoint x: 1131, startPoint y: 376, endPoint x: 1061, endPoint y: 300, distance: 103.3
click at [1061, 300] on div at bounding box center [1130, 421] width 252 height 560
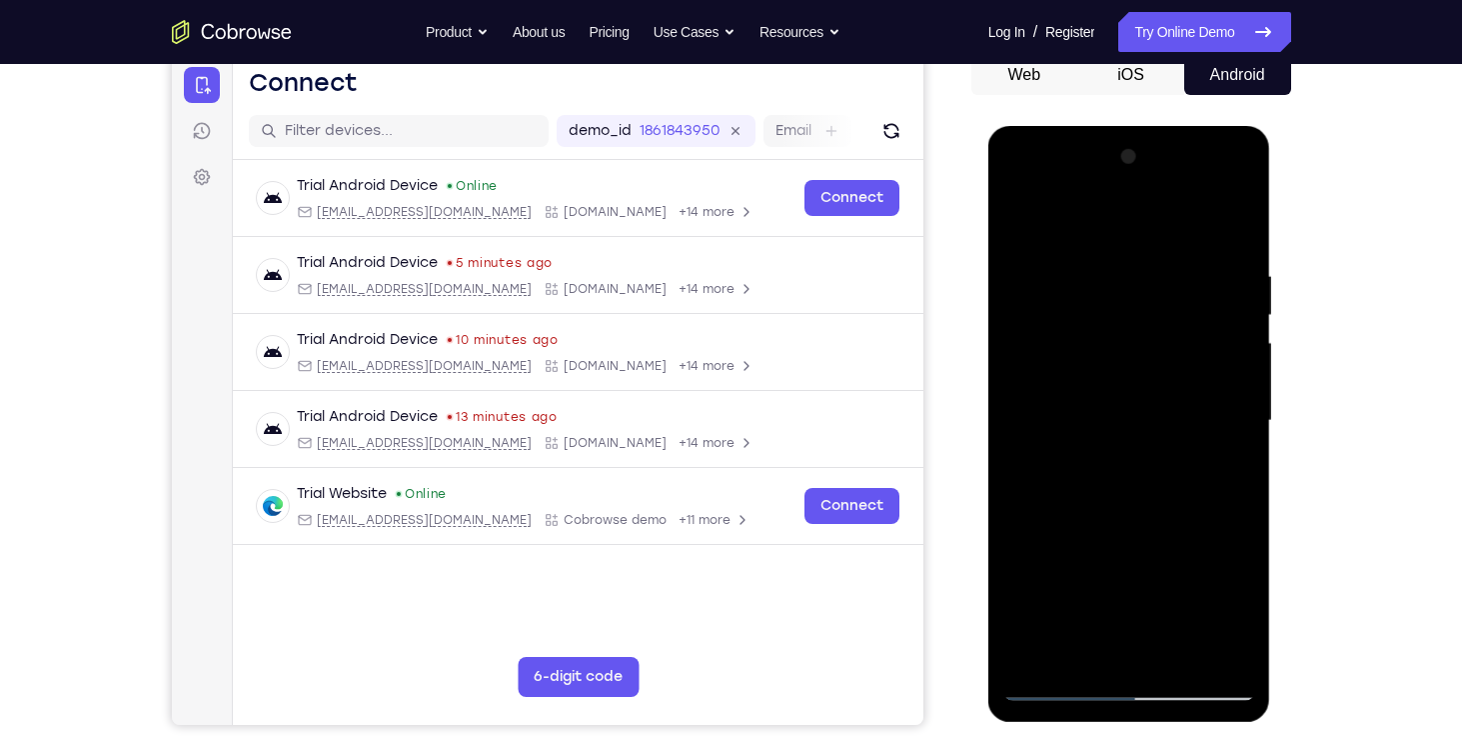
click at [1016, 453] on div at bounding box center [1130, 421] width 252 height 560
click at [1020, 277] on div at bounding box center [1130, 421] width 252 height 560
click at [1214, 194] on div at bounding box center [1130, 421] width 252 height 560
click at [1240, 264] on div at bounding box center [1130, 421] width 252 height 560
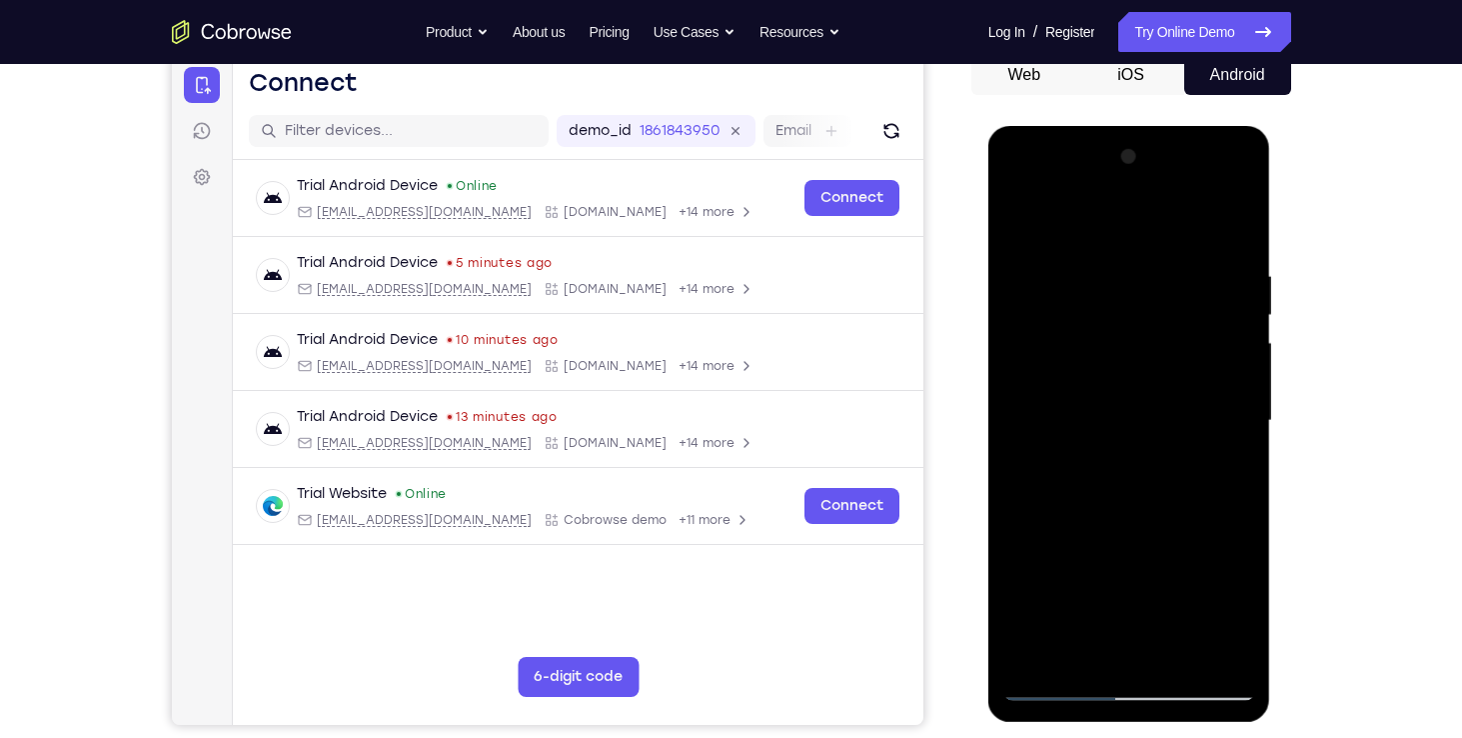
click at [1108, 230] on div at bounding box center [1130, 421] width 252 height 560
click at [1197, 287] on div at bounding box center [1130, 421] width 252 height 560
click at [1020, 222] on div at bounding box center [1130, 421] width 252 height 560
click at [1035, 256] on div at bounding box center [1130, 421] width 252 height 560
click at [1038, 272] on div at bounding box center [1130, 421] width 252 height 560
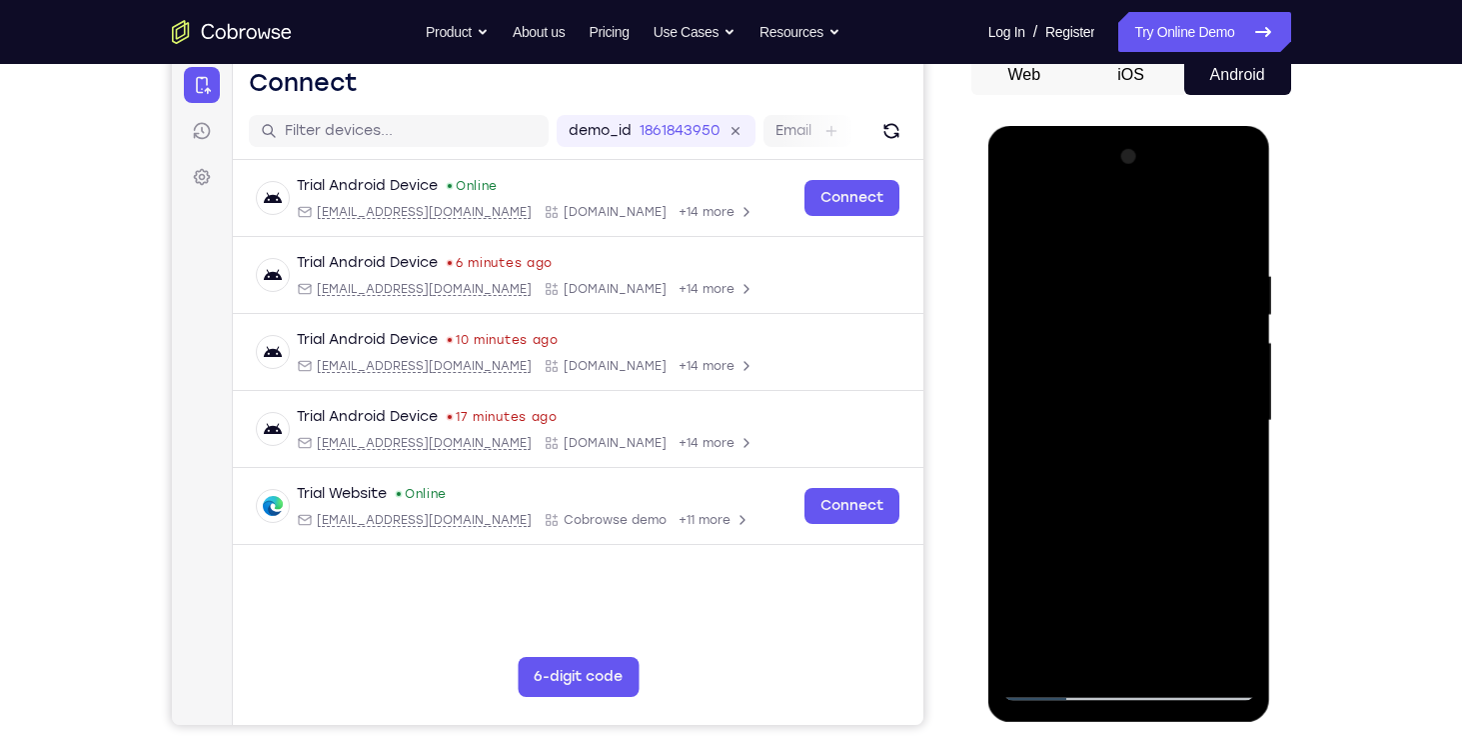
click at [1038, 272] on div at bounding box center [1130, 421] width 252 height 560
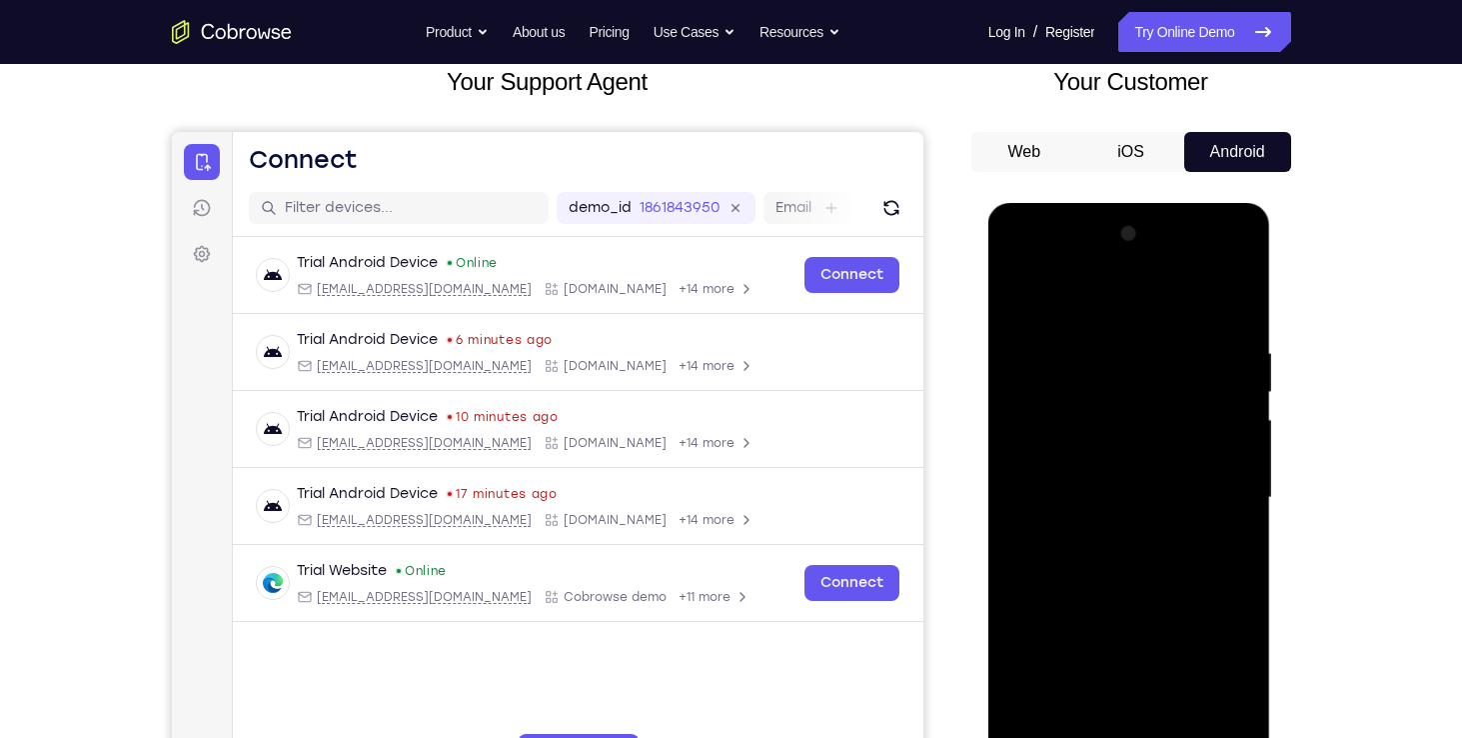
scroll to position [96, 0]
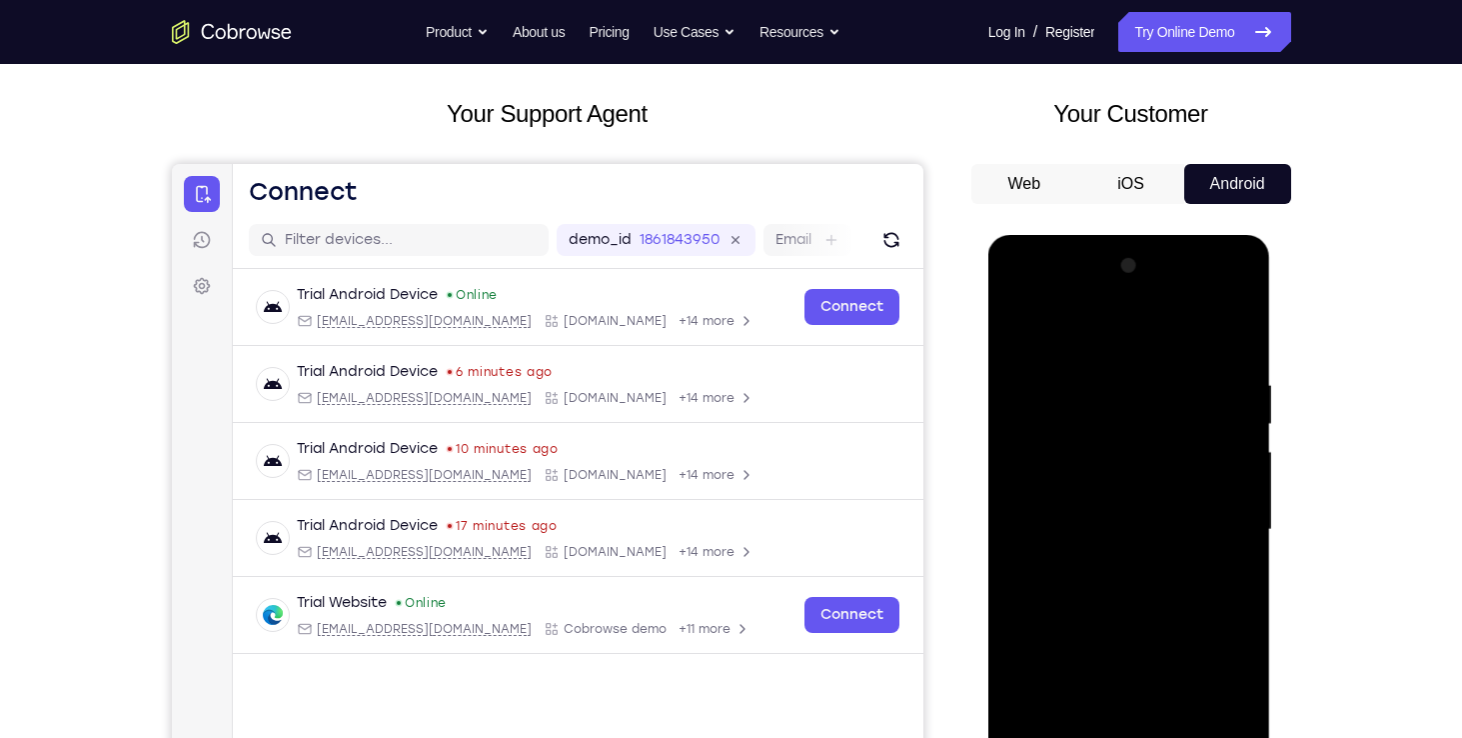
click at [1017, 335] on div at bounding box center [1130, 530] width 252 height 560
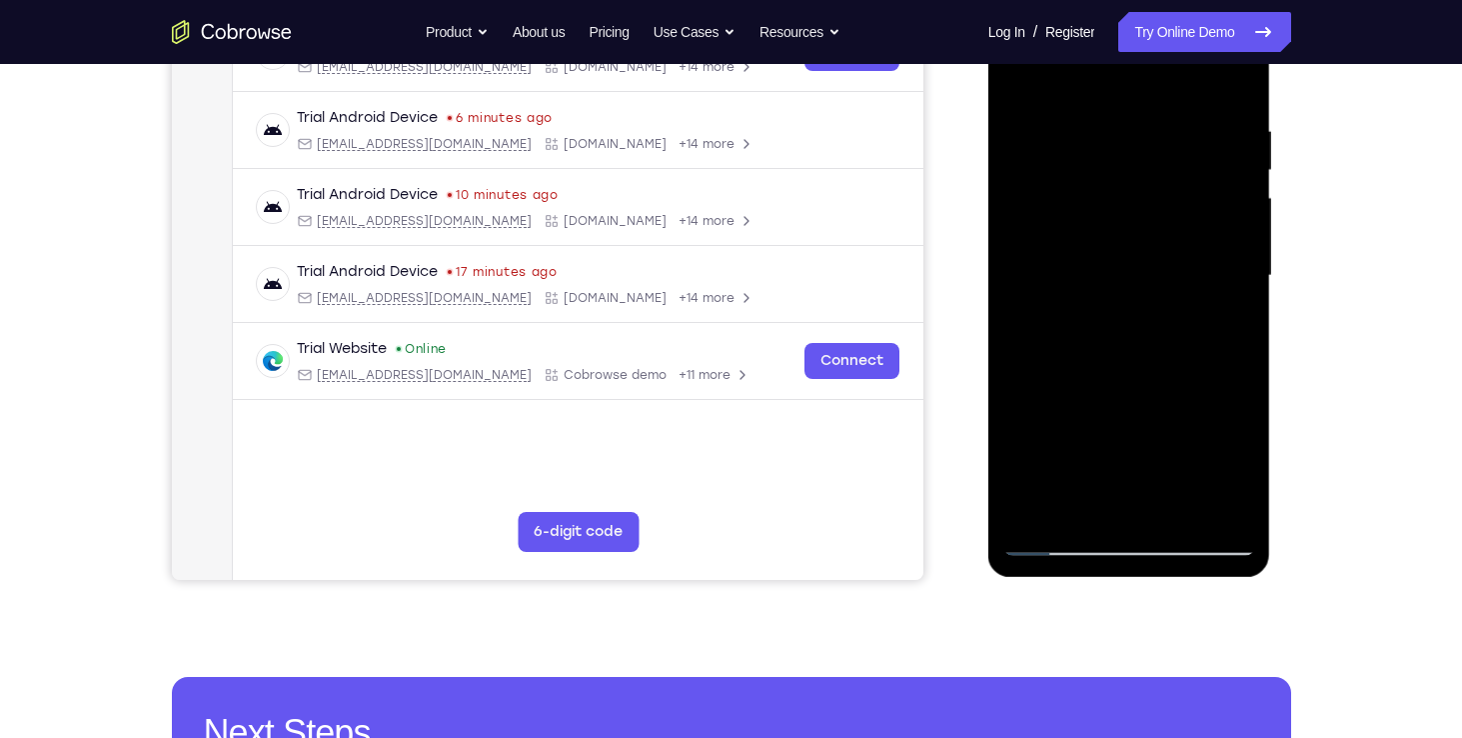
scroll to position [384, 0]
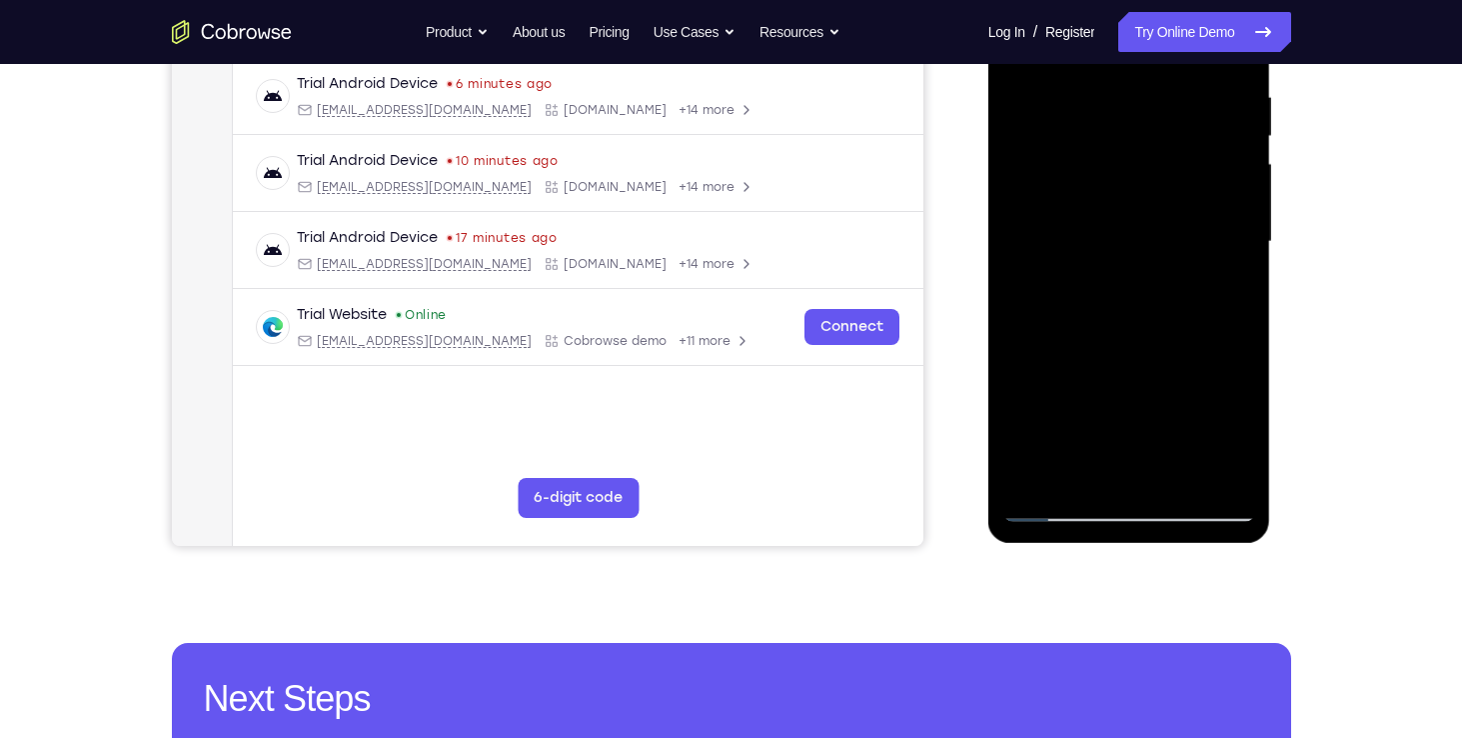
click at [1047, 507] on div at bounding box center [1130, 242] width 252 height 560
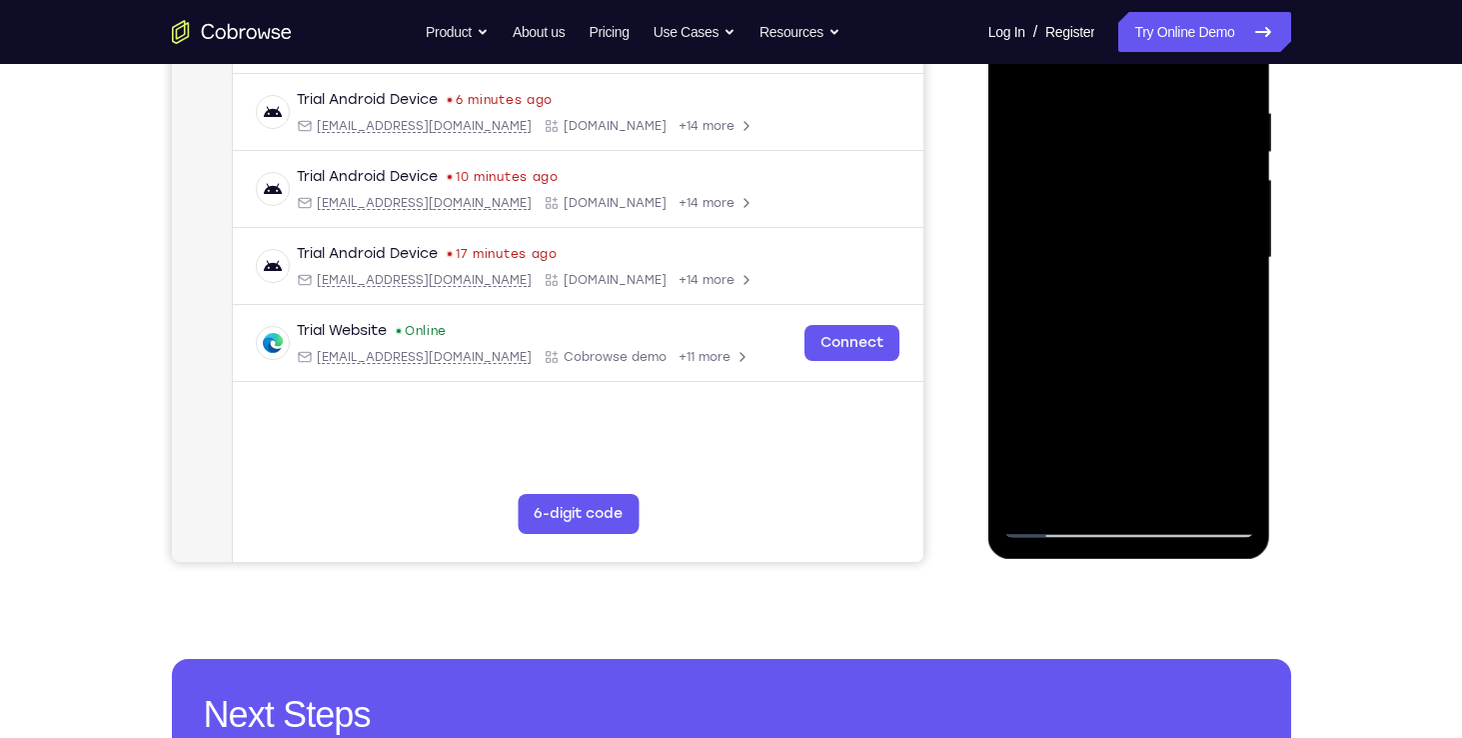
scroll to position [370, 0]
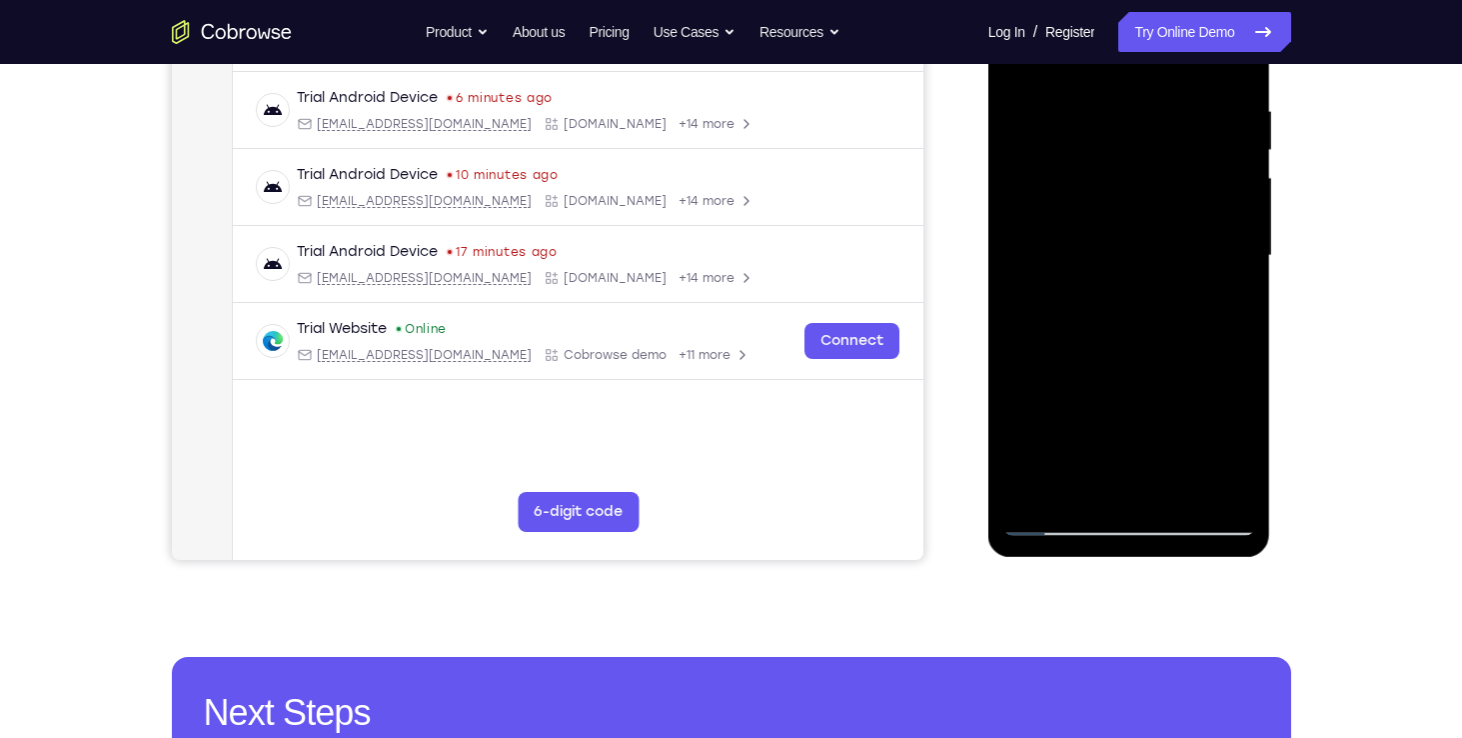
click at [1218, 492] on div at bounding box center [1130, 256] width 252 height 560
drag, startPoint x: 1218, startPoint y: 272, endPoint x: 1205, endPoint y: 396, distance: 124.6
click at [1205, 396] on div at bounding box center [1130, 256] width 252 height 560
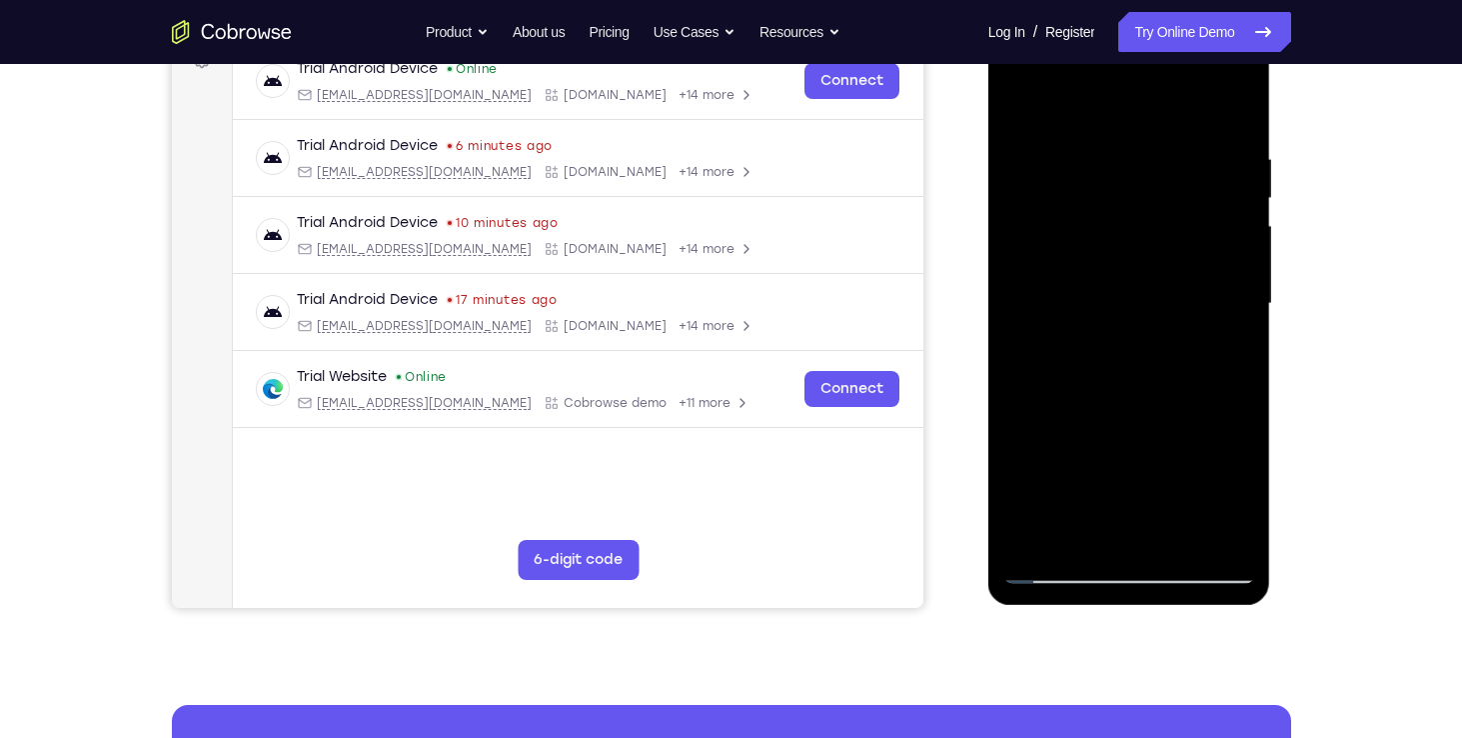
scroll to position [327, 0]
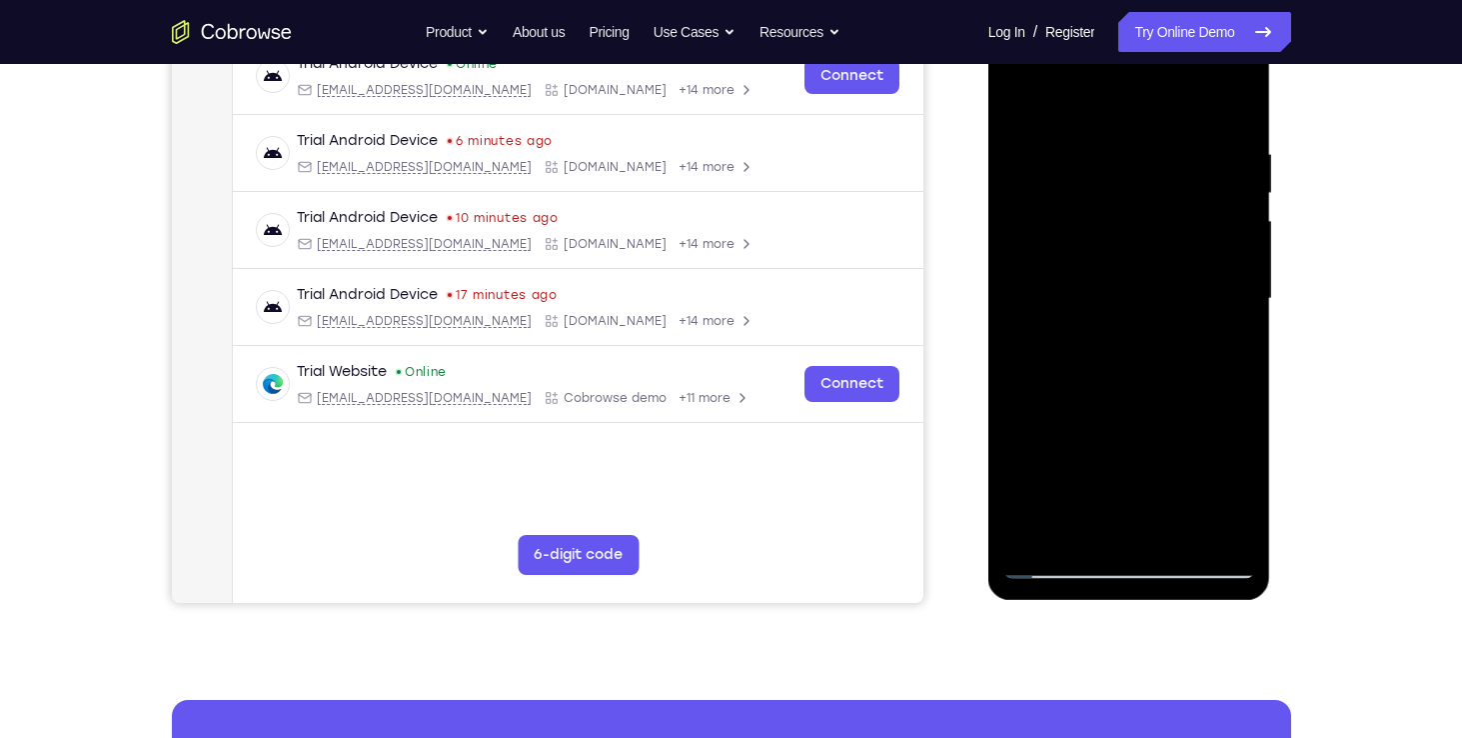
click at [1183, 528] on div at bounding box center [1130, 299] width 252 height 560
click at [1156, 405] on div at bounding box center [1130, 299] width 252 height 560
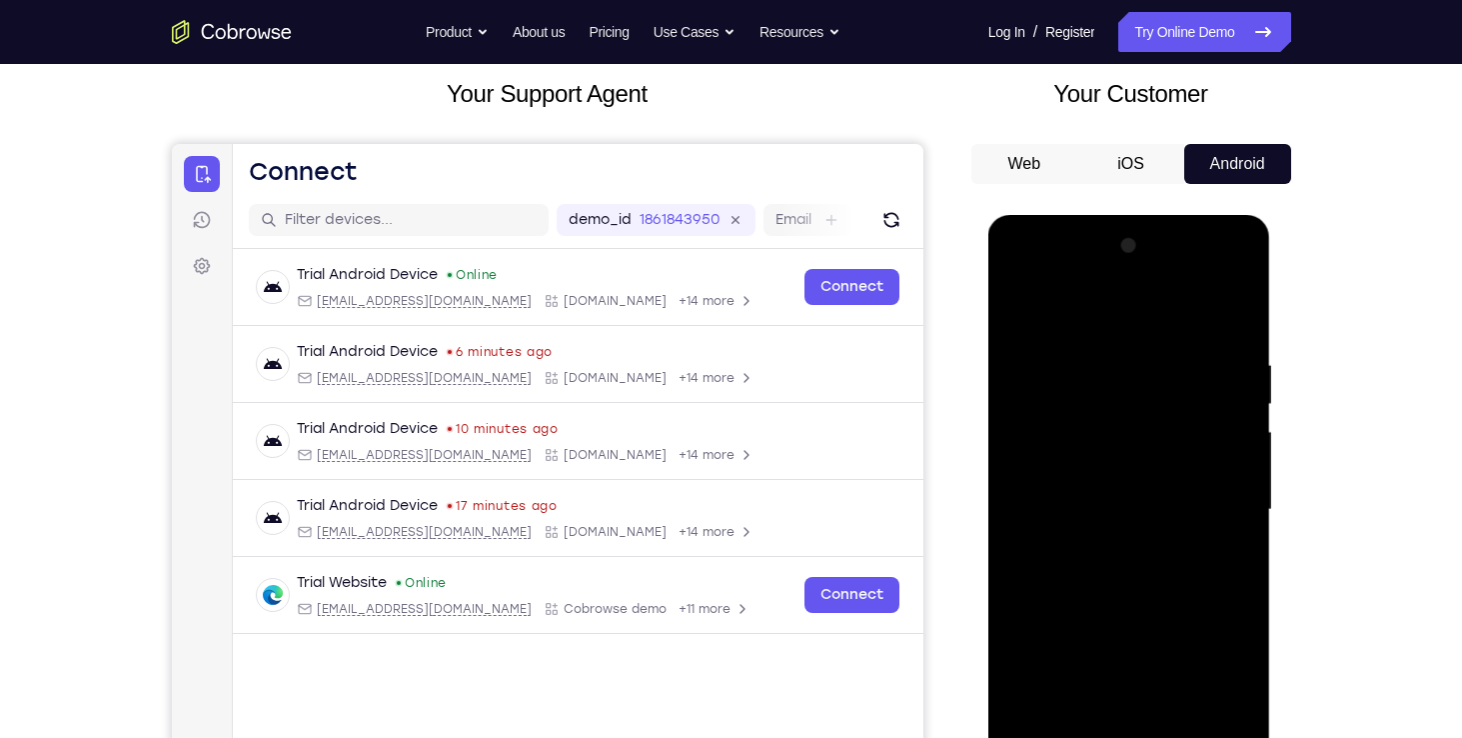
scroll to position [103, 0]
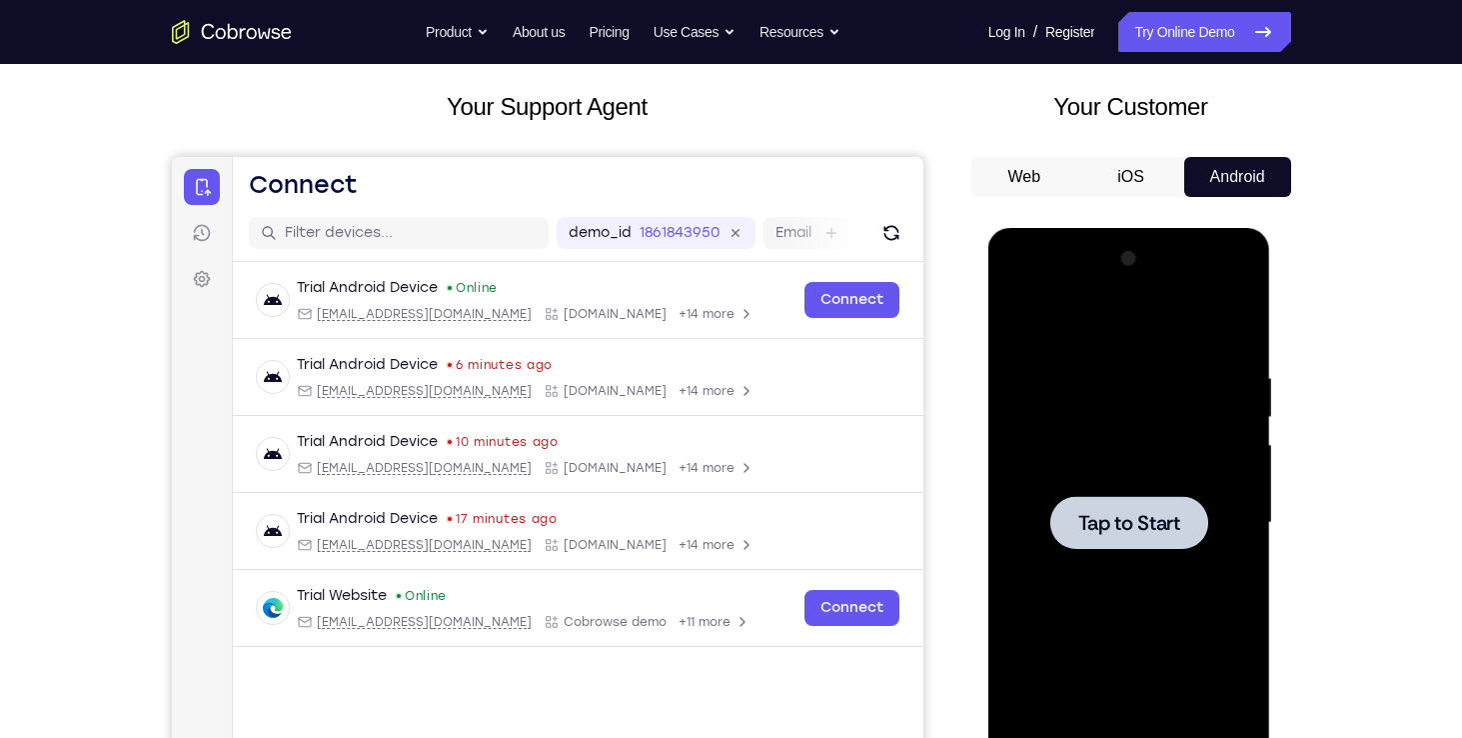
click at [1174, 533] on span "Tap to Start" at bounding box center [1129, 523] width 102 height 20
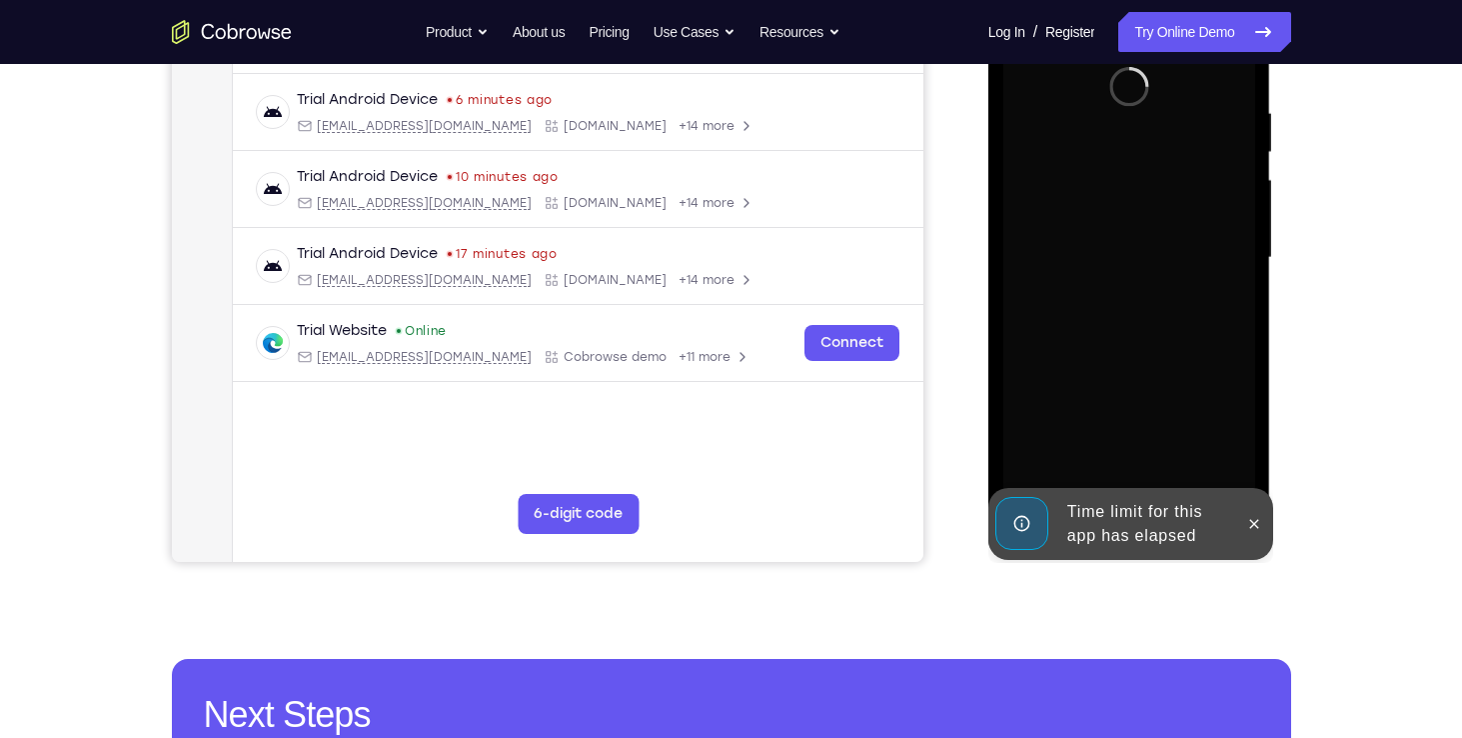
scroll to position [379, 0]
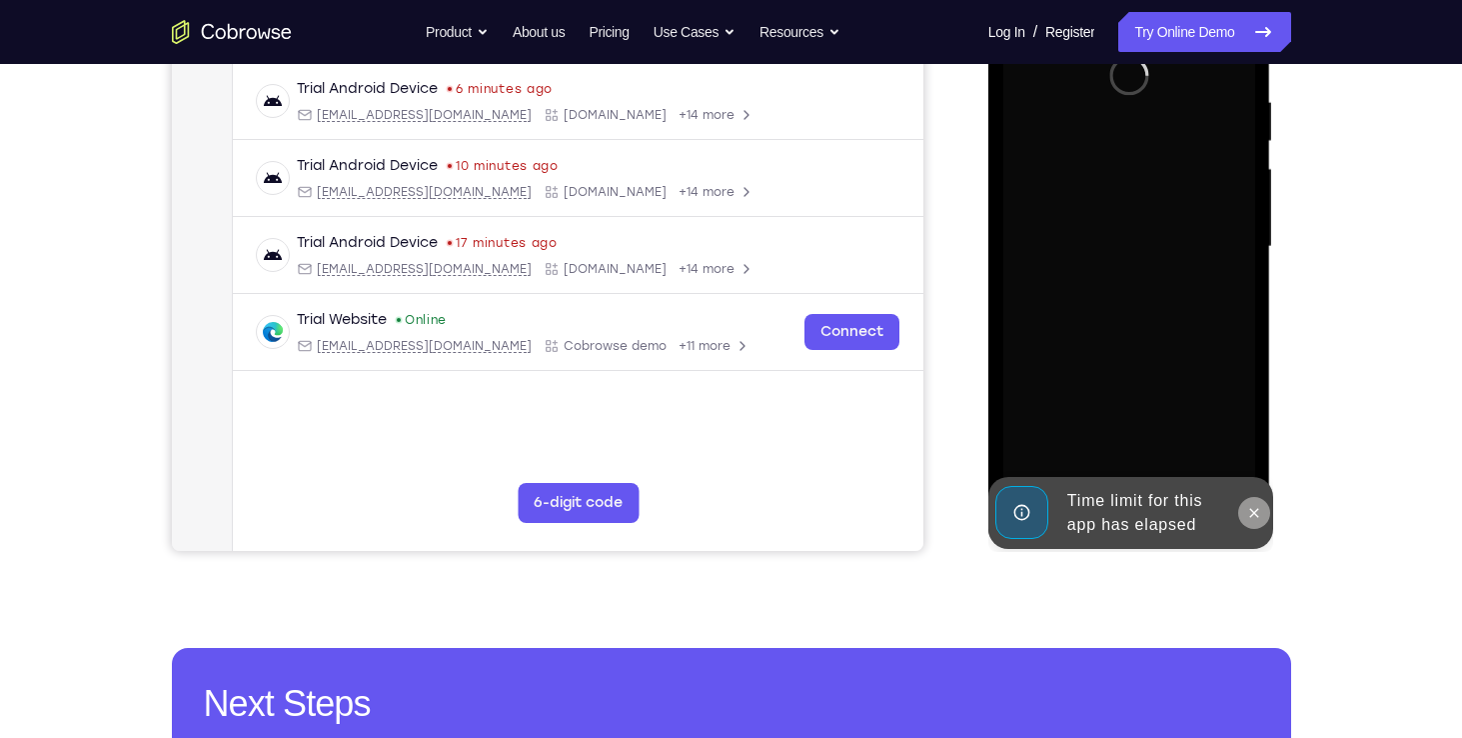
click at [1265, 515] on button at bounding box center [1254, 513] width 32 height 32
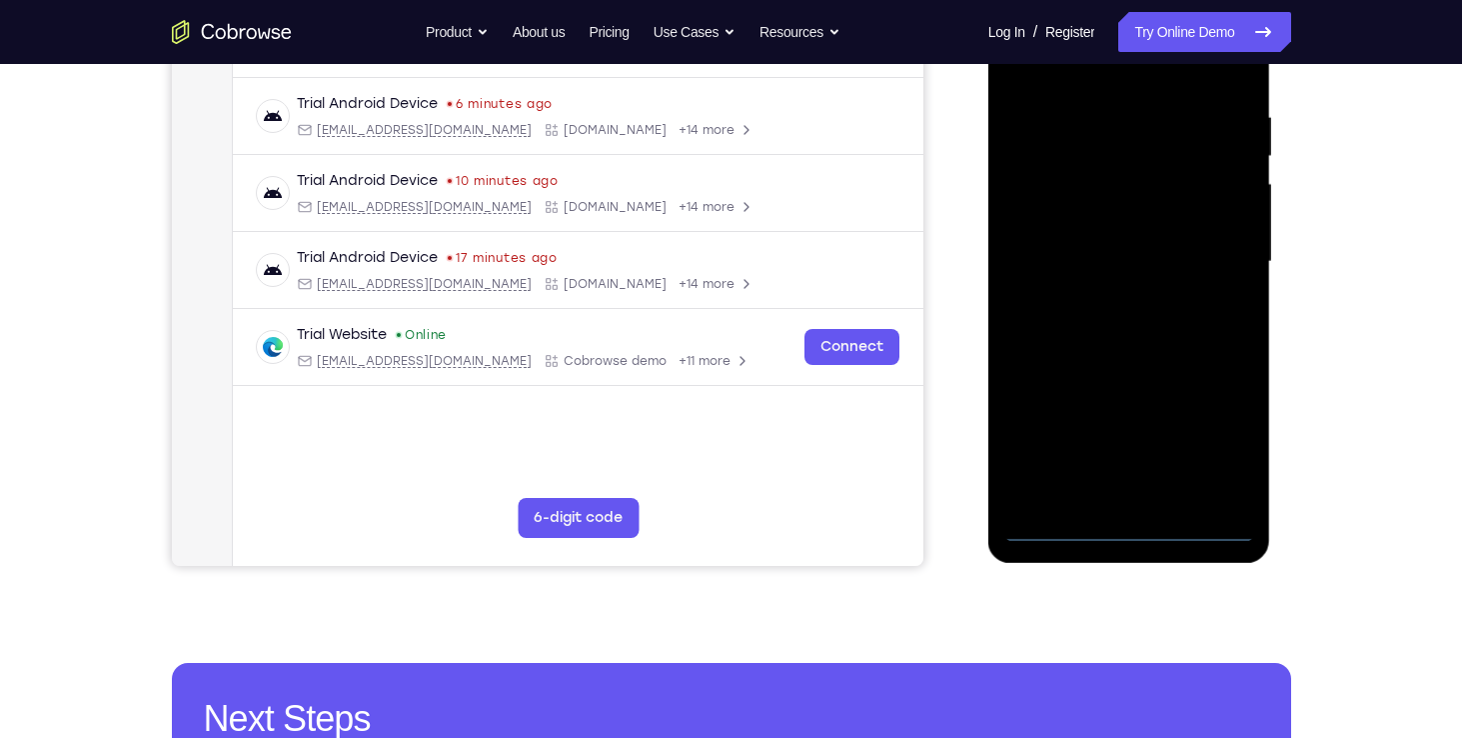
scroll to position [380, 0]
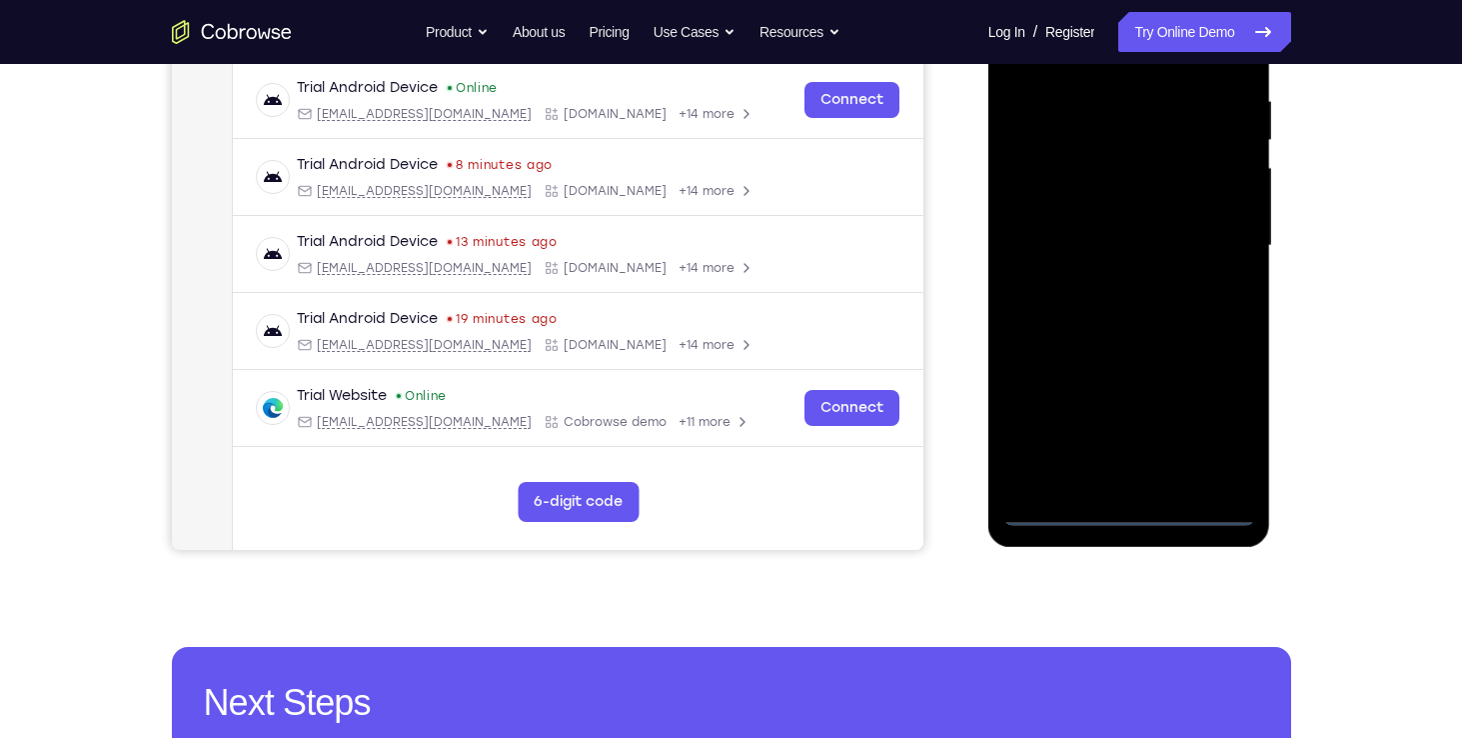
click at [1133, 509] on div at bounding box center [1130, 246] width 252 height 560
click at [1213, 414] on div at bounding box center [1130, 246] width 252 height 560
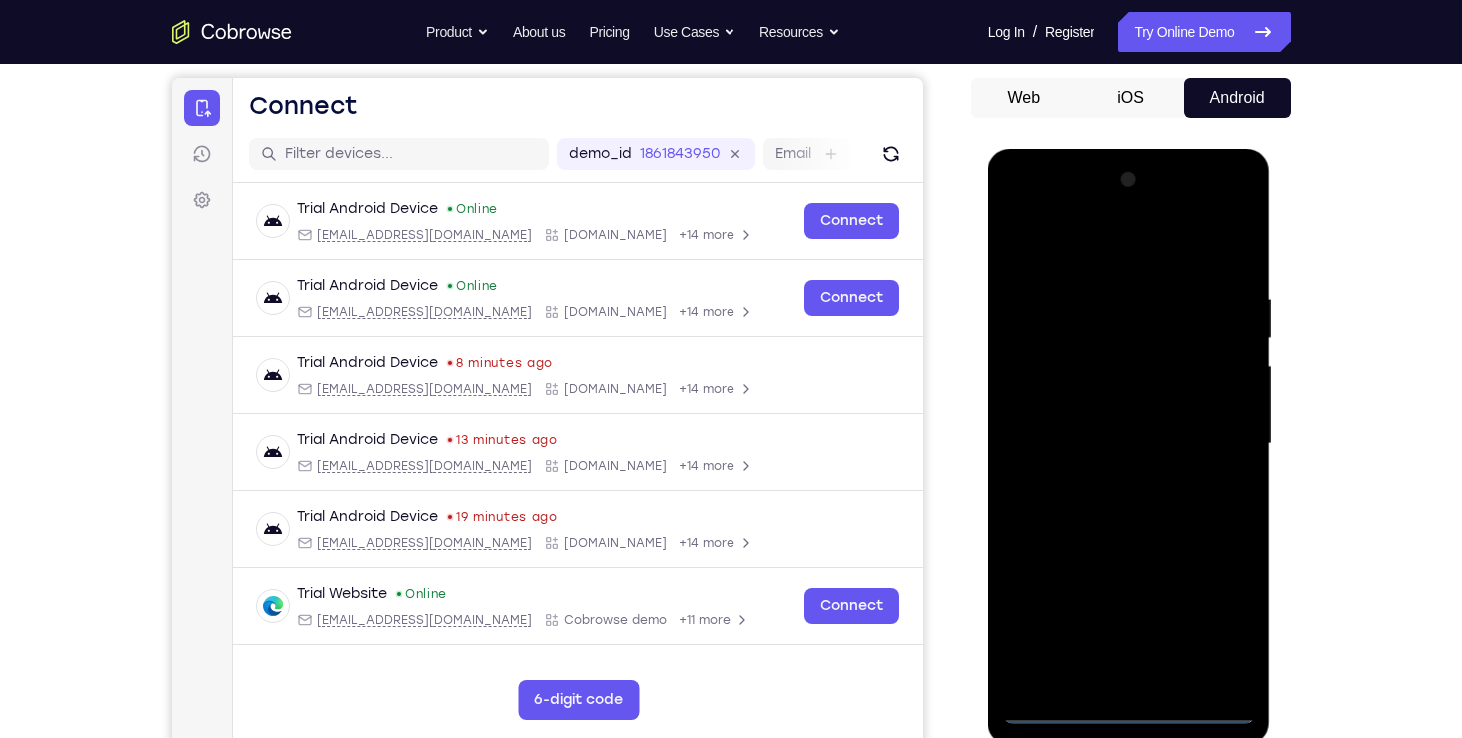
scroll to position [174, 0]
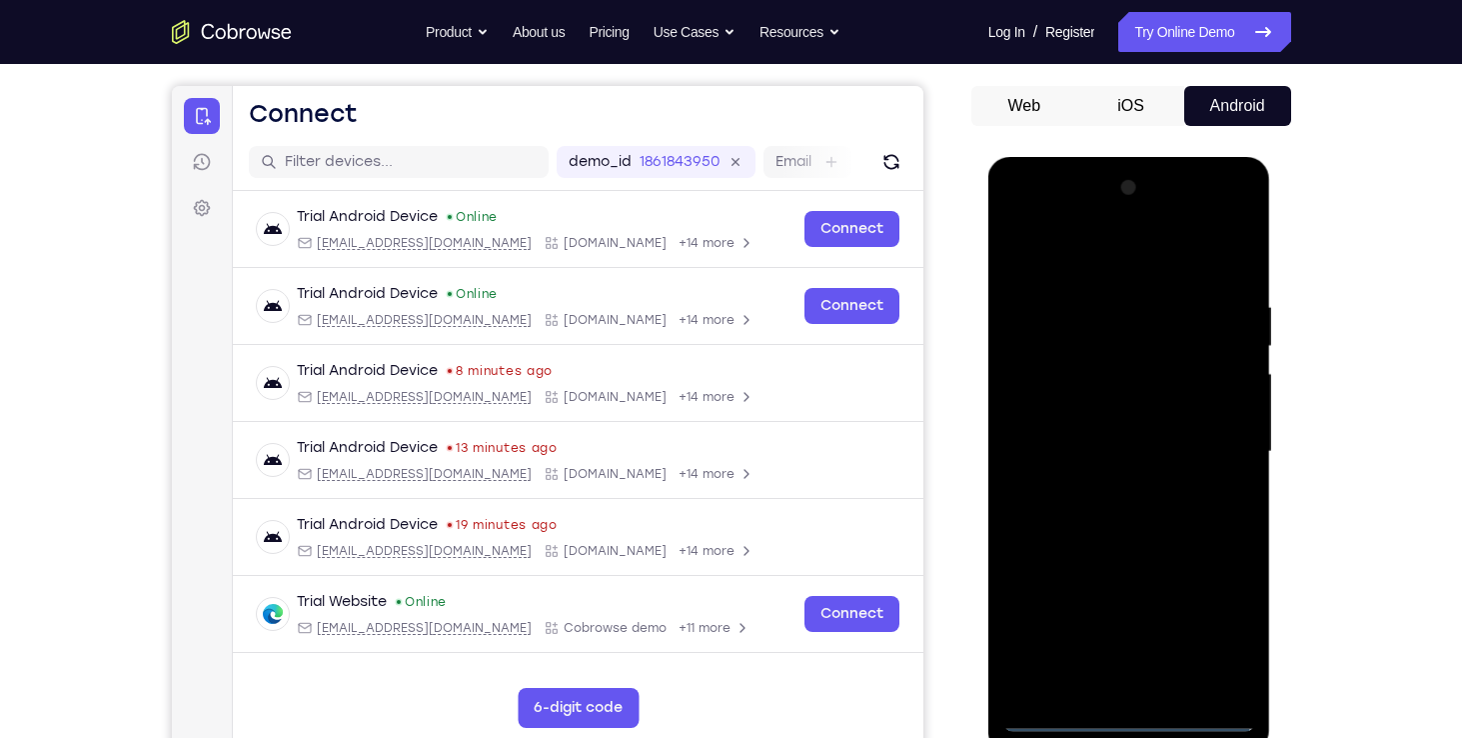
click at [1025, 217] on div at bounding box center [1130, 452] width 252 height 560
click at [1234, 217] on div at bounding box center [1130, 452] width 252 height 560
click at [1170, 319] on div at bounding box center [1130, 452] width 252 height 560
click at [1133, 217] on div at bounding box center [1130, 452] width 252 height 560
click at [1117, 222] on div at bounding box center [1130, 452] width 252 height 560
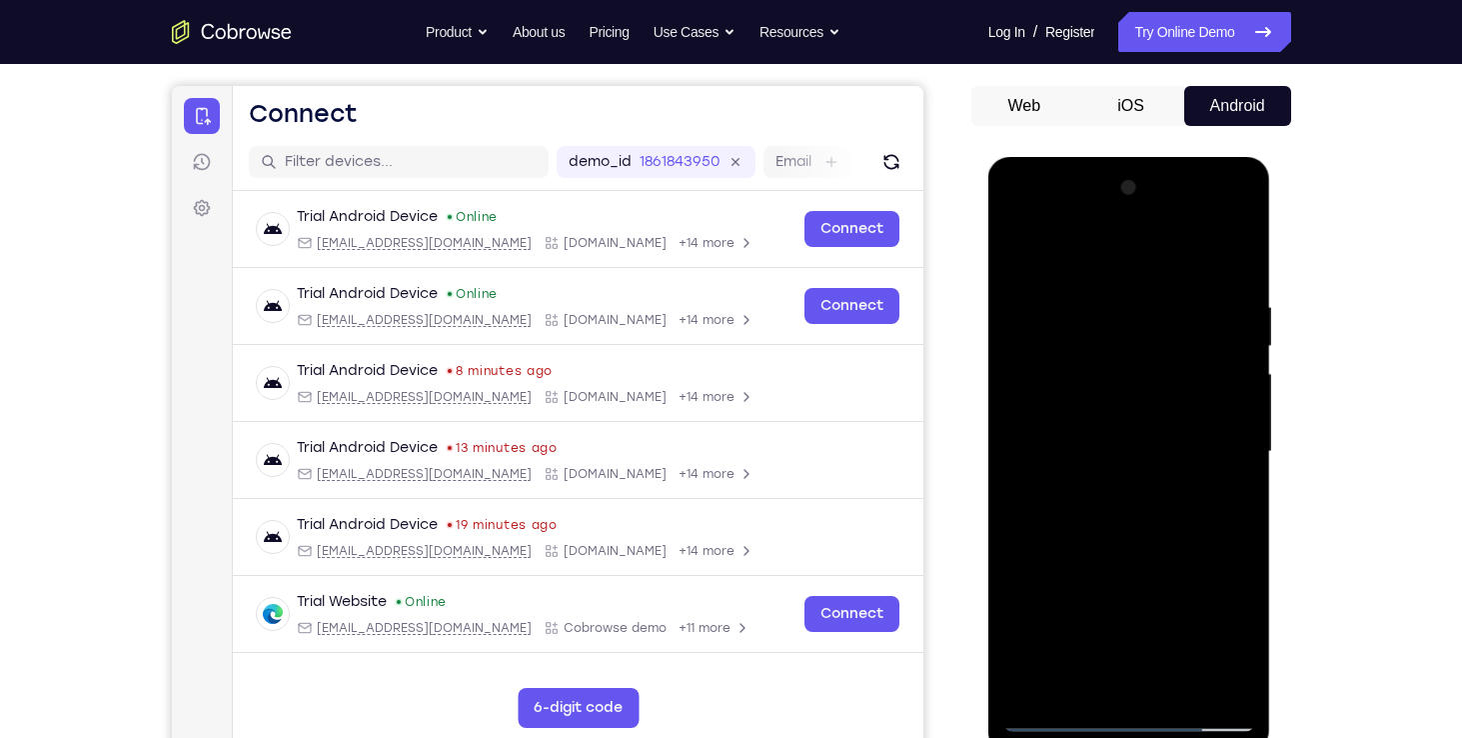
click at [1136, 351] on div at bounding box center [1130, 452] width 252 height 560
click at [1087, 315] on div at bounding box center [1130, 452] width 252 height 560
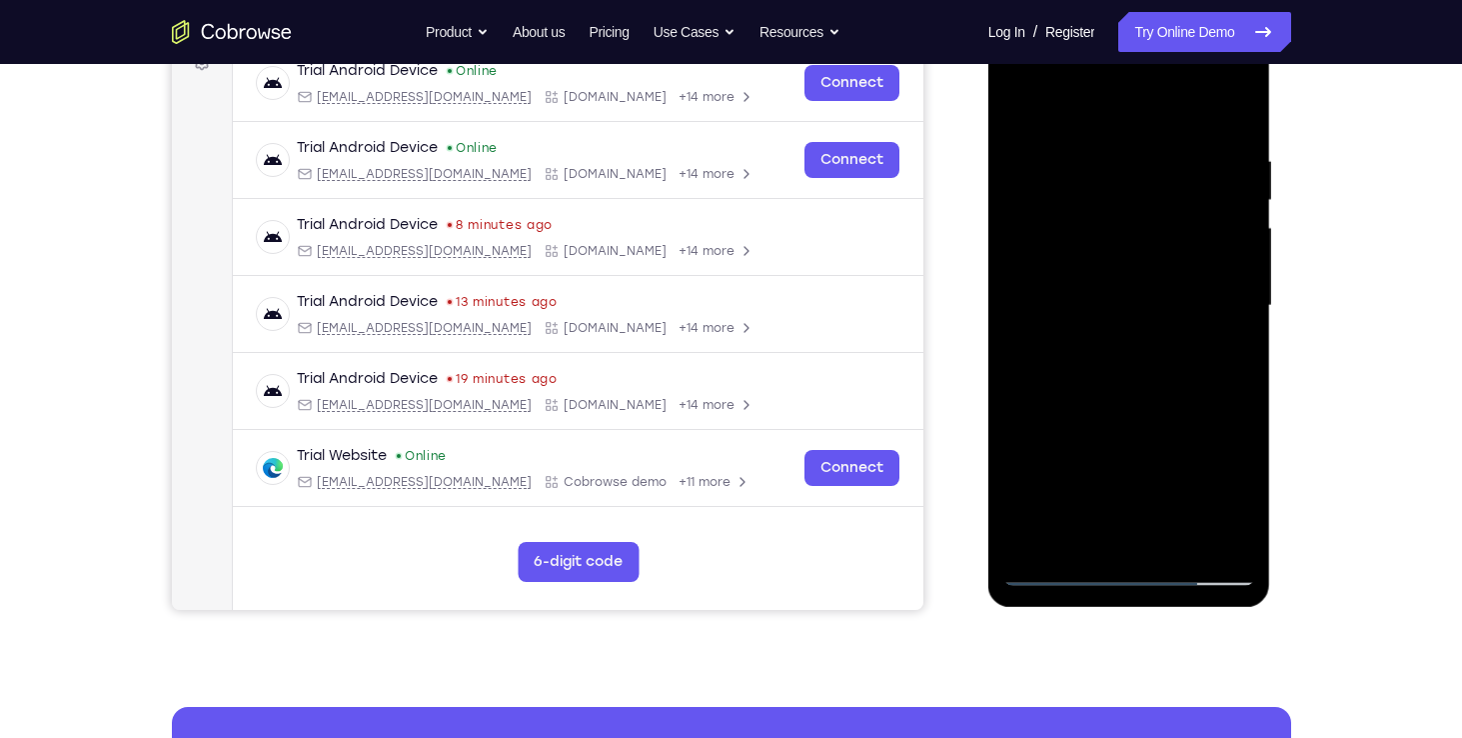
scroll to position [340, 0]
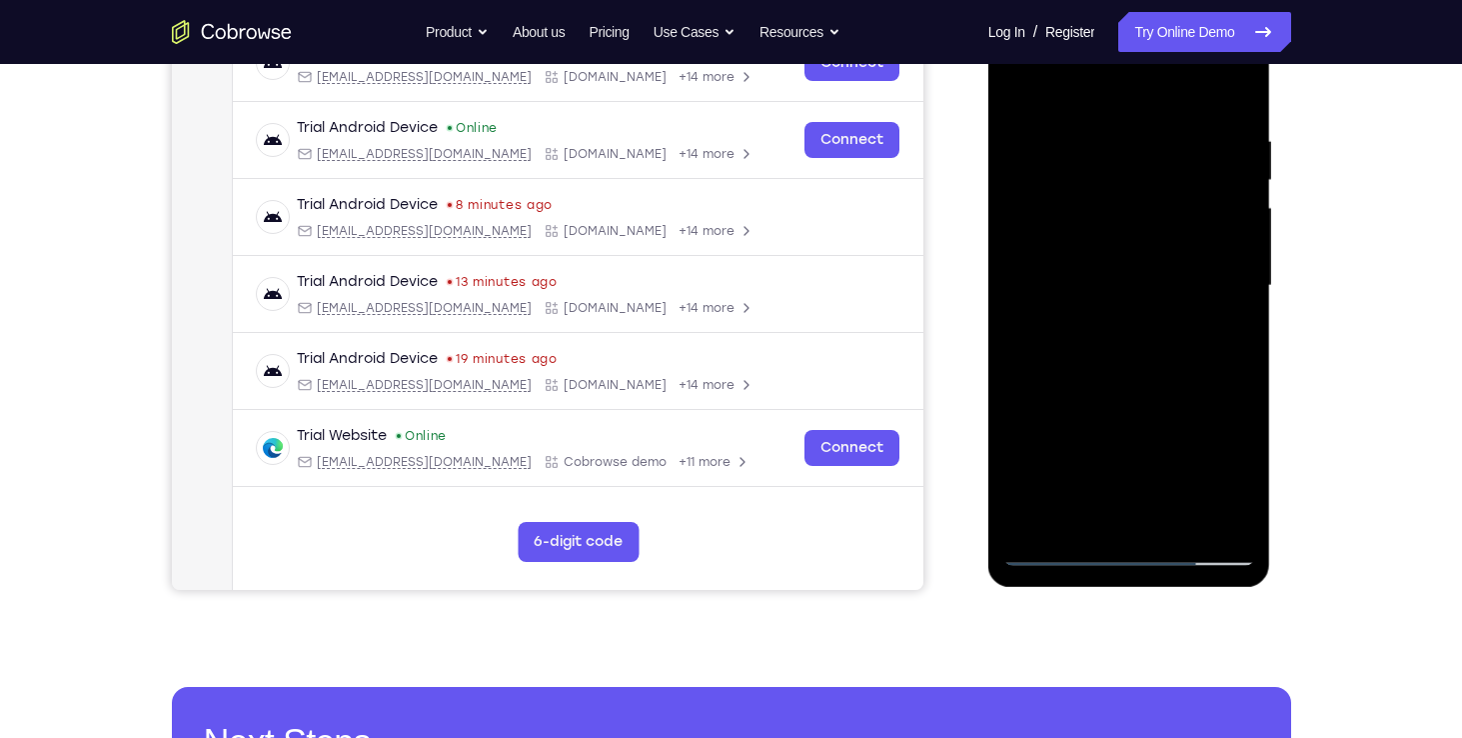
drag, startPoint x: 1163, startPoint y: 382, endPoint x: 1165, endPoint y: 253, distance: 129.0
click at [1165, 253] on div at bounding box center [1130, 286] width 252 height 560
drag, startPoint x: 1134, startPoint y: 464, endPoint x: 1147, endPoint y: 333, distance: 131.6
click at [1147, 333] on div at bounding box center [1130, 286] width 252 height 560
drag, startPoint x: 1126, startPoint y: 420, endPoint x: 1134, endPoint y: 214, distance: 206.1
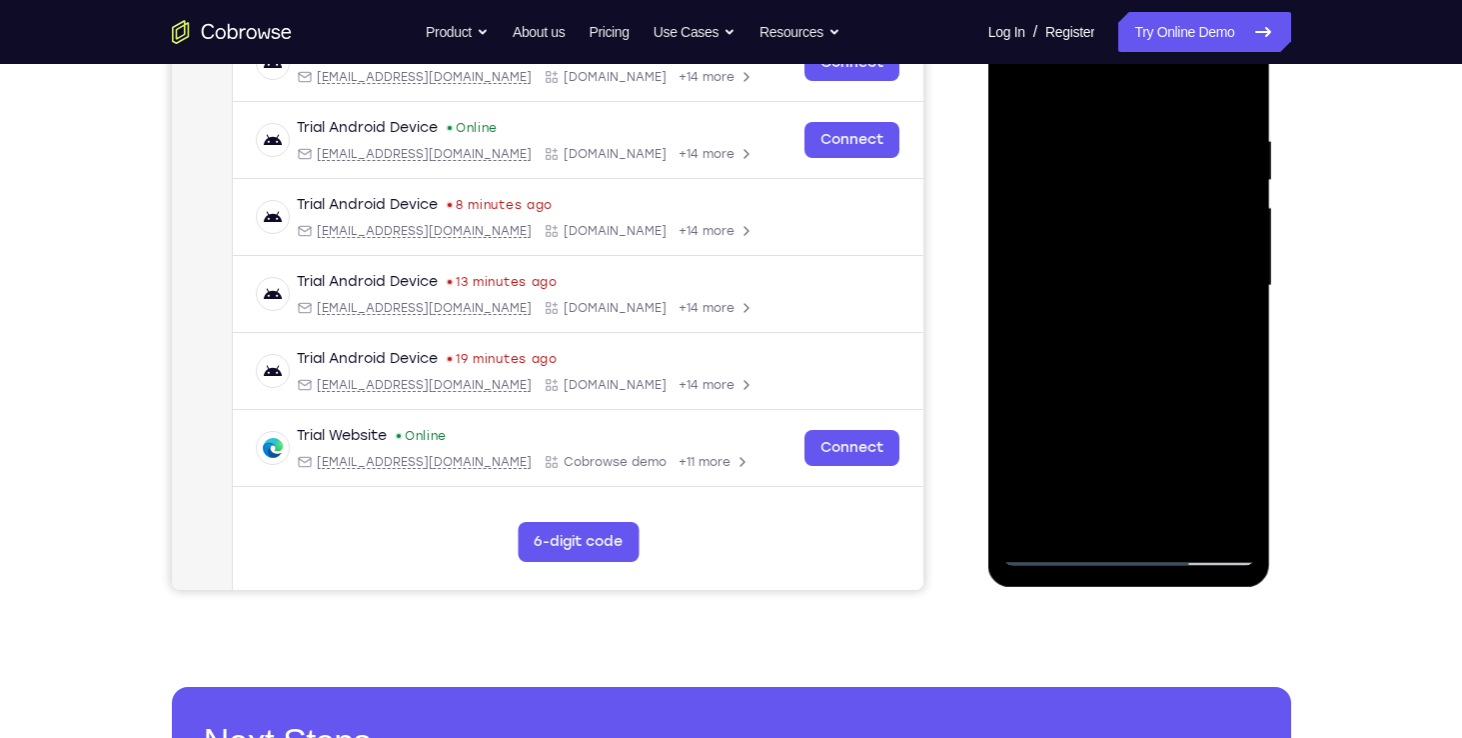
drag, startPoint x: 146, startPoint y: 223, endPoint x: 959, endPoint y: 364, distance: 824.7
click at [959, 364] on div "Your Support Agent Your Customer Web iOS Android" at bounding box center [731, 221] width 1119 height 739
drag, startPoint x: 1129, startPoint y: 432, endPoint x: 1134, endPoint y: 373, distance: 59.2
drag, startPoint x: 146, startPoint y: 382, endPoint x: 976, endPoint y: 420, distance: 830.5
click at [976, 420] on div at bounding box center [1132, 283] width 320 height 615
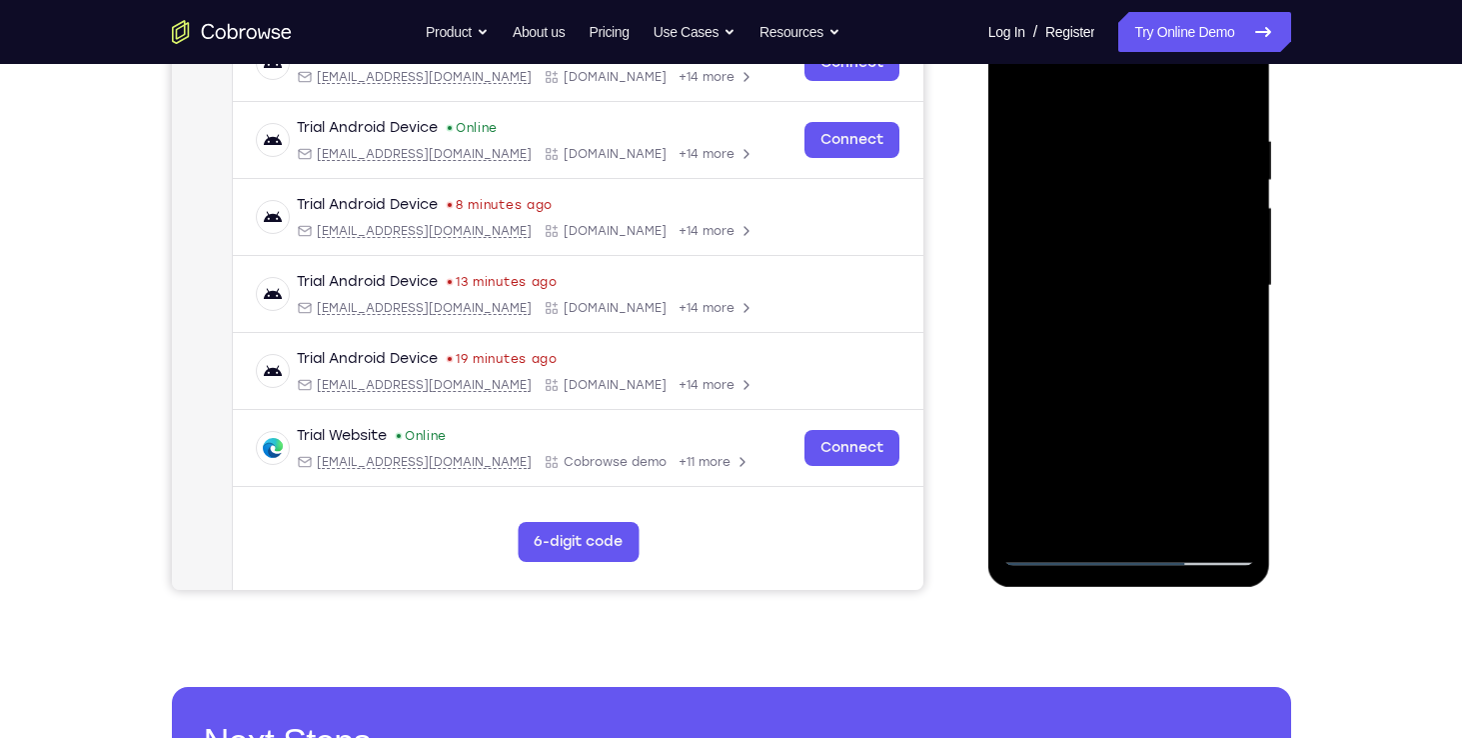
click at [1055, 422] on div at bounding box center [1130, 286] width 252 height 560
click at [1084, 452] on div at bounding box center [1130, 286] width 252 height 560
click at [1057, 551] on div at bounding box center [1130, 286] width 252 height 560
click at [1062, 368] on div at bounding box center [1130, 286] width 252 height 560
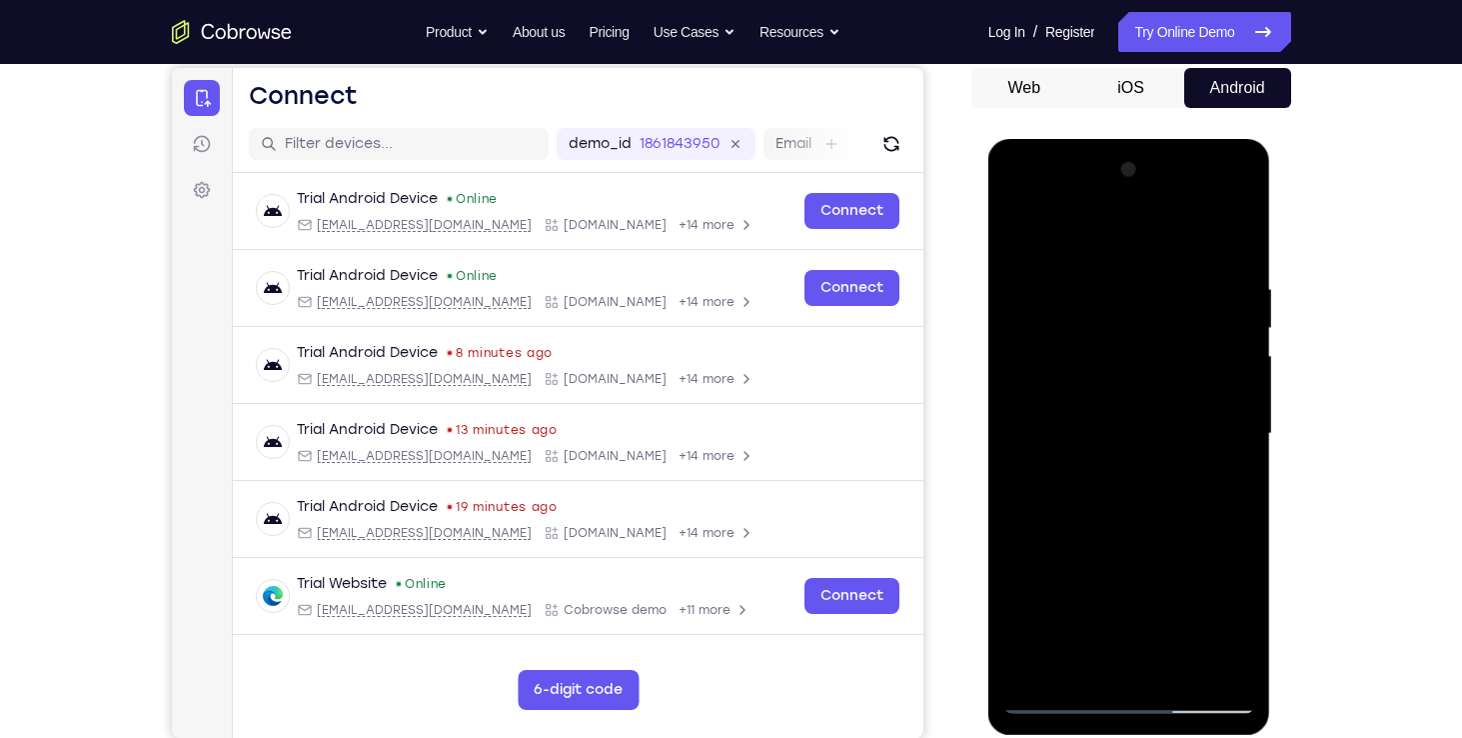
scroll to position [192, 0]
click at [1226, 411] on div at bounding box center [1130, 434] width 252 height 560
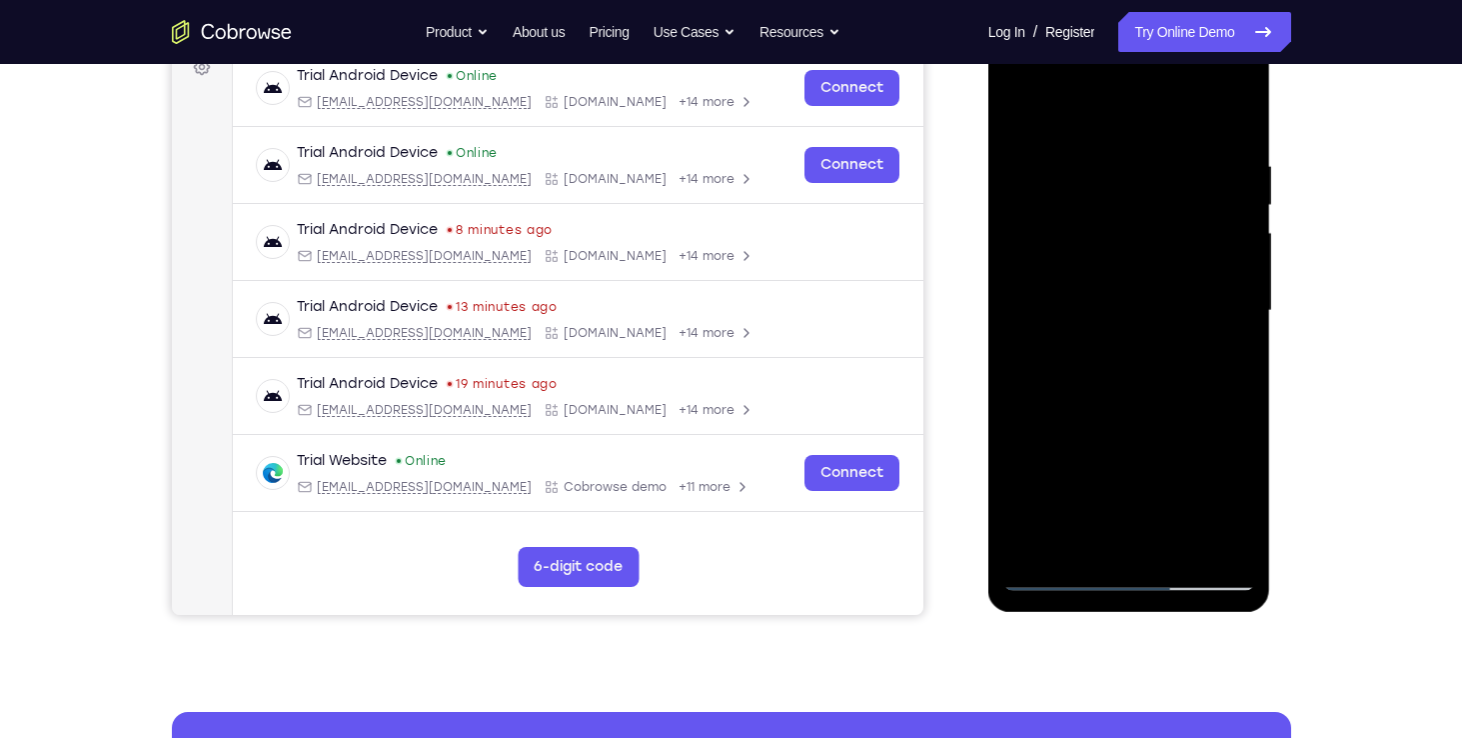
scroll to position [340, 0]
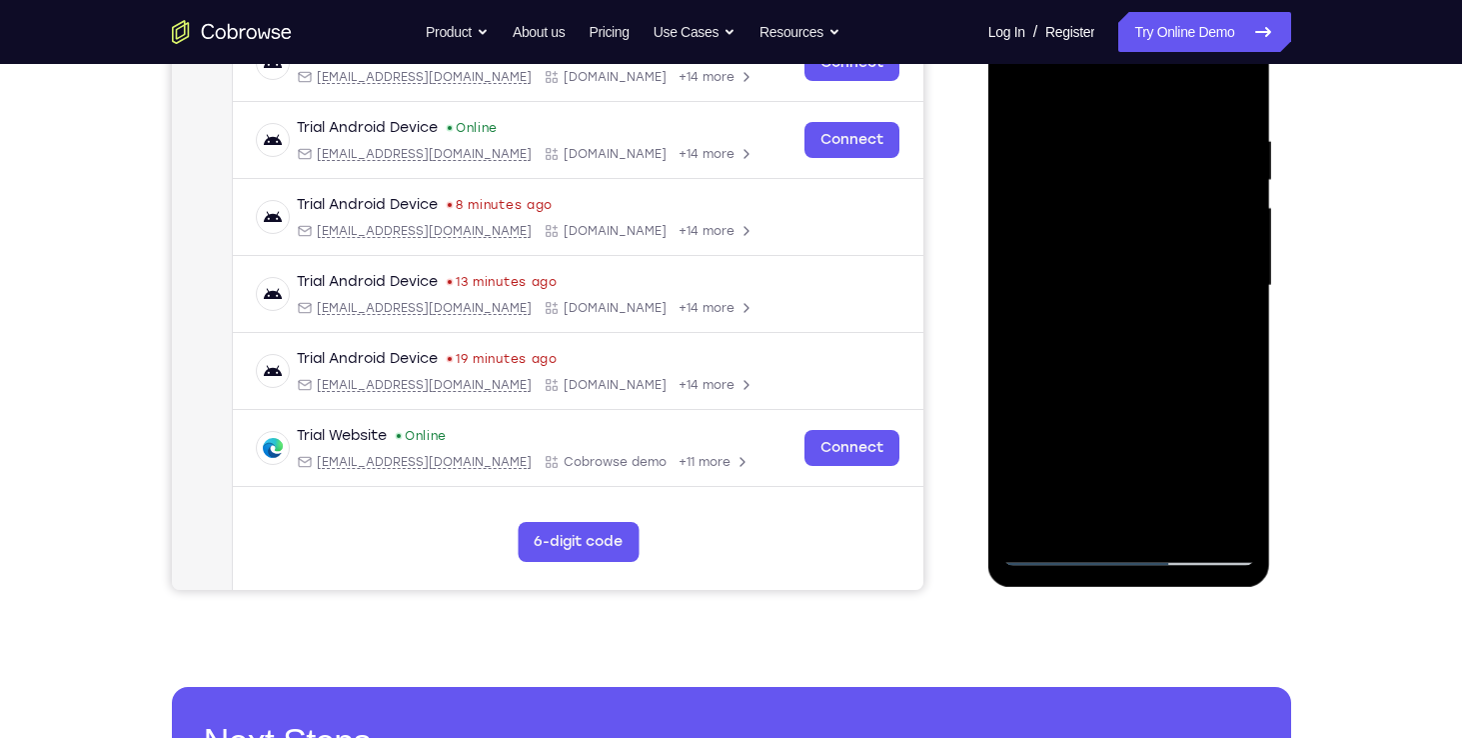
click at [1129, 432] on div at bounding box center [1130, 286] width 252 height 560
click at [1128, 430] on div at bounding box center [1130, 286] width 252 height 560
click at [1061, 543] on div at bounding box center [1130, 286] width 252 height 560
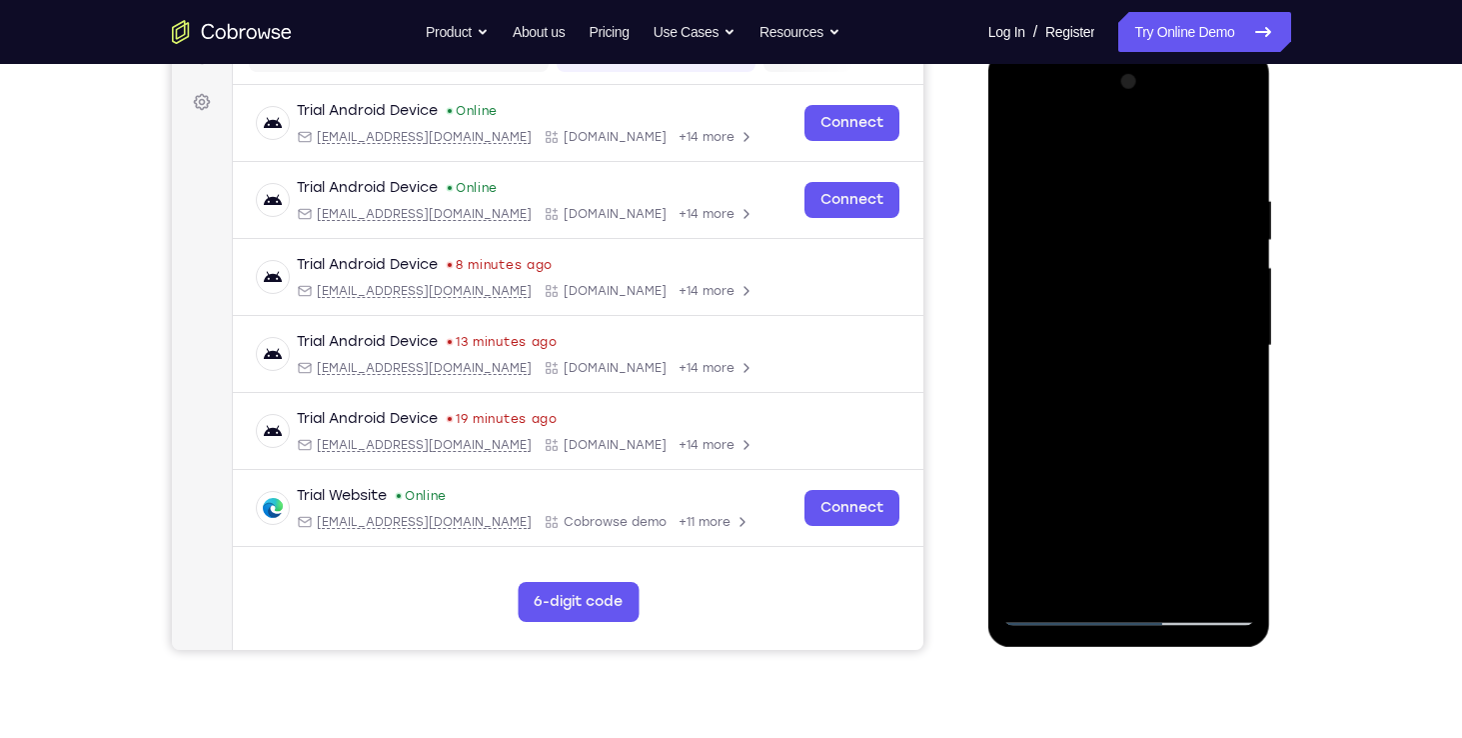
scroll to position [452, 0]
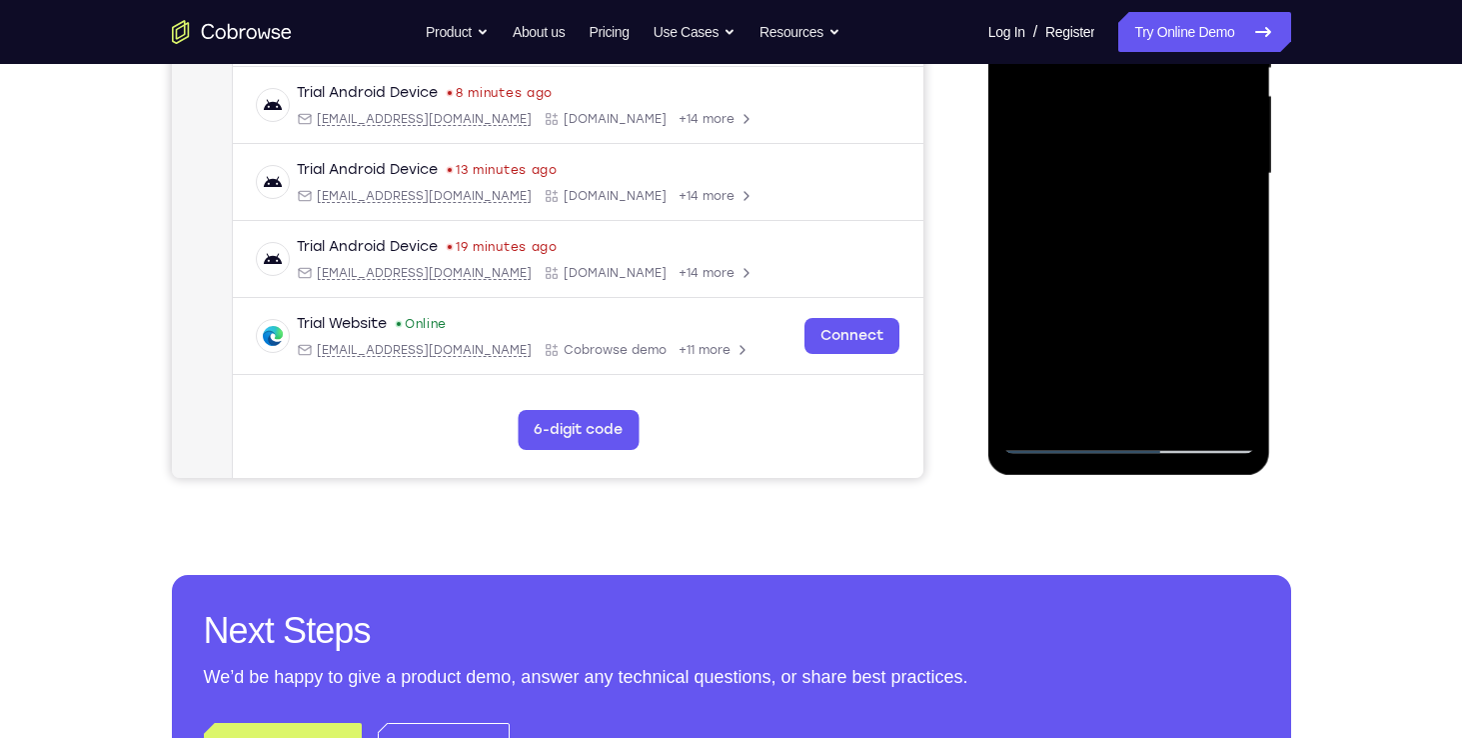
click at [1058, 447] on div at bounding box center [1130, 174] width 252 height 560
click at [1233, 376] on div at bounding box center [1130, 174] width 252 height 560
click at [1119, 318] on div at bounding box center [1130, 174] width 252 height 560
click at [1133, 315] on div at bounding box center [1130, 174] width 252 height 560
click at [1207, 381] on div at bounding box center [1130, 174] width 252 height 560
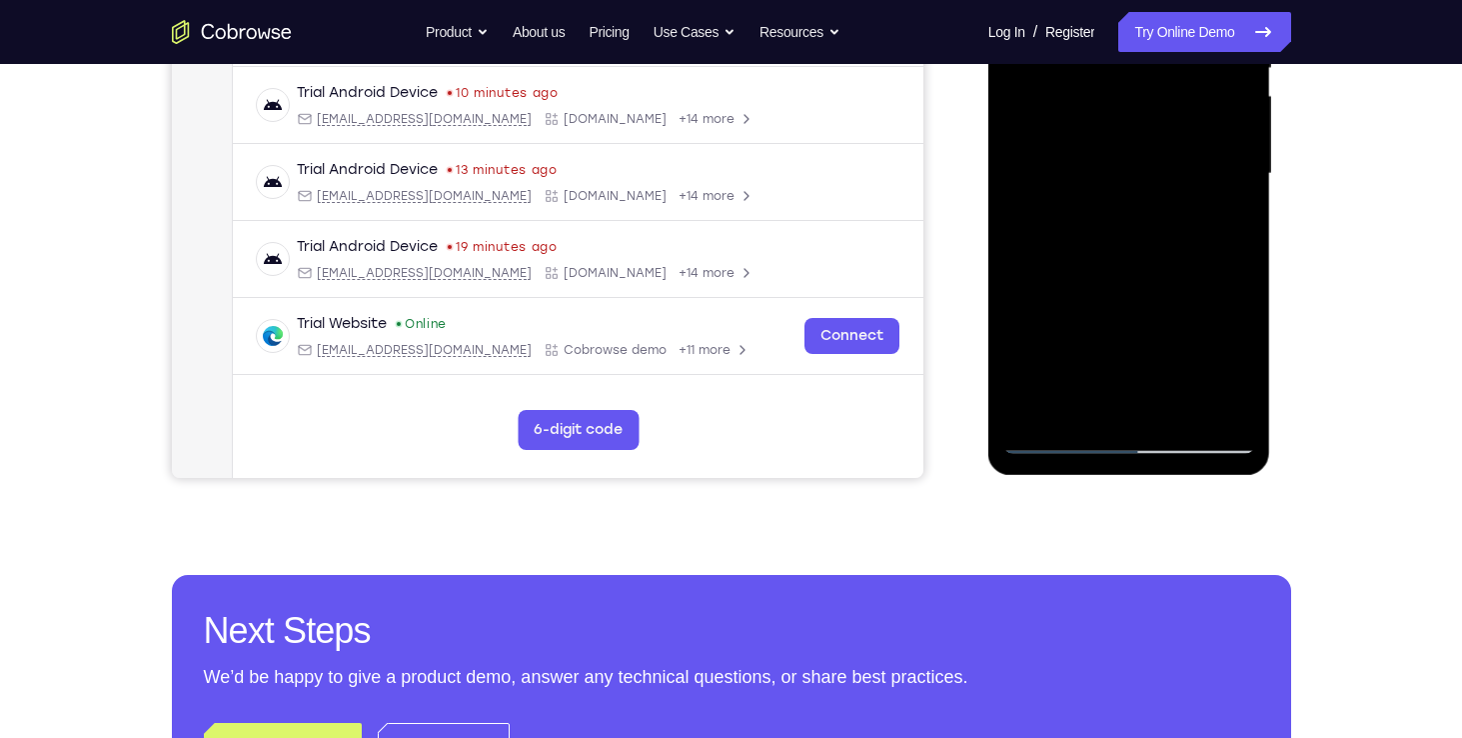
click at [1030, 408] on div at bounding box center [1130, 174] width 252 height 560
click at [1141, 319] on div at bounding box center [1130, 174] width 252 height 560
click at [1136, 282] on div at bounding box center [1130, 174] width 252 height 560
click at [1140, 322] on div at bounding box center [1130, 174] width 252 height 560
click at [1130, 328] on div at bounding box center [1130, 174] width 252 height 560
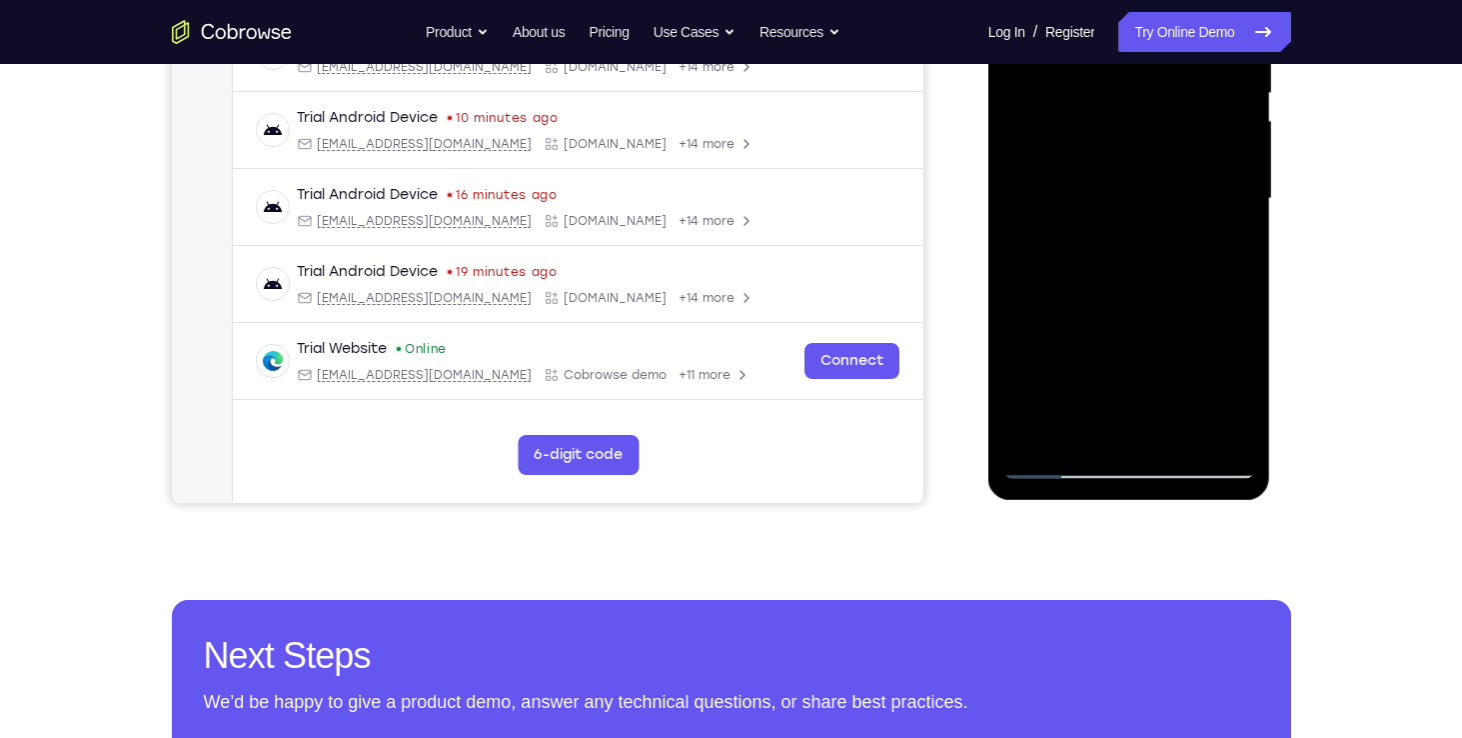
scroll to position [428, 0]
click at [1124, 370] on div at bounding box center [1130, 198] width 252 height 560
click at [1069, 390] on div at bounding box center [1130, 198] width 252 height 560
click at [1058, 404] on div at bounding box center [1130, 198] width 252 height 560
drag, startPoint x: 1047, startPoint y: 417, endPoint x: 1167, endPoint y: 410, distance: 120.1
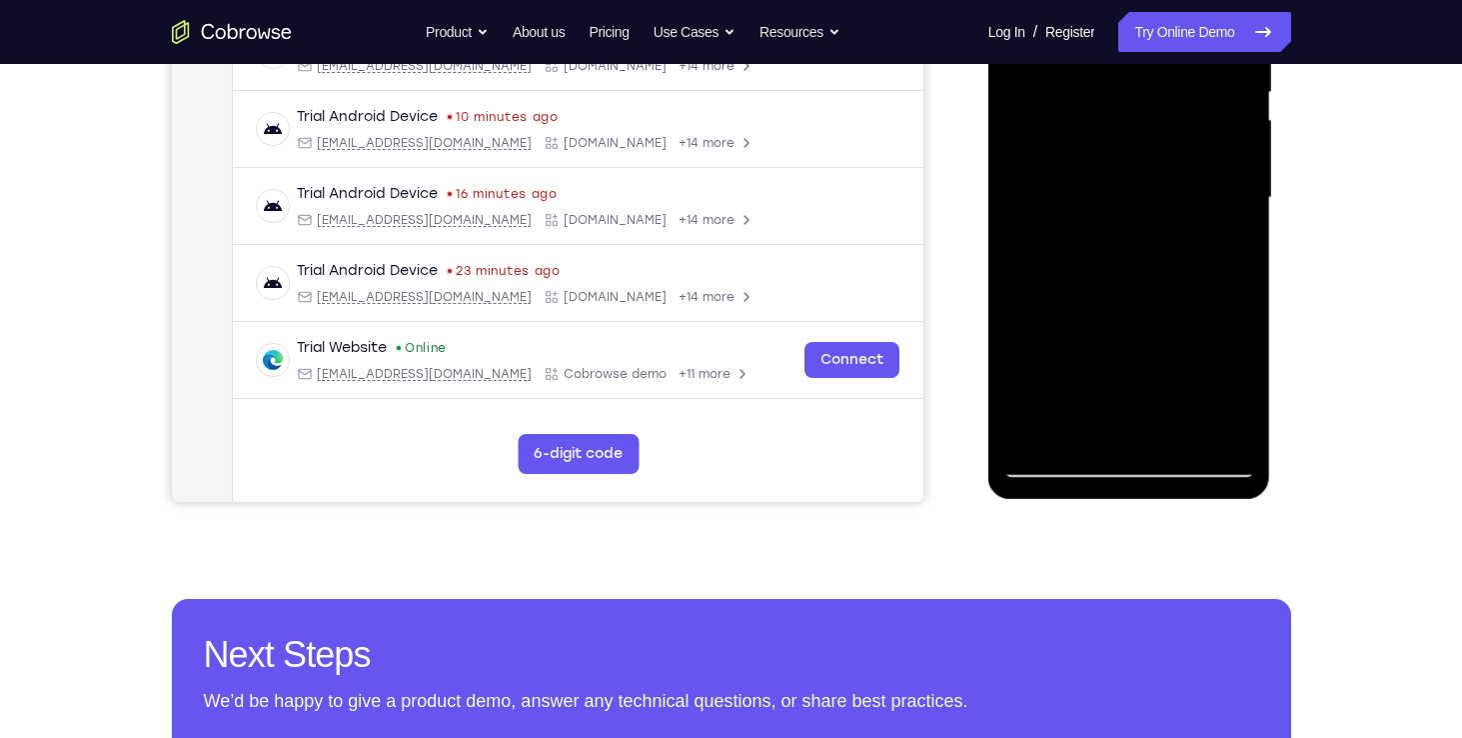
click at [1167, 410] on div at bounding box center [1130, 198] width 252 height 560
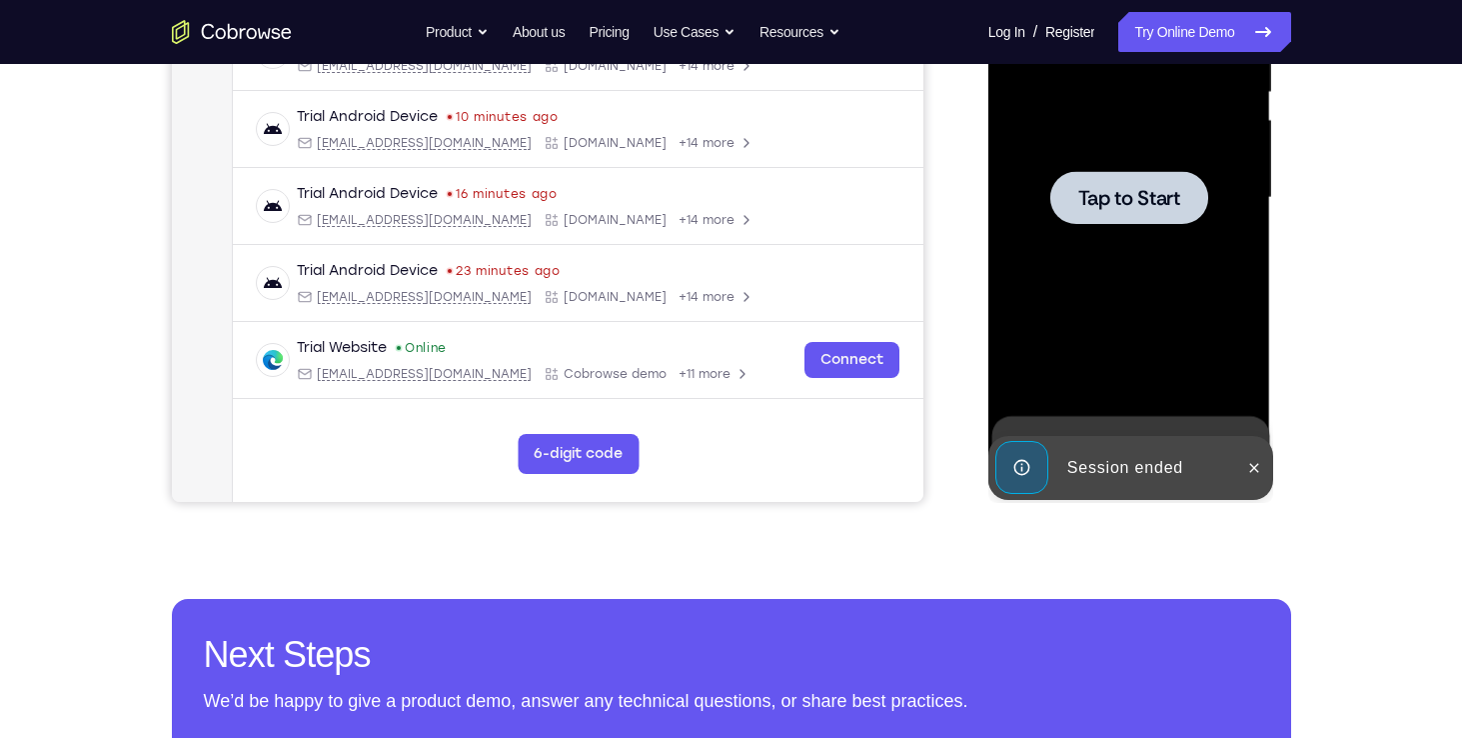
click at [1128, 300] on div at bounding box center [1130, 198] width 252 height 560
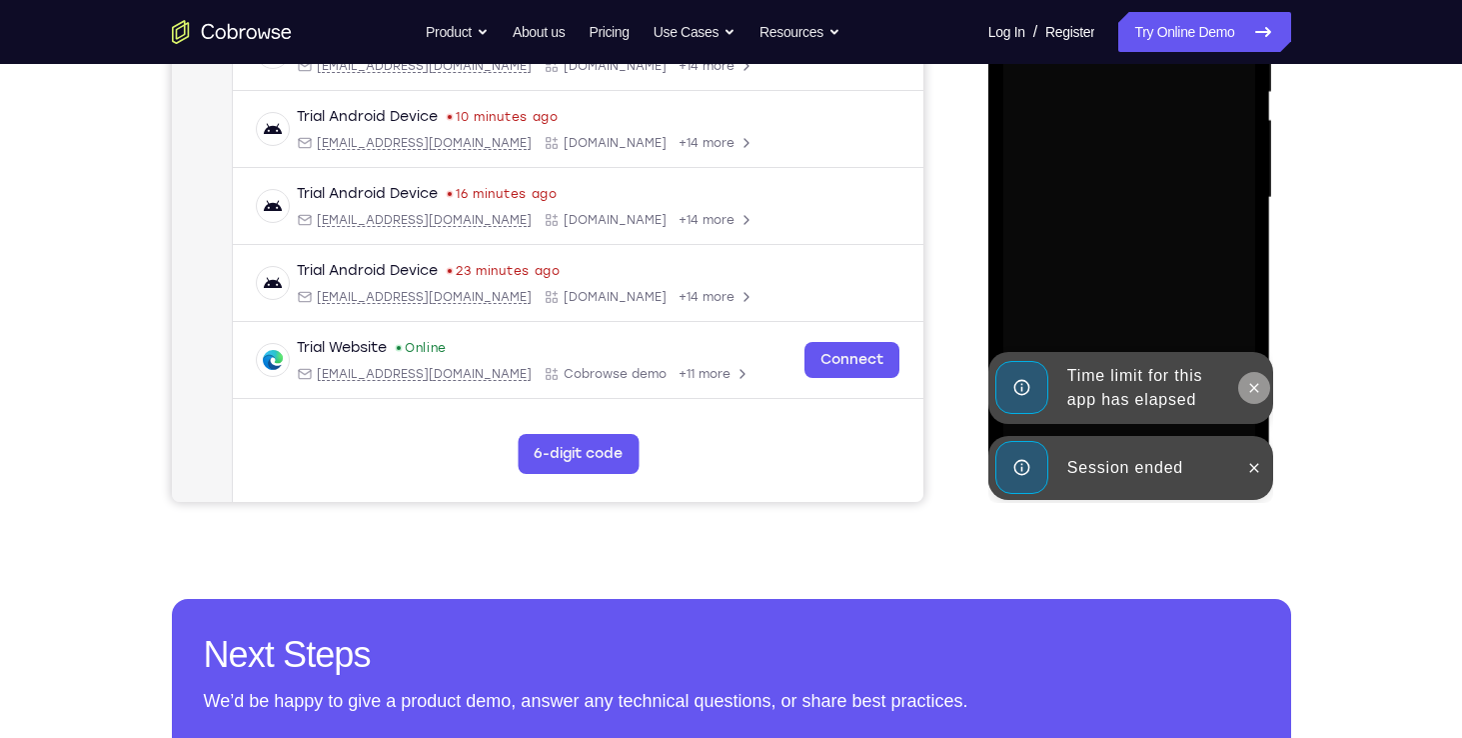
click at [1259, 387] on icon at bounding box center [1254, 388] width 16 height 16
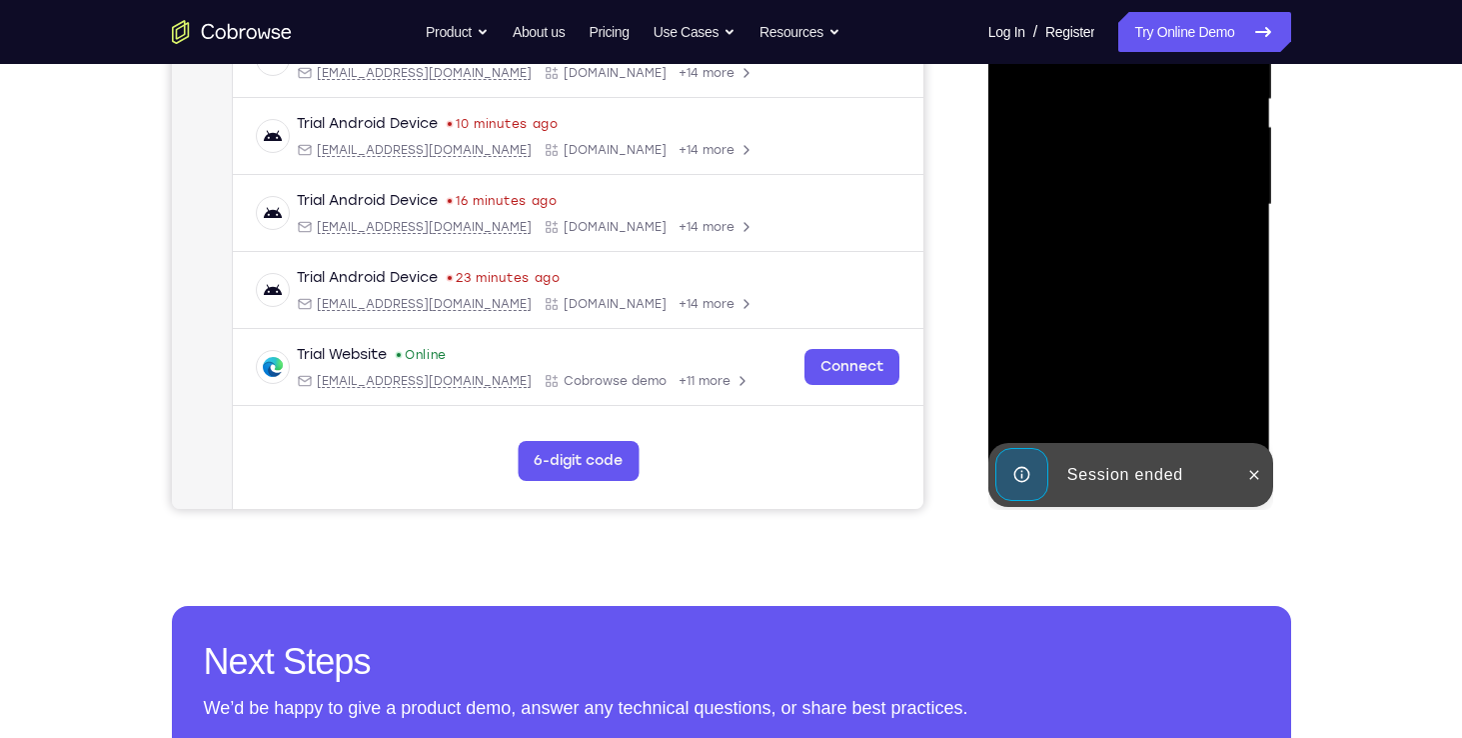
scroll to position [424, 0]
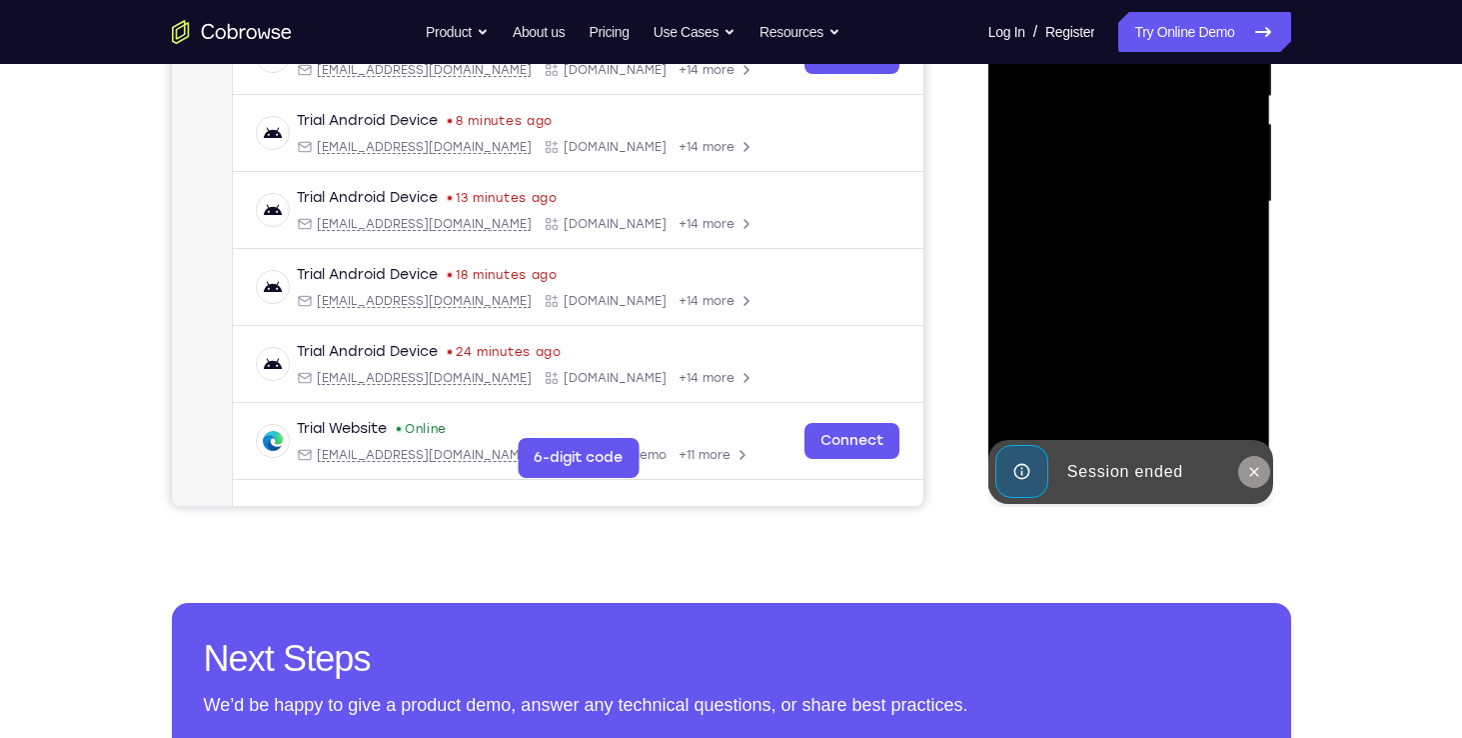
click at [1244, 474] on button at bounding box center [1254, 472] width 32 height 32
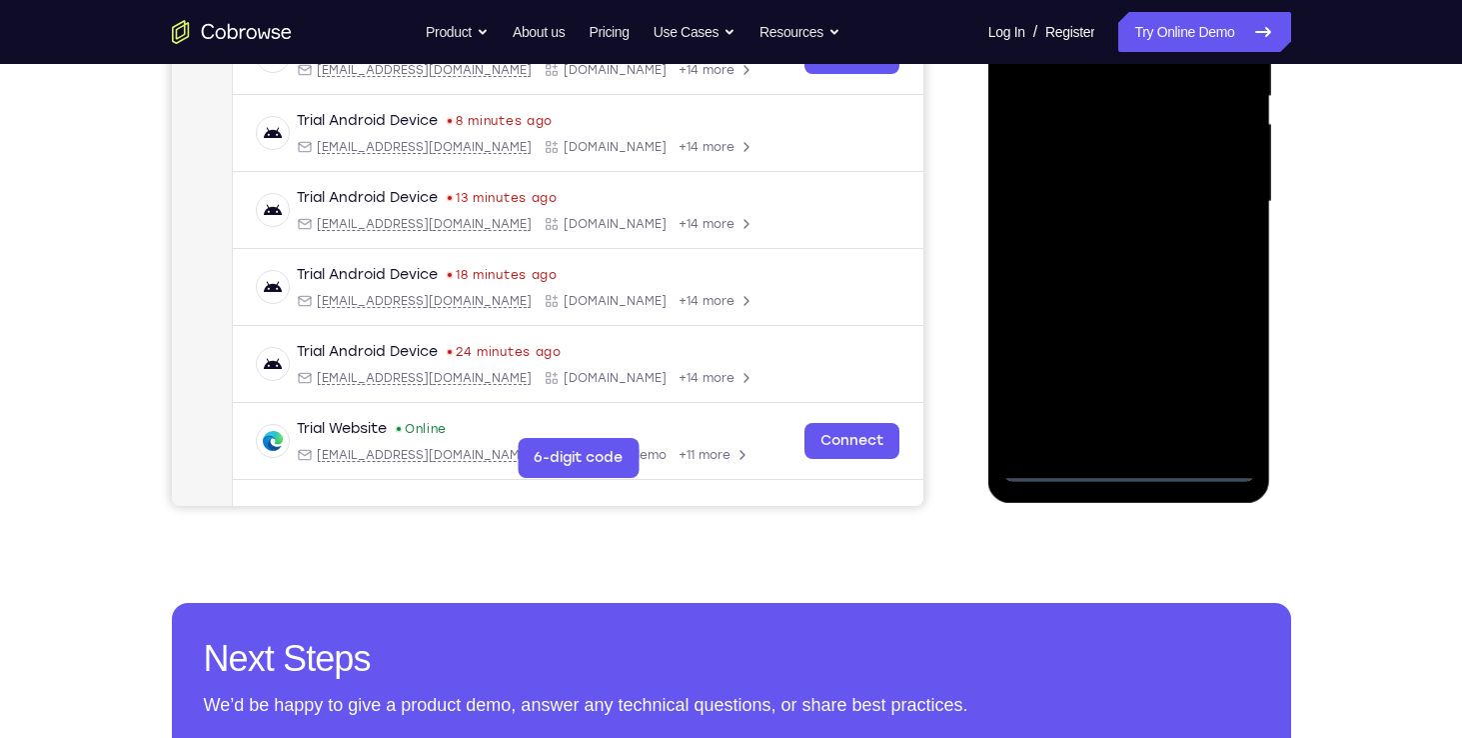
click at [1141, 460] on div at bounding box center [1130, 202] width 252 height 560
click at [1137, 463] on div at bounding box center [1130, 202] width 252 height 560
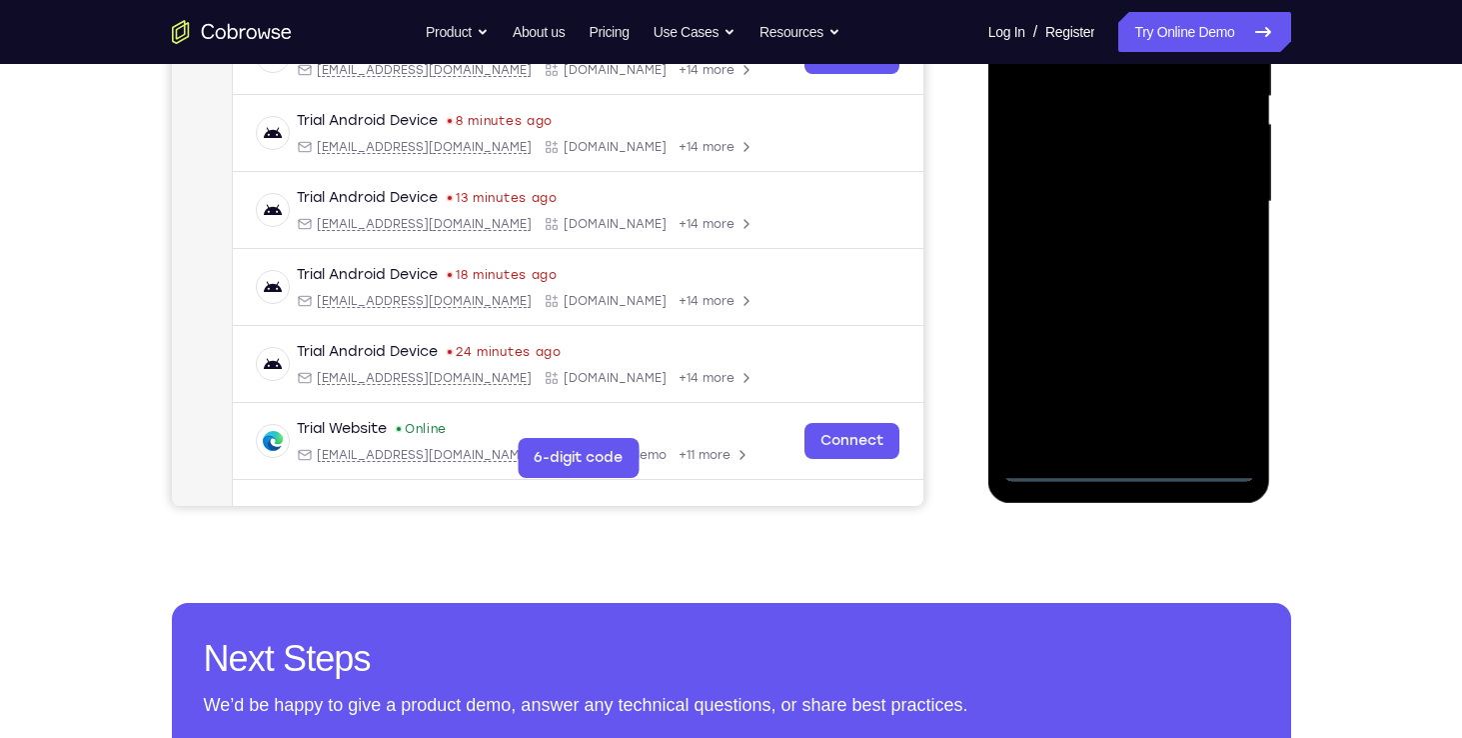
click at [1137, 463] on div at bounding box center [1130, 202] width 252 height 560
click at [1239, 382] on div at bounding box center [1130, 202] width 252 height 560
click at [1211, 390] on div at bounding box center [1130, 202] width 252 height 560
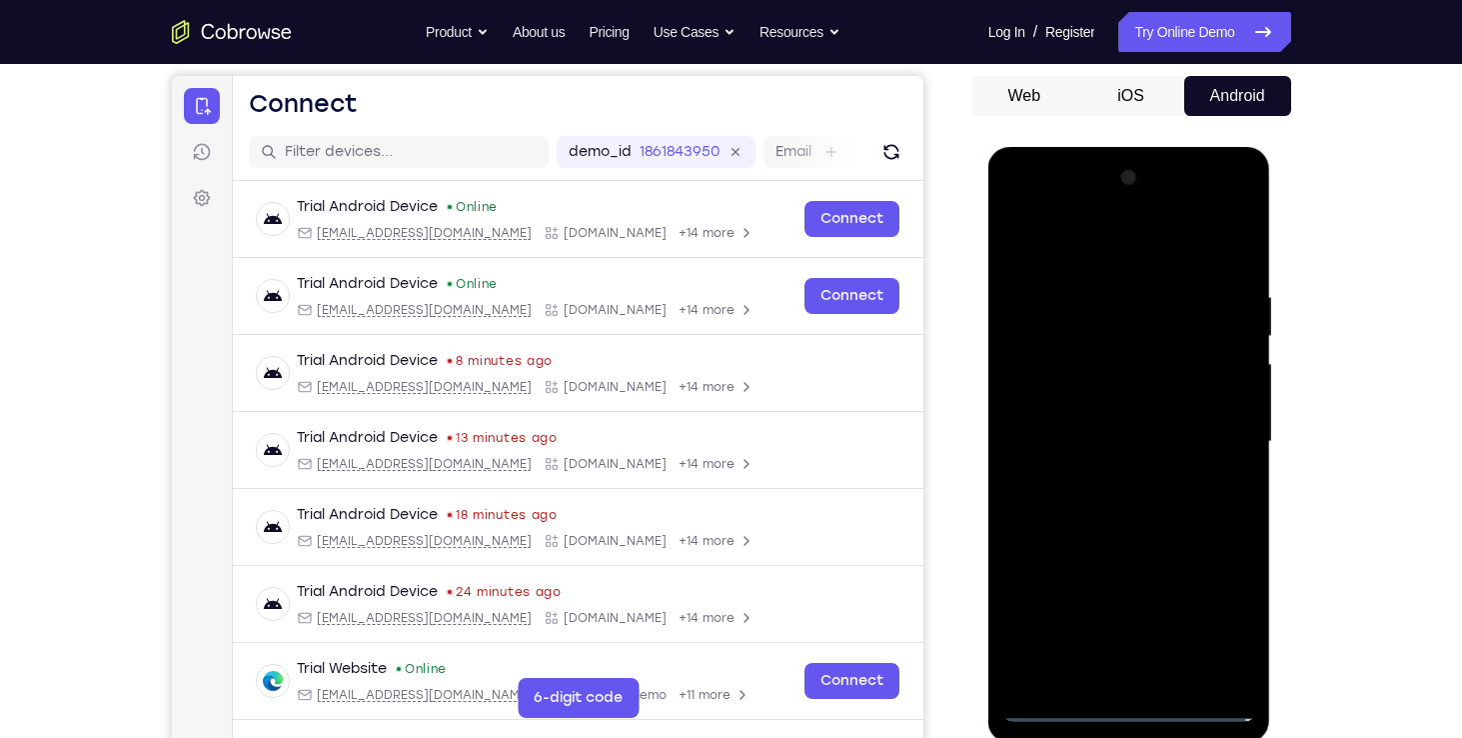
scroll to position [175, 0]
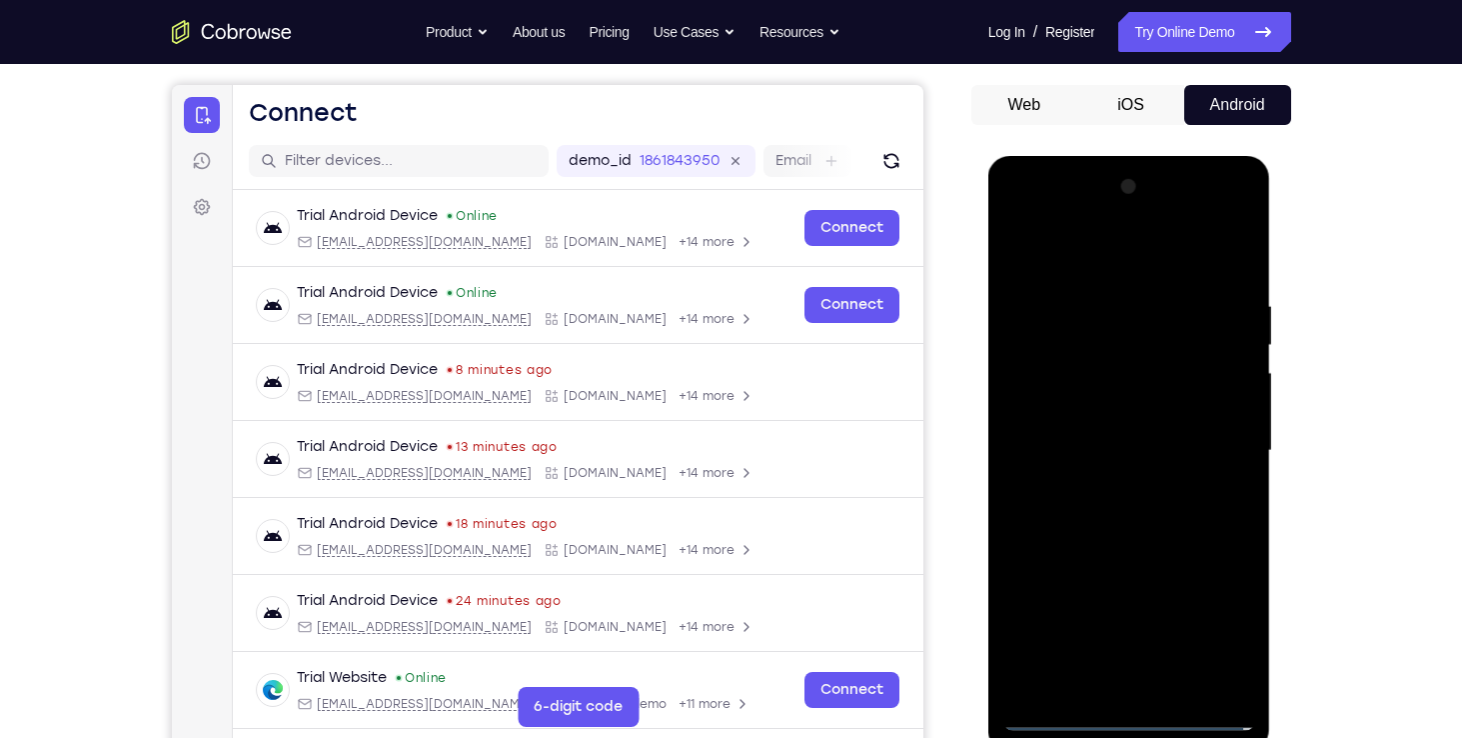
click at [1028, 221] on div at bounding box center [1130, 451] width 252 height 560
click at [1237, 225] on div at bounding box center [1130, 451] width 252 height 560
click at [1151, 320] on div at bounding box center [1130, 451] width 252 height 560
click at [1140, 220] on div at bounding box center [1130, 451] width 252 height 560
click at [1132, 354] on div at bounding box center [1130, 451] width 252 height 560
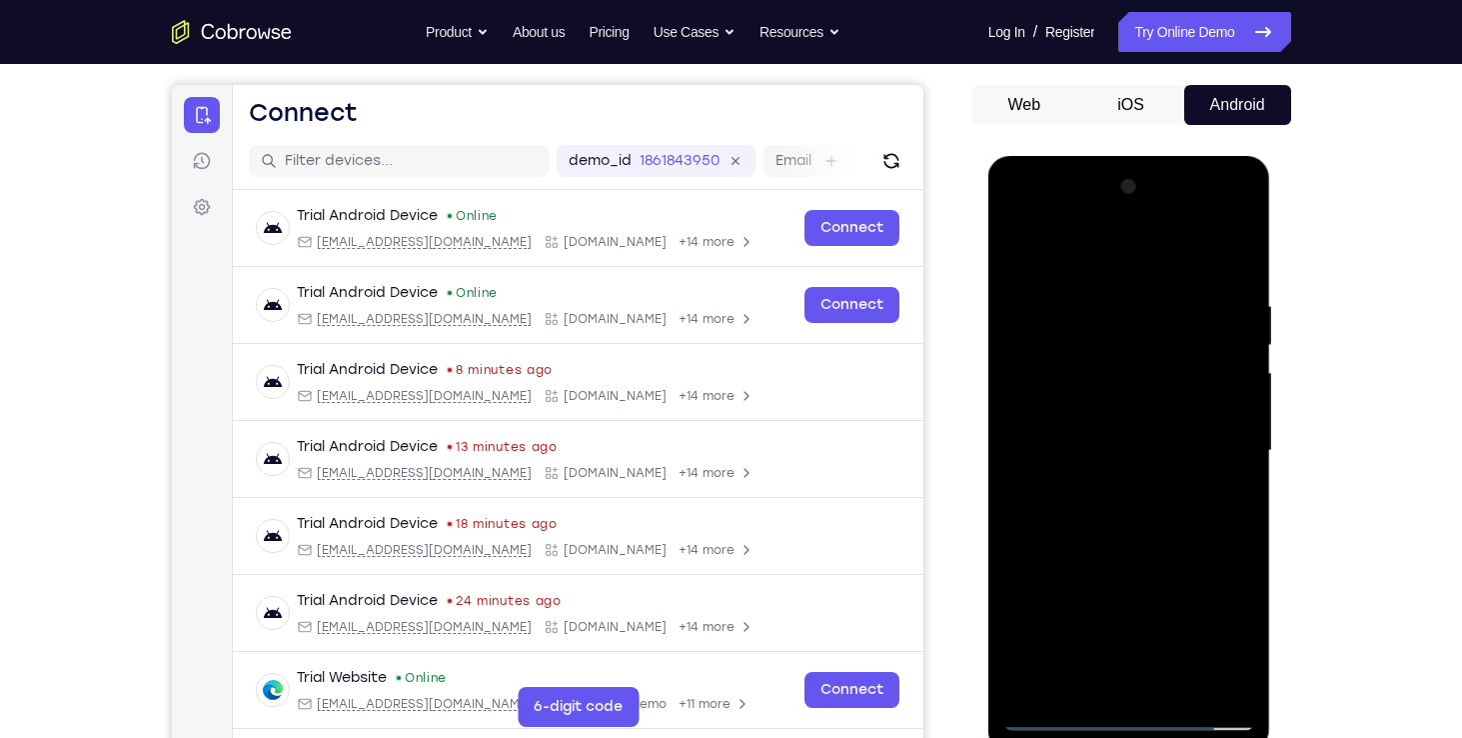
click at [1105, 326] on div at bounding box center [1130, 451] width 252 height 560
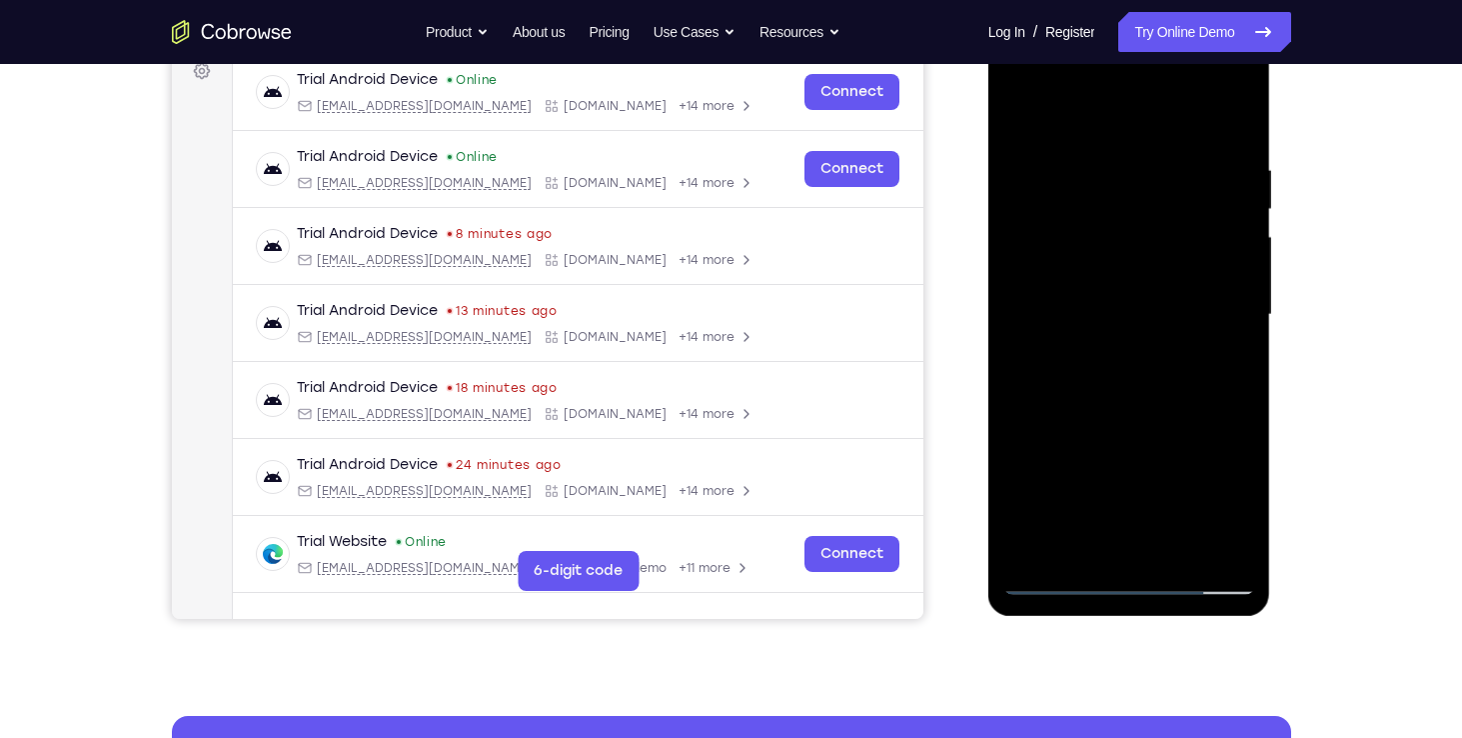
scroll to position [309, 0]
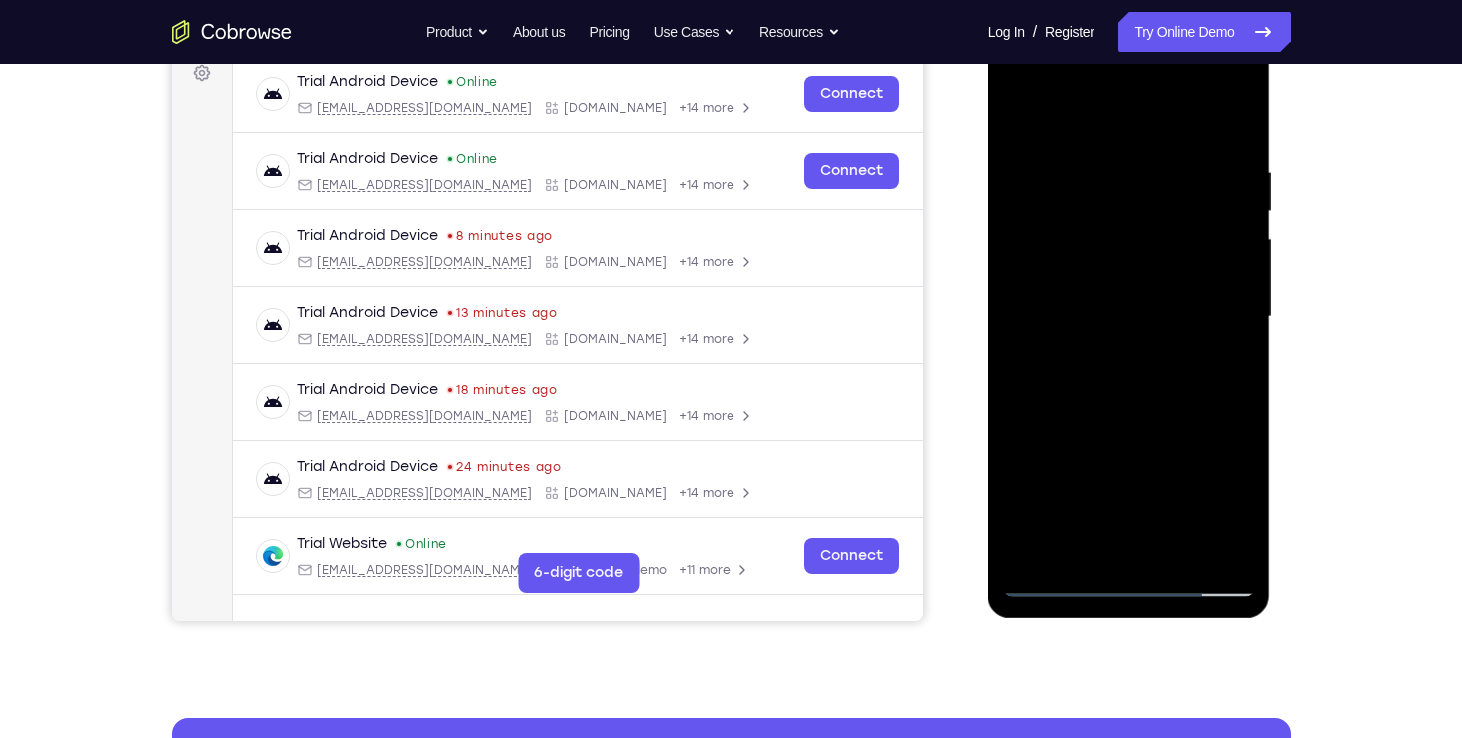
click at [1206, 265] on div at bounding box center [1130, 317] width 252 height 560
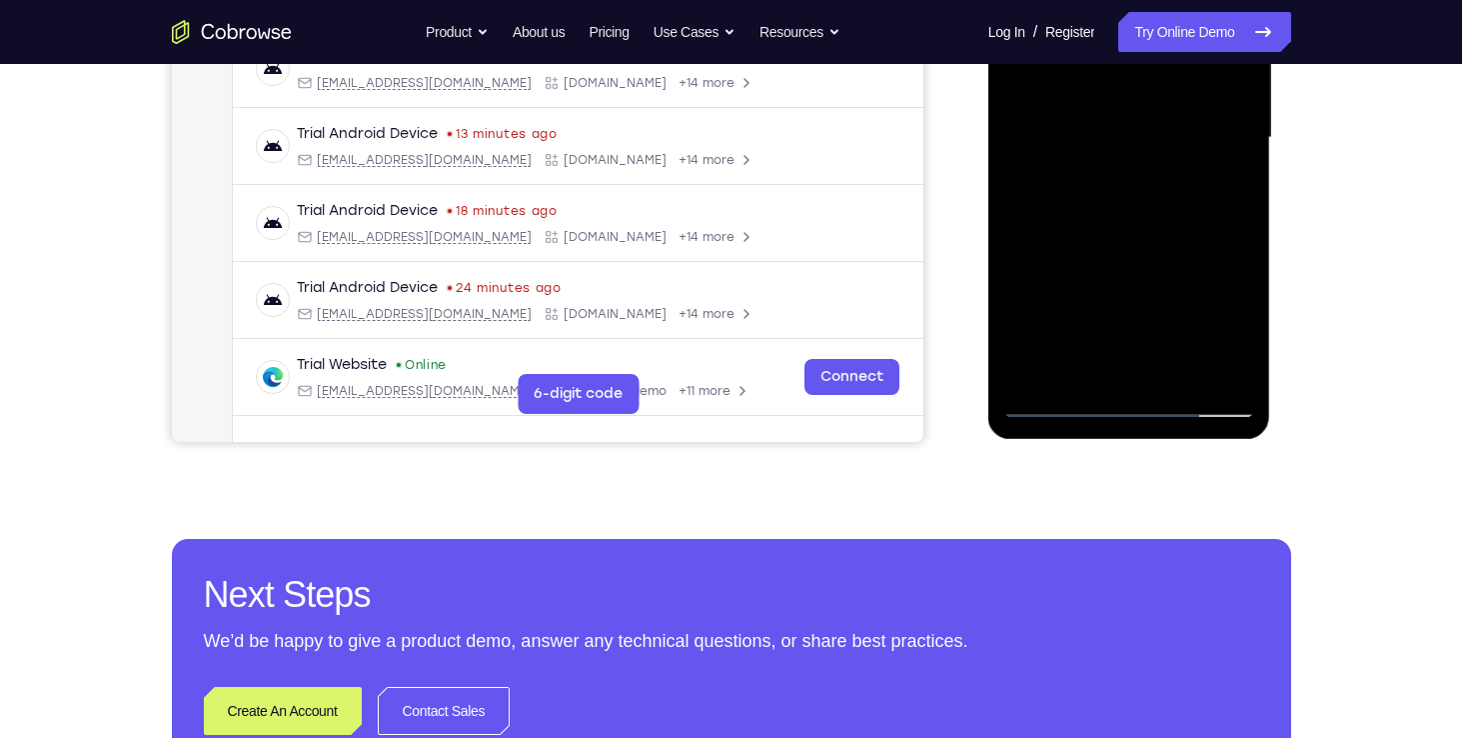
scroll to position [489, 0]
drag, startPoint x: 1103, startPoint y: 305, endPoint x: 1122, endPoint y: 184, distance: 122.4
click at [1122, 184] on div at bounding box center [1130, 137] width 252 height 560
drag, startPoint x: 1123, startPoint y: 330, endPoint x: 1136, endPoint y: 227, distance: 103.8
click at [1136, 227] on div at bounding box center [1130, 137] width 252 height 560
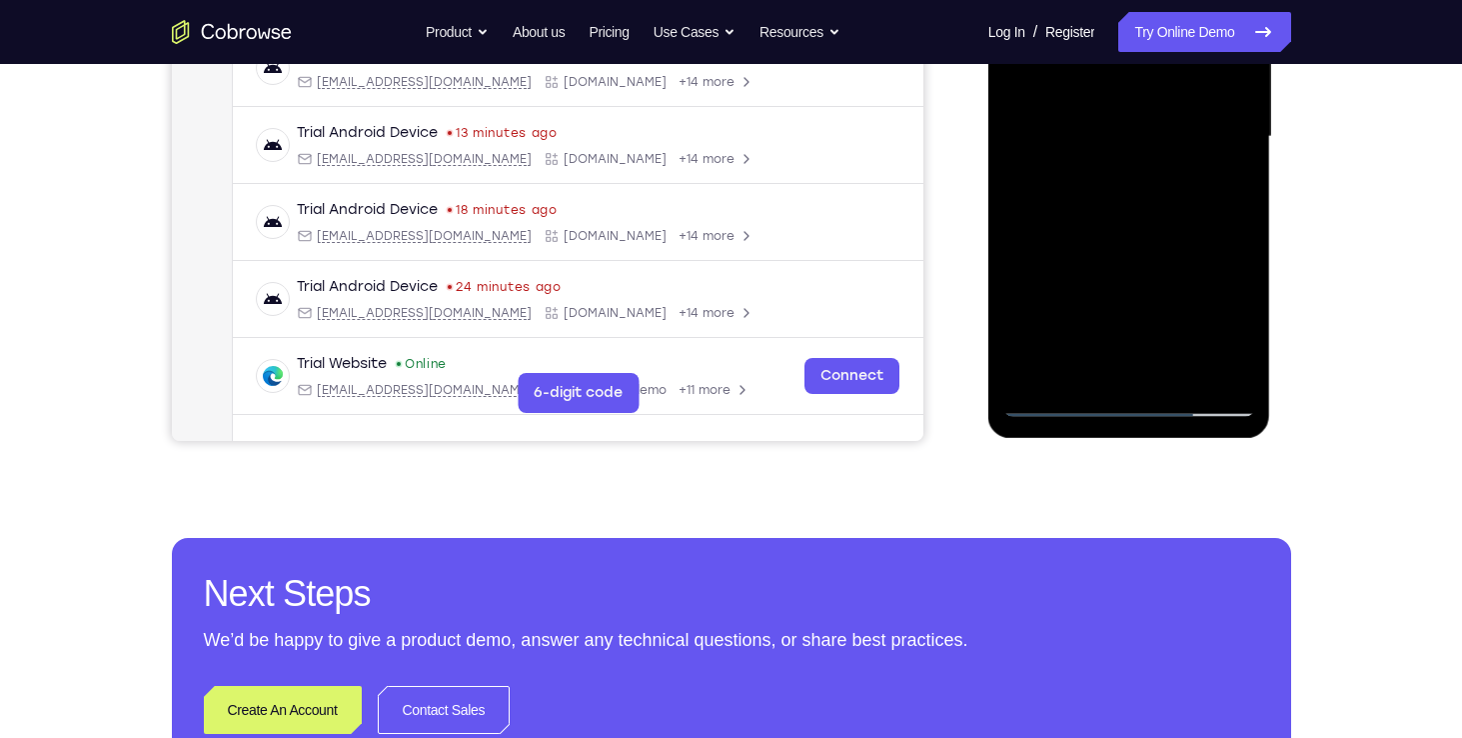
drag, startPoint x: 1126, startPoint y: 316, endPoint x: 1144, endPoint y: 185, distance: 132.2
click at [1144, 185] on div at bounding box center [1130, 137] width 252 height 560
click at [1065, 409] on div at bounding box center [1130, 137] width 252 height 560
drag, startPoint x: 1127, startPoint y: 363, endPoint x: 1120, endPoint y: 261, distance: 102.2
click at [1120, 261] on div at bounding box center [1130, 137] width 252 height 560
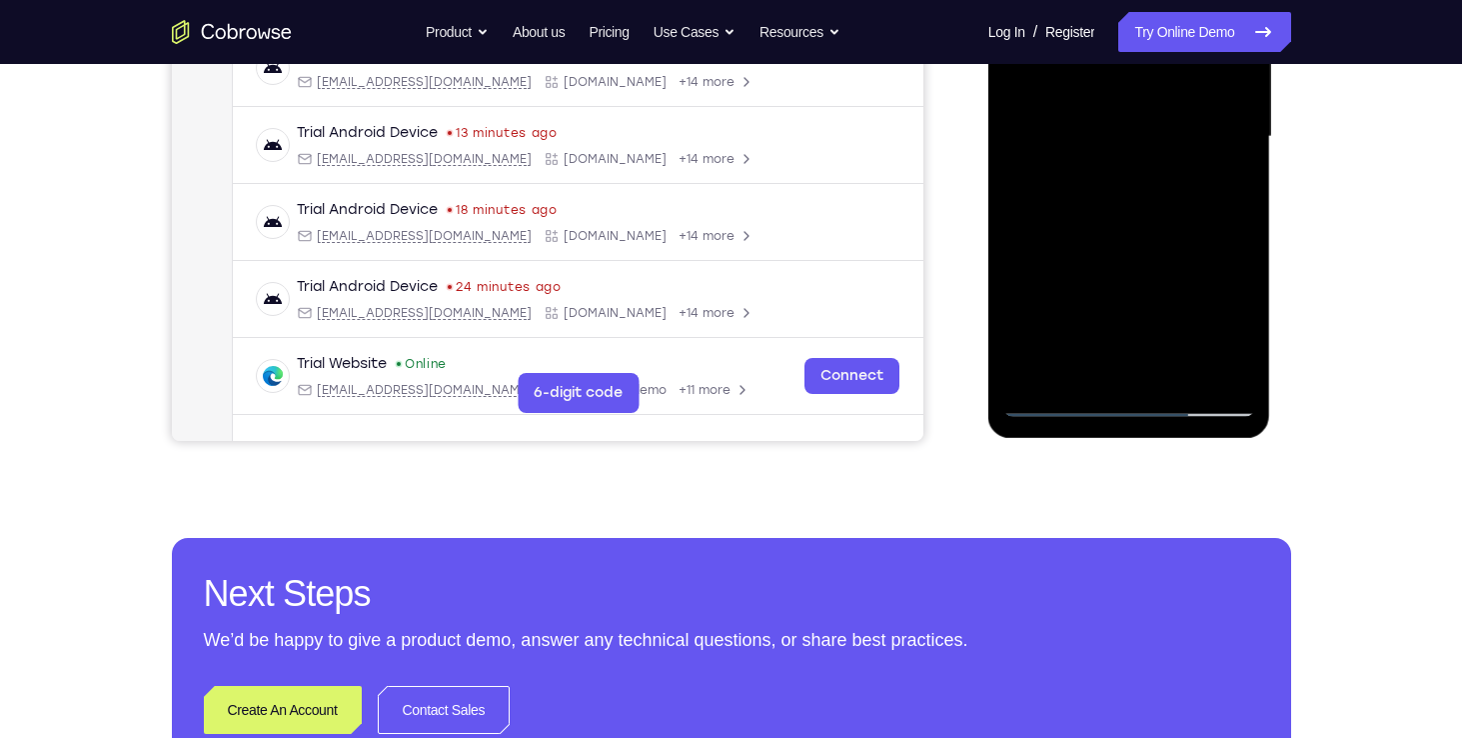
drag, startPoint x: 1134, startPoint y: 334, endPoint x: 1150, endPoint y: 233, distance: 102.2
click at [1150, 233] on div at bounding box center [1130, 137] width 252 height 560
drag, startPoint x: 1143, startPoint y: 327, endPoint x: 1161, endPoint y: 224, distance: 104.5
drag, startPoint x: 1161, startPoint y: 224, endPoint x: 1131, endPoint y: 278, distance: 61.7
drag, startPoint x: 143, startPoint y: 436, endPoint x: 962, endPoint y: 262, distance: 836.9
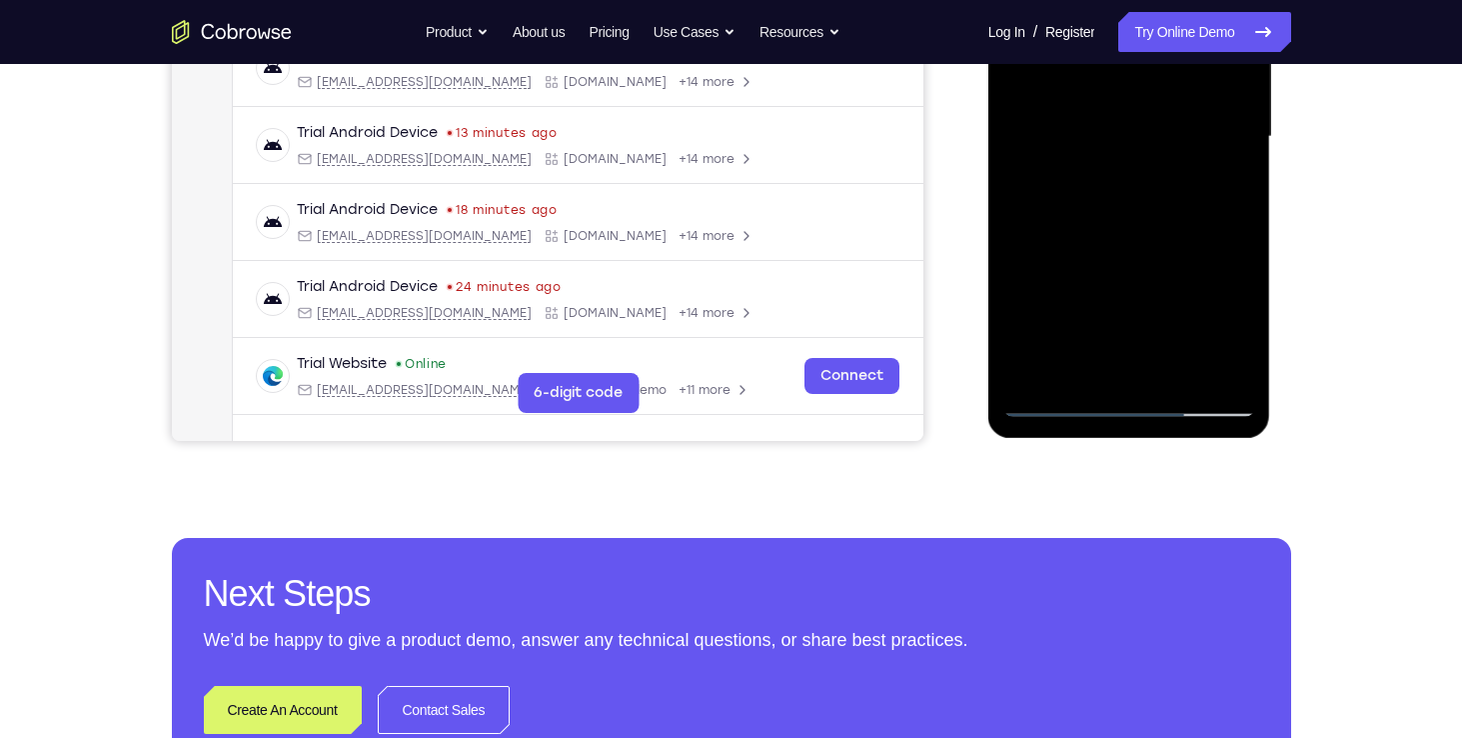
click at [962, 262] on div "Your Support Agent Your Customer Web iOS Android" at bounding box center [731, 72] width 1119 height 739
click at [1105, 335] on div at bounding box center [1130, 137] width 252 height 560
drag, startPoint x: 1127, startPoint y: 289, endPoint x: 1121, endPoint y: 310, distance: 21.8
click at [1121, 310] on div at bounding box center [1130, 137] width 252 height 560
click at [1089, 250] on div at bounding box center [1130, 137] width 252 height 560
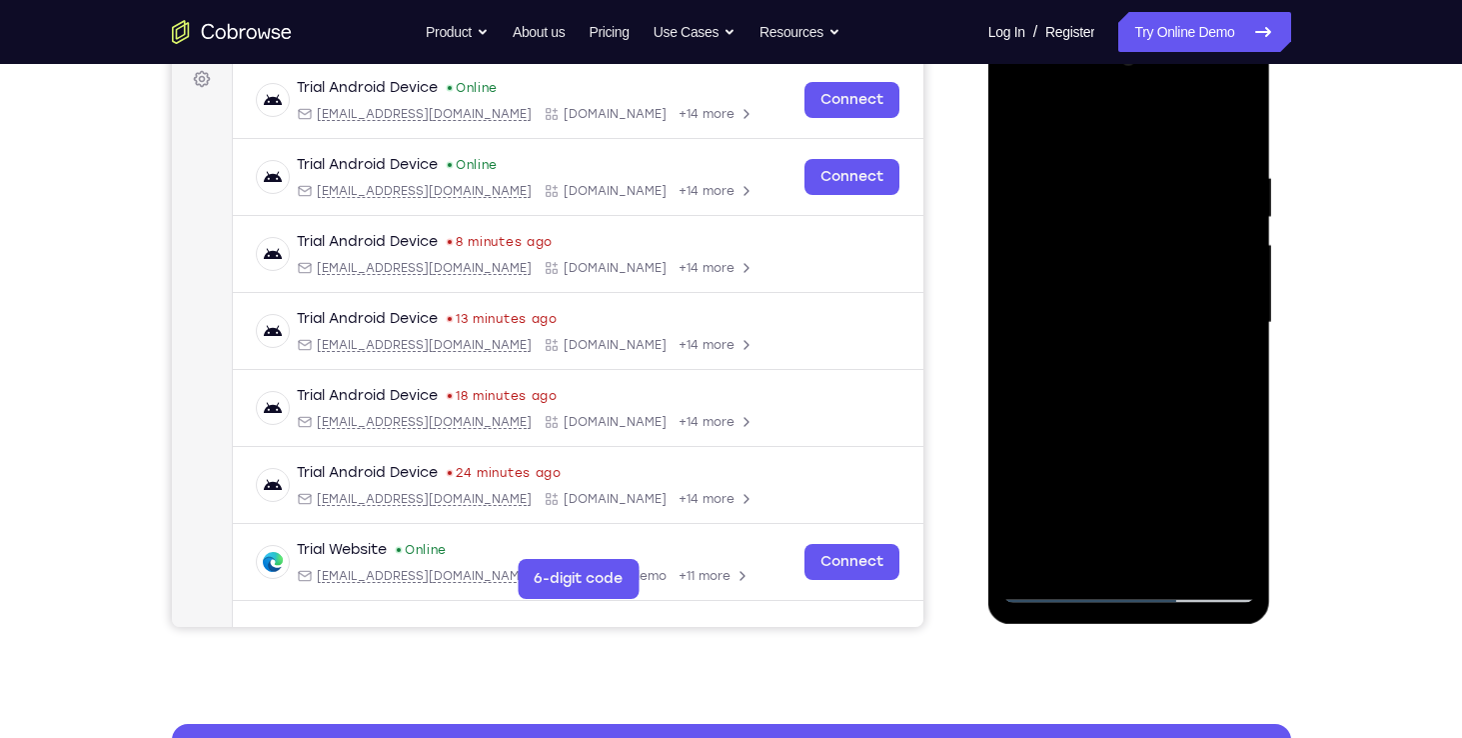
scroll to position [300, 0]
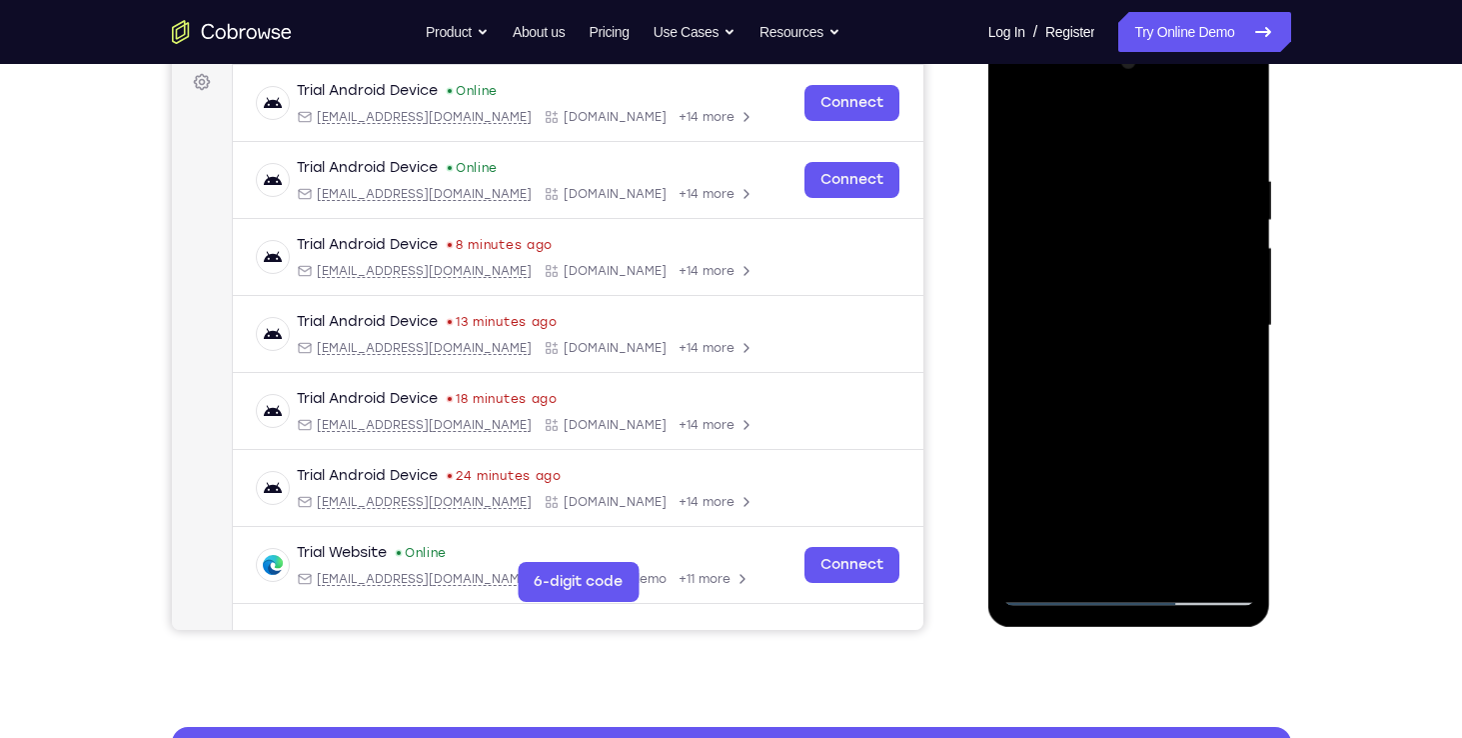
click at [1076, 435] on div at bounding box center [1130, 326] width 252 height 560
click at [1233, 331] on div at bounding box center [1130, 326] width 252 height 560
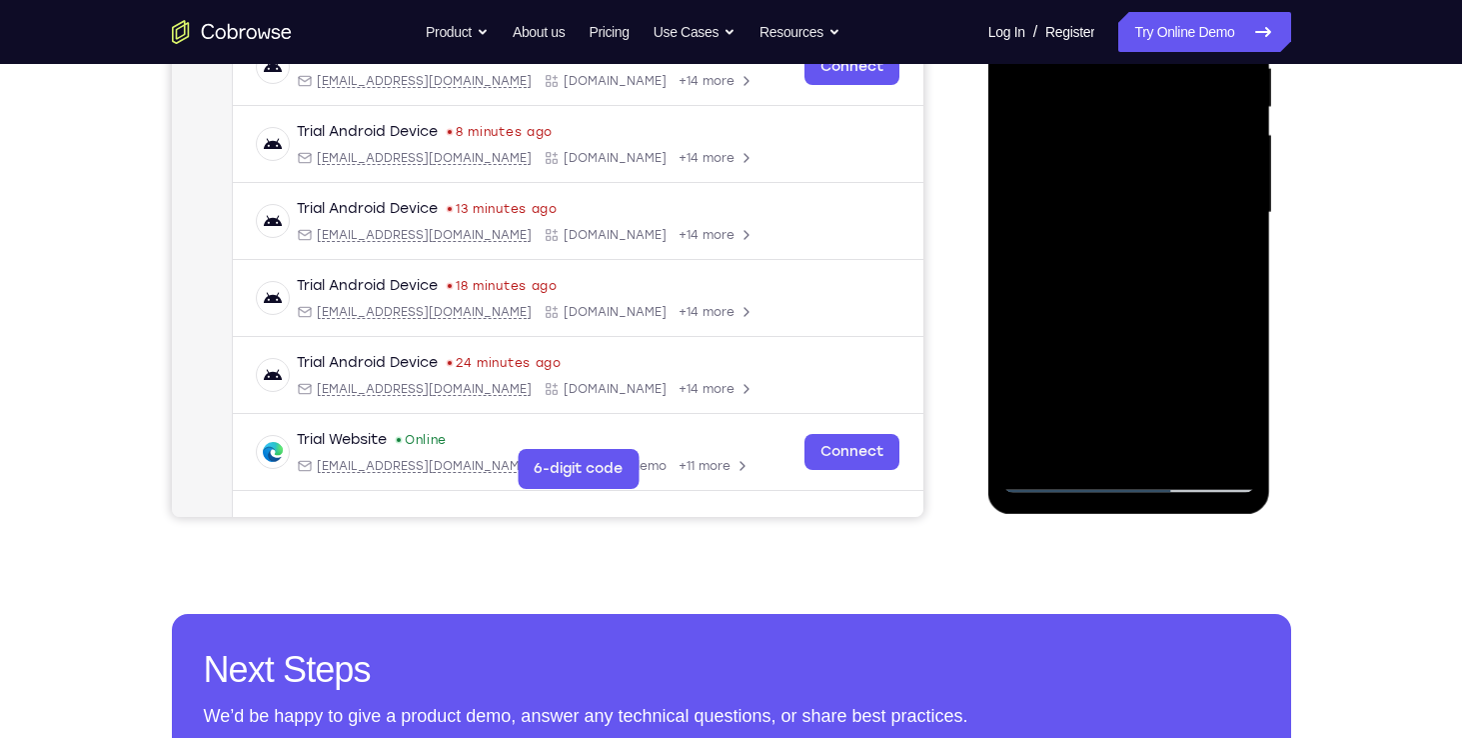
scroll to position [416, 0]
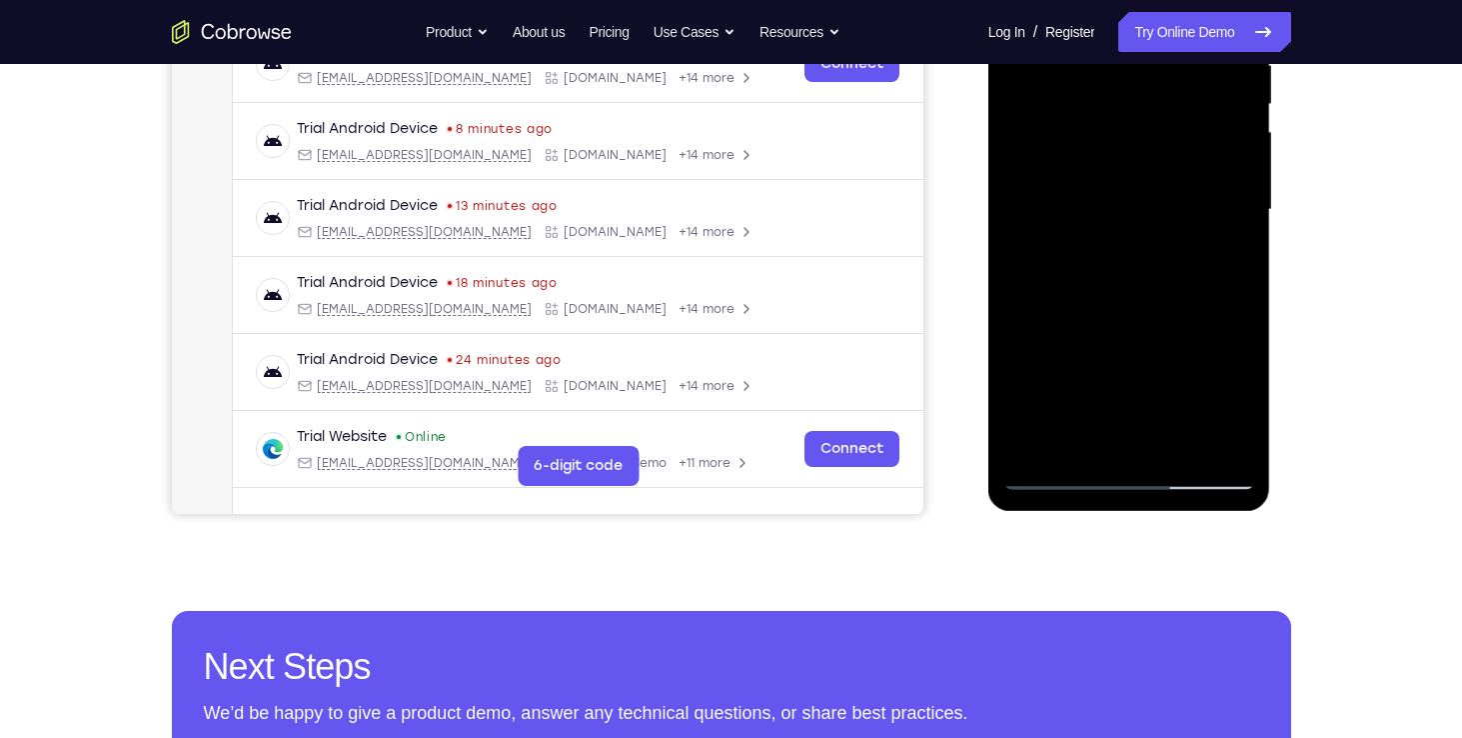
drag, startPoint x: 1163, startPoint y: 326, endPoint x: 1200, endPoint y: 193, distance: 138.0
click at [1200, 193] on div at bounding box center [1130, 210] width 252 height 560
drag, startPoint x: 1138, startPoint y: 329, endPoint x: 1124, endPoint y: 406, distance: 78.2
click at [1124, 406] on div at bounding box center [1130, 210] width 252 height 560
click at [1058, 480] on div at bounding box center [1130, 210] width 252 height 560
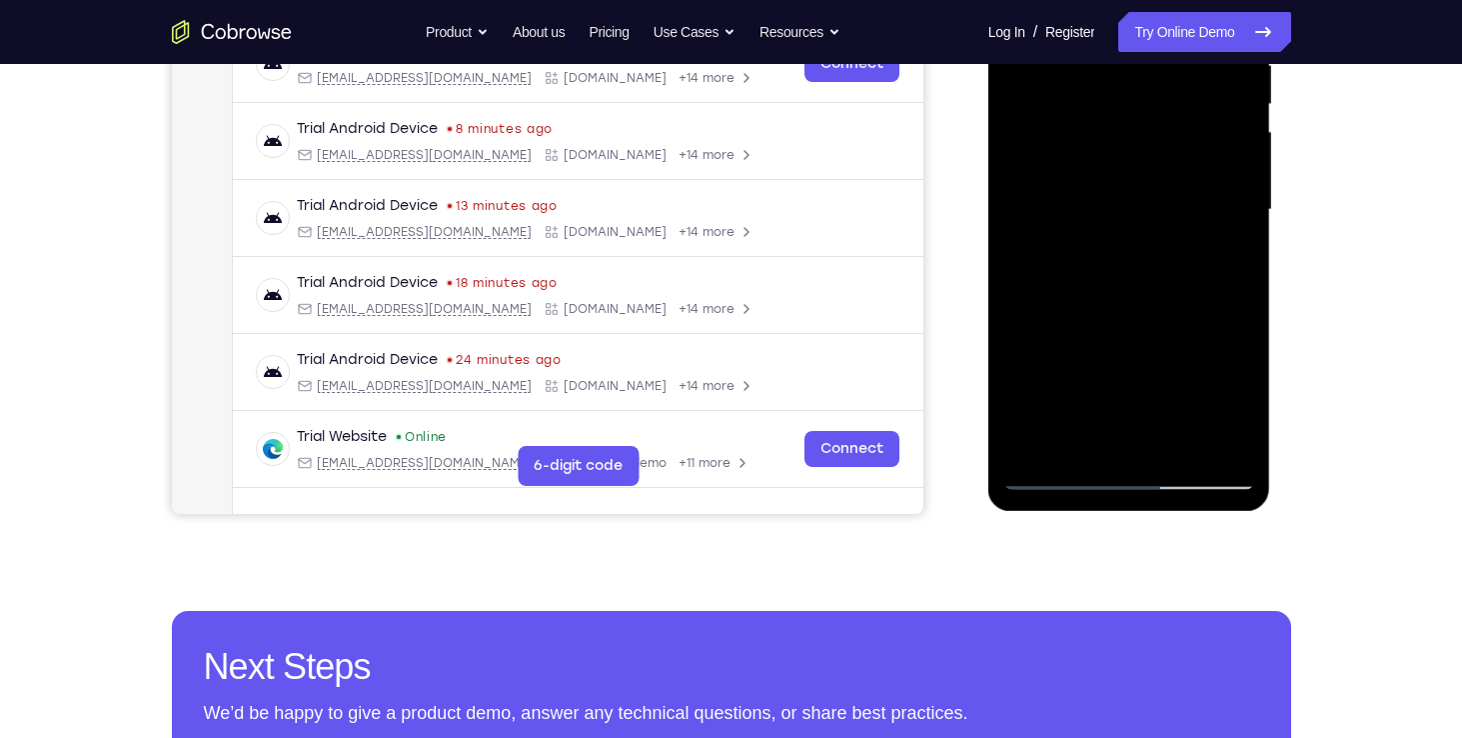
drag, startPoint x: 1148, startPoint y: 374, endPoint x: 1140, endPoint y: 299, distance: 75.4
click at [1140, 299] on div at bounding box center [1130, 210] width 252 height 560
click at [1210, 356] on div at bounding box center [1130, 210] width 252 height 560
drag, startPoint x: 1131, startPoint y: 393, endPoint x: 1137, endPoint y: 323, distance: 70.2
click at [1137, 323] on div at bounding box center [1130, 210] width 252 height 560
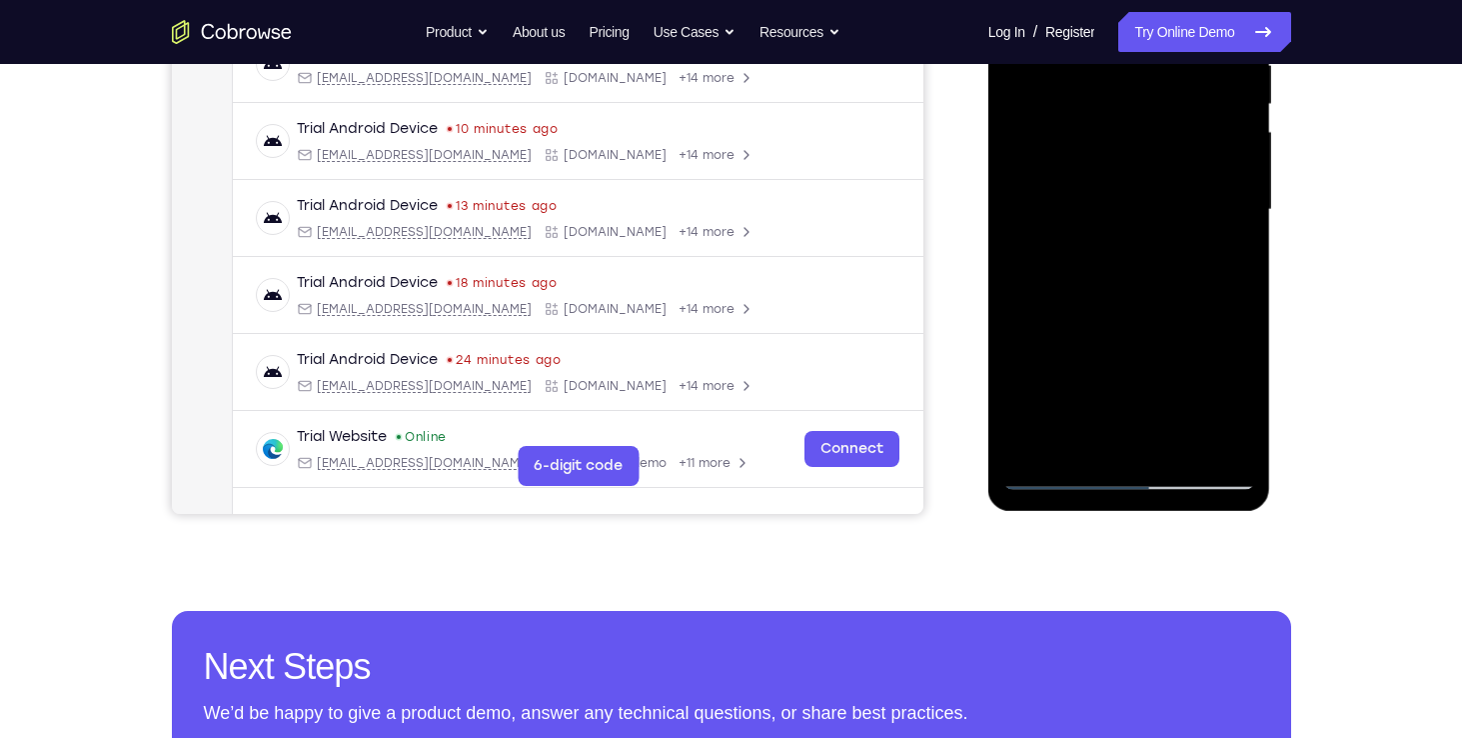
click at [1094, 362] on div at bounding box center [1130, 210] width 252 height 560
drag, startPoint x: 1142, startPoint y: 245, endPoint x: 1130, endPoint y: 301, distance: 57.2
click at [1130, 301] on div at bounding box center [1130, 210] width 252 height 560
drag, startPoint x: 1197, startPoint y: 250, endPoint x: 1174, endPoint y: 343, distance: 95.8
click at [1174, 343] on div at bounding box center [1130, 210] width 252 height 560
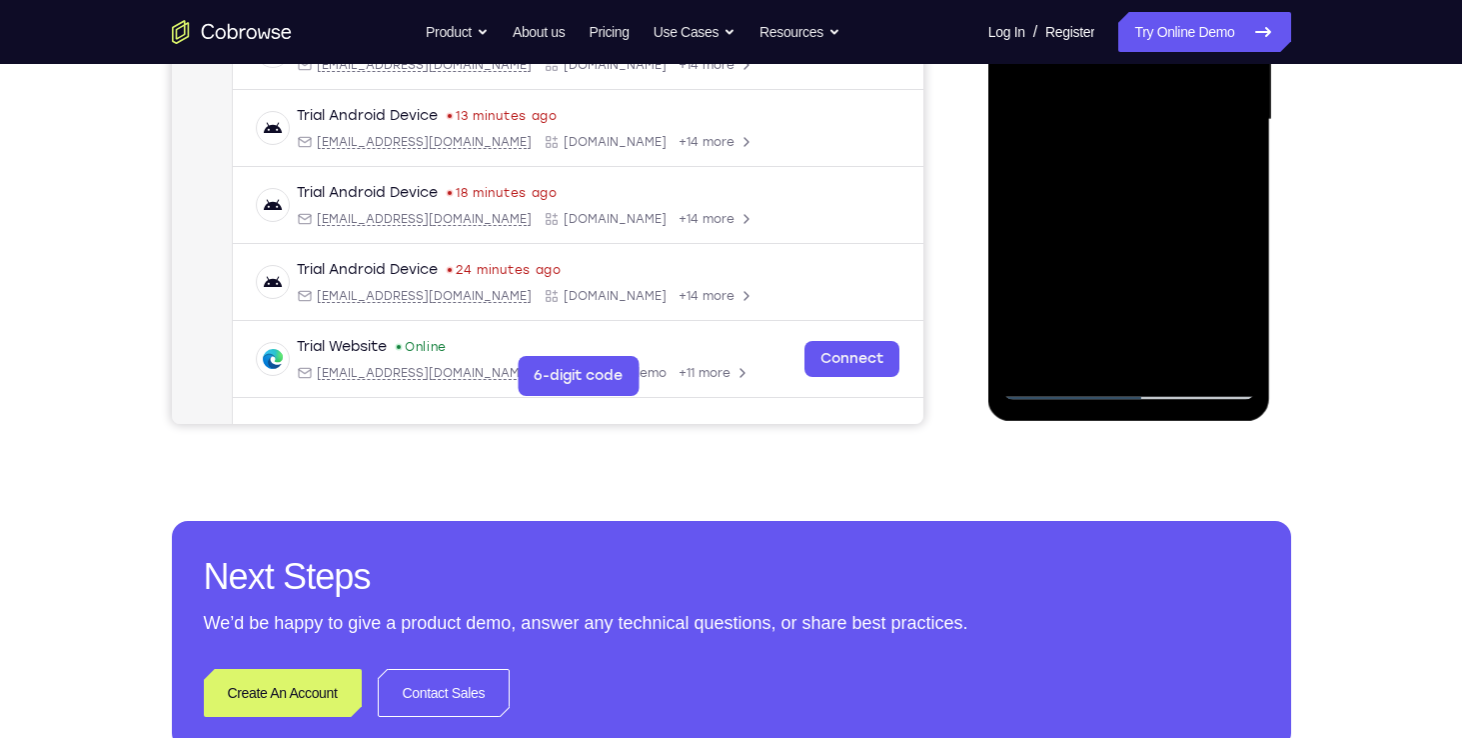
scroll to position [507, 0]
drag, startPoint x: 1108, startPoint y: 365, endPoint x: 1153, endPoint y: 195, distance: 175.8
click at [1153, 195] on div at bounding box center [1130, 119] width 252 height 560
drag, startPoint x: 1128, startPoint y: 309, endPoint x: 1144, endPoint y: 178, distance: 131.9
click at [1144, 178] on div at bounding box center [1130, 119] width 252 height 560
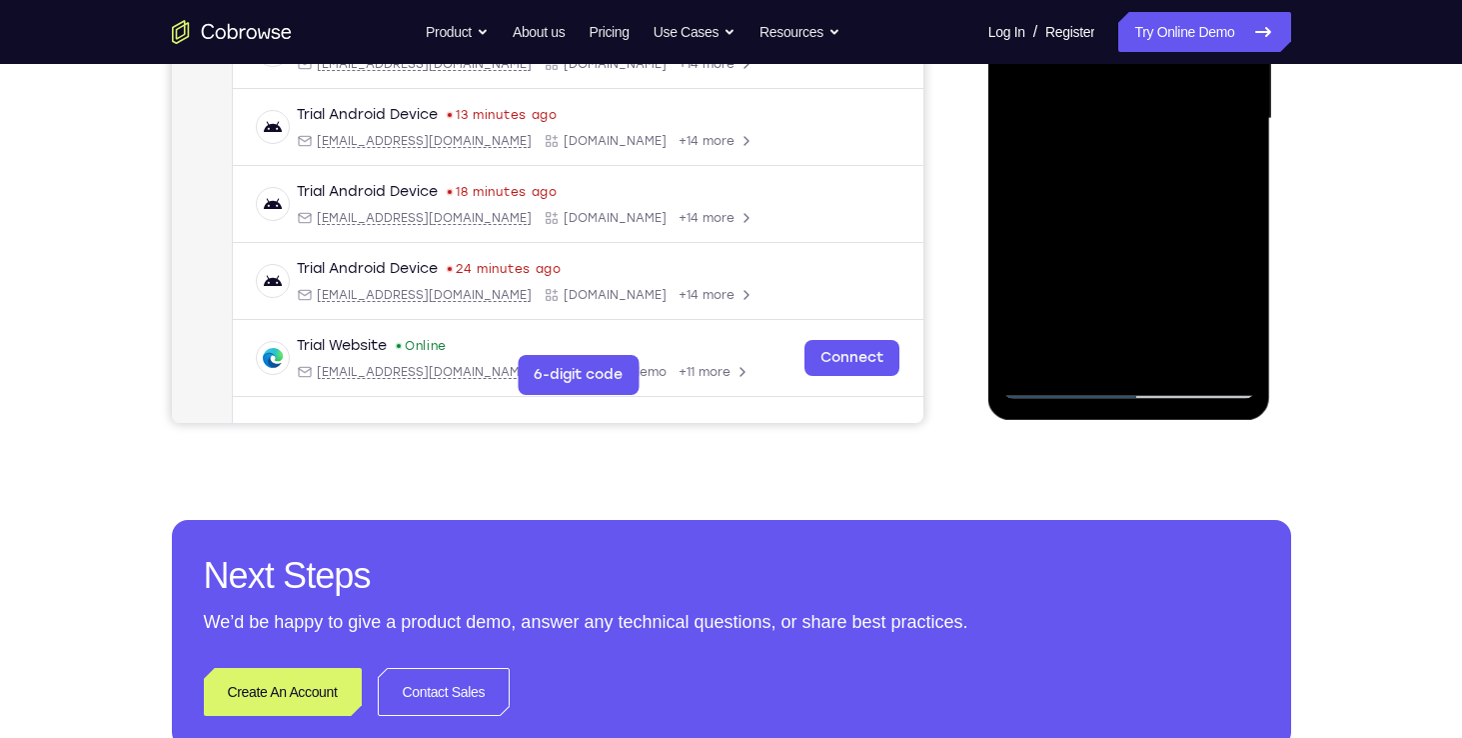
drag, startPoint x: 1130, startPoint y: 320, endPoint x: 1134, endPoint y: 259, distance: 61.1
click at [1134, 259] on div at bounding box center [1130, 119] width 252 height 560
click at [1094, 286] on div at bounding box center [1130, 119] width 252 height 560
drag, startPoint x: 1118, startPoint y: 256, endPoint x: 1108, endPoint y: 319, distance: 63.8
click at [1108, 319] on div at bounding box center [1130, 119] width 252 height 560
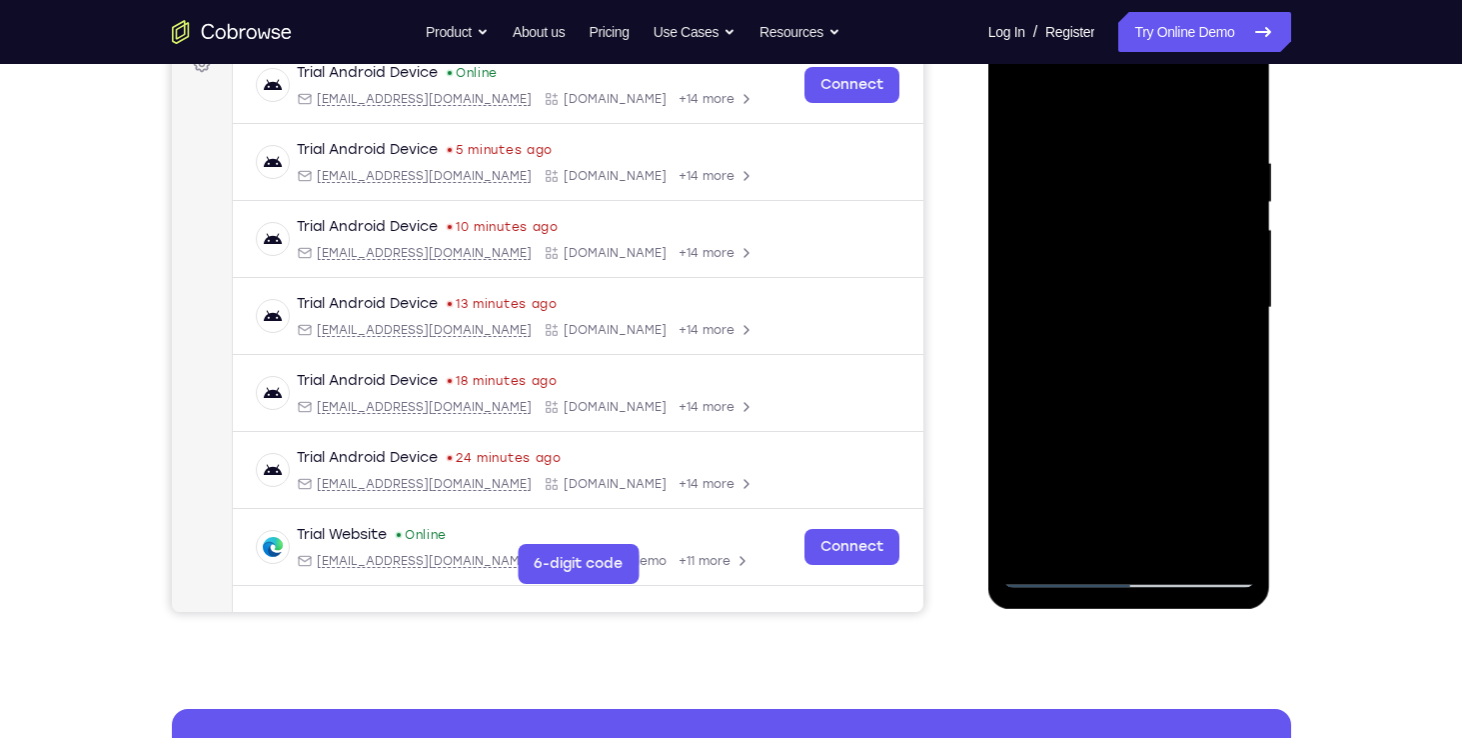
scroll to position [309, 0]
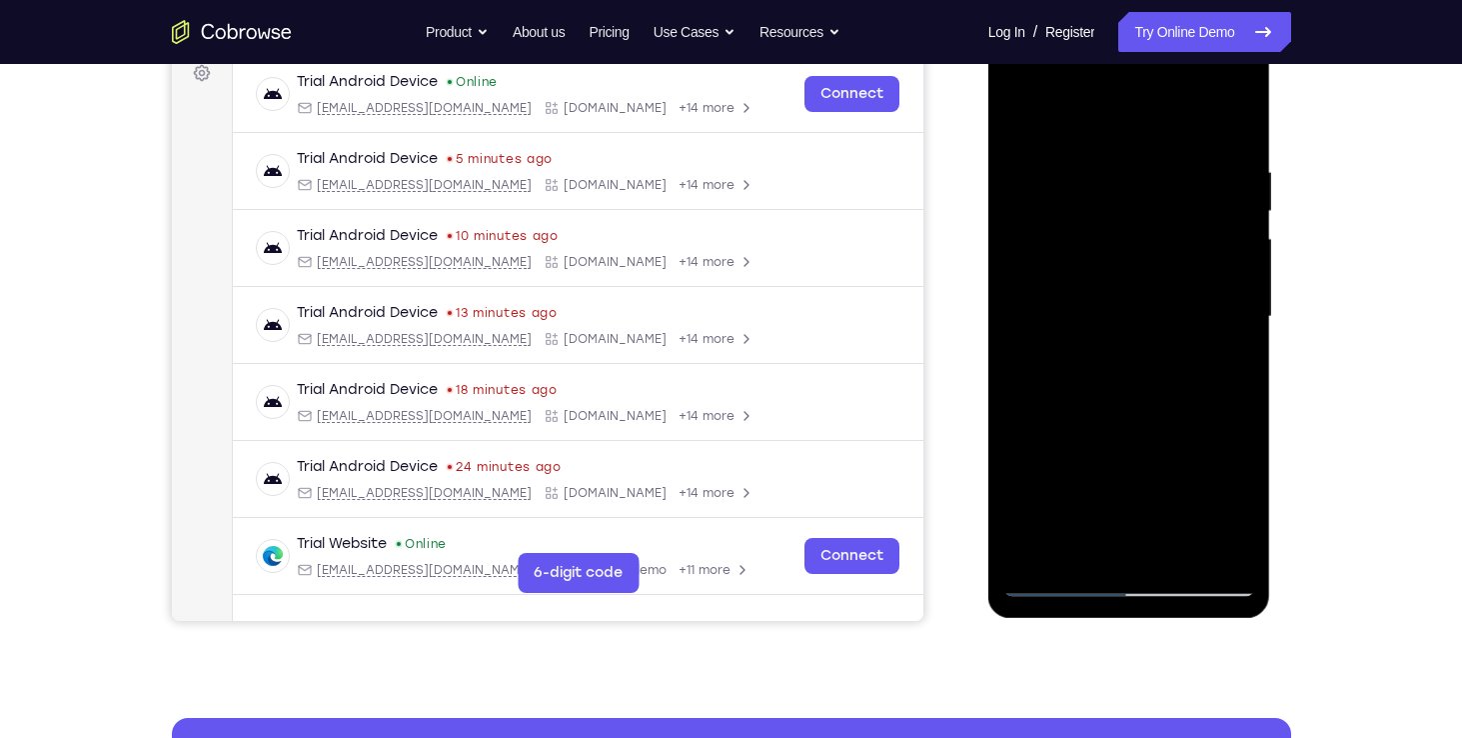
click at [1195, 477] on div at bounding box center [1130, 317] width 252 height 560
click at [1105, 403] on div at bounding box center [1130, 317] width 252 height 560
click at [1228, 290] on div at bounding box center [1130, 317] width 252 height 560
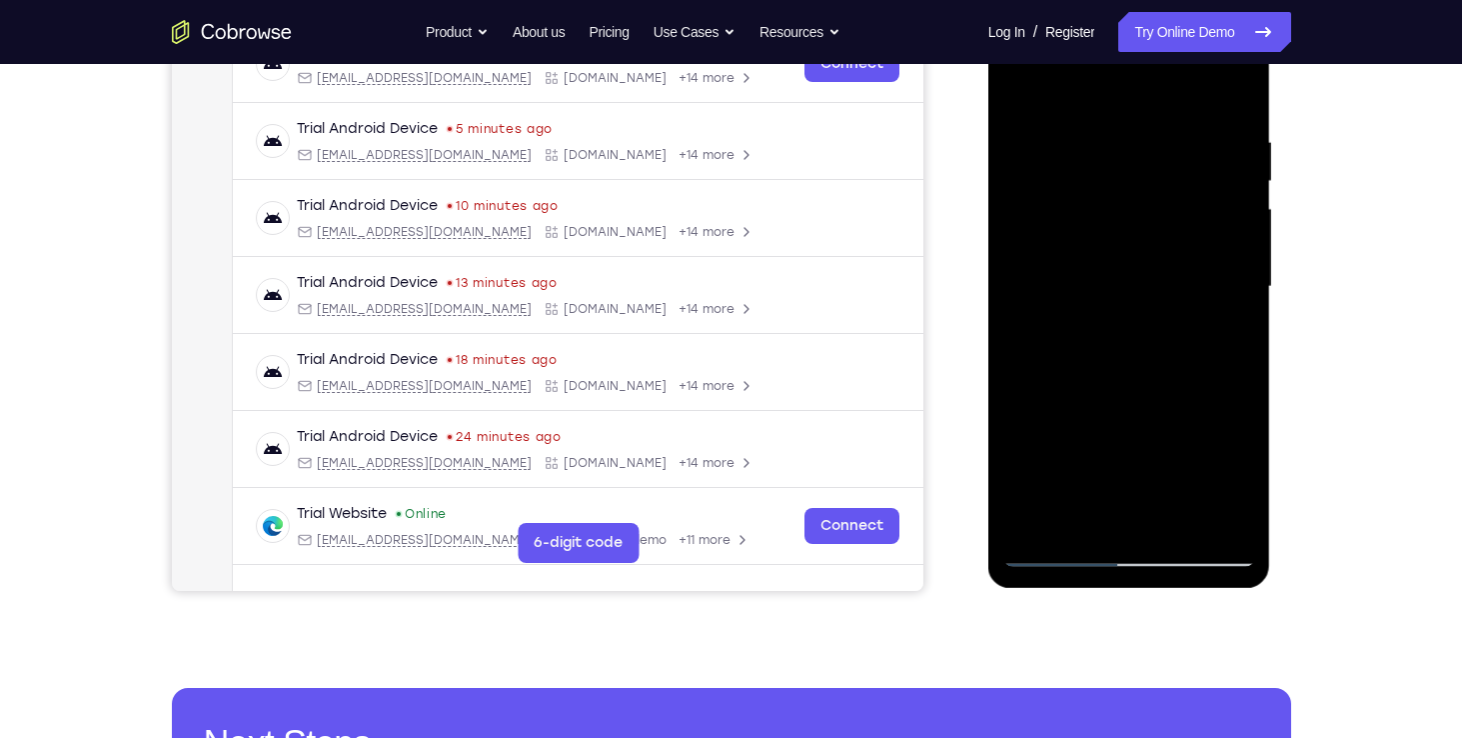
scroll to position [228, 0]
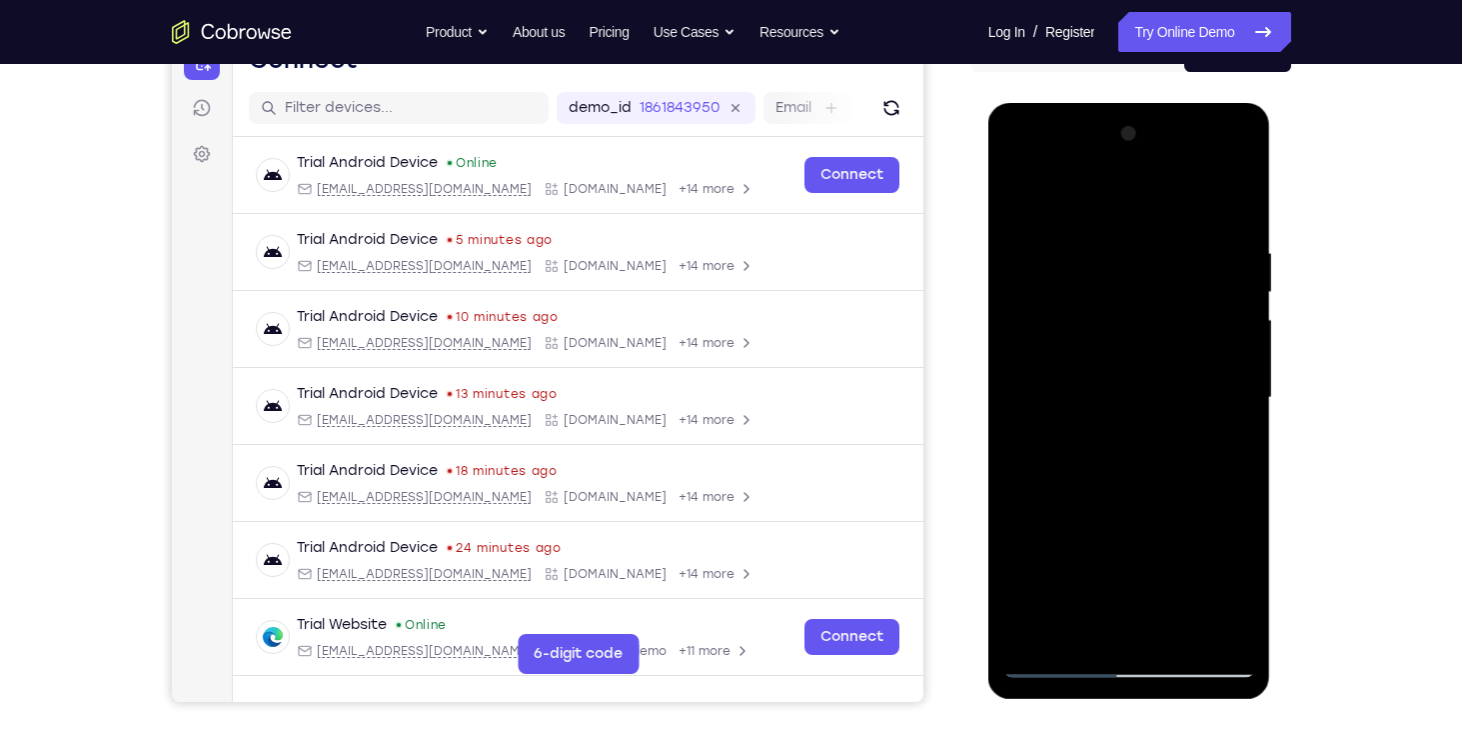
click at [1106, 504] on div at bounding box center [1130, 398] width 252 height 560
click at [1123, 273] on div at bounding box center [1130, 398] width 252 height 560
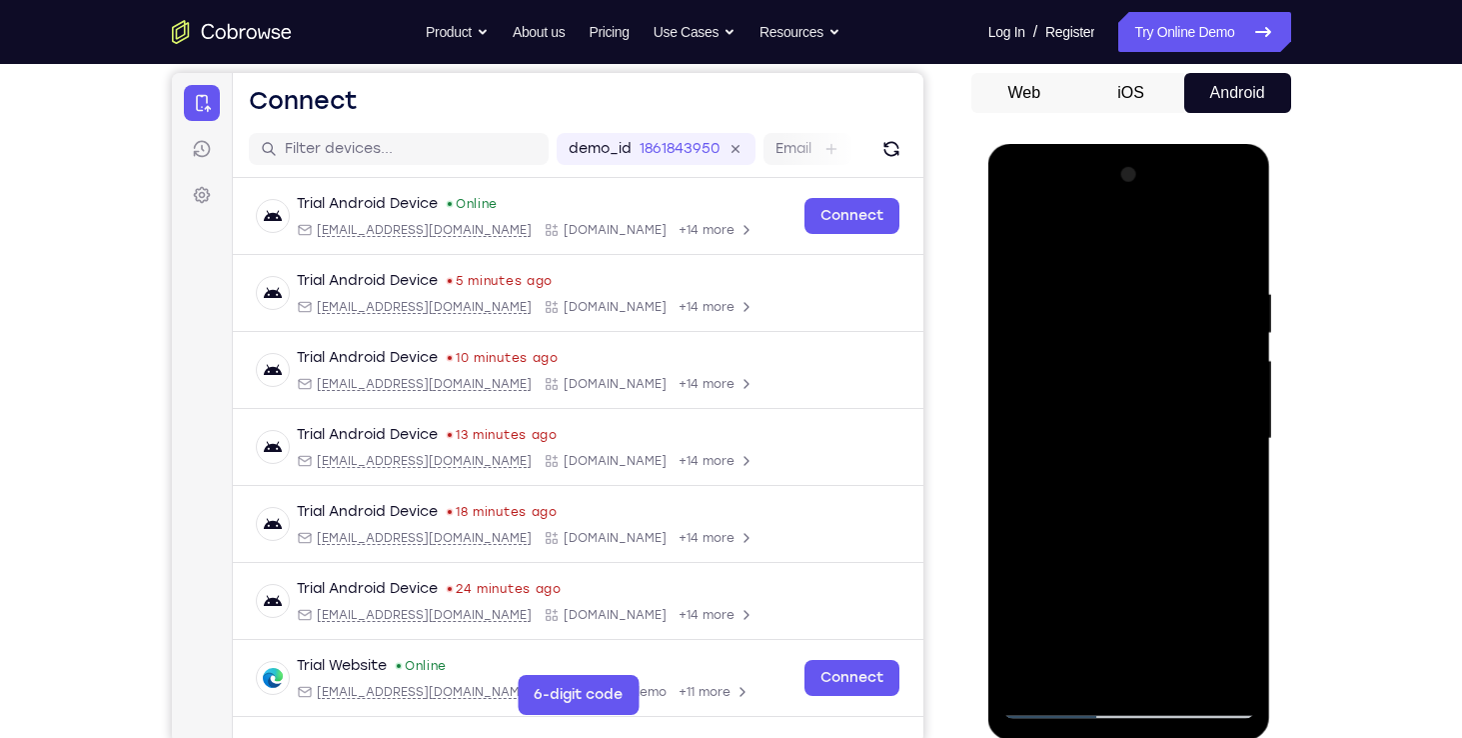
scroll to position [186, 0]
click at [1134, 382] on div at bounding box center [1130, 440] width 252 height 560
click at [1109, 381] on div at bounding box center [1130, 440] width 252 height 560
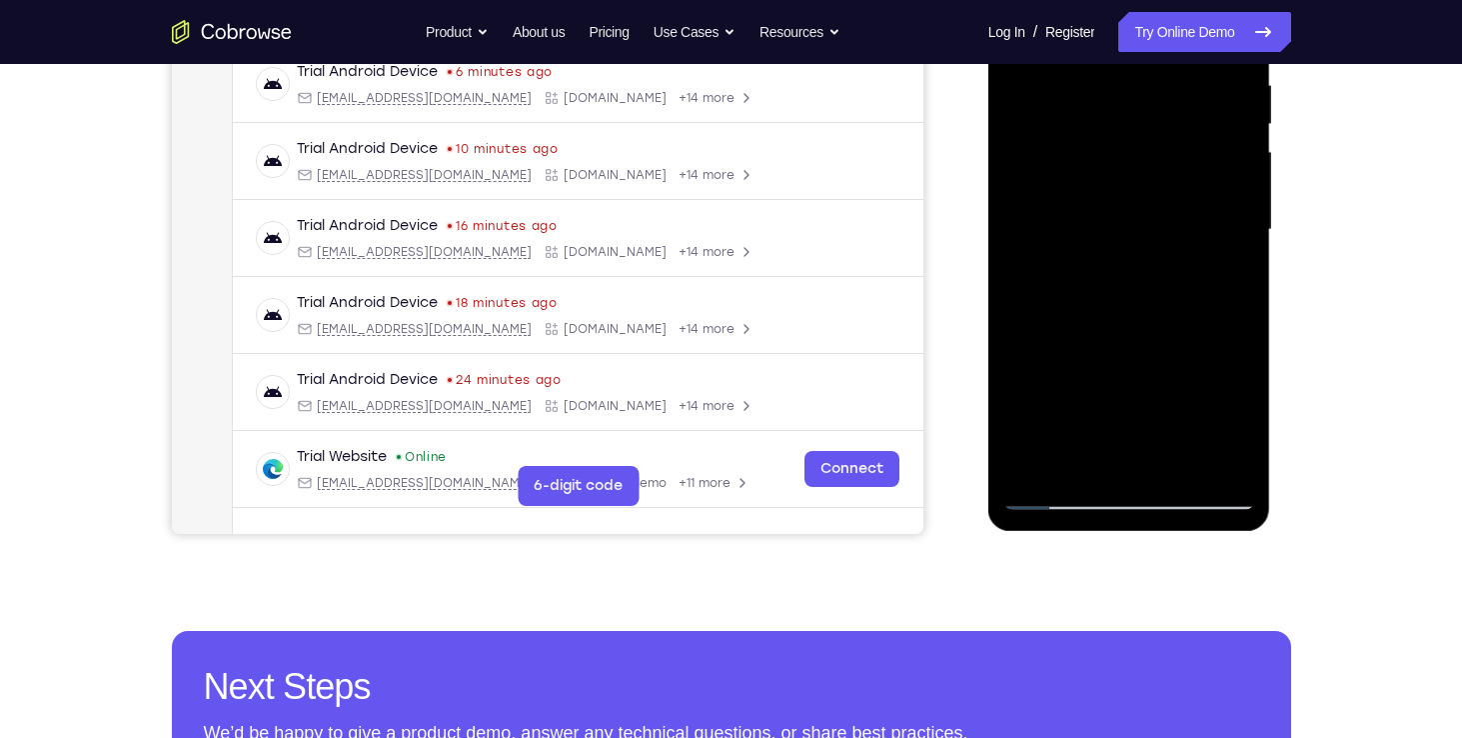
scroll to position [397, 0]
click at [1062, 498] on div at bounding box center [1130, 229] width 252 height 560
click at [1094, 328] on div at bounding box center [1130, 229] width 252 height 560
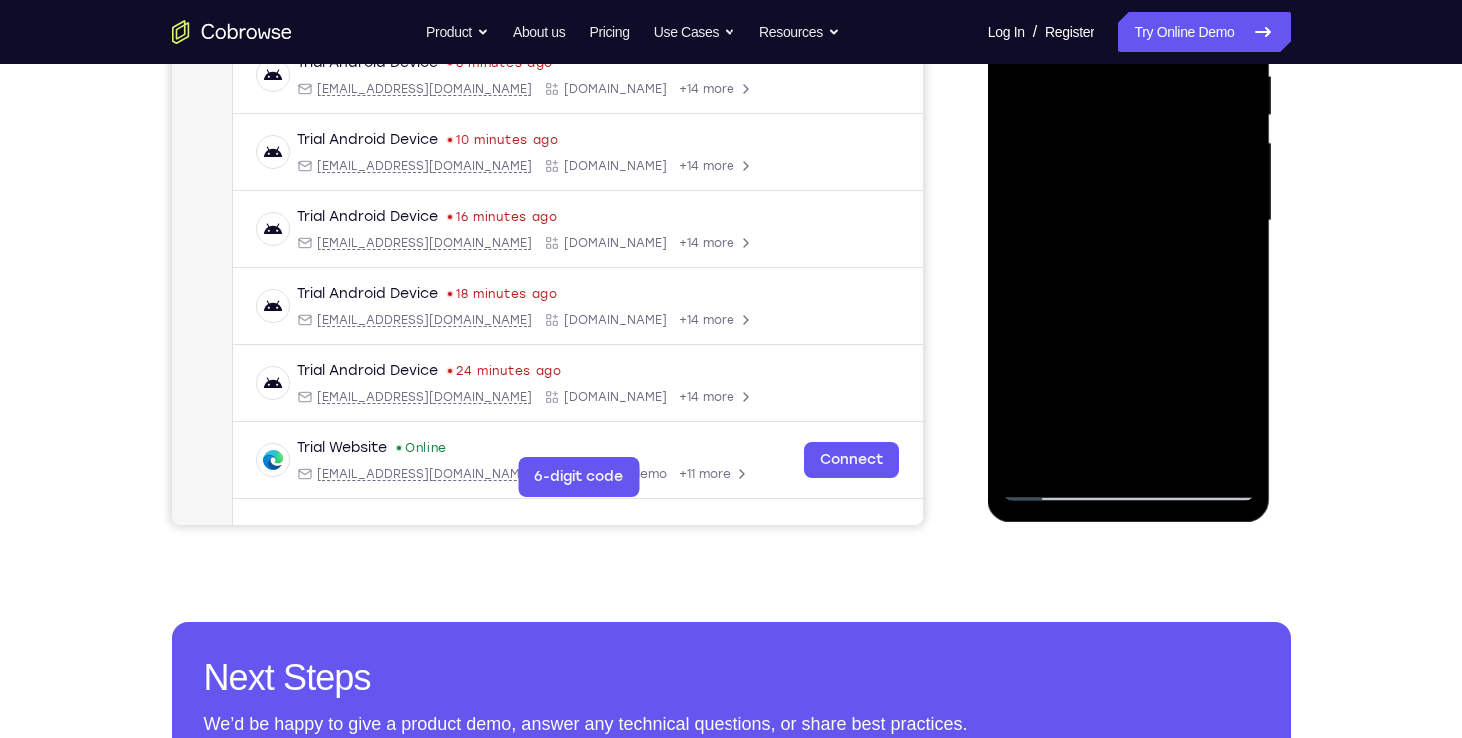
drag, startPoint x: 1131, startPoint y: 369, endPoint x: 1143, endPoint y: 282, distance: 87.8
click at [1143, 282] on div at bounding box center [1130, 221] width 252 height 560
click at [1185, 338] on div at bounding box center [1130, 221] width 252 height 560
click at [1173, 328] on div at bounding box center [1130, 221] width 252 height 560
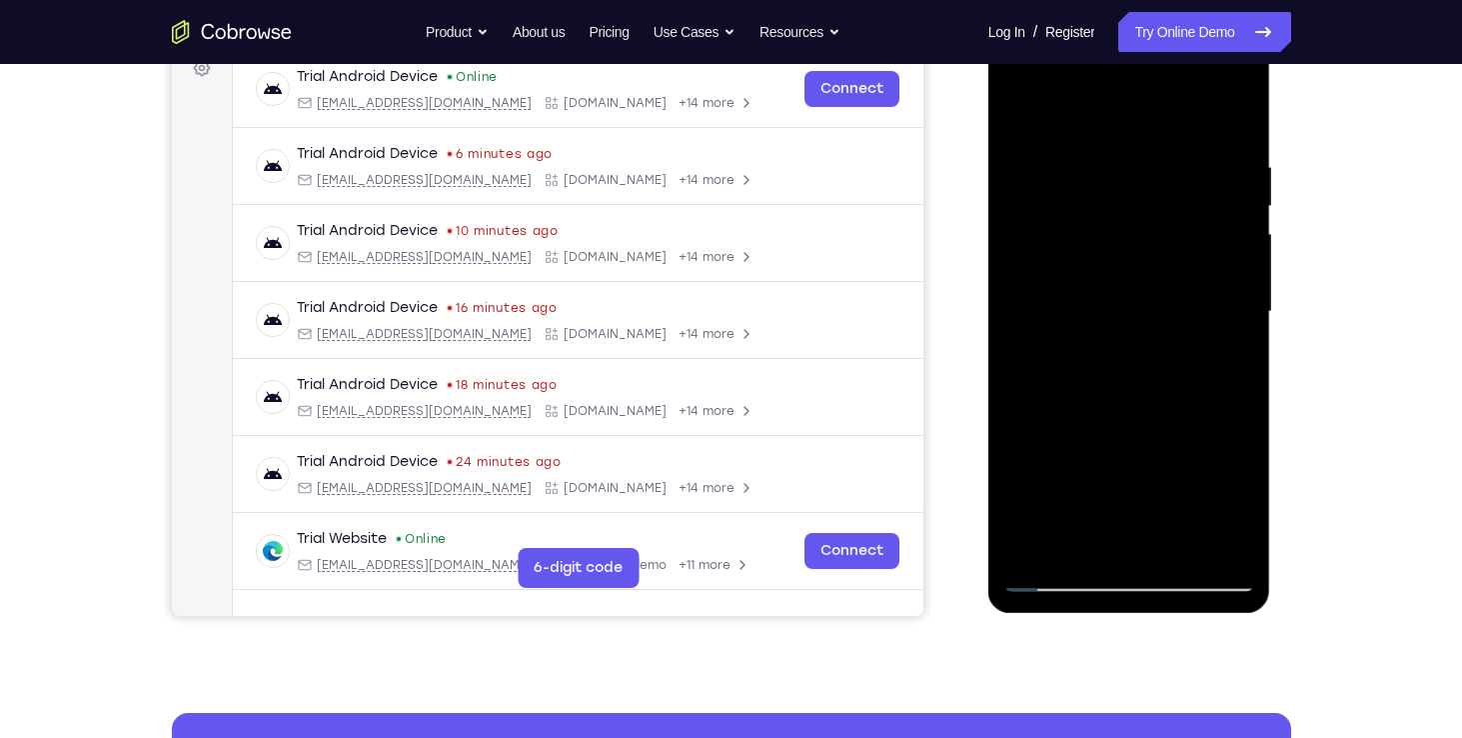
scroll to position [313, 0]
click at [1215, 282] on div at bounding box center [1130, 313] width 252 height 560
click at [1132, 472] on div at bounding box center [1130, 313] width 252 height 560
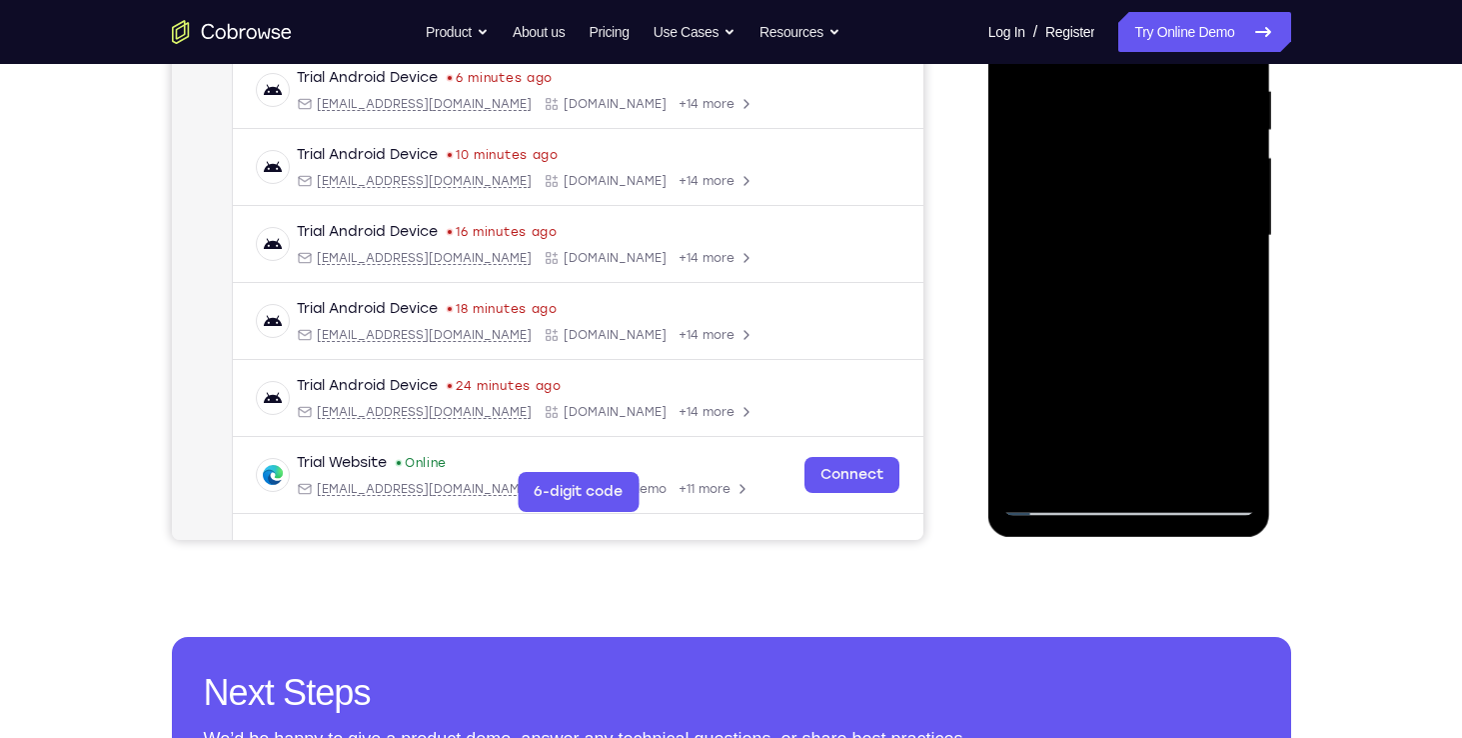
scroll to position [391, 0]
click at [1062, 505] on div at bounding box center [1130, 235] width 252 height 560
click at [1241, 401] on div at bounding box center [1130, 235] width 252 height 560
click at [1138, 379] on div at bounding box center [1130, 235] width 252 height 560
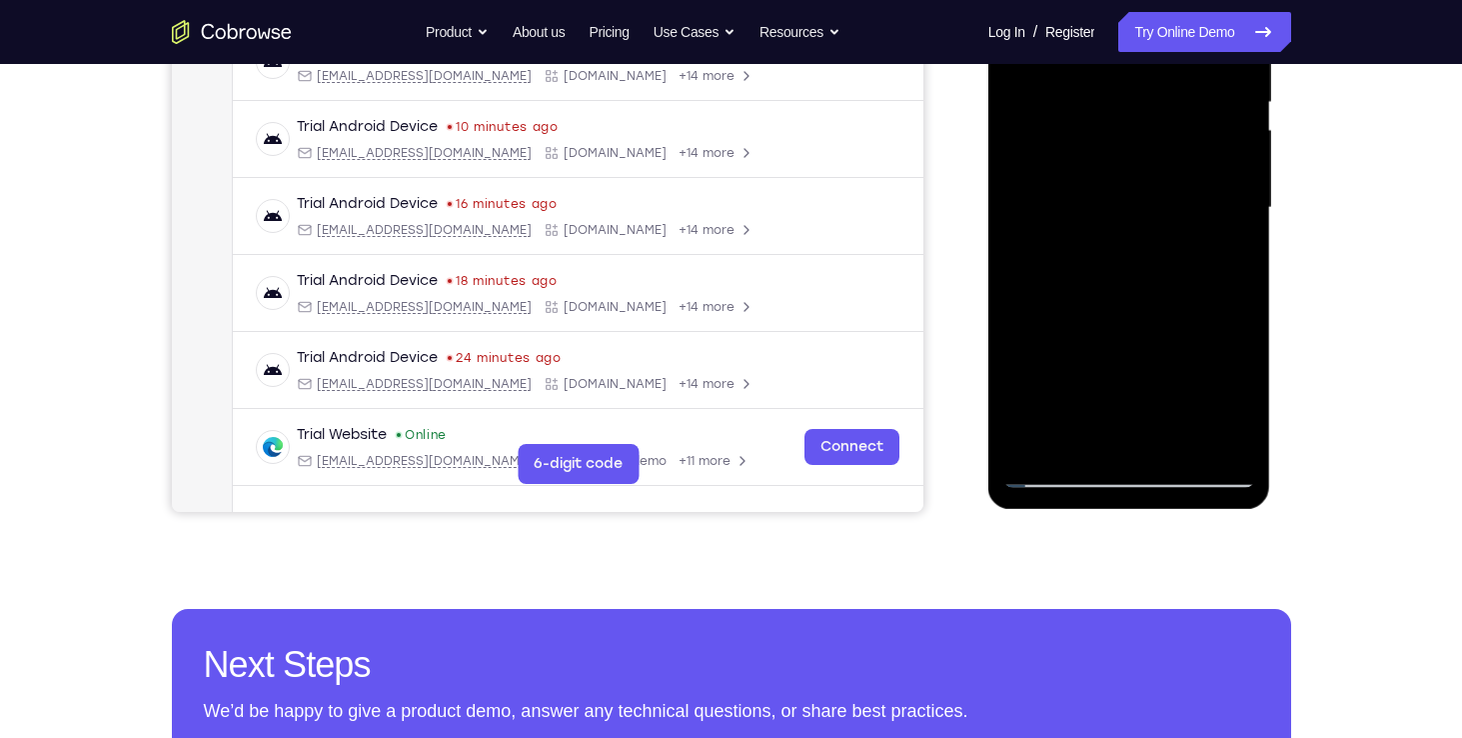
scroll to position [419, 0]
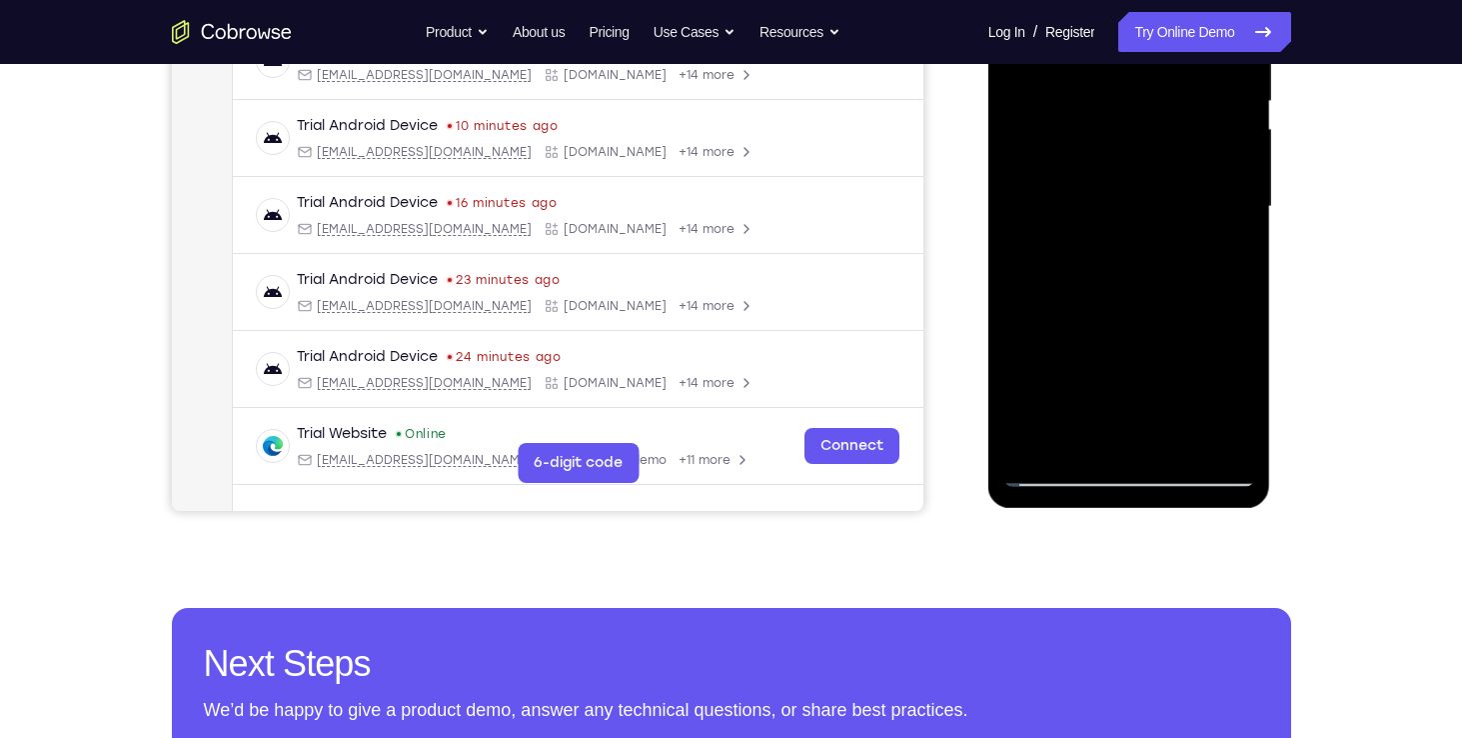
click at [1237, 388] on div at bounding box center [1130, 207] width 252 height 560
click at [1130, 411] on div at bounding box center [1130, 207] width 252 height 560
click at [1135, 408] on div at bounding box center [1130, 207] width 252 height 560
click at [1158, 346] on div at bounding box center [1130, 207] width 252 height 560
click at [1153, 370] on div at bounding box center [1130, 207] width 252 height 560
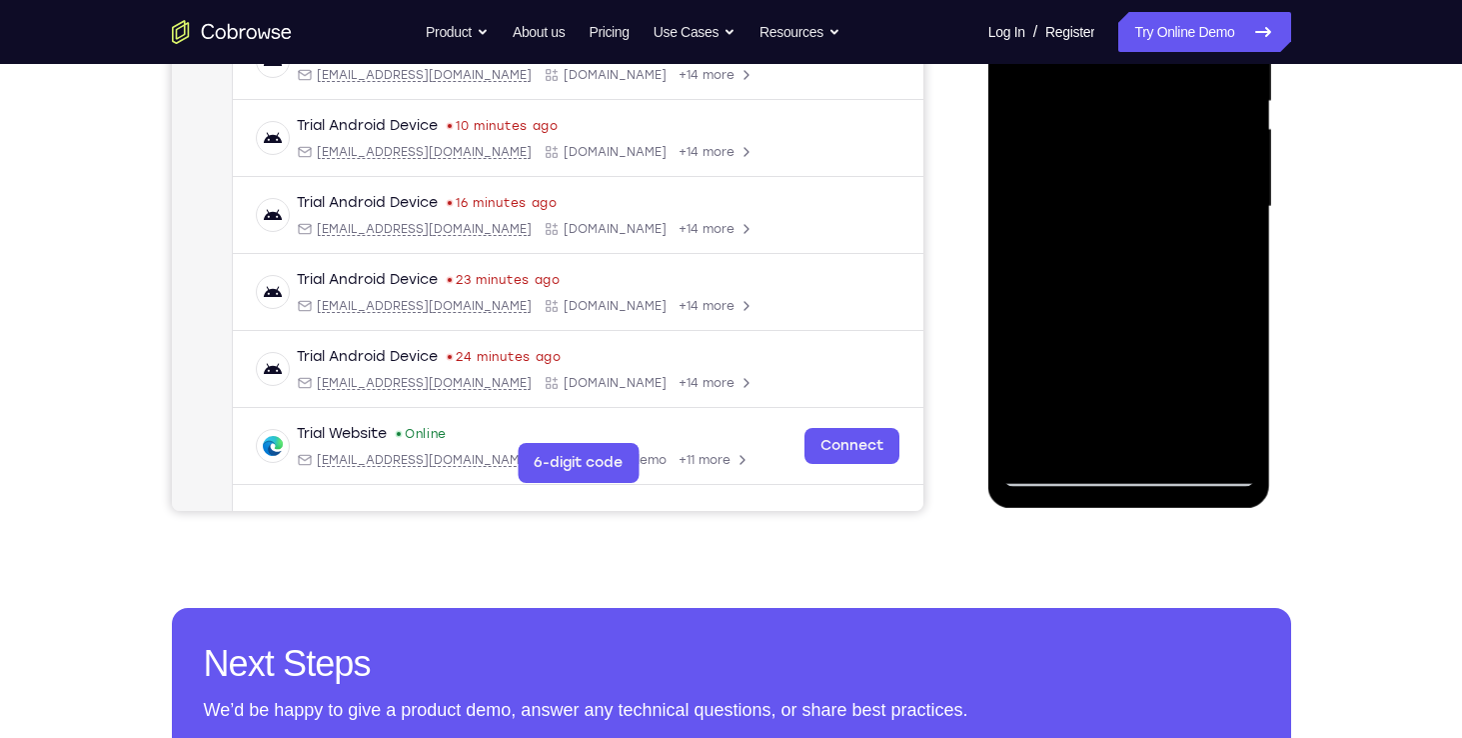
click at [1144, 366] on div at bounding box center [1130, 207] width 252 height 560
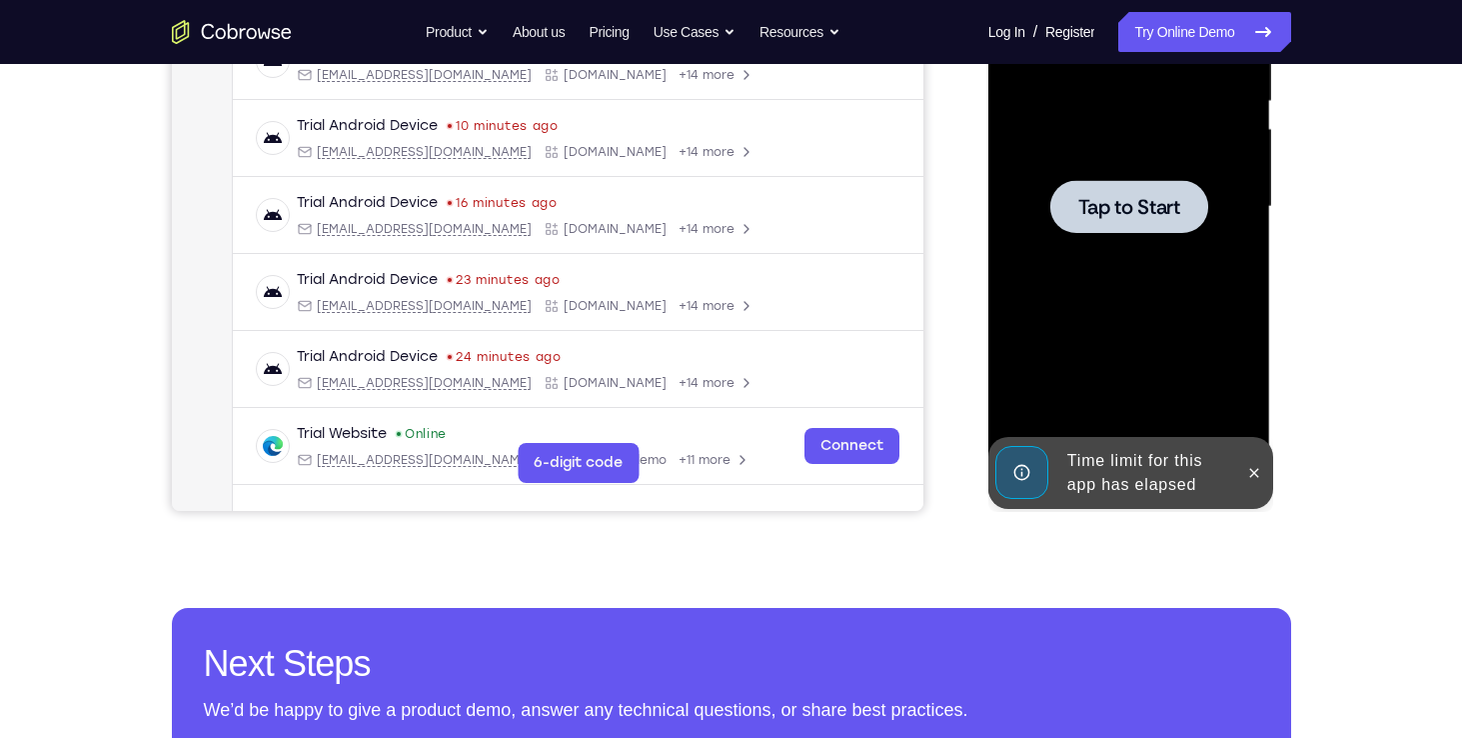
click at [1124, 313] on div at bounding box center [1130, 207] width 252 height 560
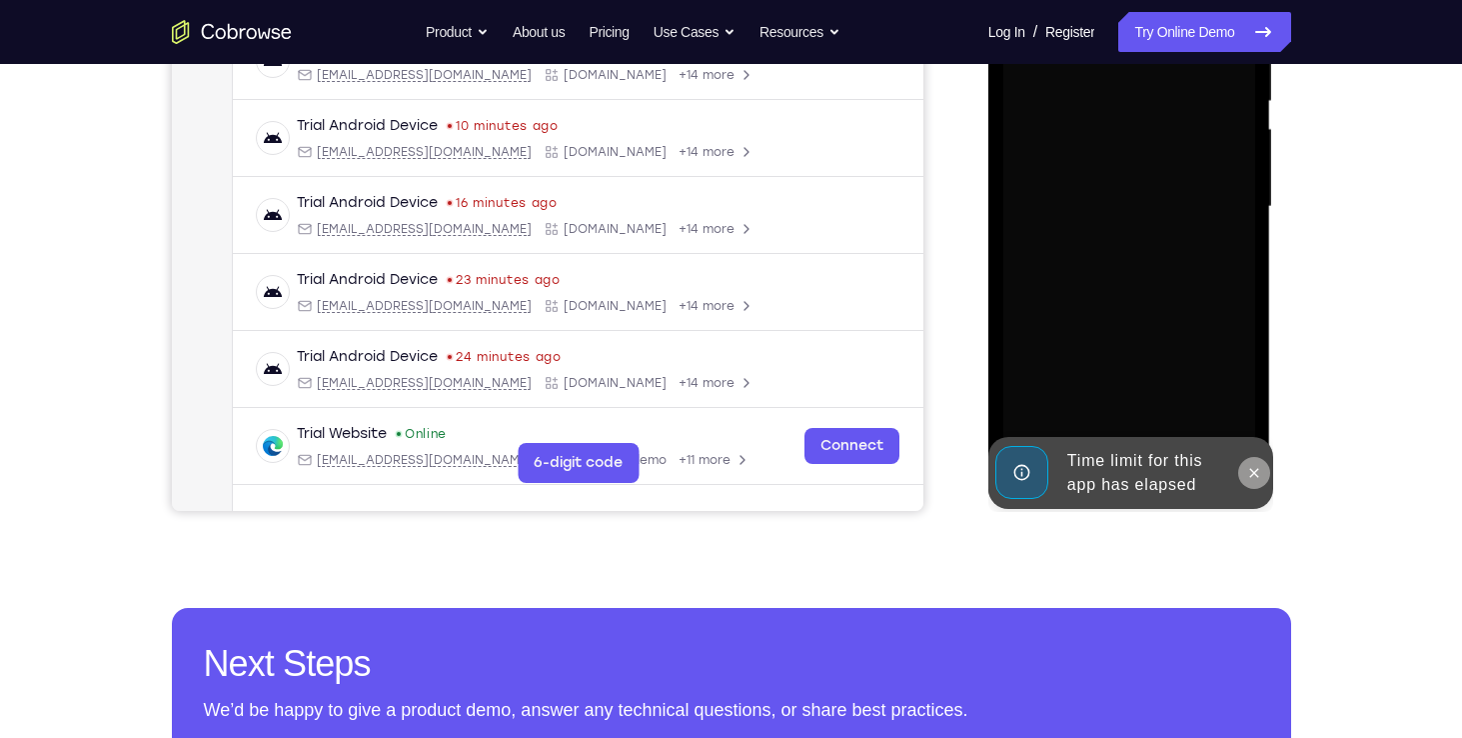
click at [1255, 478] on icon at bounding box center [1254, 473] width 16 height 16
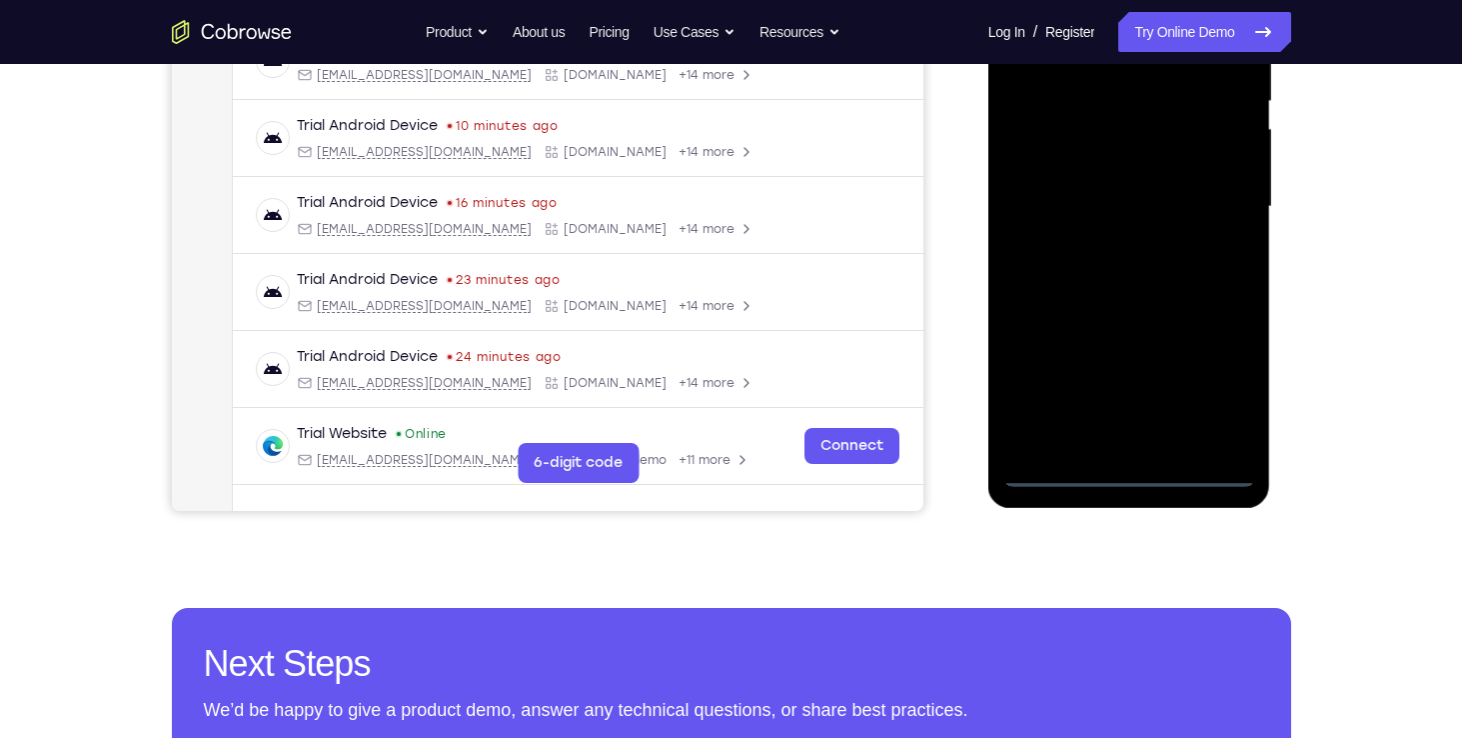
click at [1136, 474] on div at bounding box center [1130, 207] width 252 height 560
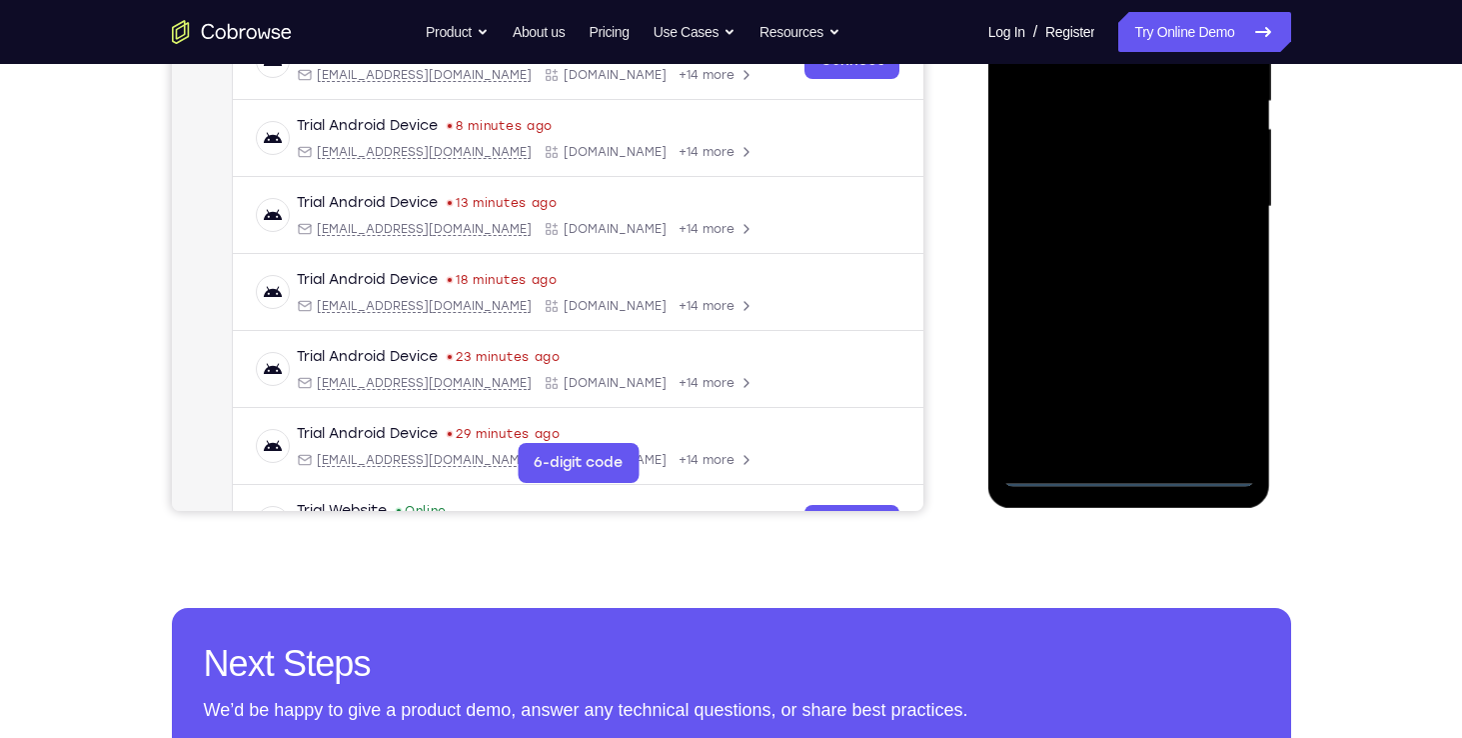
click at [1232, 399] on div at bounding box center [1130, 207] width 252 height 560
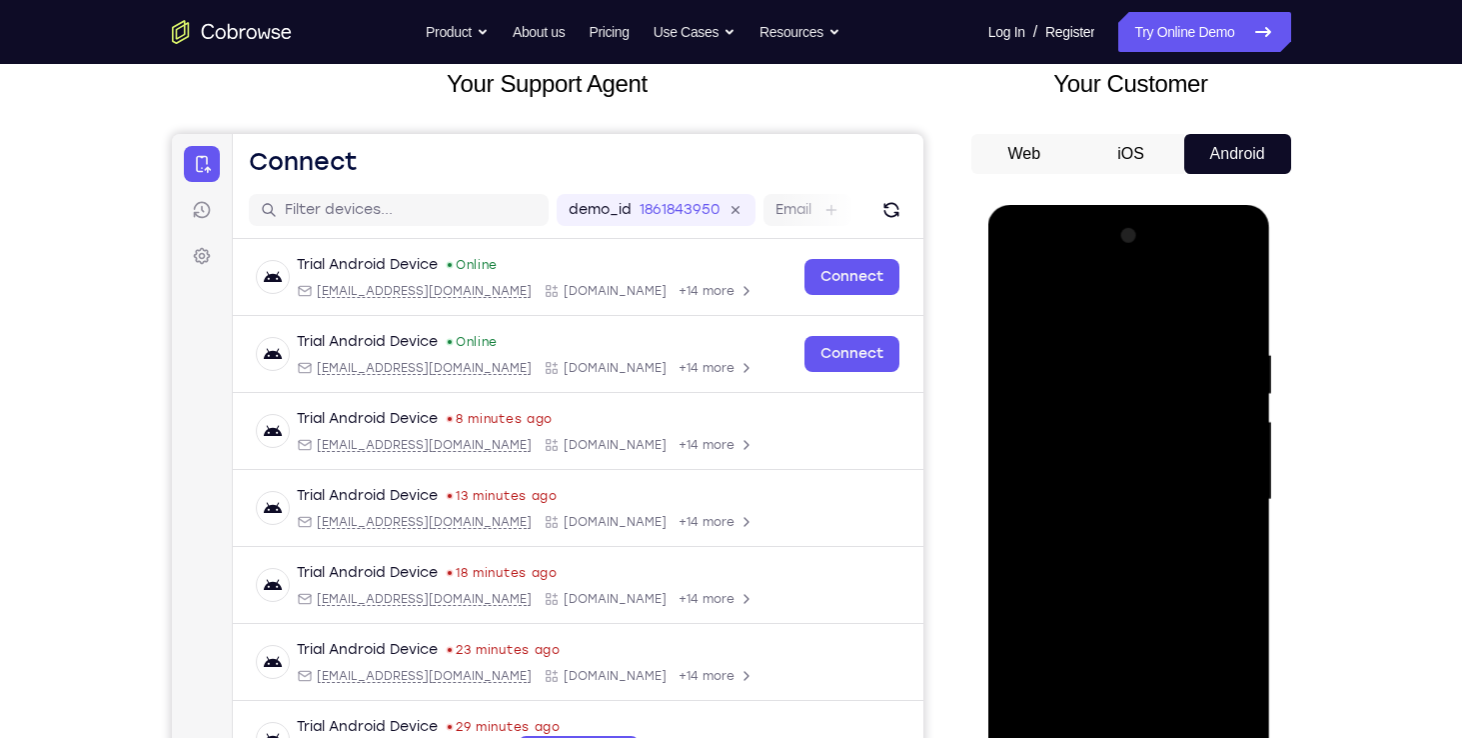
scroll to position [99, 0]
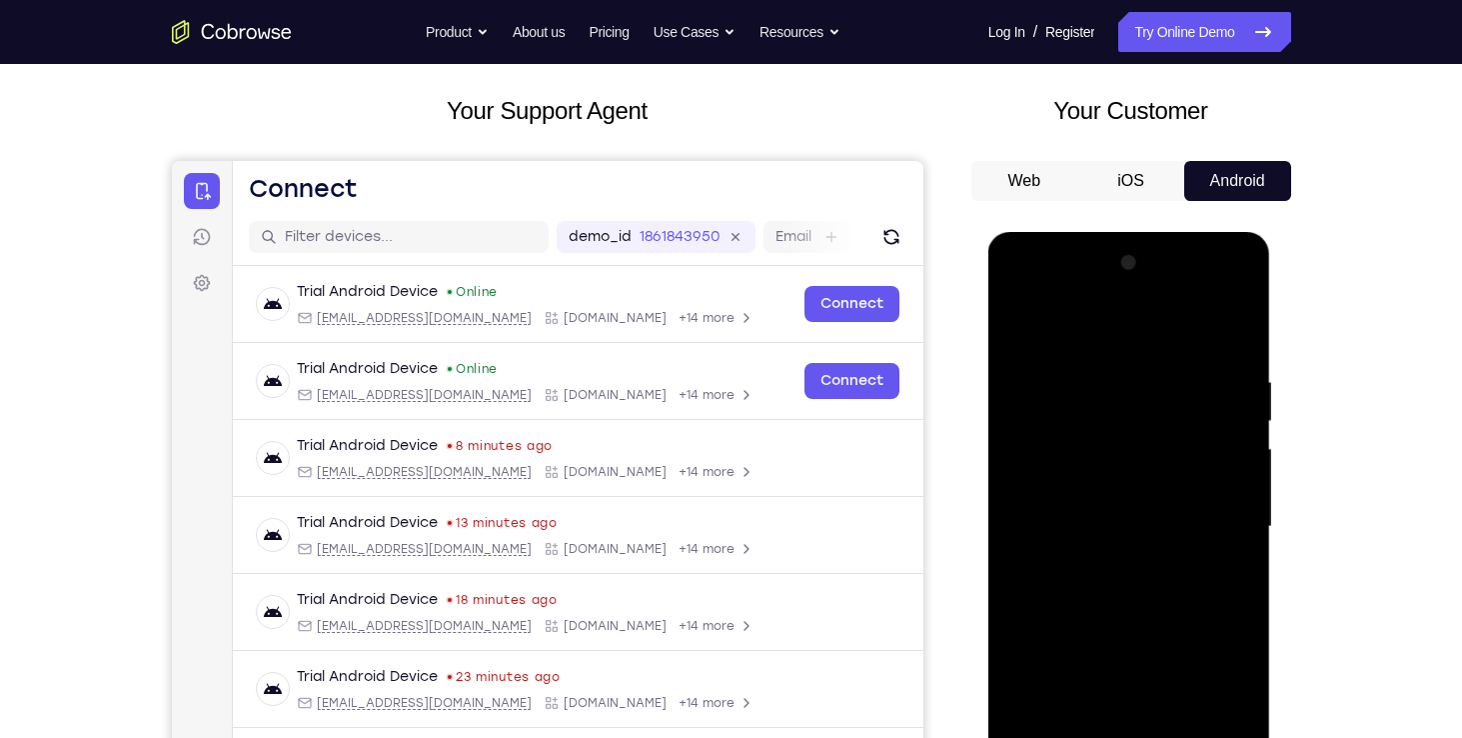
click at [1027, 291] on div at bounding box center [1130, 527] width 252 height 560
click at [1239, 304] on div at bounding box center [1130, 527] width 252 height 560
click at [1246, 297] on div at bounding box center [1130, 527] width 252 height 560
click at [1160, 381] on div at bounding box center [1130, 527] width 252 height 560
click at [1149, 298] on div at bounding box center [1130, 527] width 252 height 560
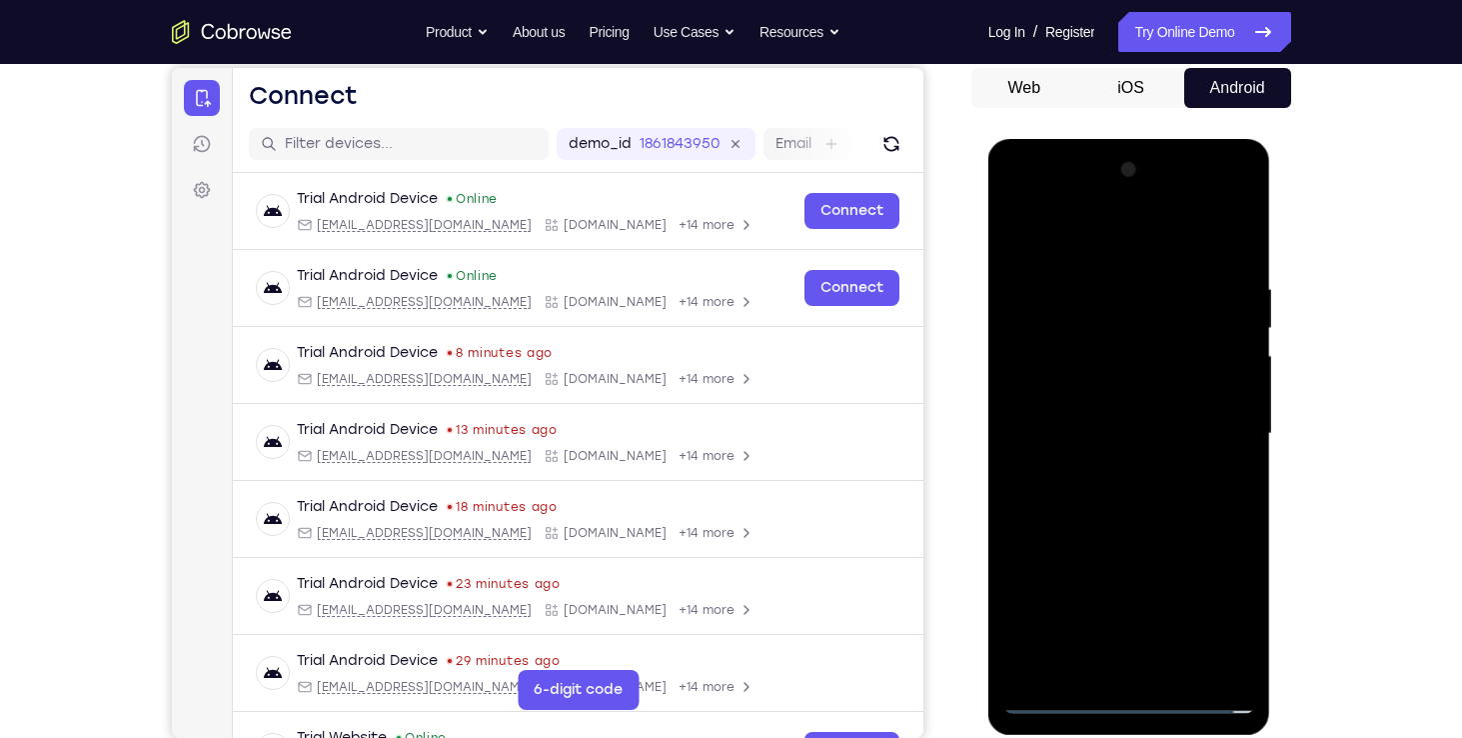
scroll to position [198, 0]
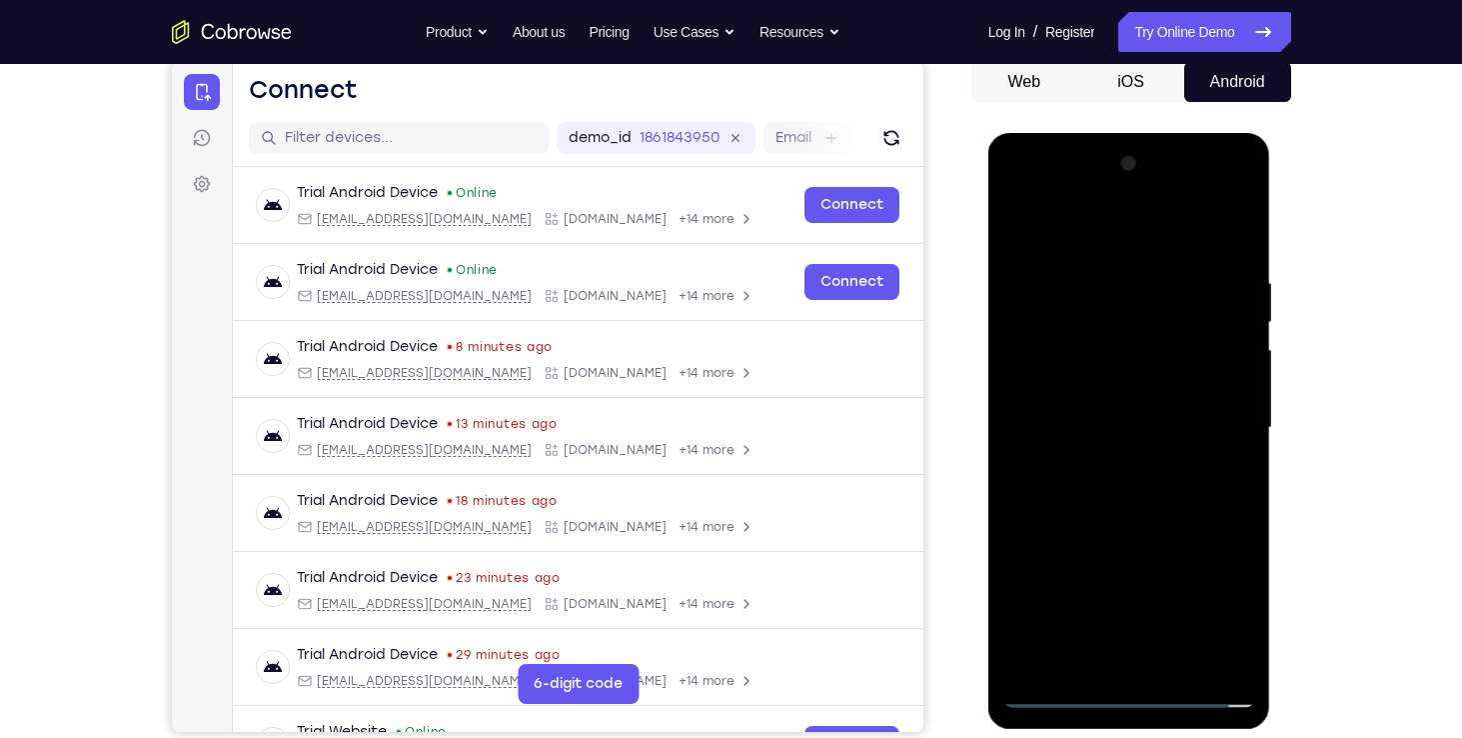
click at [1144, 323] on div at bounding box center [1130, 428] width 252 height 560
click at [1052, 290] on div at bounding box center [1130, 428] width 252 height 560
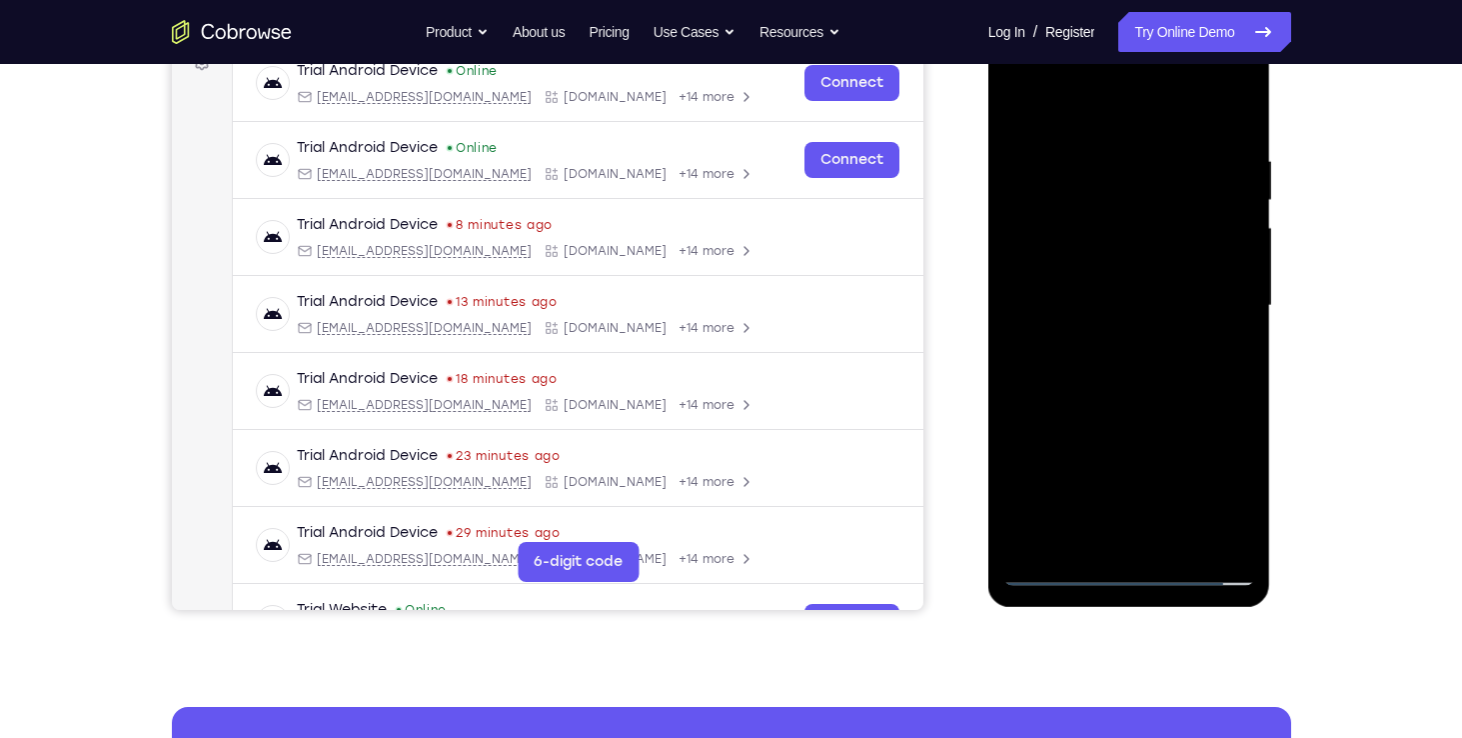
drag, startPoint x: 1131, startPoint y: 395, endPoint x: 1157, endPoint y: 231, distance: 166.0
drag, startPoint x: 169, startPoint y: 220, endPoint x: 986, endPoint y: 387, distance: 833.5
click at [986, 387] on div at bounding box center [1132, 303] width 320 height 615
click at [1199, 512] on div at bounding box center [1130, 306] width 252 height 560
click at [1109, 376] on div at bounding box center [1130, 306] width 252 height 560
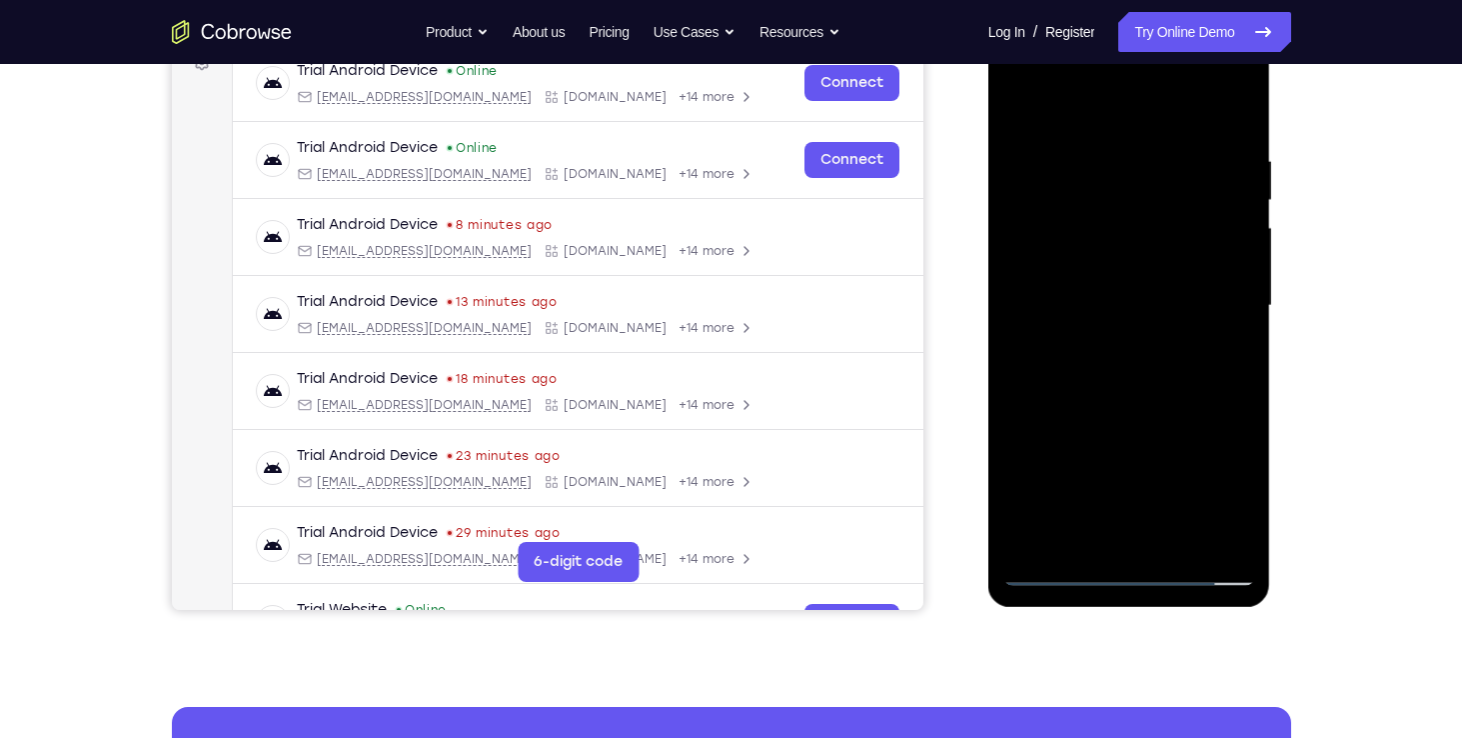
drag, startPoint x: 1123, startPoint y: 461, endPoint x: 1123, endPoint y: 380, distance: 81.0
drag, startPoint x: 1123, startPoint y: 380, endPoint x: 1057, endPoint y: 478, distance: 118.1
click at [1057, 478] on div at bounding box center [1130, 306] width 252 height 560
drag, startPoint x: 1122, startPoint y: 437, endPoint x: 1111, endPoint y: 214, distance: 223.2
click at [1111, 214] on div at bounding box center [1130, 306] width 252 height 560
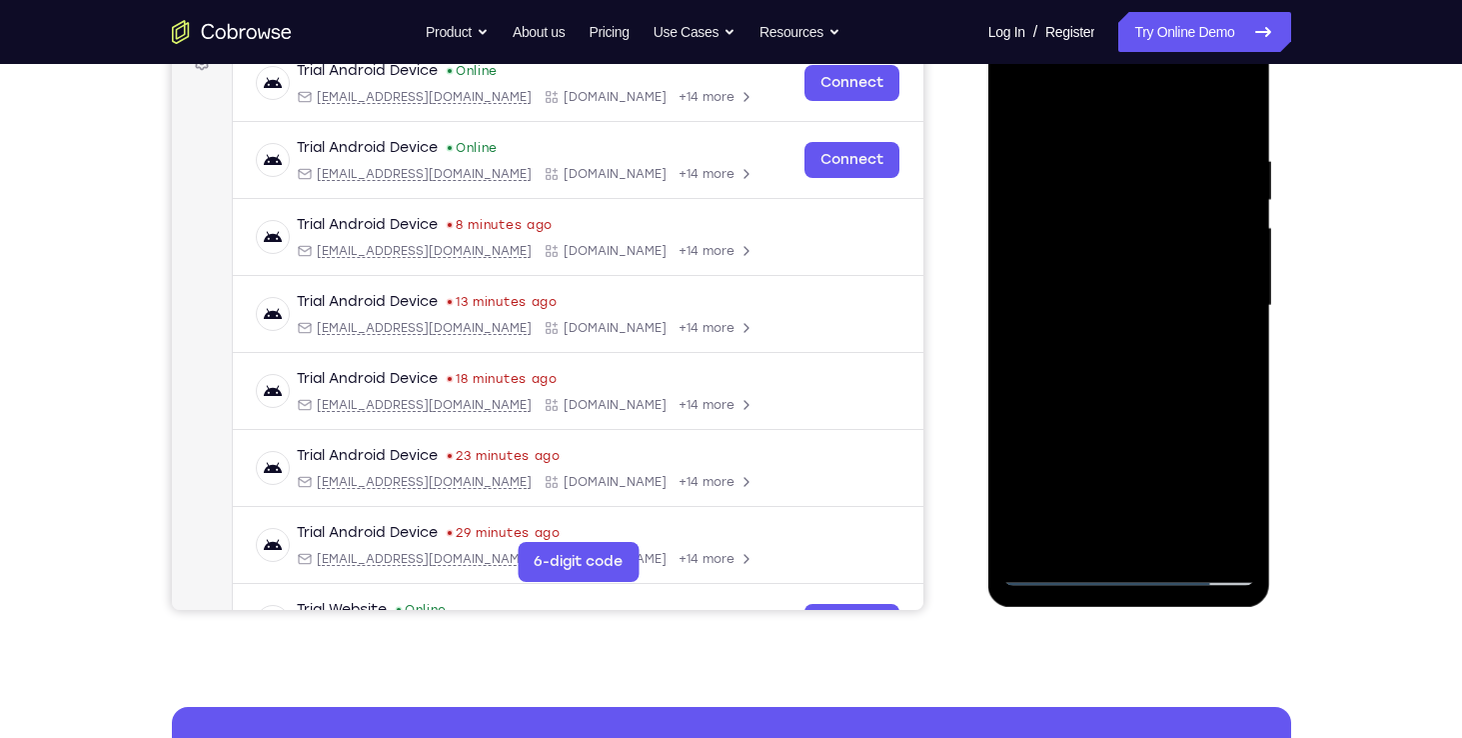
click at [1084, 391] on div at bounding box center [1130, 306] width 252 height 560
drag, startPoint x: 1126, startPoint y: 397, endPoint x: 1181, endPoint y: 172, distance: 231.5
drag, startPoint x: 193, startPoint y: 161, endPoint x: 1295, endPoint y: 448, distance: 1139.2
click at [1295, 448] on div "Your Support Agent Your Customer Web iOS Android Next Steps We’d be happy to gi…" at bounding box center [731, 403] width 1279 height 1318
click at [1235, 252] on div at bounding box center [1130, 306] width 252 height 560
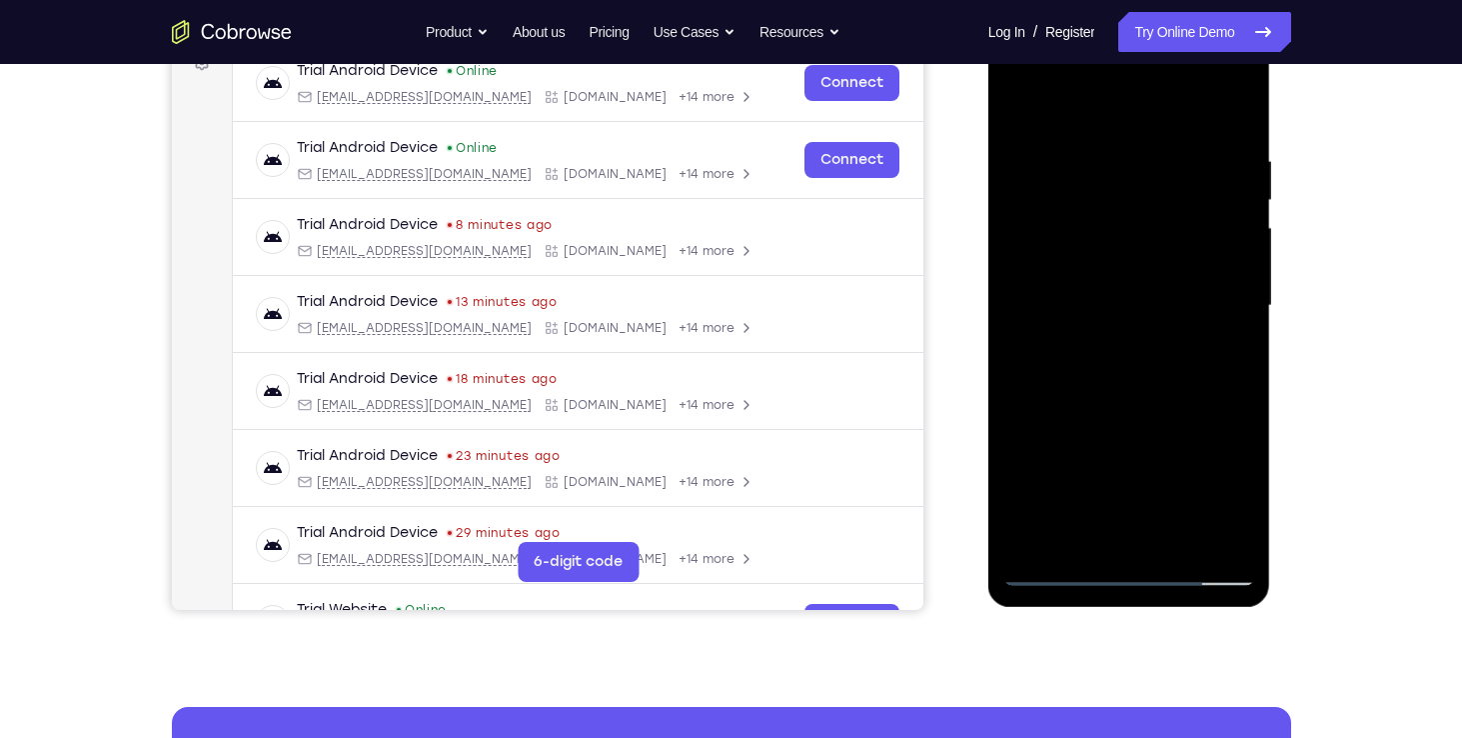
drag, startPoint x: 1127, startPoint y: 448, endPoint x: 1155, endPoint y: 291, distance: 159.4
click at [1155, 291] on div at bounding box center [1130, 306] width 252 height 560
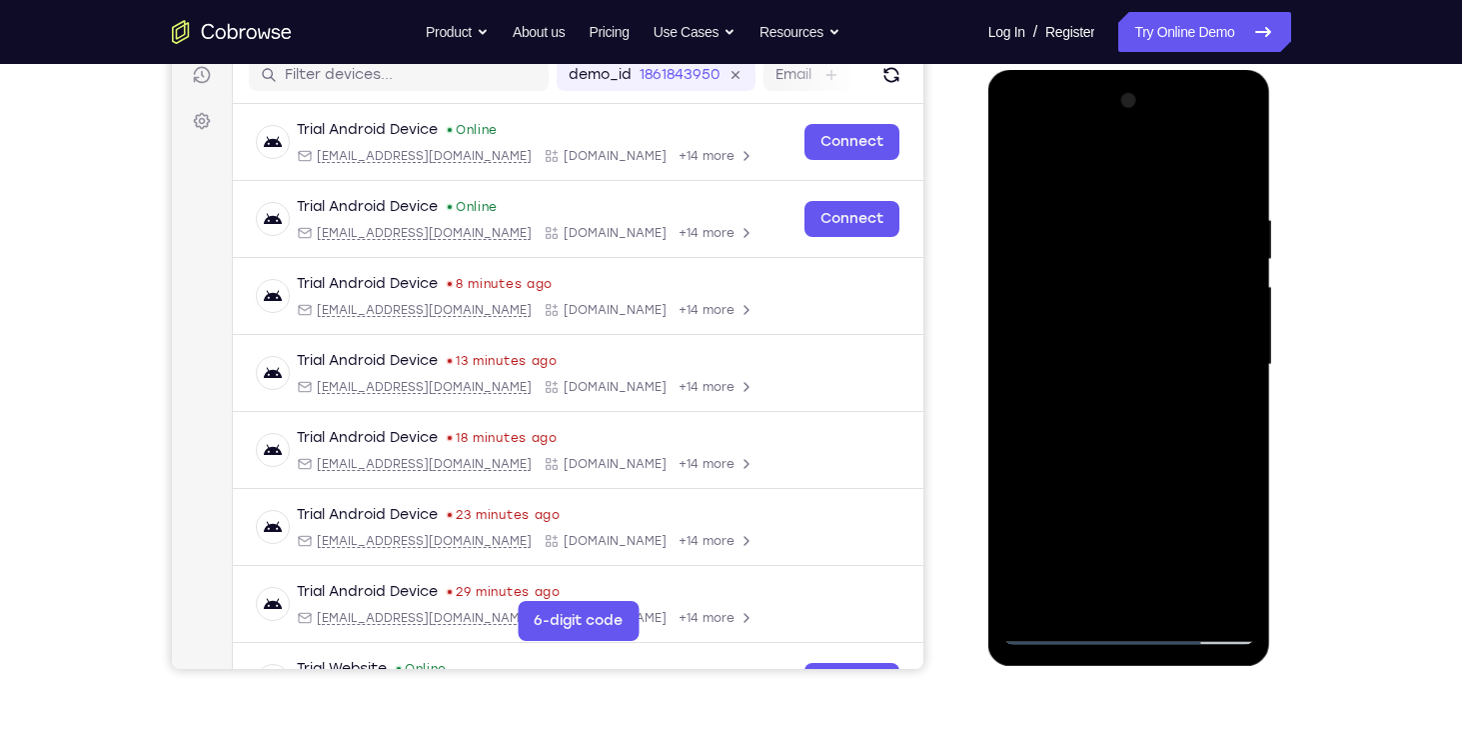
scroll to position [259, 0]
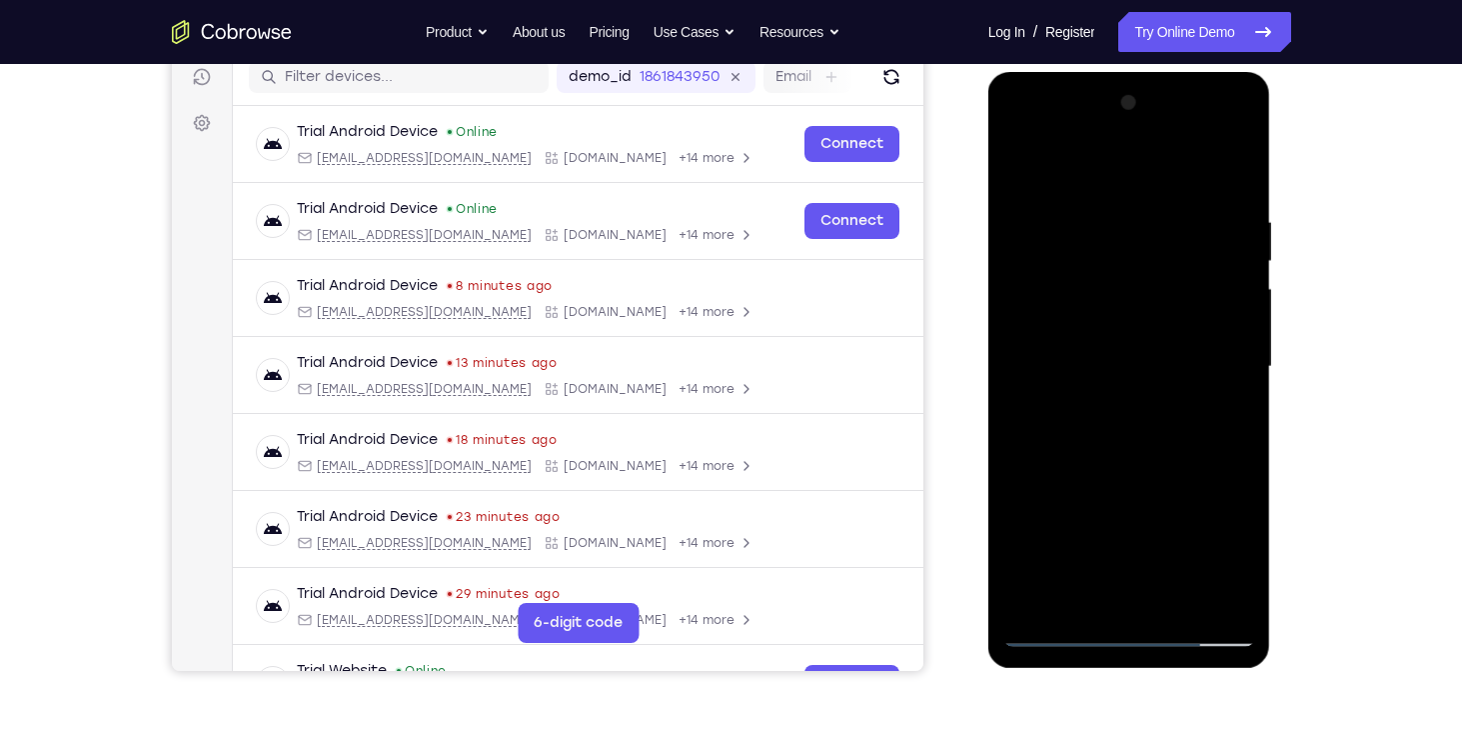
click at [1062, 290] on div at bounding box center [1130, 367] width 252 height 560
click at [1103, 431] on div at bounding box center [1130, 367] width 252 height 560
drag, startPoint x: 1142, startPoint y: 380, endPoint x: 1166, endPoint y: 234, distance: 147.9
click at [1166, 234] on div at bounding box center [1130, 367] width 252 height 560
drag, startPoint x: 1130, startPoint y: 355, endPoint x: 1134, endPoint y: 270, distance: 85.1
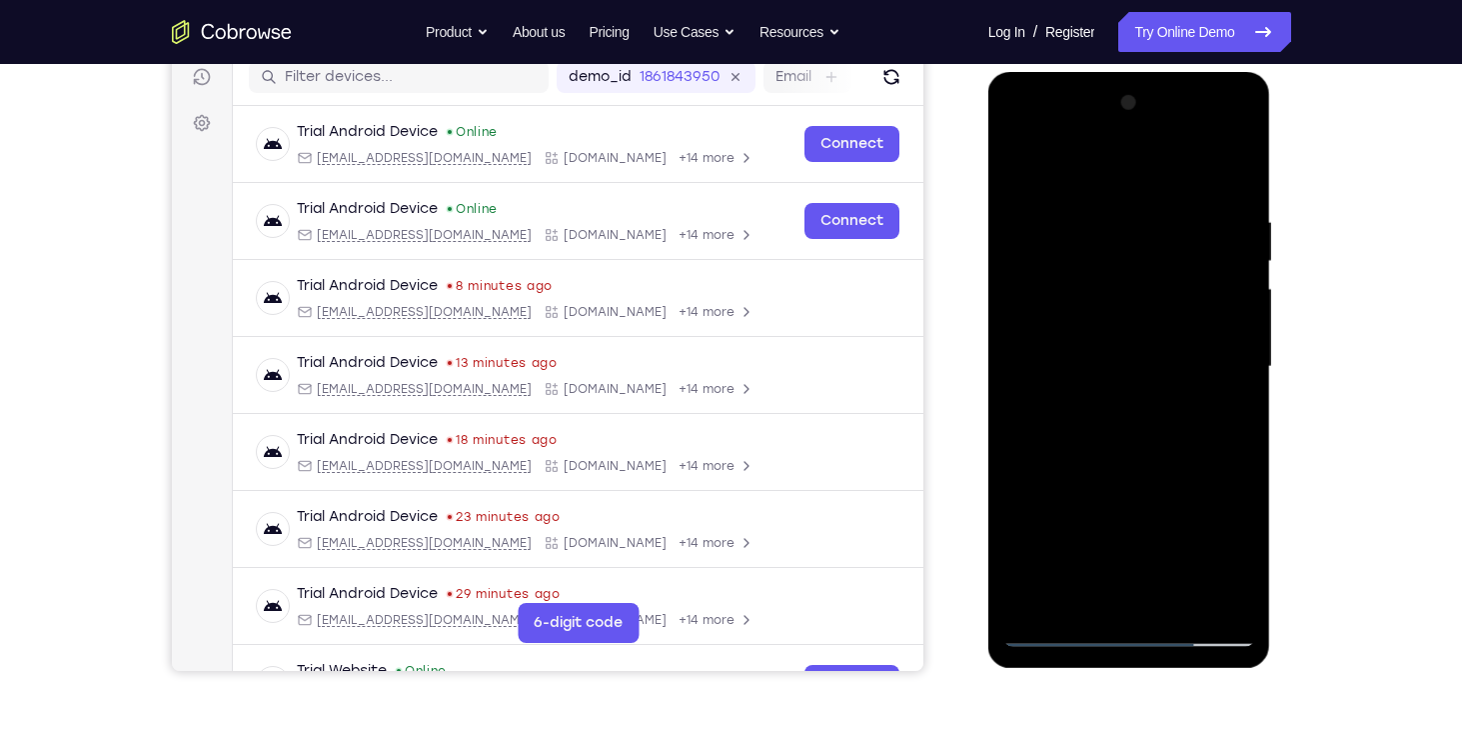
click at [1134, 270] on div at bounding box center [1130, 367] width 252 height 560
click at [1076, 277] on div at bounding box center [1130, 367] width 252 height 560
drag, startPoint x: 1139, startPoint y: 274, endPoint x: 1152, endPoint y: 230, distance: 45.9
click at [1152, 230] on div at bounding box center [1130, 367] width 252 height 560
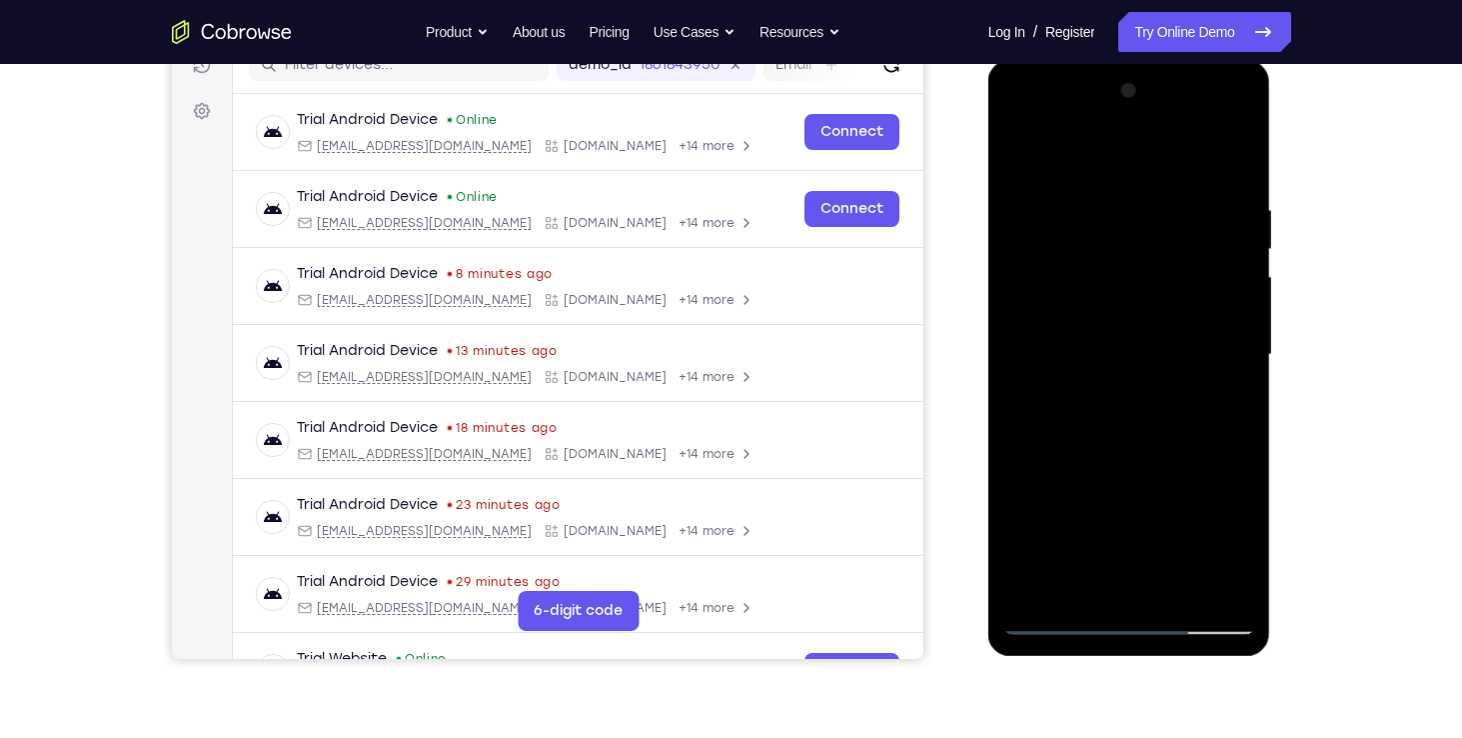
scroll to position [270, 0]
drag, startPoint x: 1142, startPoint y: 357, endPoint x: 1127, endPoint y: 507, distance: 150.7
click at [1127, 507] on div at bounding box center [1130, 356] width 252 height 560
click at [1094, 239] on div at bounding box center [1130, 356] width 252 height 560
drag, startPoint x: 1128, startPoint y: 402, endPoint x: 1147, endPoint y: 271, distance: 132.3
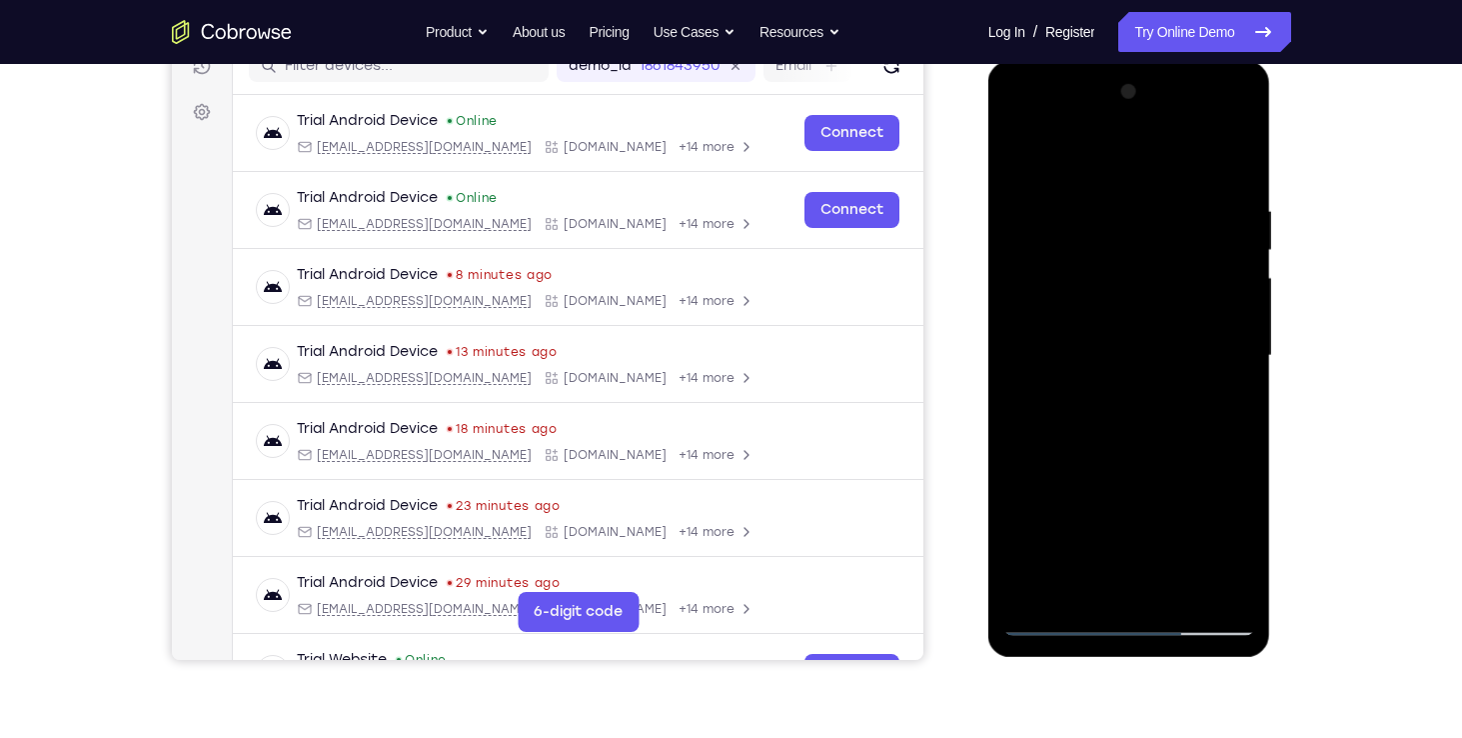
click at [1147, 271] on div at bounding box center [1130, 356] width 252 height 560
drag, startPoint x: 1117, startPoint y: 497, endPoint x: 1123, endPoint y: 440, distance: 57.3
click at [1123, 440] on div at bounding box center [1130, 356] width 252 height 560
click at [1171, 495] on div at bounding box center [1130, 356] width 252 height 560
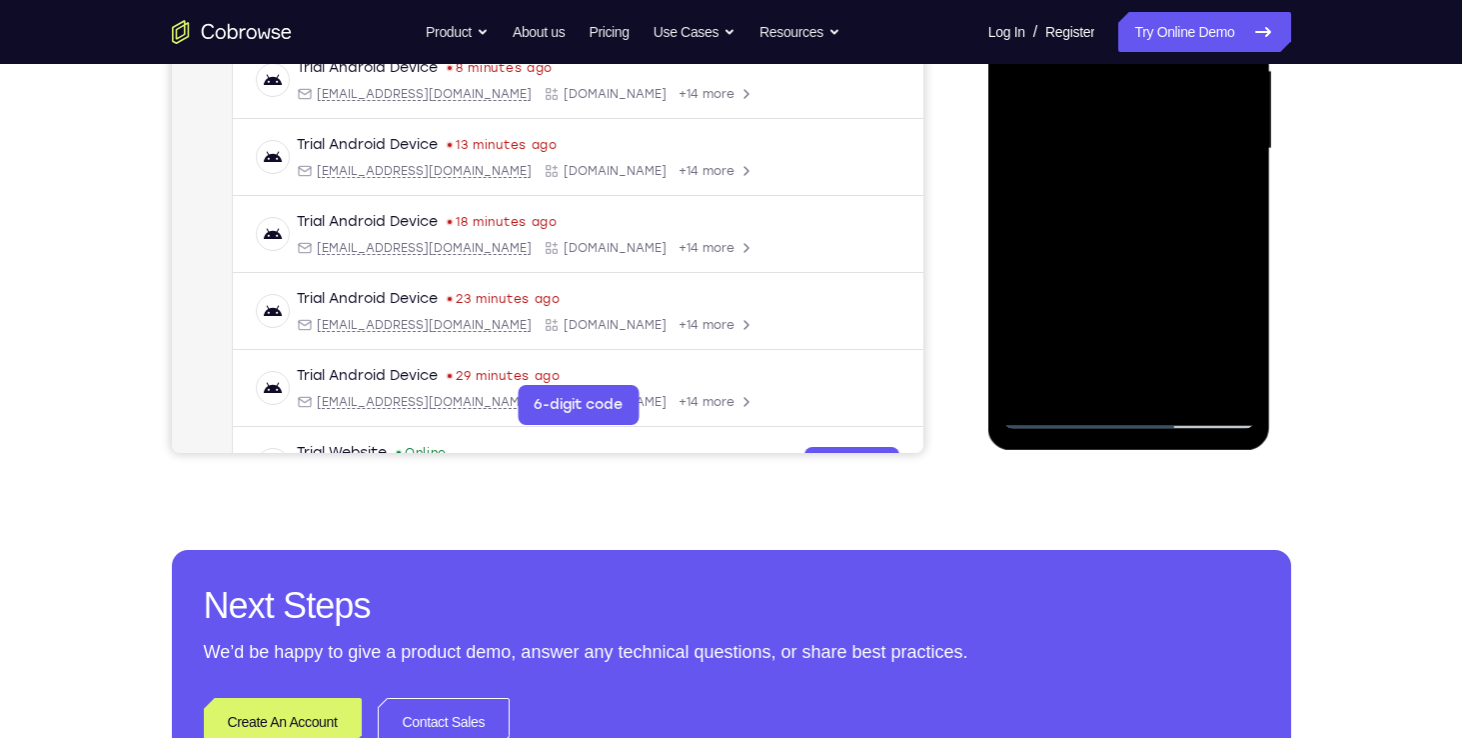
scroll to position [480, 0]
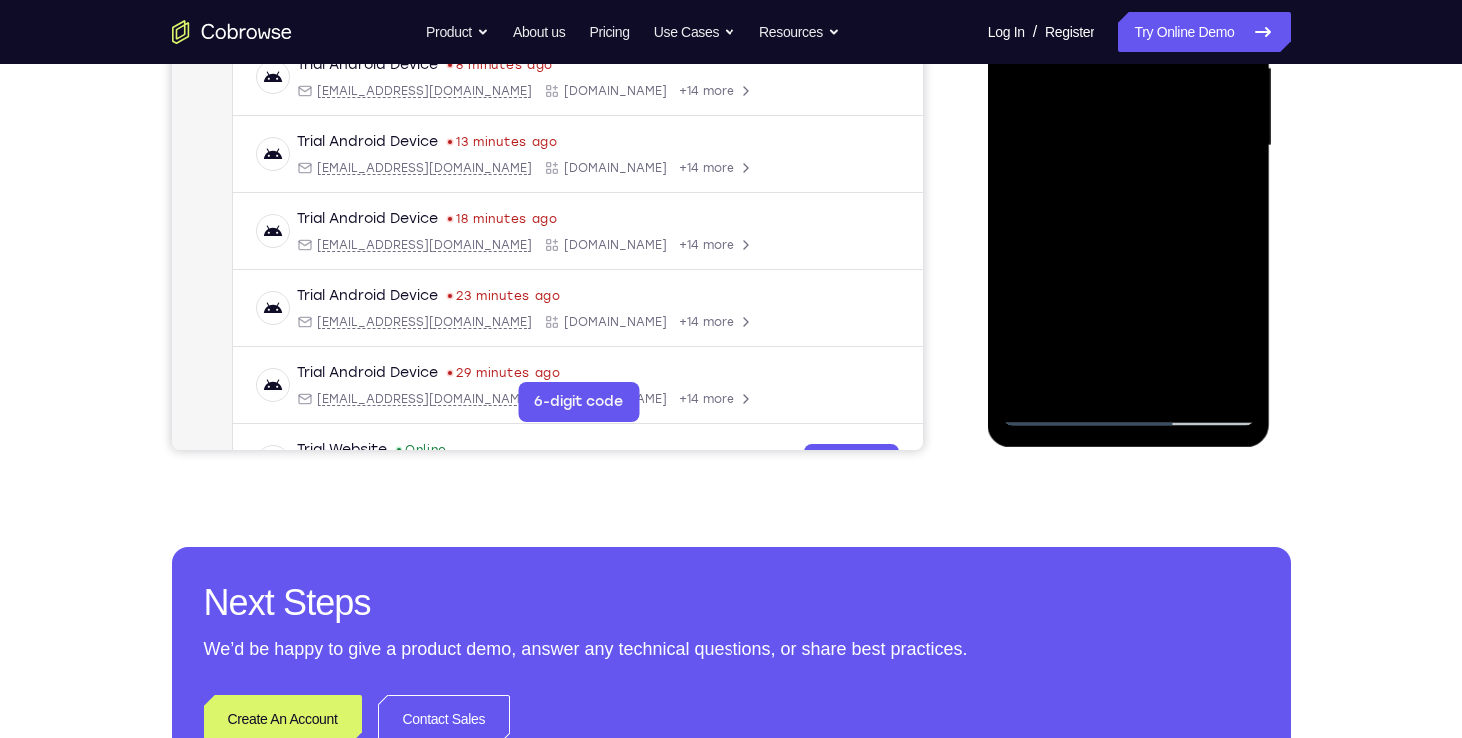
click at [1058, 417] on div at bounding box center [1130, 146] width 252 height 560
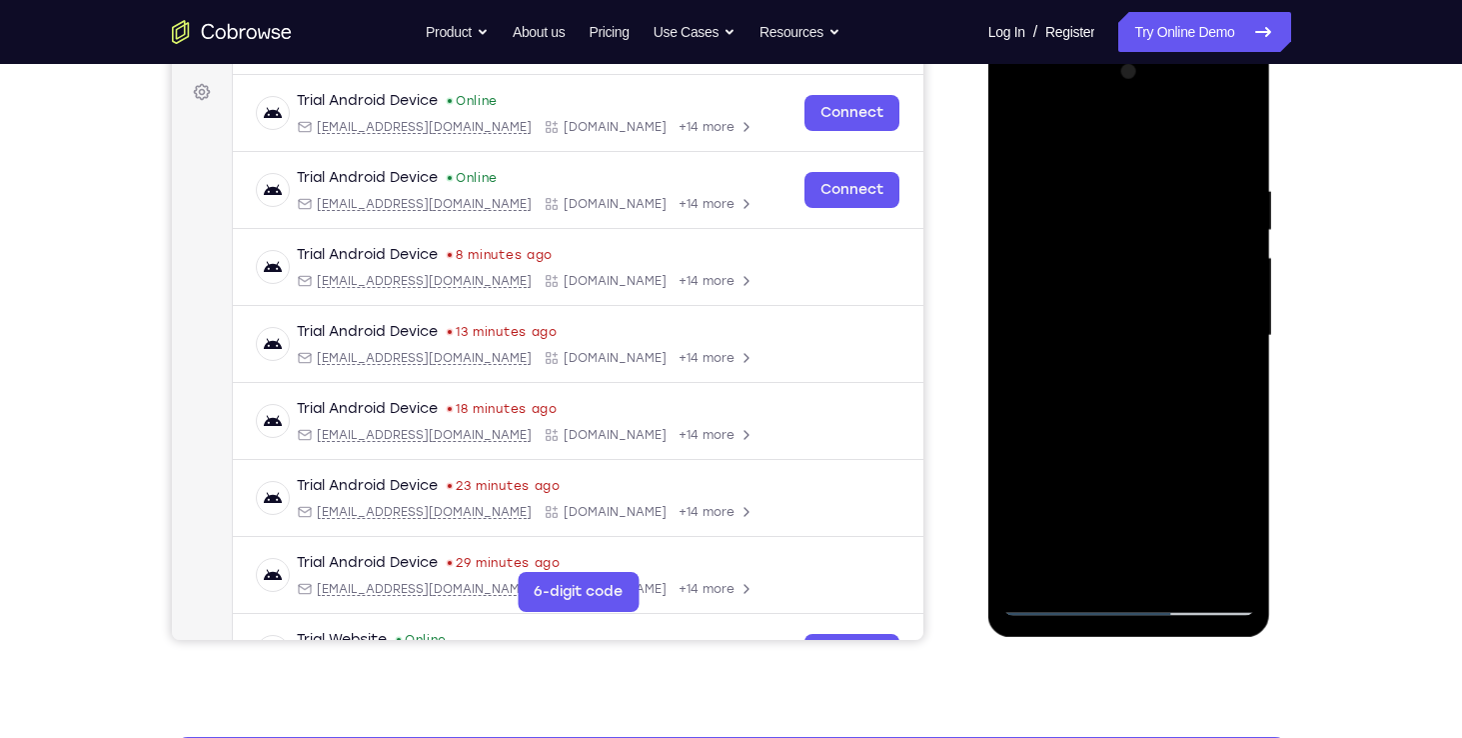
click at [1070, 267] on div at bounding box center [1130, 336] width 252 height 560
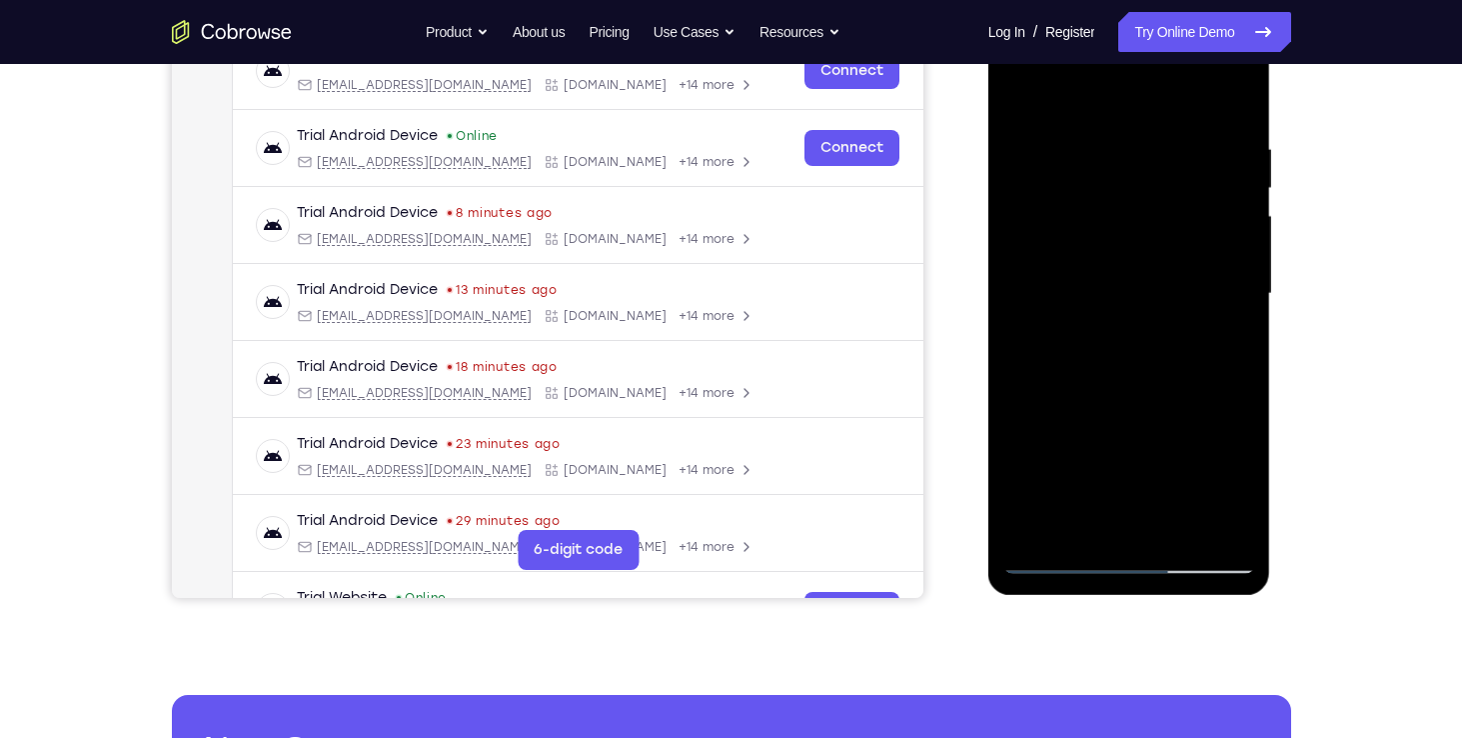
scroll to position [333, 0]
click at [1097, 488] on div at bounding box center [1130, 293] width 252 height 560
click at [1097, 486] on div at bounding box center [1130, 293] width 252 height 560
click at [1222, 269] on div at bounding box center [1130, 293] width 252 height 560
click at [1130, 450] on div at bounding box center [1130, 293] width 252 height 560
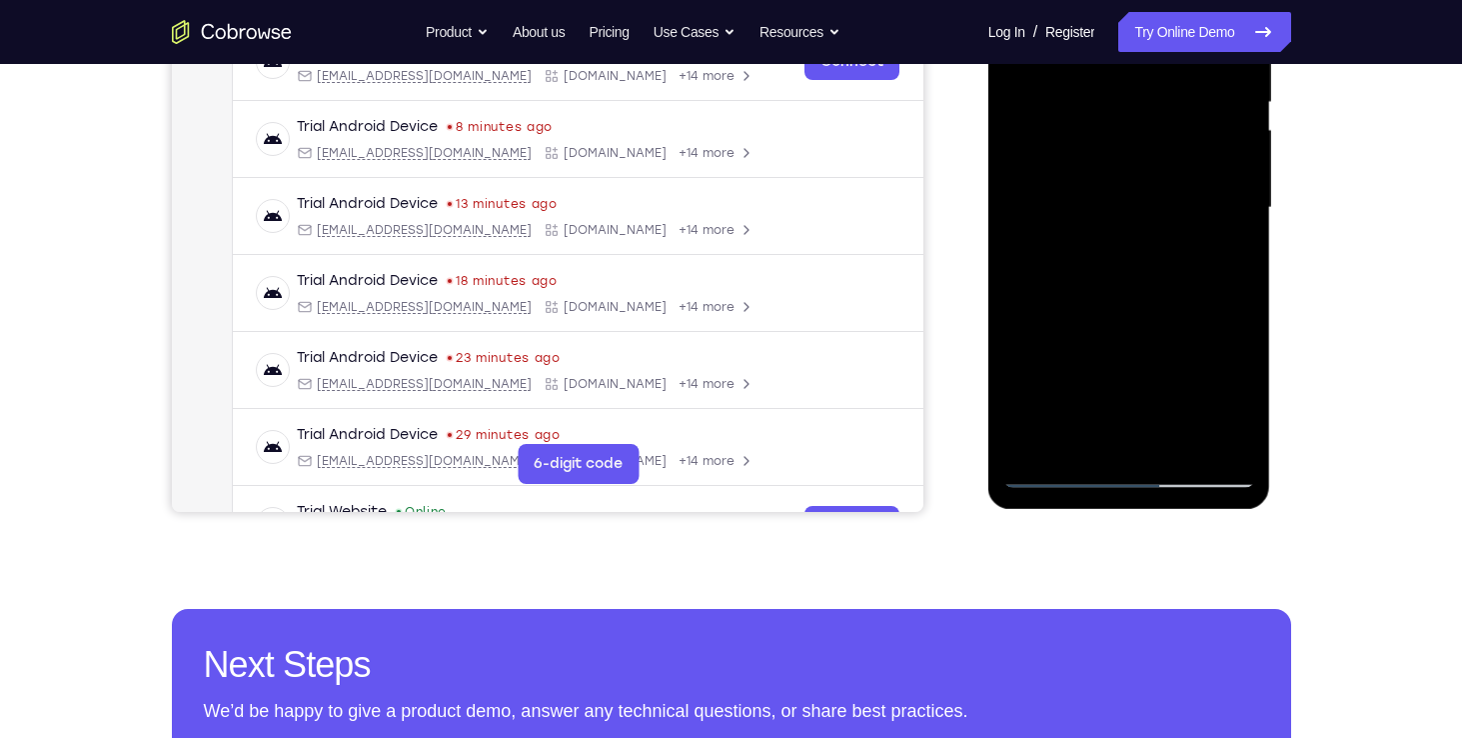
scroll to position [425, 0]
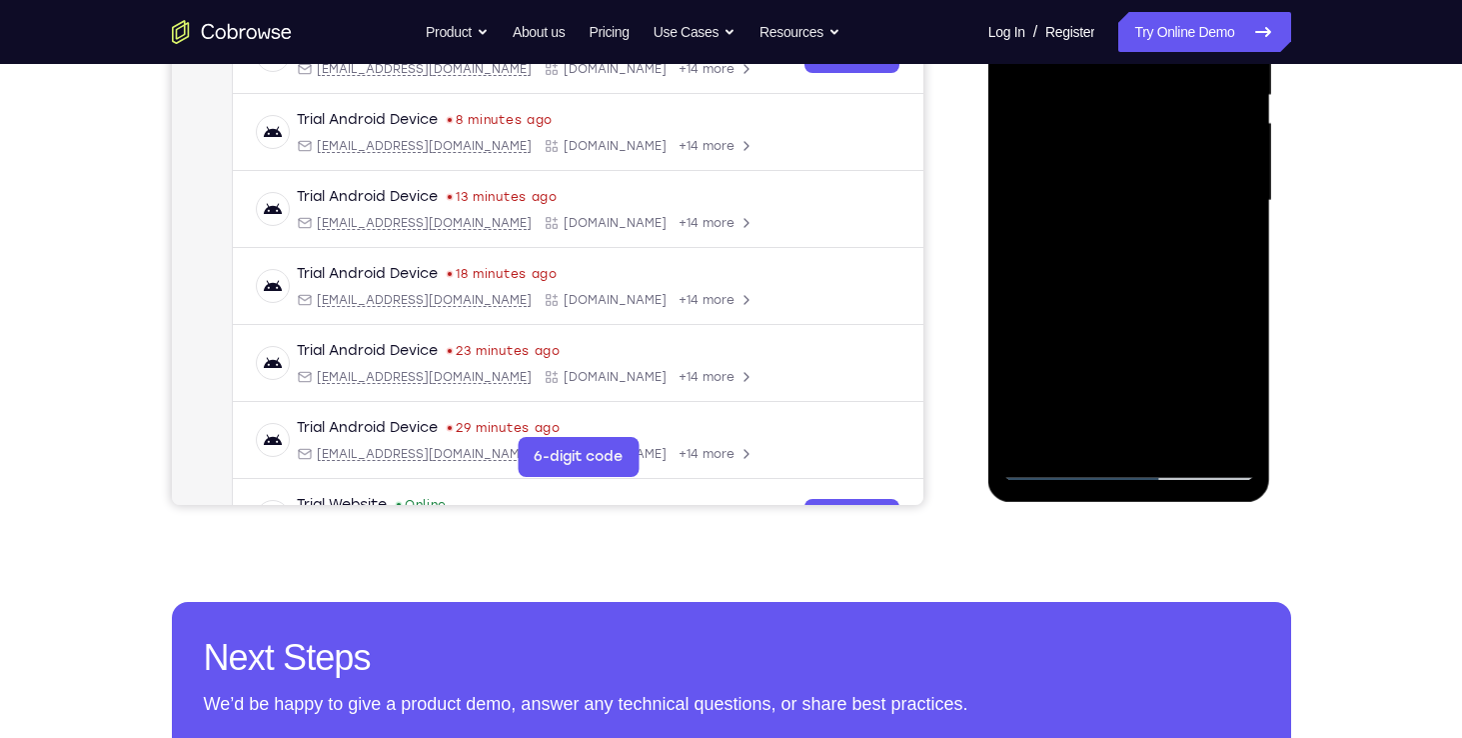
click at [1241, 371] on div at bounding box center [1130, 201] width 252 height 560
click at [1227, 370] on div at bounding box center [1130, 201] width 252 height 560
drag, startPoint x: 1093, startPoint y: 403, endPoint x: 1116, endPoint y: 404, distance: 23.0
click at [1116, 404] on div at bounding box center [1130, 201] width 252 height 560
click at [1118, 407] on div at bounding box center [1130, 201] width 252 height 560
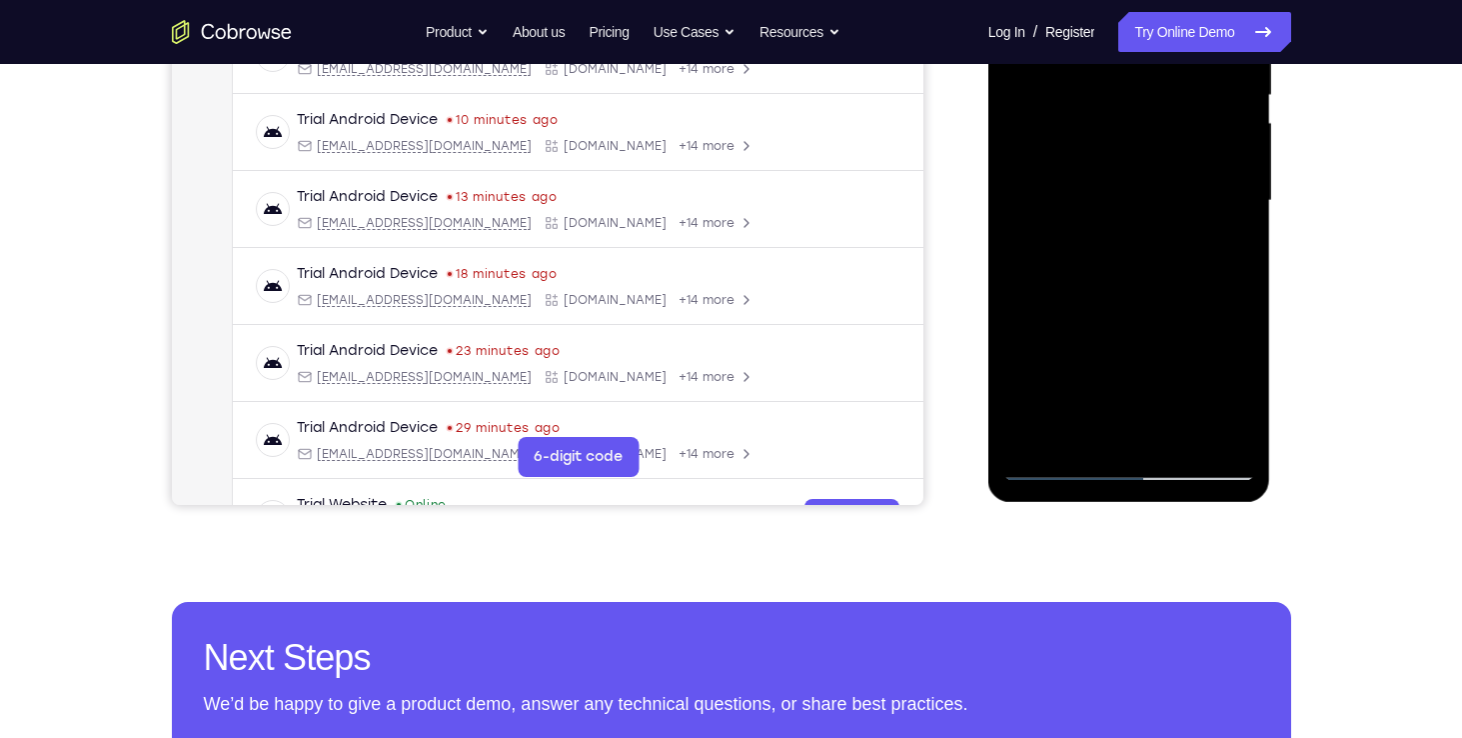
click at [1122, 405] on div at bounding box center [1130, 201] width 252 height 560
click at [1125, 405] on div at bounding box center [1130, 201] width 252 height 560
click at [1128, 405] on div at bounding box center [1130, 201] width 252 height 560
click at [1130, 405] on div at bounding box center [1130, 201] width 252 height 560
click at [1133, 404] on div at bounding box center [1130, 201] width 252 height 560
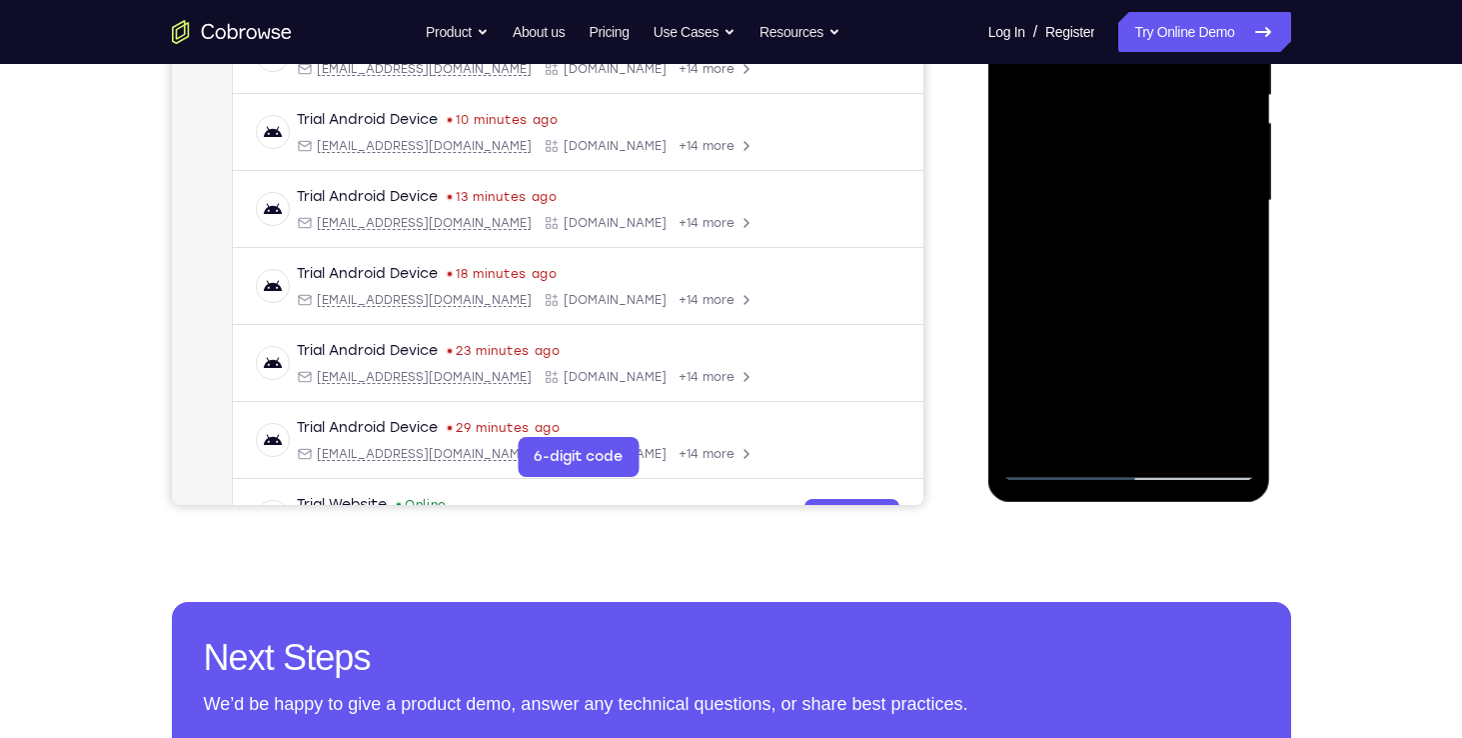
click at [1135, 405] on div at bounding box center [1130, 201] width 252 height 560
click at [1137, 405] on div at bounding box center [1130, 201] width 252 height 560
click at [1151, 348] on div at bounding box center [1130, 201] width 252 height 560
click at [1071, 367] on div at bounding box center [1130, 201] width 252 height 560
click at [1080, 365] on div at bounding box center [1130, 201] width 252 height 560
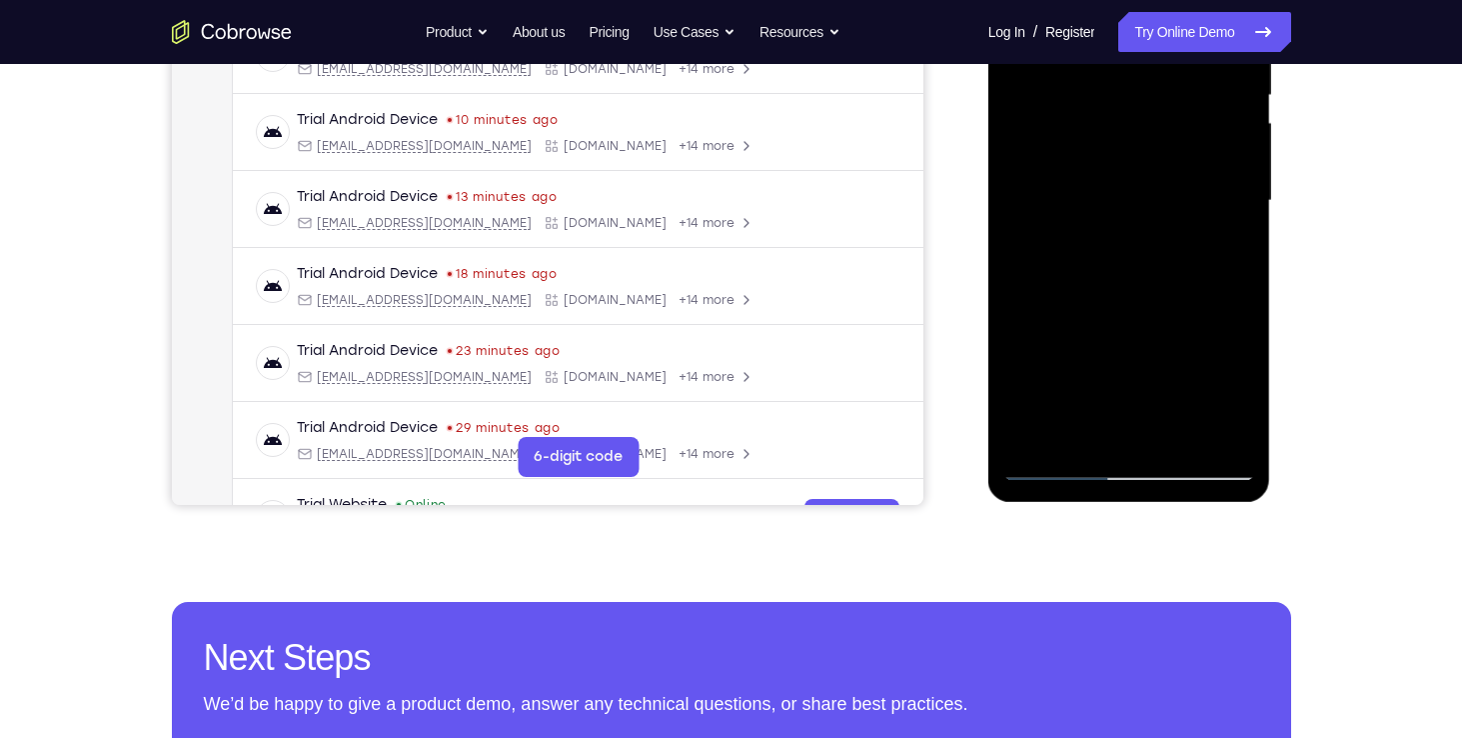
click at [1075, 404] on div at bounding box center [1130, 201] width 252 height 560
click at [1054, 405] on div at bounding box center [1130, 201] width 252 height 560
click at [1301, 342] on div "Your Support Agent Your Customer Web iOS Android Next Steps We’d be happy to gi…" at bounding box center [731, 298] width 1279 height 1318
click at [1062, 319] on div at bounding box center [1130, 201] width 252 height 560
click at [1026, 377] on div at bounding box center [1130, 201] width 252 height 560
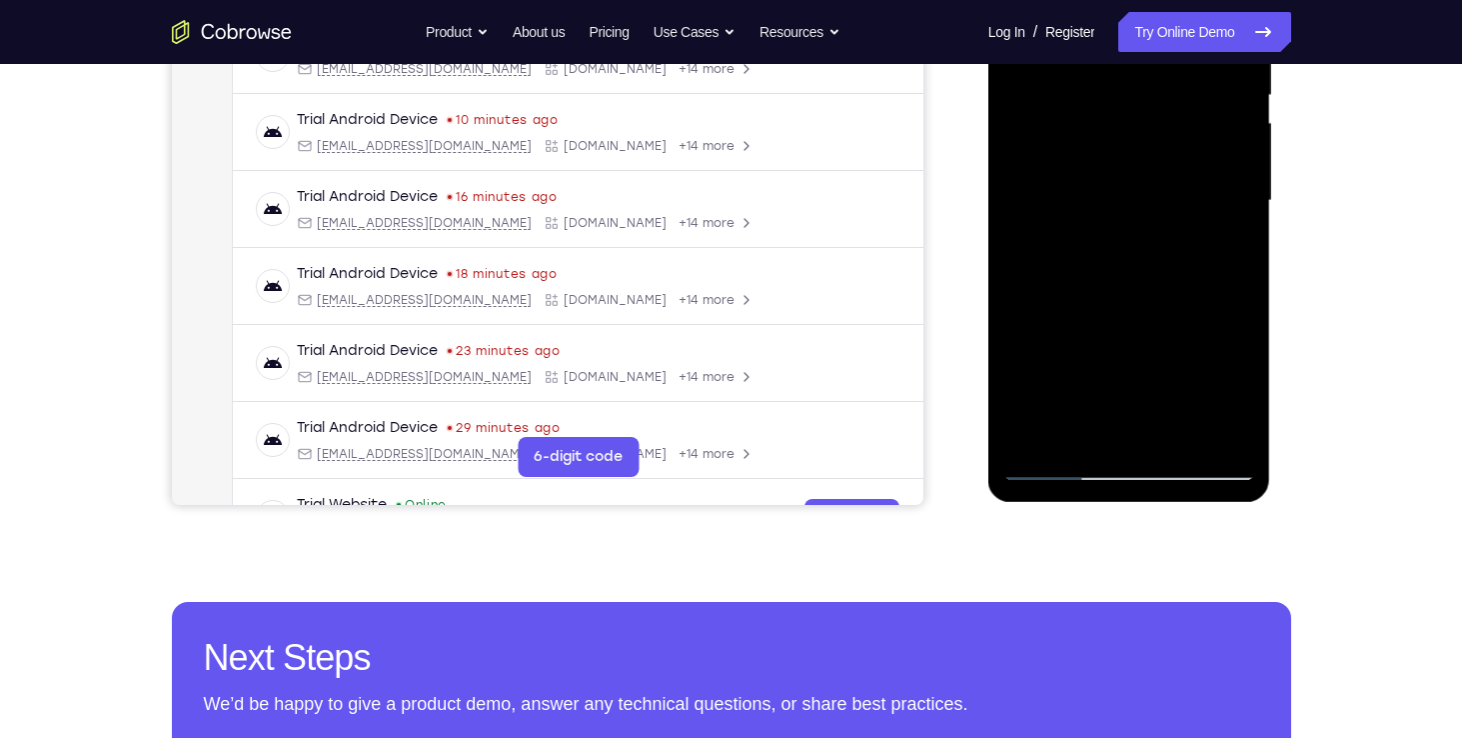
click at [1017, 382] on div at bounding box center [1130, 201] width 252 height 560
click at [1166, 405] on div at bounding box center [1130, 201] width 252 height 560
click at [1168, 405] on div at bounding box center [1130, 201] width 252 height 560
click at [1170, 405] on div at bounding box center [1130, 201] width 252 height 560
click at [1171, 405] on div at bounding box center [1130, 201] width 252 height 560
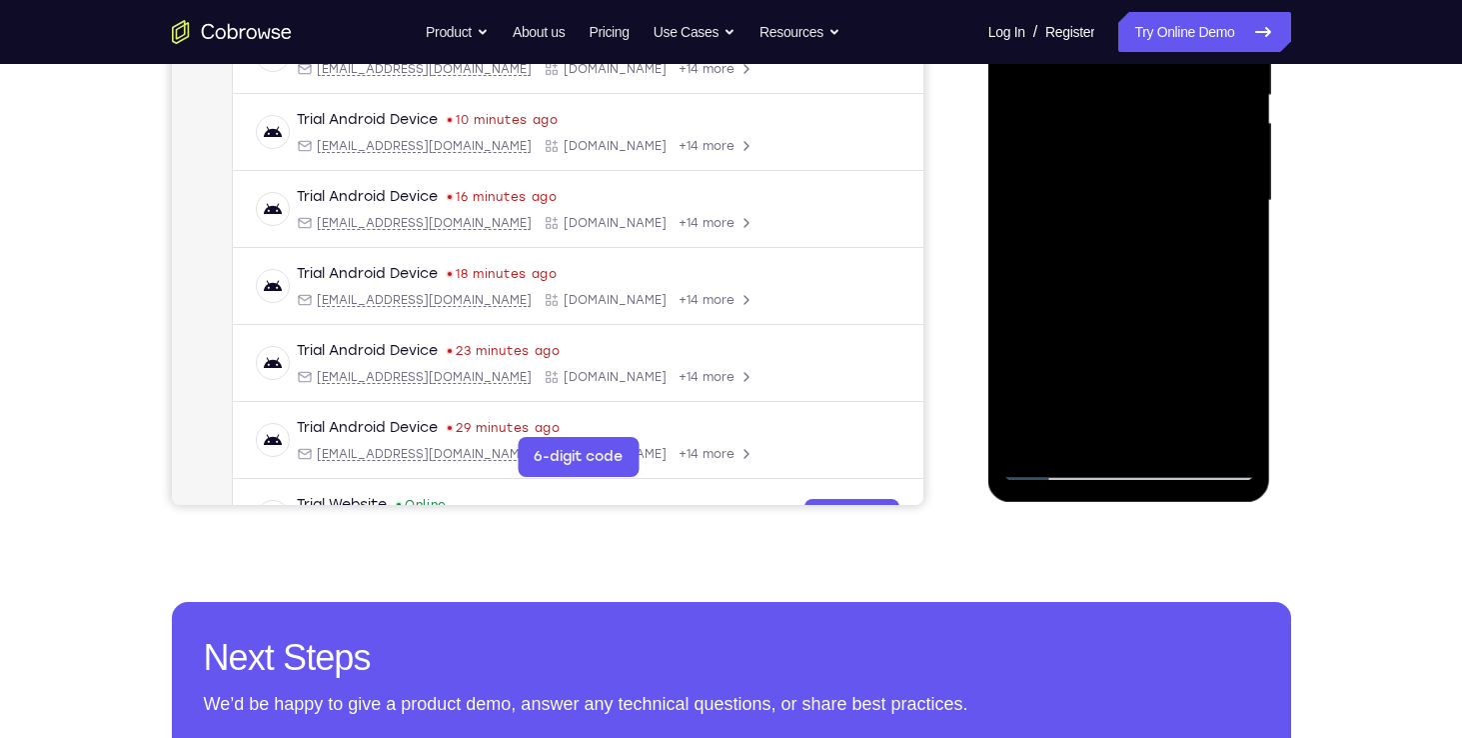
click at [1171, 405] on div at bounding box center [1130, 201] width 252 height 560
click at [1175, 405] on div at bounding box center [1130, 201] width 252 height 560
click at [1179, 405] on div at bounding box center [1130, 201] width 252 height 560
click at [1190, 406] on div at bounding box center [1130, 201] width 252 height 560
click at [1026, 284] on div at bounding box center [1130, 201] width 252 height 560
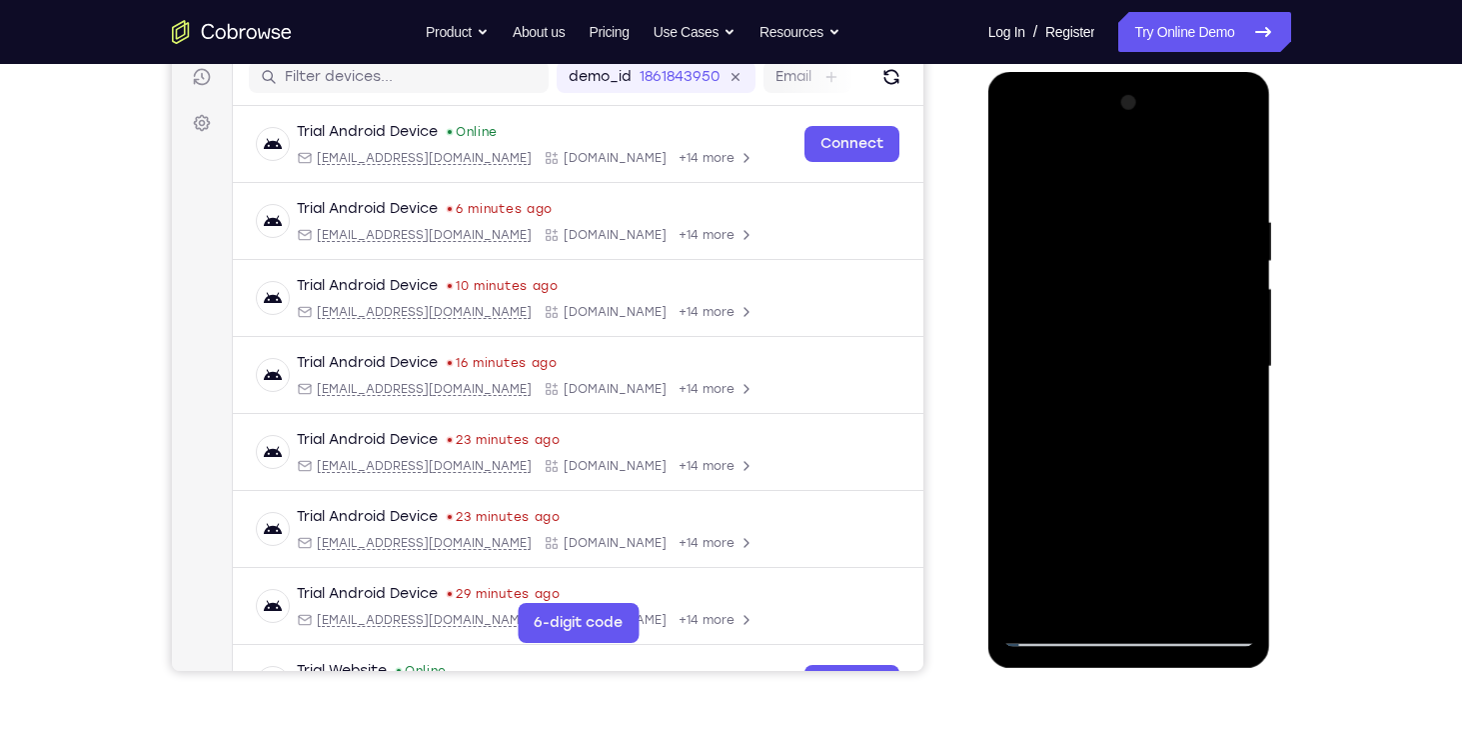
scroll to position [257, 0]
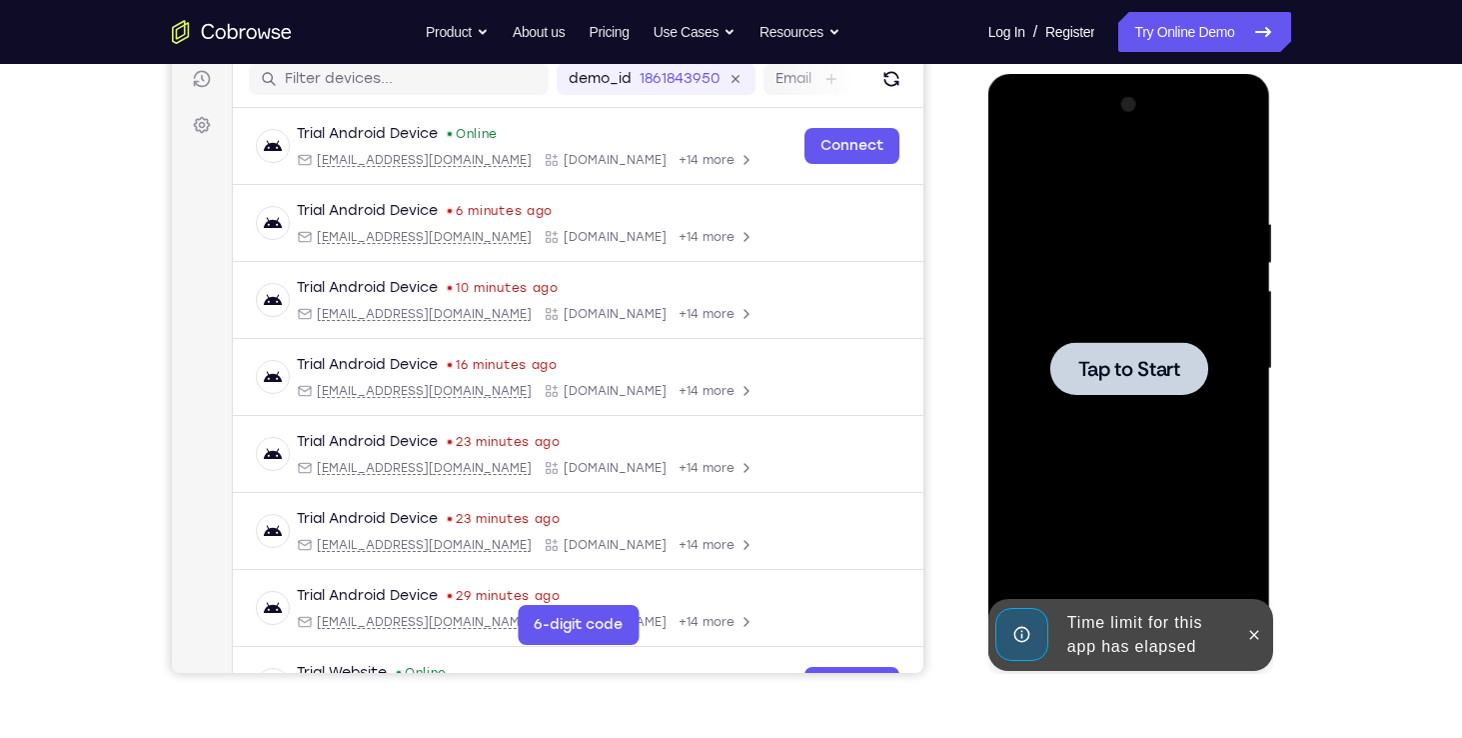
click at [1161, 374] on span "Tap to Start" at bounding box center [1129, 369] width 102 height 20
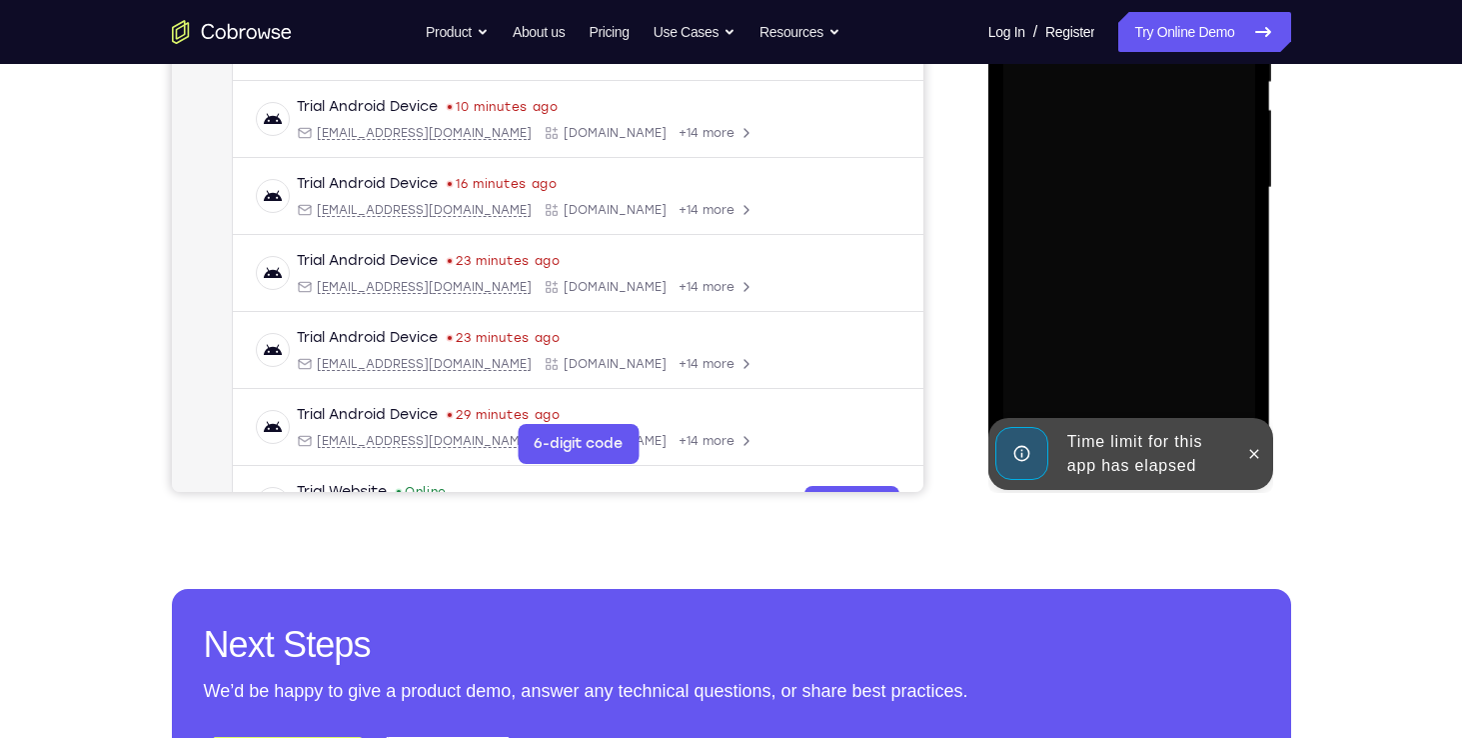
scroll to position [440, 0]
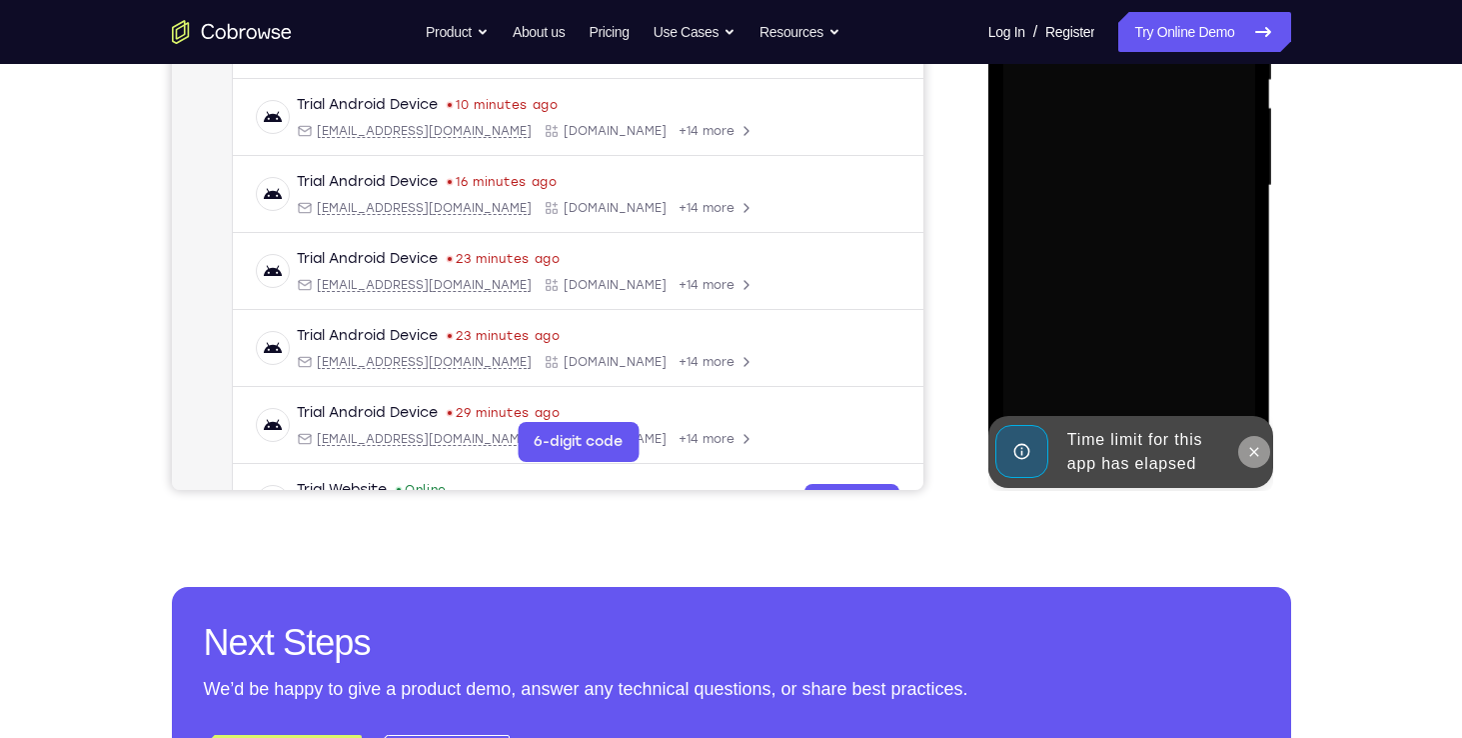
click at [1250, 457] on icon at bounding box center [1254, 452] width 16 height 16
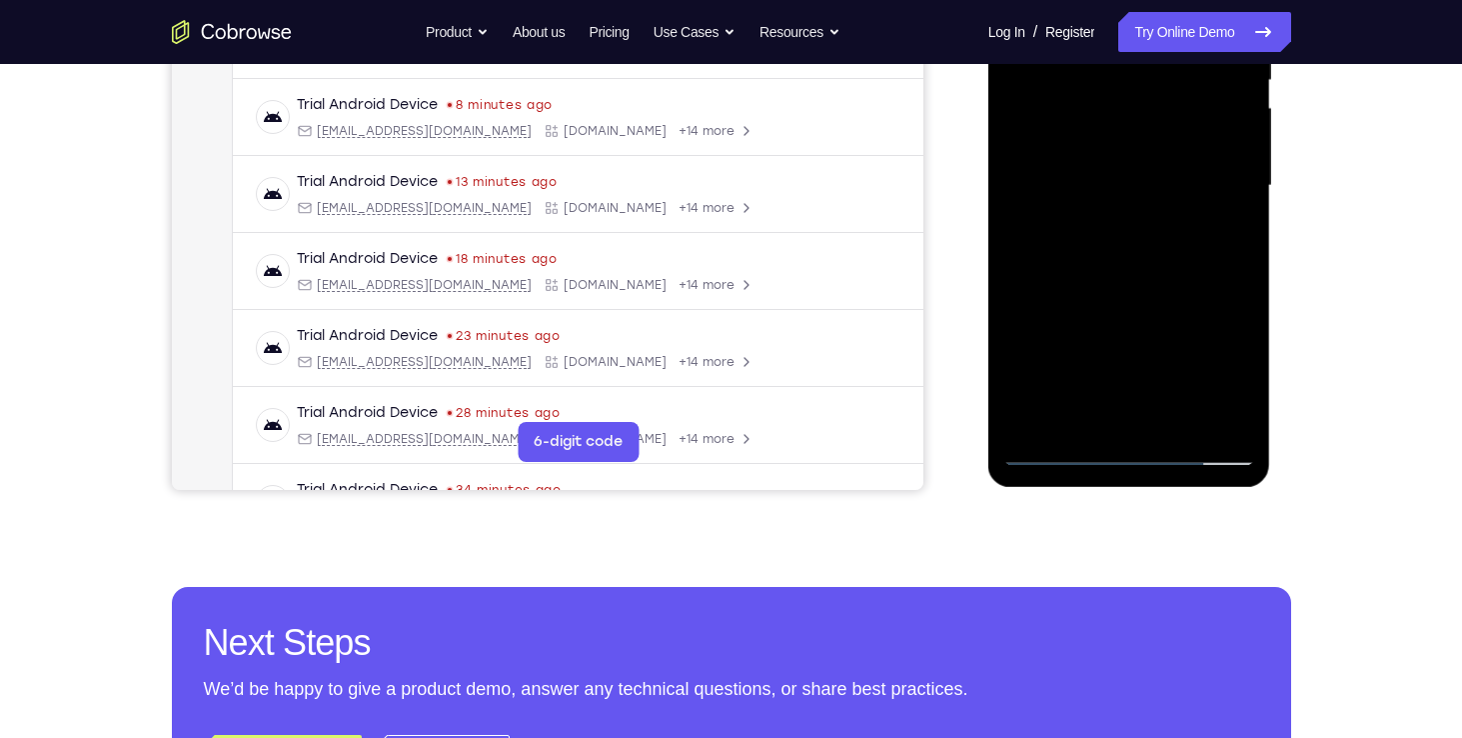
click at [1119, 450] on div at bounding box center [1130, 186] width 252 height 560
